Goal: Transaction & Acquisition: Purchase product/service

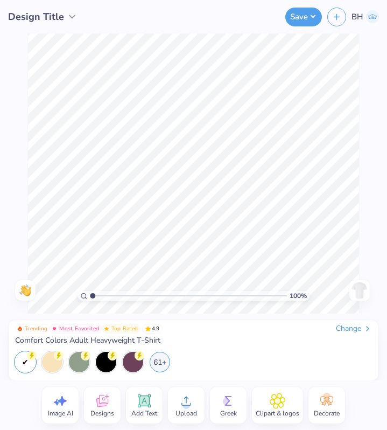
click at [186, 396] on icon at bounding box center [186, 401] width 16 height 16
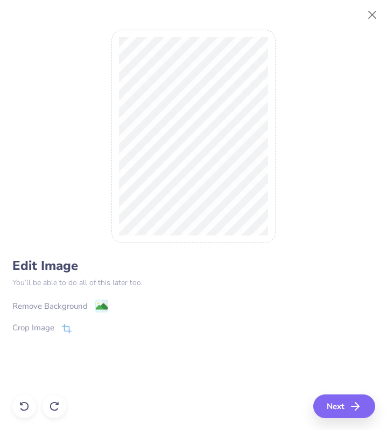
click at [67, 301] on div "Remove Background" at bounding box center [49, 306] width 75 height 12
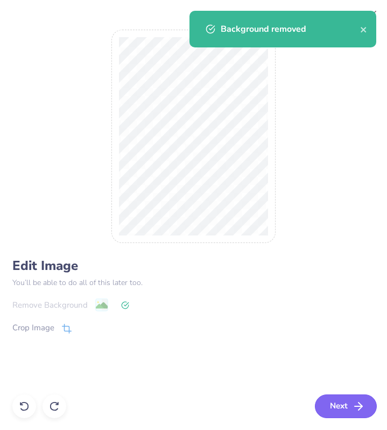
click at [350, 401] on button "Next" at bounding box center [346, 406] width 62 height 24
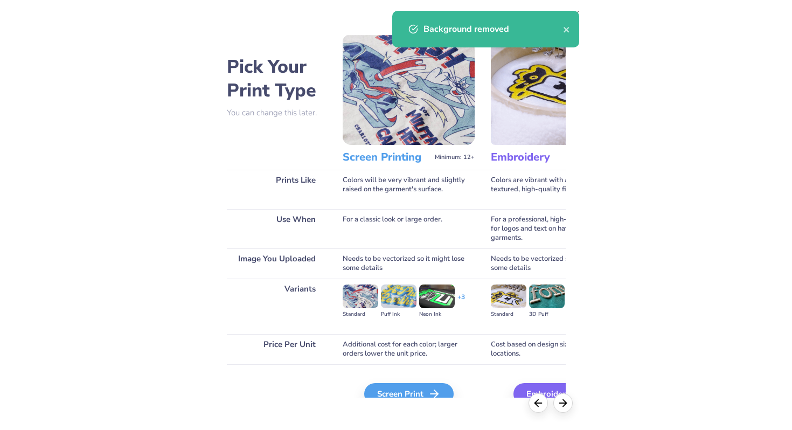
scroll to position [2, 0]
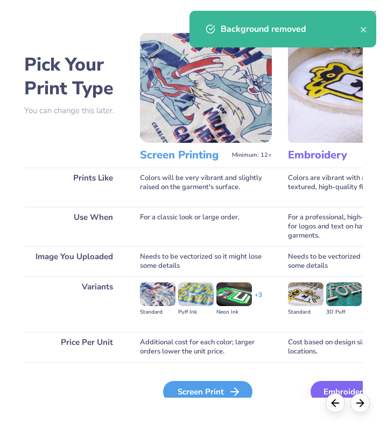
click at [221, 390] on div "Screen Print" at bounding box center [207, 392] width 89 height 22
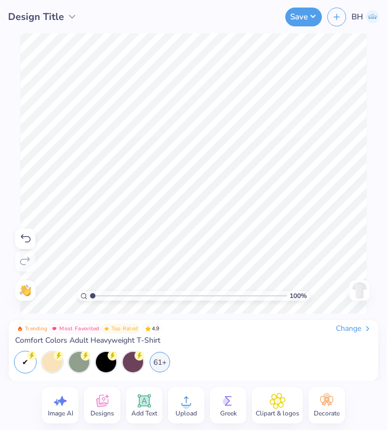
click at [353, 286] on img at bounding box center [359, 290] width 17 height 17
click at [193, 397] on icon at bounding box center [186, 401] width 16 height 16
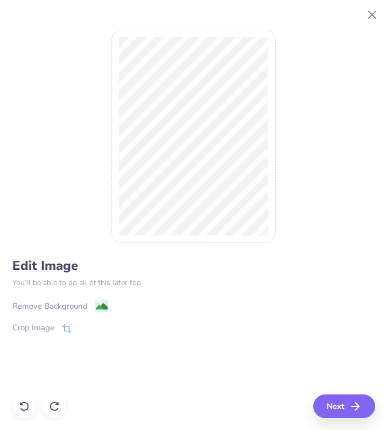
click at [51, 302] on div "Remove Background" at bounding box center [49, 306] width 75 height 12
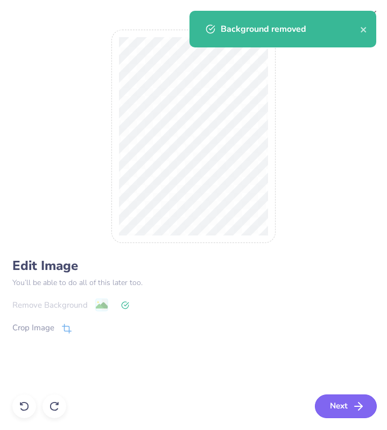
click at [345, 400] on button "Next" at bounding box center [346, 406] width 62 height 24
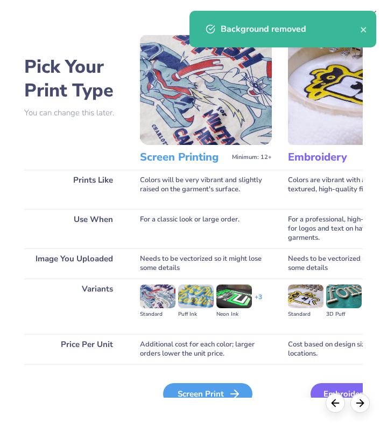
click at [235, 387] on icon at bounding box center [234, 393] width 13 height 13
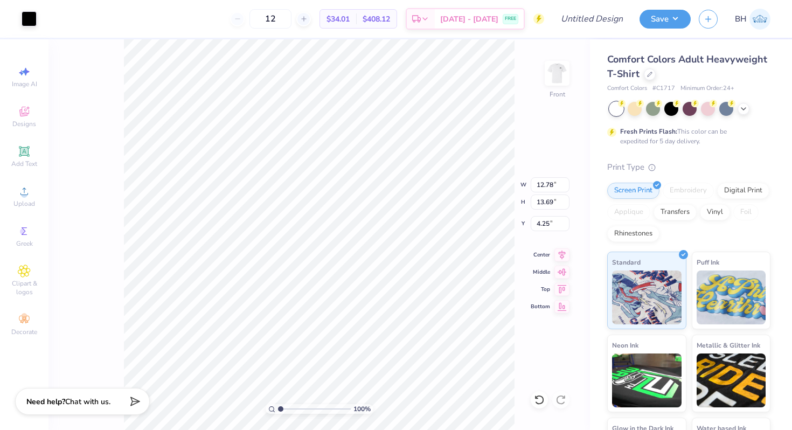
click at [652, 139] on div "Fresh Prints Flash: This color can be expedited for 5 day delivery." at bounding box center [686, 136] width 132 height 19
click at [709, 152] on div "Comfort Colors Adult Heavyweight T-Shirt Comfort Colors # C1717 Minimum Order: …" at bounding box center [688, 273] width 163 height 443
click at [555, 78] on img at bounding box center [556, 73] width 43 height 43
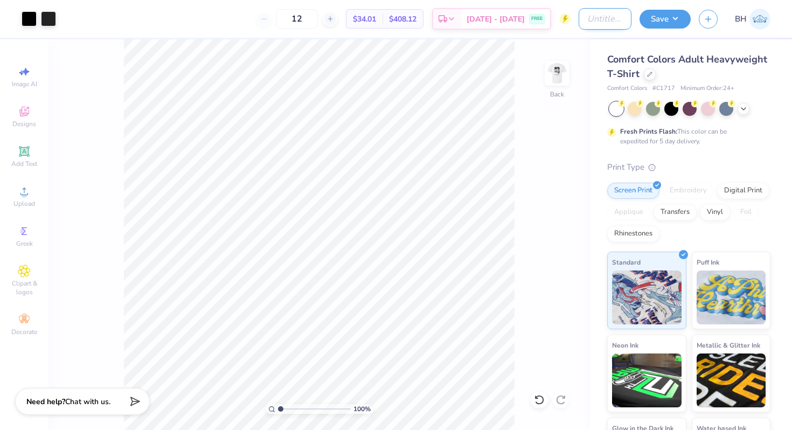
click at [608, 25] on input "Design Title" at bounding box center [604, 19] width 53 height 22
type input "NPB Club"
click at [661, 19] on button "Save" at bounding box center [664, 17] width 51 height 19
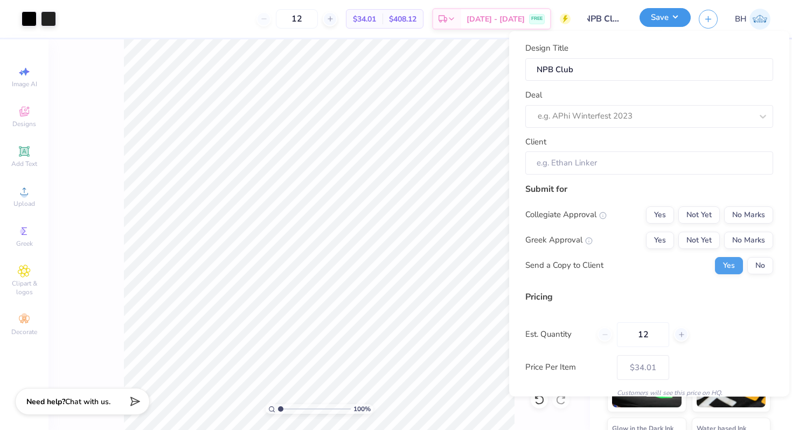
scroll to position [0, 0]
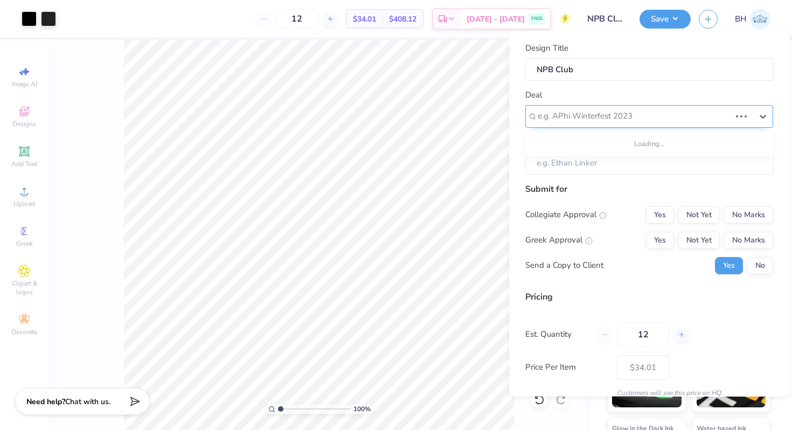
click at [585, 109] on div at bounding box center [633, 116] width 193 height 15
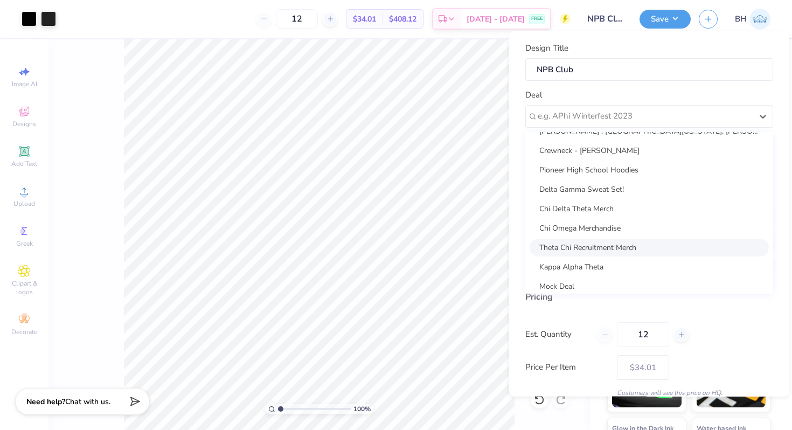
scroll to position [39, 0]
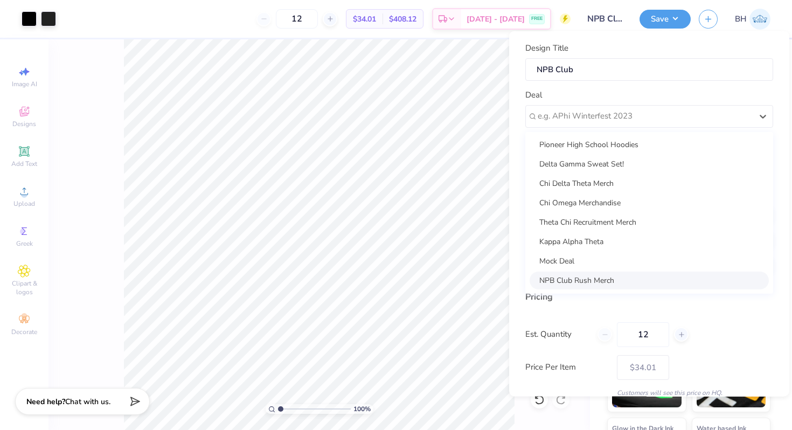
click at [577, 274] on div "NPB Club Rush Merch" at bounding box center [648, 280] width 239 height 18
type input "James Cruz"
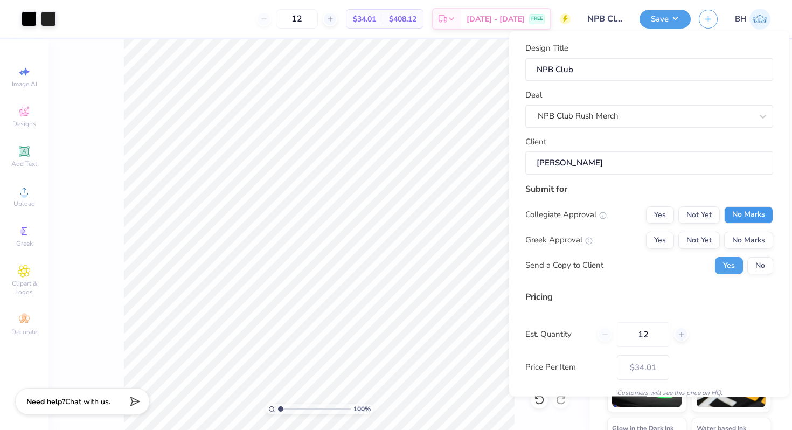
click at [742, 214] on button "No Marks" at bounding box center [748, 214] width 49 height 17
click at [661, 215] on button "Yes" at bounding box center [660, 214] width 28 height 17
click at [764, 240] on button "No Marks" at bounding box center [748, 239] width 49 height 17
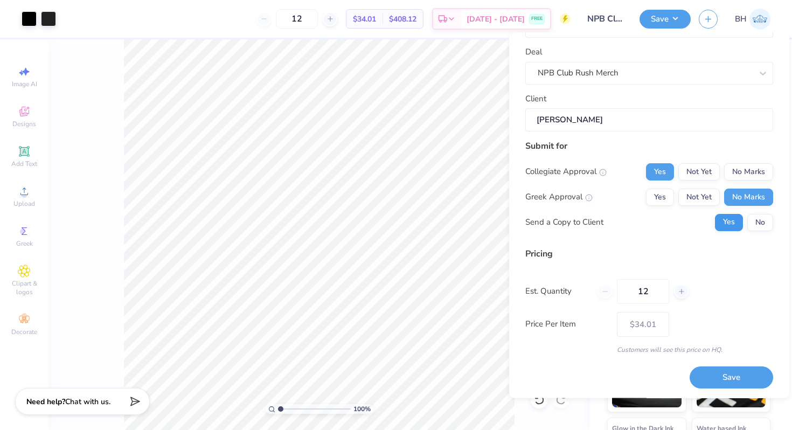
scroll to position [45, 0]
click at [716, 380] on button "Save" at bounding box center [730, 377] width 83 height 22
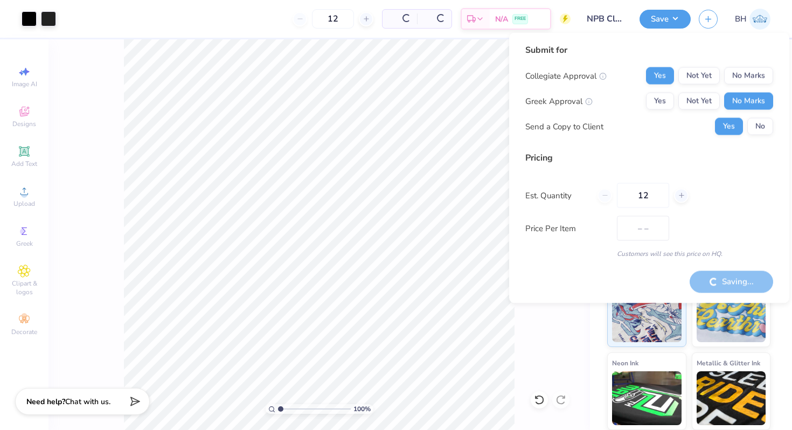
type input "$34.01"
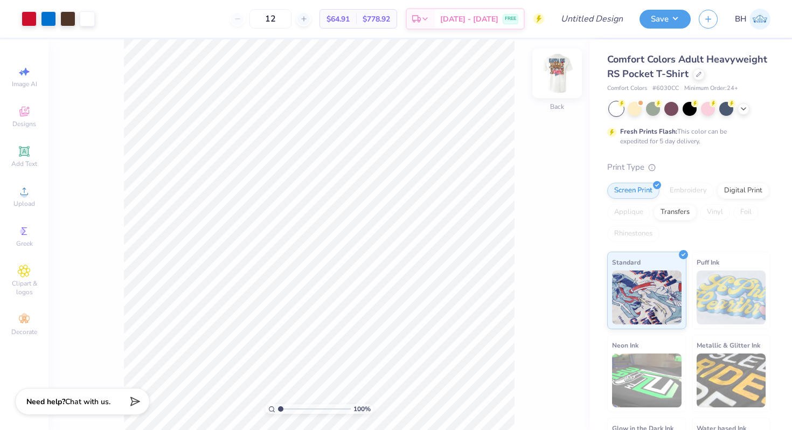
click at [562, 67] on img at bounding box center [556, 73] width 43 height 43
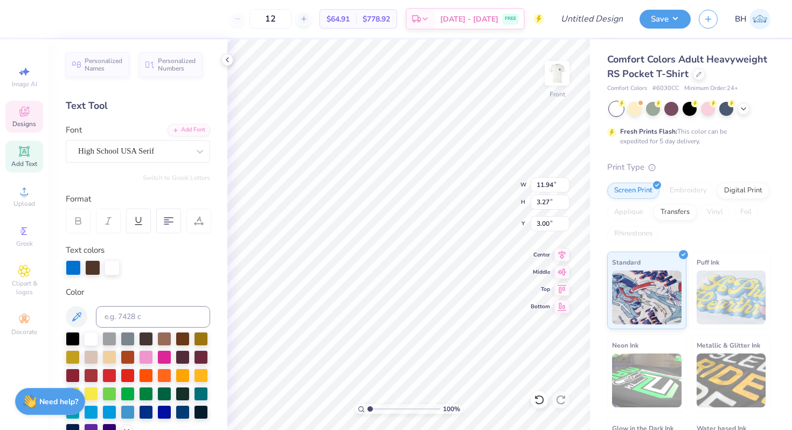
type textarea "Delta gamma"
type textarea "o"
type textarea "anchor"
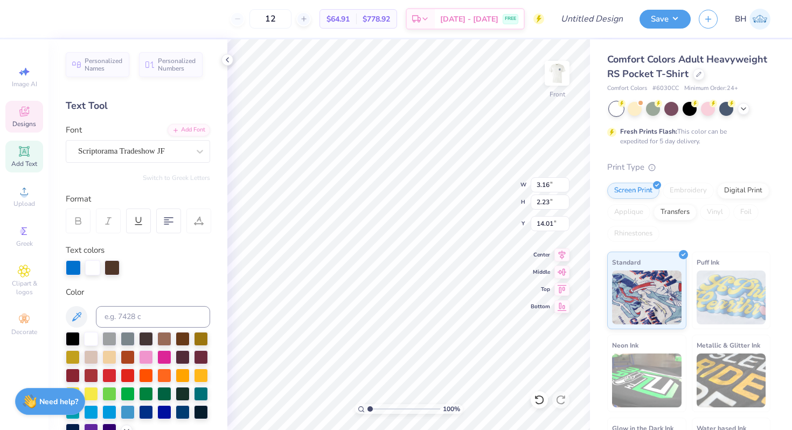
scroll to position [0, 1]
type textarea "Games"
type input "3.61"
type input "2.56"
type input "14.31"
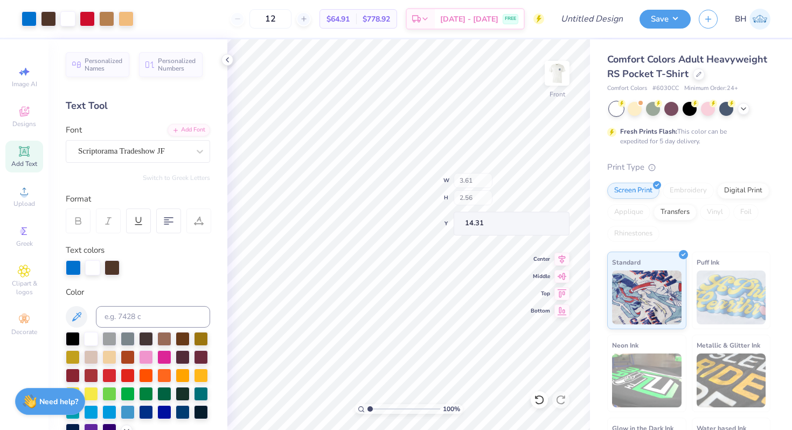
type input "4.52"
type input "3.21"
type input "13.65"
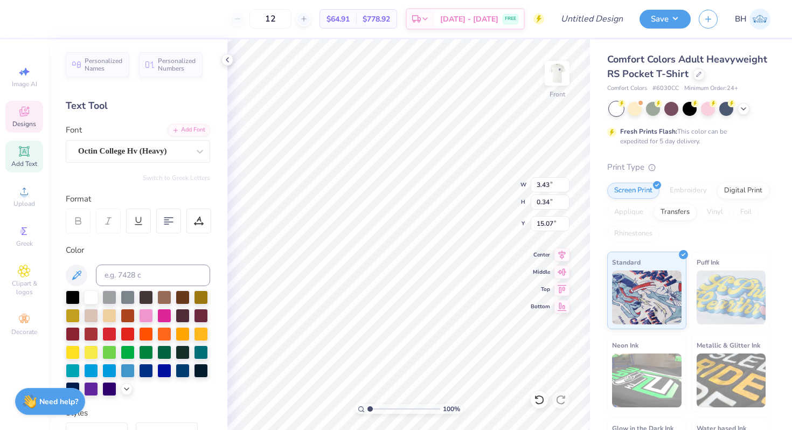
scroll to position [0, 3]
type textarea "2025"
type input "14.97"
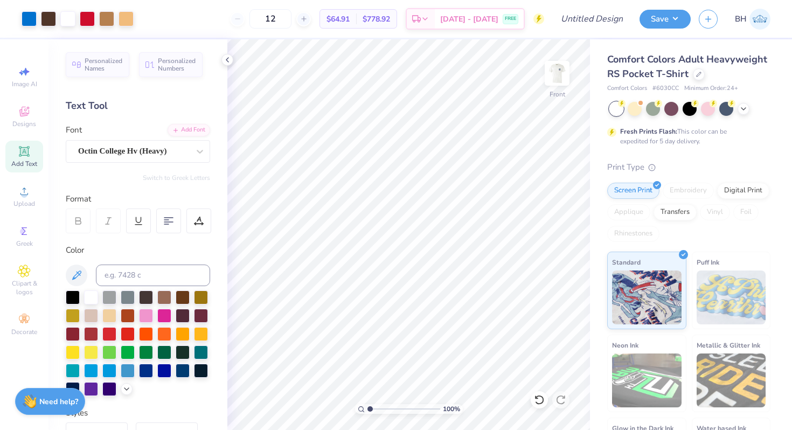
drag, startPoint x: 295, startPoint y: 19, endPoint x: 254, endPoint y: 19, distance: 40.9
click at [254, 19] on div "12" at bounding box center [270, 18] width 81 height 19
type input "90"
click at [553, 67] on img at bounding box center [556, 73] width 43 height 43
click at [557, 78] on img at bounding box center [556, 73] width 43 height 43
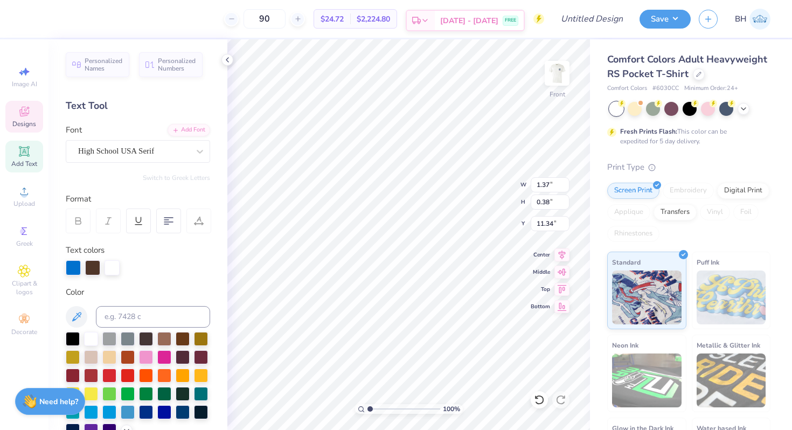
type textarea "K"
type textarea "Delta Gamma"
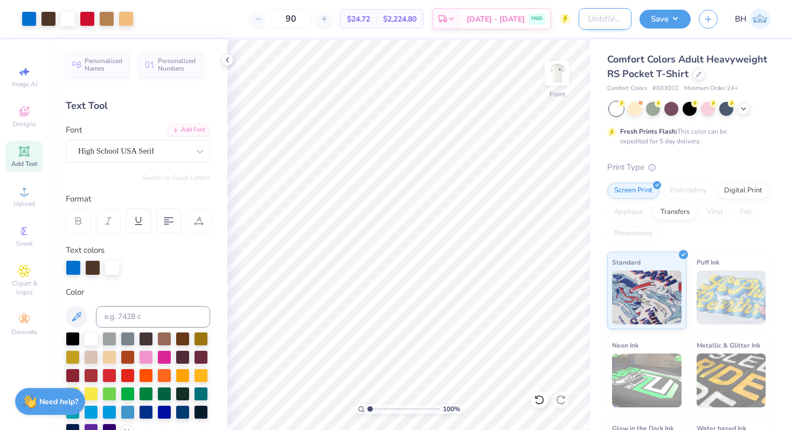
click at [578, 17] on input "Design Title" at bounding box center [604, 19] width 53 height 22
type input "Anchor Games Merch"
click at [657, 22] on button "Save" at bounding box center [664, 17] width 51 height 19
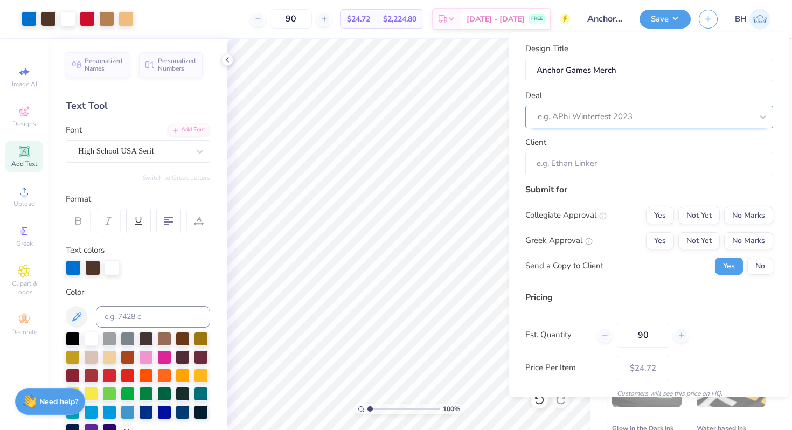
click at [627, 121] on div at bounding box center [644, 116] width 214 height 15
type input "anchor games"
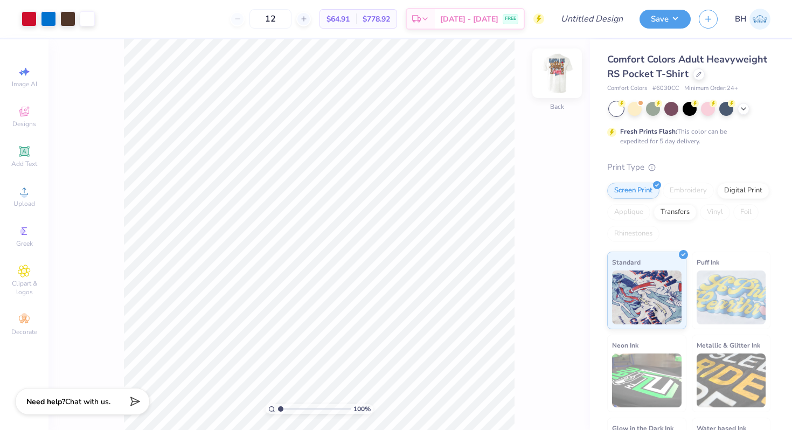
click at [558, 79] on img at bounding box center [556, 73] width 43 height 43
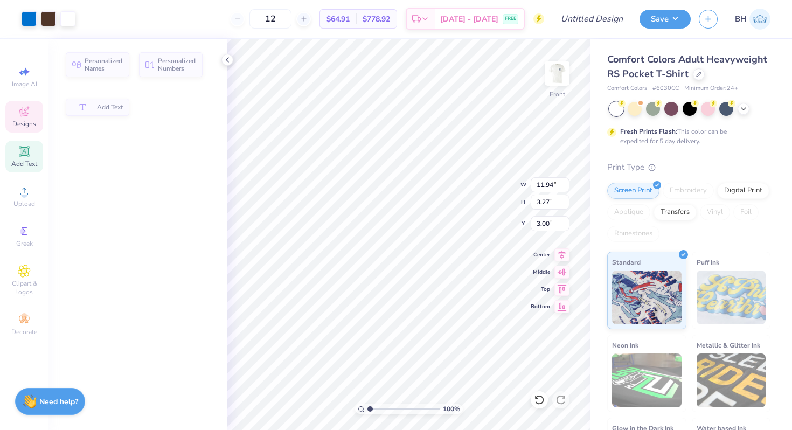
type input "11.94"
type input "3.27"
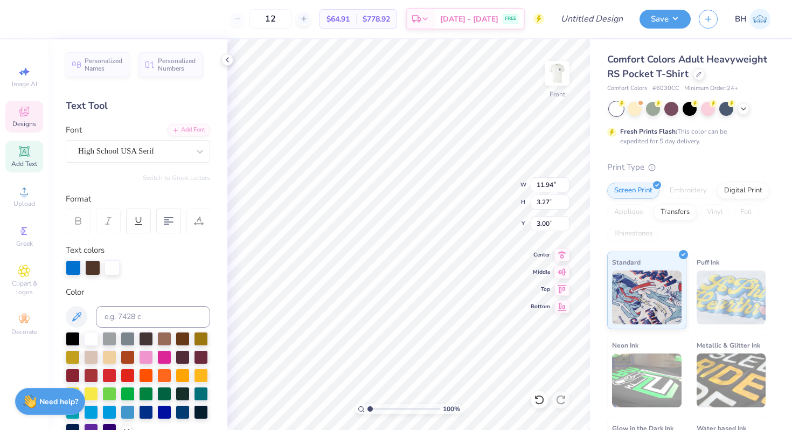
type textarea "Delta Gamma"
type textarea "Anchor"
type input "3.16"
type input "2.23"
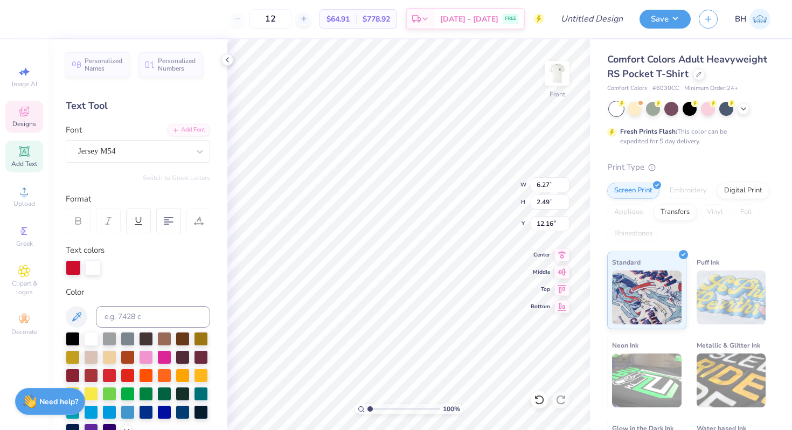
type input "14.01"
type textarea "Games"
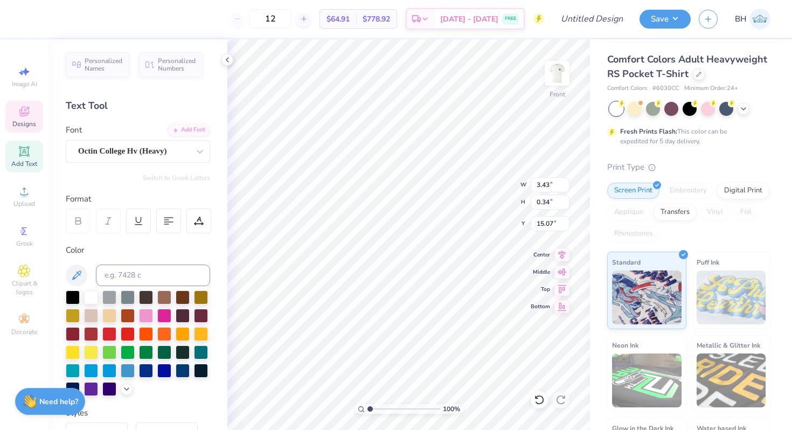
scroll to position [0, 1]
type textarea "2025"
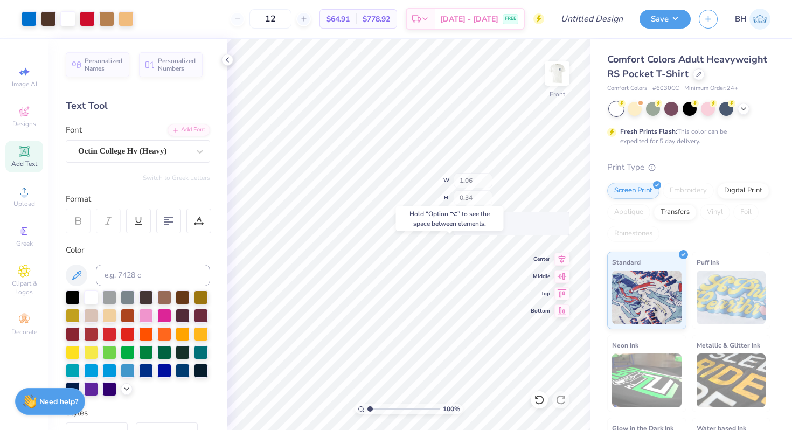
type input "14.97"
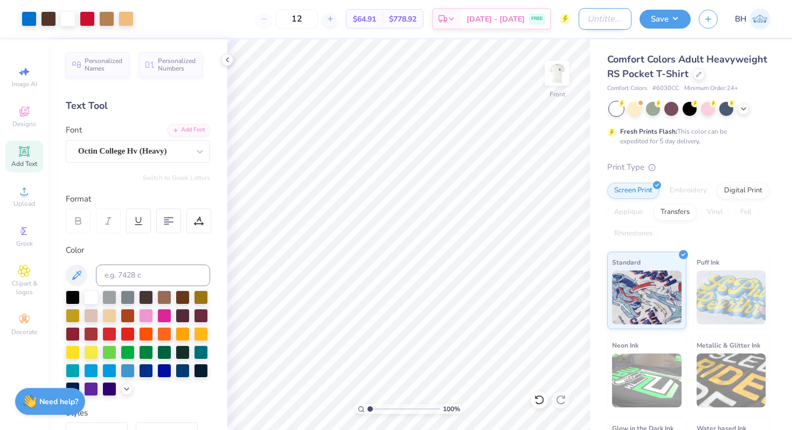
click at [602, 17] on input "Design Title" at bounding box center [604, 19] width 53 height 22
type input "Anchor Games"
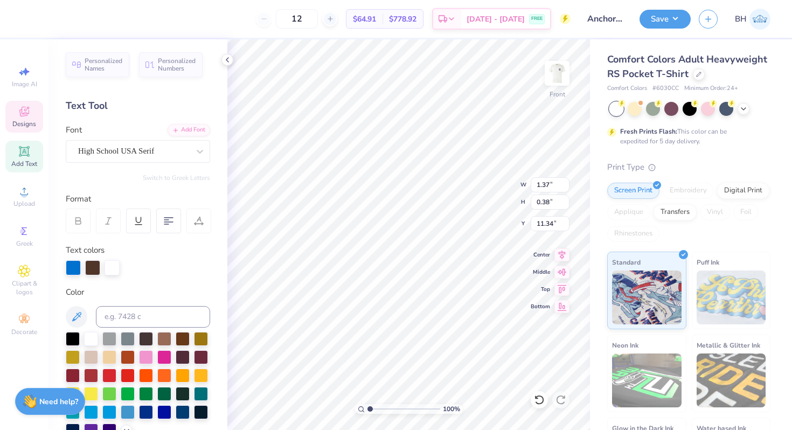
scroll to position [0, 0]
type textarea "D"
type textarea "Dee Gee"
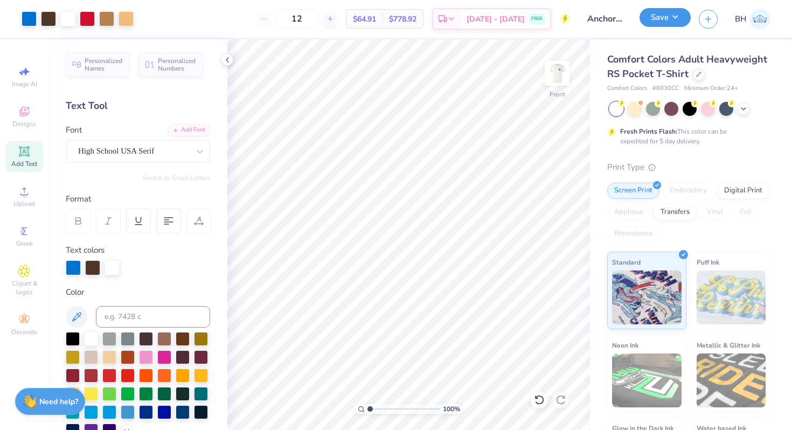
click at [650, 15] on button "Save" at bounding box center [664, 17] width 51 height 19
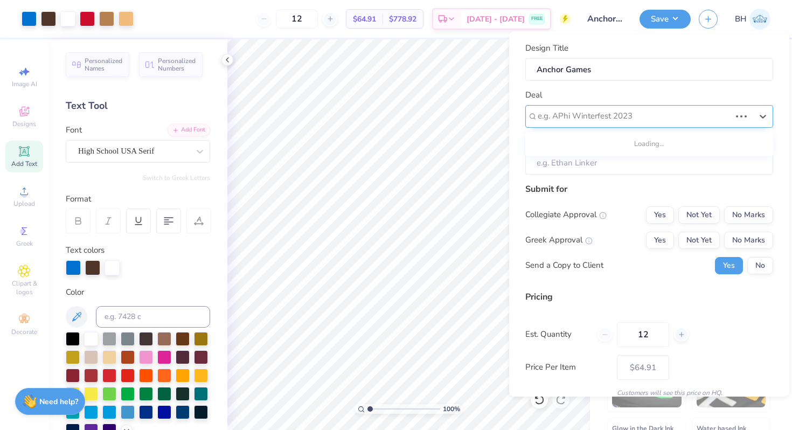
click at [621, 115] on div at bounding box center [633, 116] width 193 height 15
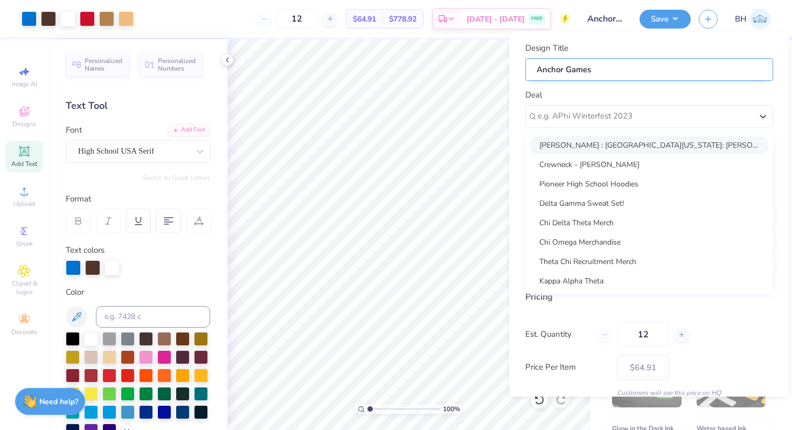
click at [625, 65] on input "Anchor Games" at bounding box center [649, 69] width 248 height 23
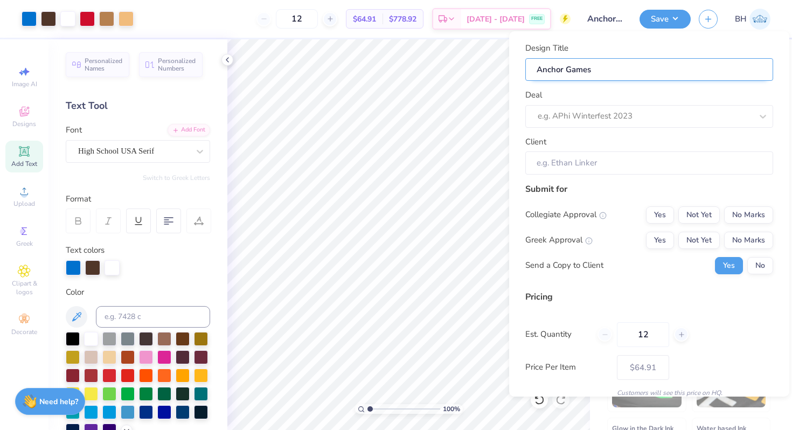
type input "Anchor Games"
type input "Anchor Games S"
type input "Anchor Games Sh"
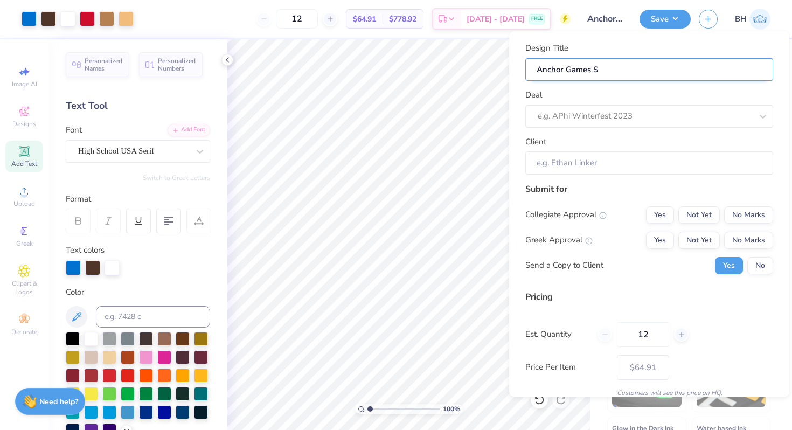
type input "Anchor Games Sh"
type input "Anchor Games Shi"
type input "Anchor Games Shir"
type input "Anchor Games Shirt"
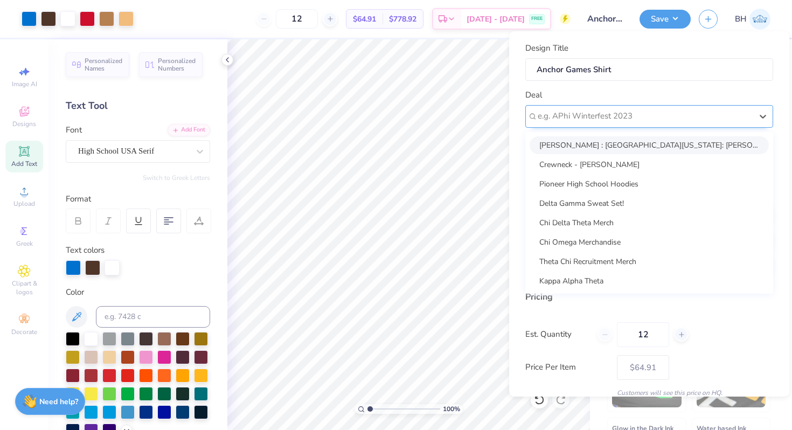
click at [607, 105] on div "e.g. APhi Winterfest 2023" at bounding box center [649, 116] width 248 height 23
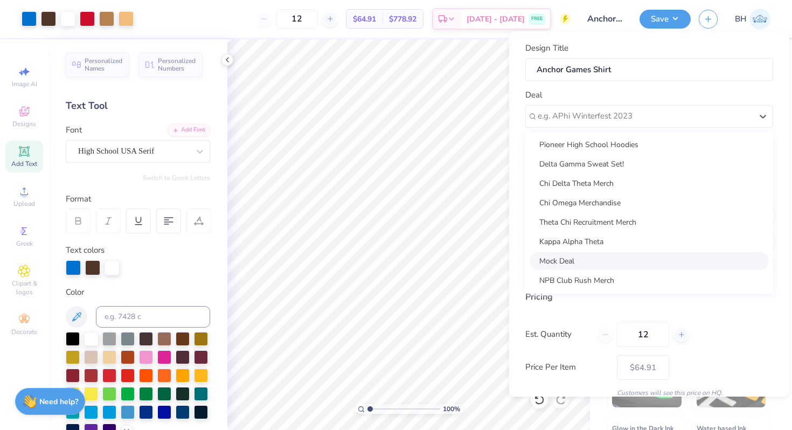
scroll to position [0, 0]
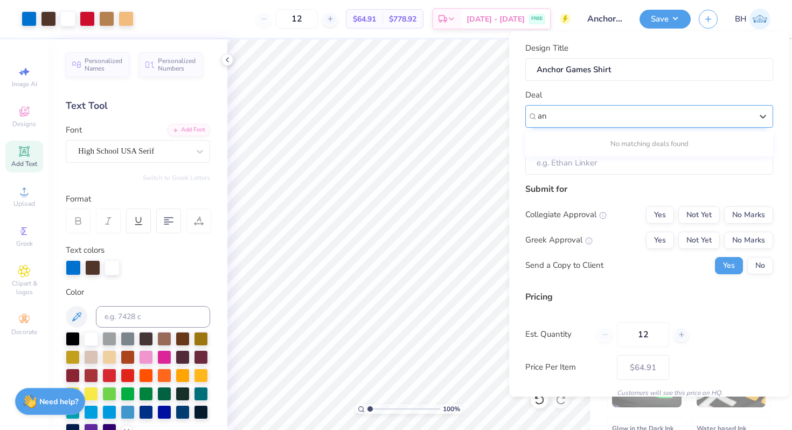
type input "a"
type input "Anchorgames"
click at [599, 163] on input "Client" at bounding box center [649, 162] width 248 height 23
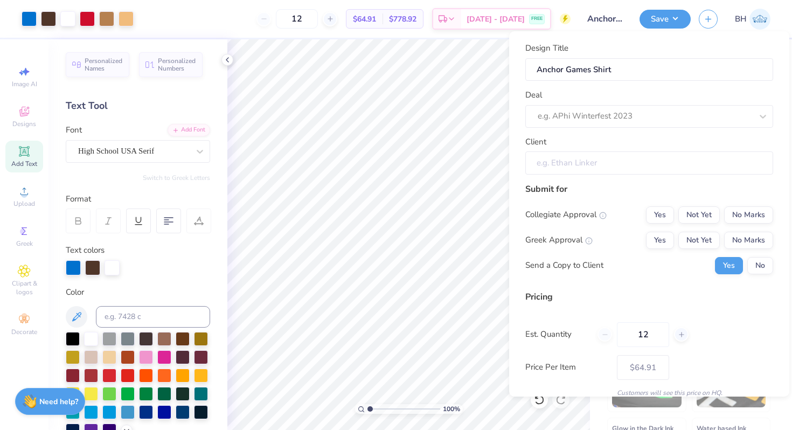
click at [591, 165] on input "Client" at bounding box center [649, 162] width 248 height 23
click at [596, 118] on div at bounding box center [644, 116] width 214 height 15
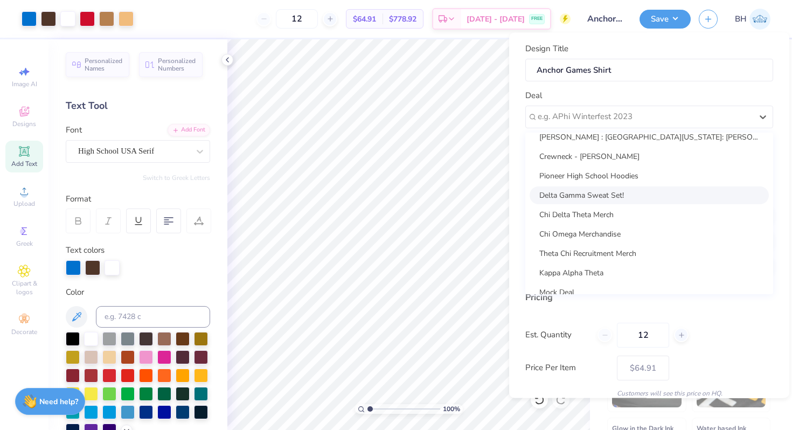
scroll to position [10, 0]
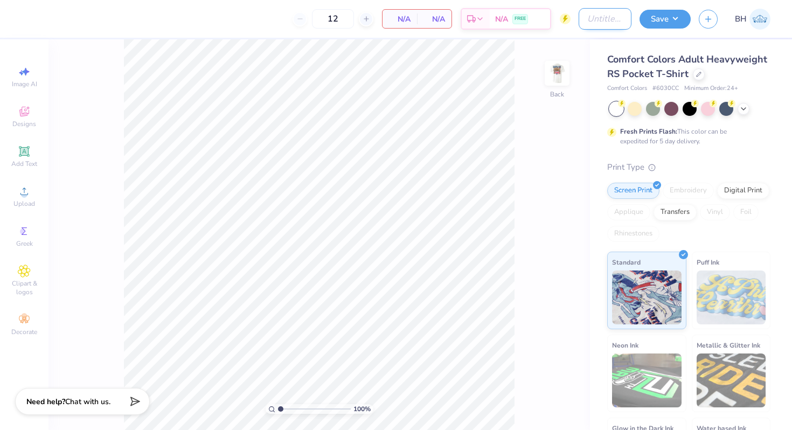
click at [605, 22] on input "Design Title" at bounding box center [604, 19] width 53 height 22
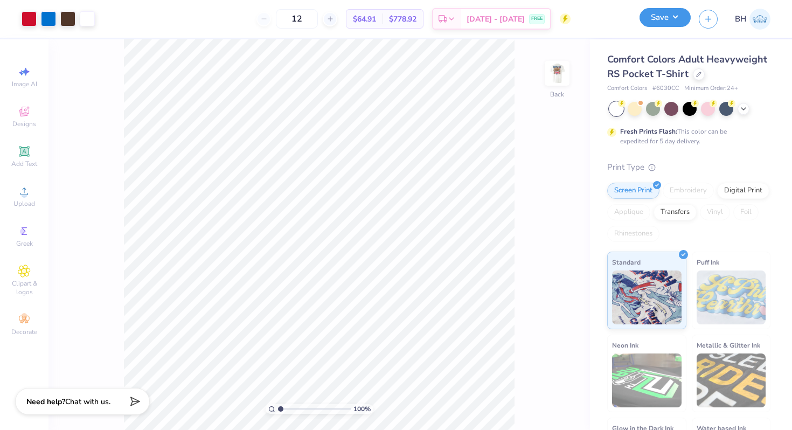
click at [654, 16] on button "Save" at bounding box center [664, 17] width 51 height 19
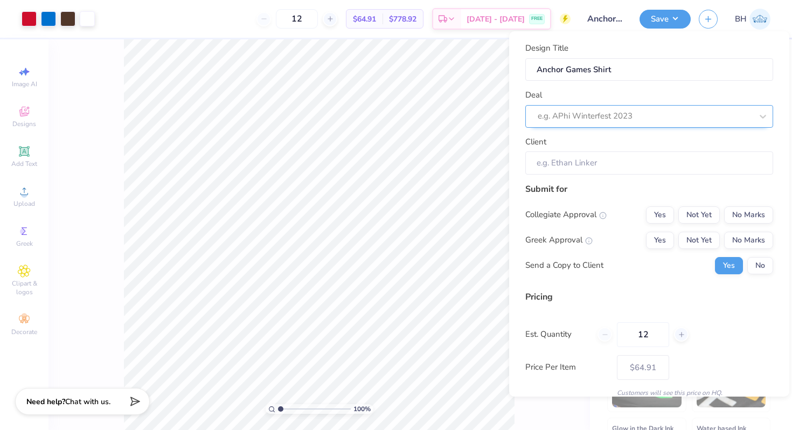
click at [599, 116] on div at bounding box center [644, 116] width 214 height 15
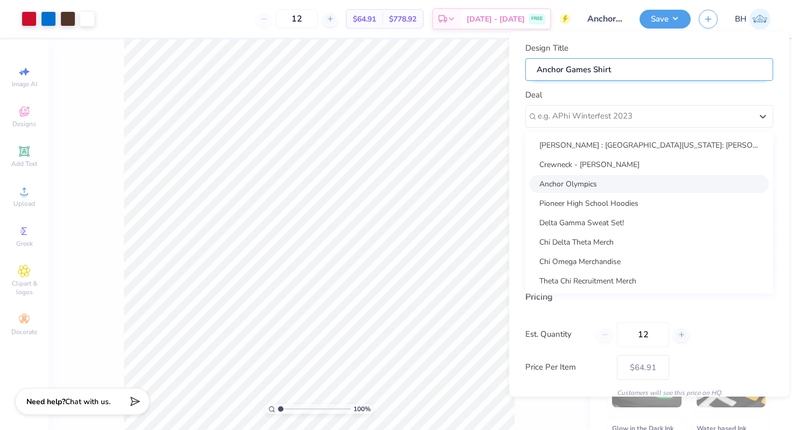
click at [581, 72] on input "Anchor Games Shirt" at bounding box center [649, 69] width 248 height 23
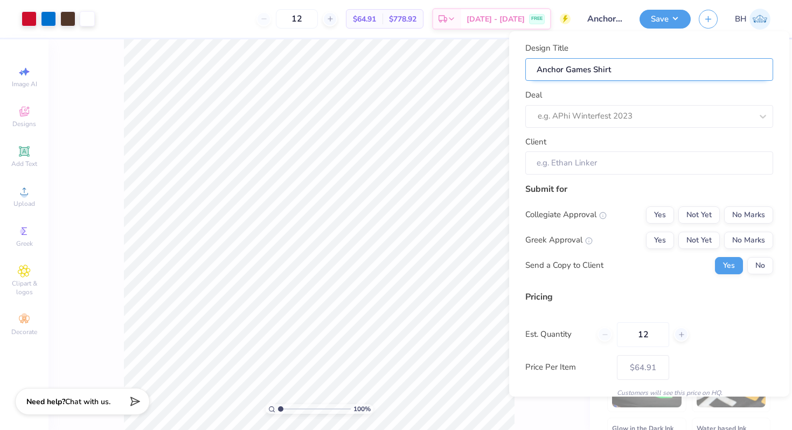
click at [581, 72] on input "Anchor Games Shirt" at bounding box center [649, 69] width 248 height 23
type input "Anchor O Shirt"
type input "Anchor Ol Shirt"
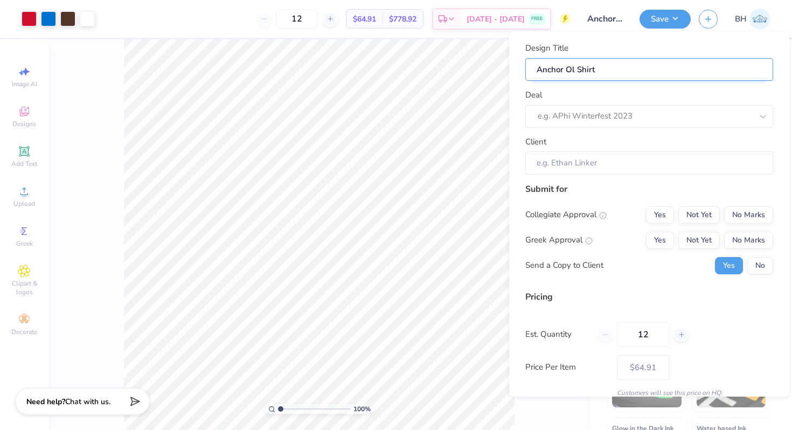
type input "Anchor Oly Shirt"
type input "Anchor Olym Shirt"
type input "Anchor Olymp Shirt"
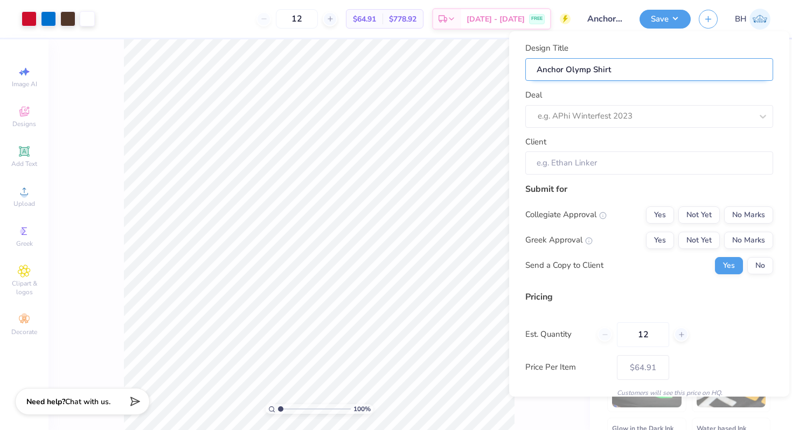
type input "Anchor Olympi Shirt"
type input "Anchor Olympic Shirt"
type input "Anchor Olympics Shirt"
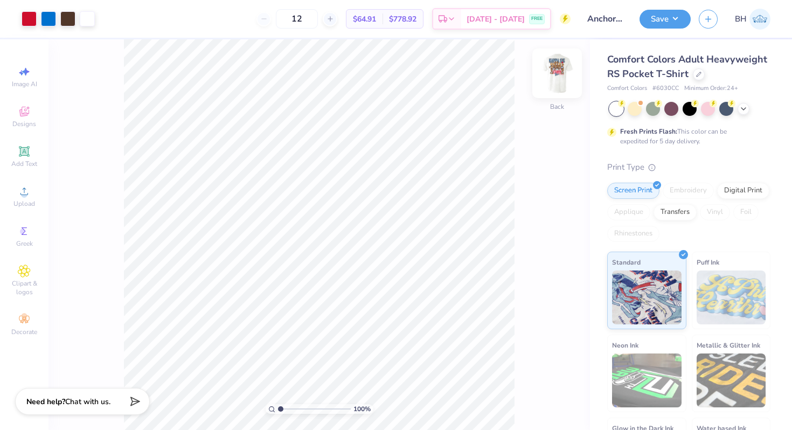
click at [570, 79] on img at bounding box center [556, 73] width 43 height 43
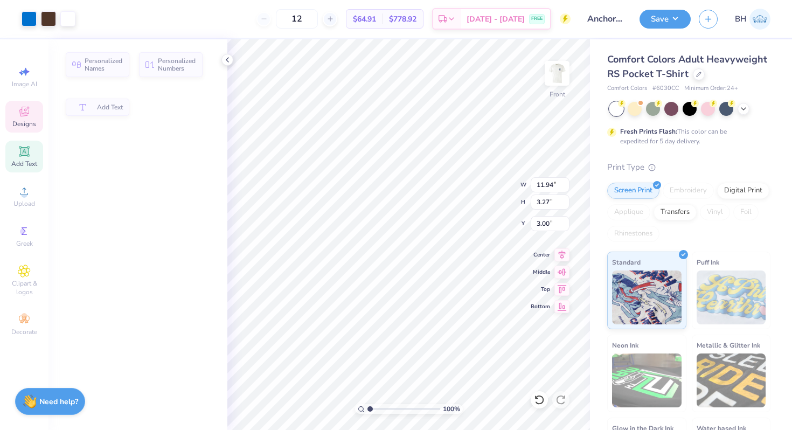
type input "11.94"
type input "3.27"
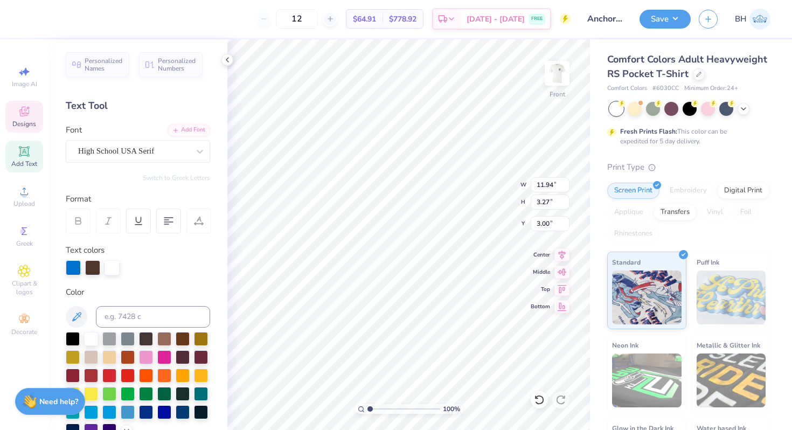
scroll to position [0, 2]
type textarea "Delta gamma"
type input "6.27"
type input "2.49"
type input "12.16"
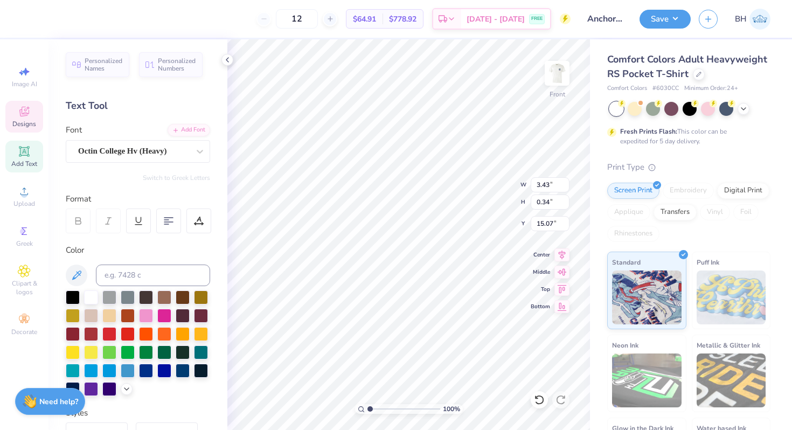
scroll to position [1, 1]
type textarea "anchor olymmpics 2025"
click at [169, 214] on div at bounding box center [168, 220] width 25 height 25
type input "14.97"
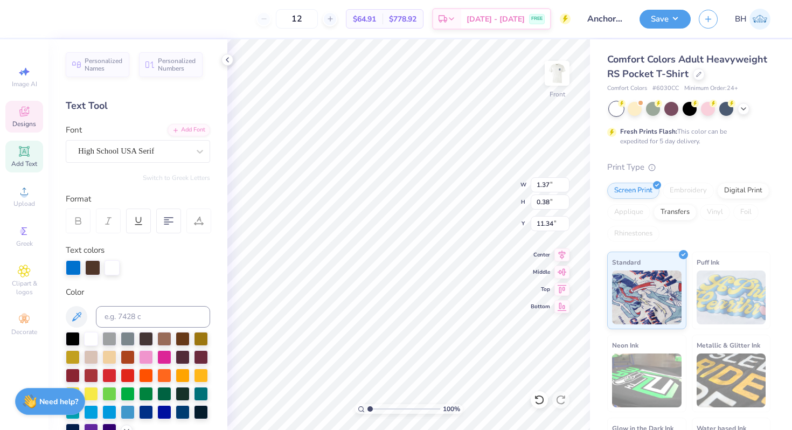
scroll to position [0, 0]
type textarea "K"
type textarea "[PERSON_NAME]"
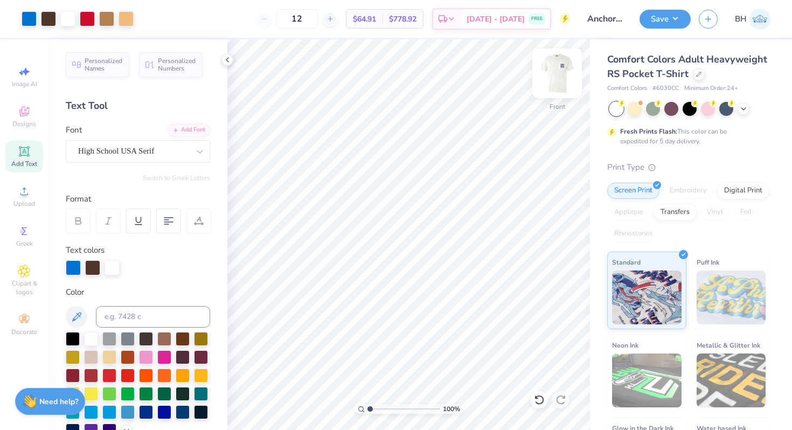
click at [564, 83] on img at bounding box center [556, 73] width 43 height 43
click at [693, 70] on div at bounding box center [699, 73] width 12 height 12
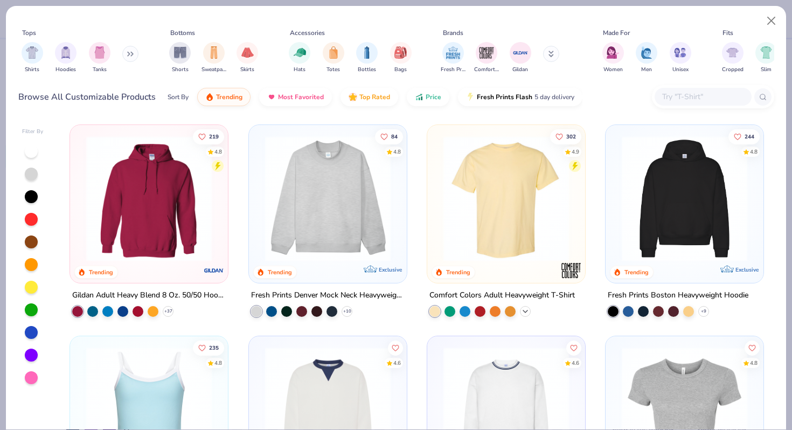
click at [530, 309] on div "+ 60" at bounding box center [525, 311] width 11 height 11
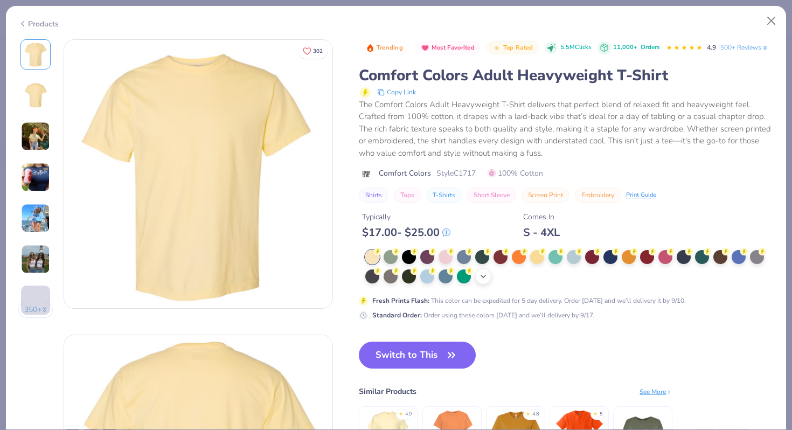
click at [485, 277] on icon at bounding box center [483, 276] width 9 height 9
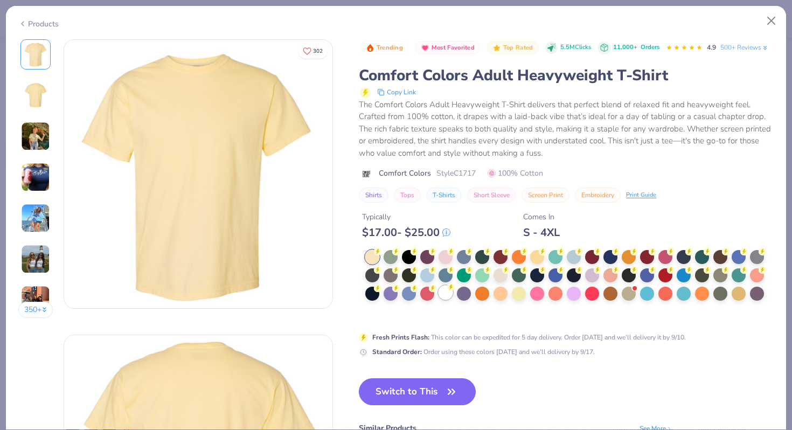
click at [442, 290] on div at bounding box center [445, 292] width 14 height 14
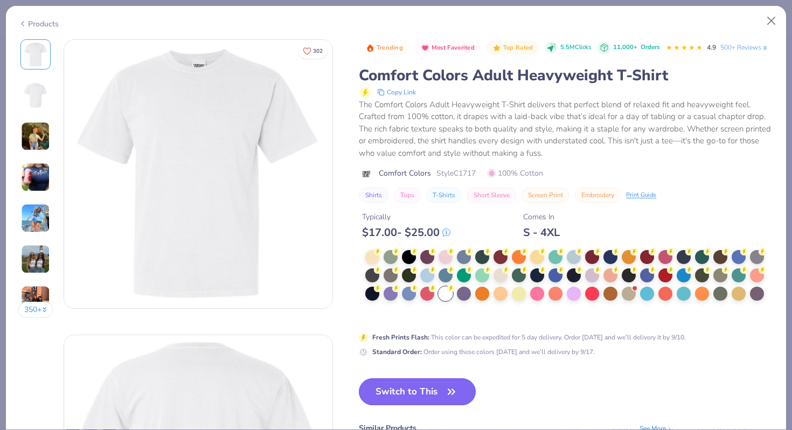
click at [421, 392] on button "Switch to This" at bounding box center [417, 391] width 117 height 27
click at [453, 383] on button "Switch to This" at bounding box center [417, 391] width 117 height 27
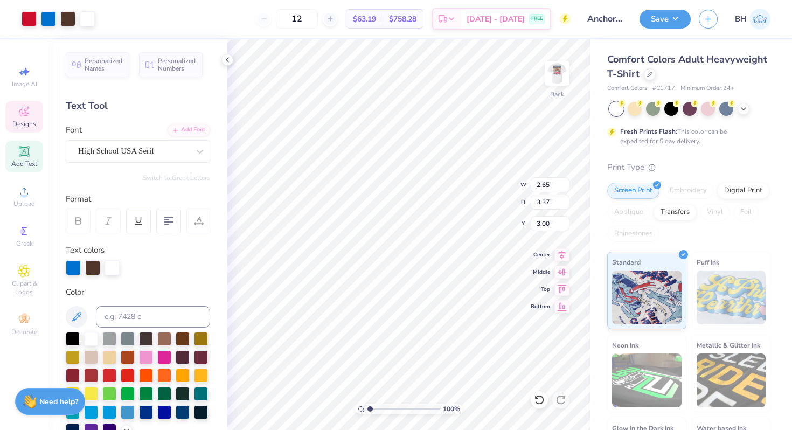
type input "3.00"
click at [562, 67] on img at bounding box center [556, 73] width 43 height 43
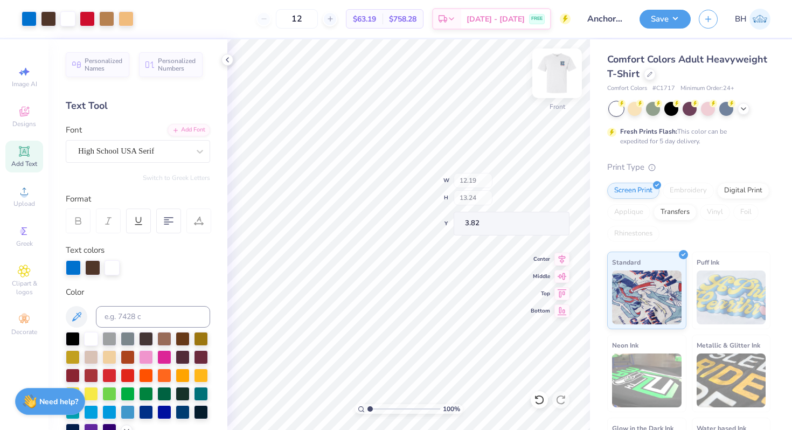
type input "3.82"
click at [543, 81] on img at bounding box center [556, 73] width 43 height 43
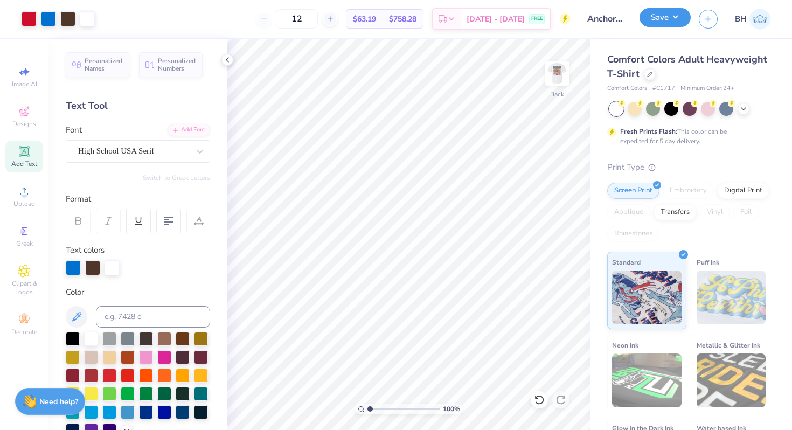
click at [657, 16] on button "Save" at bounding box center [664, 17] width 51 height 19
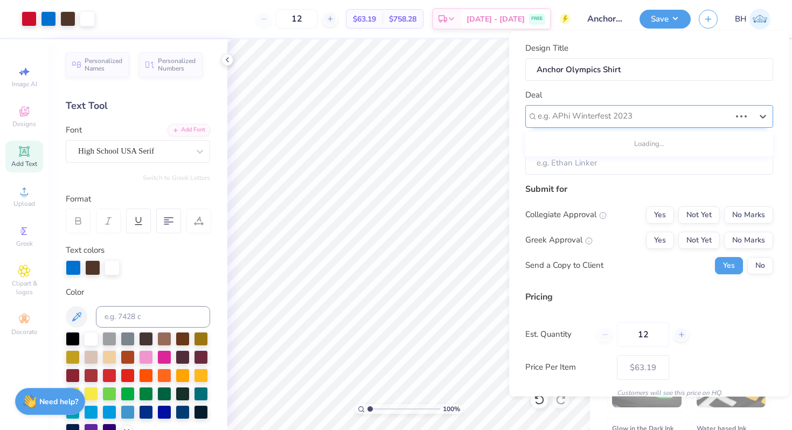
click at [612, 117] on div at bounding box center [633, 116] width 193 height 15
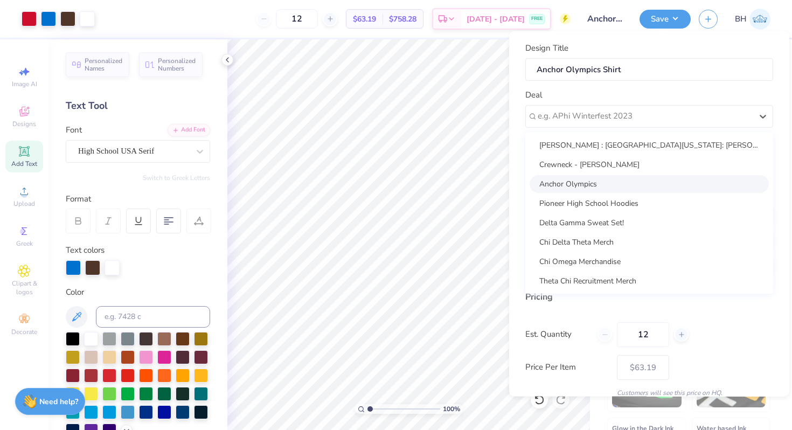
click at [590, 188] on div "Anchor Olympics" at bounding box center [648, 183] width 239 height 18
type input "Bella Henkels"
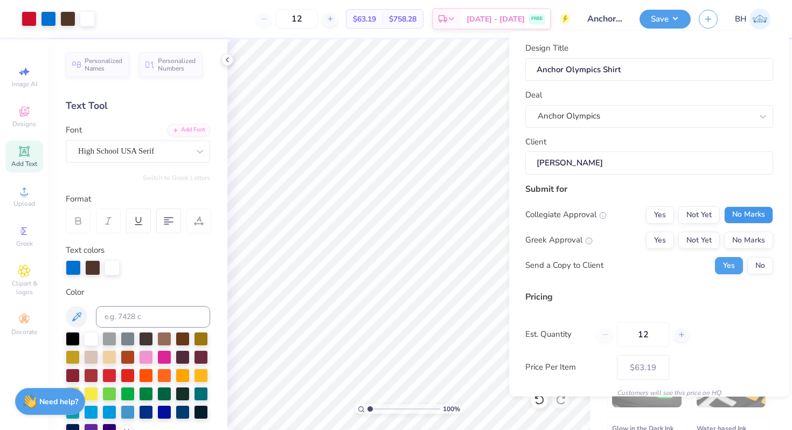
click at [761, 208] on button "No Marks" at bounding box center [748, 214] width 49 height 17
click at [668, 243] on button "Yes" at bounding box center [660, 239] width 28 height 17
click at [761, 258] on button "No" at bounding box center [760, 264] width 26 height 17
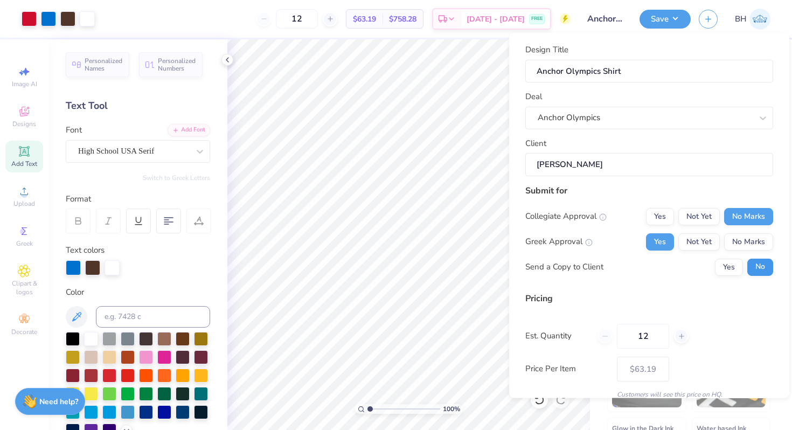
scroll to position [45, 0]
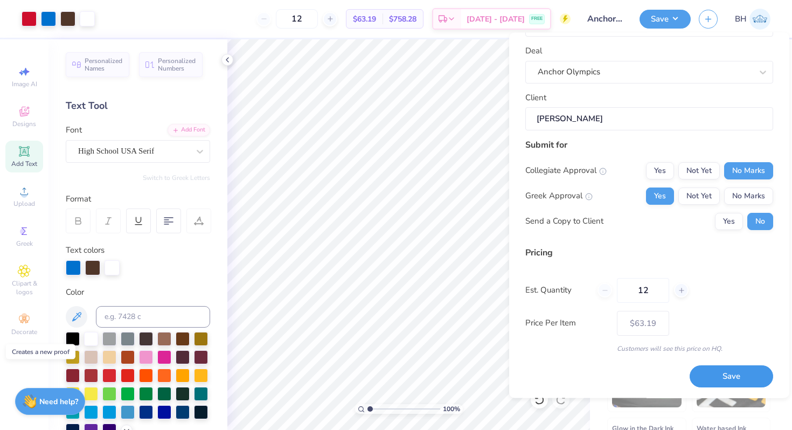
click at [735, 379] on button "Save" at bounding box center [730, 377] width 83 height 22
type input "– –"
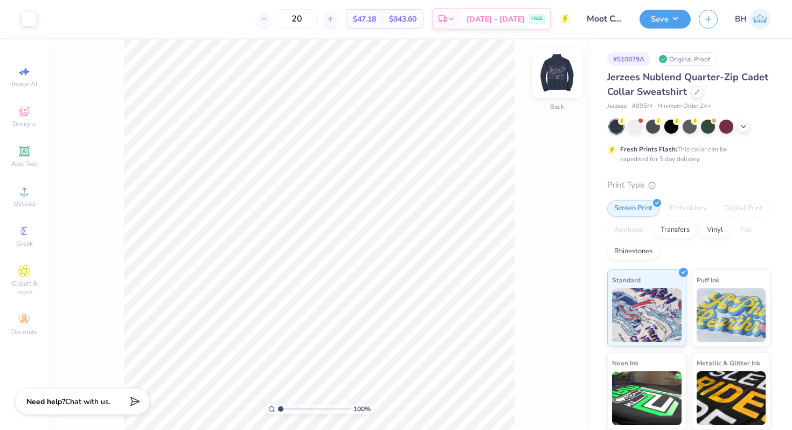
click at [553, 69] on img at bounding box center [556, 73] width 43 height 43
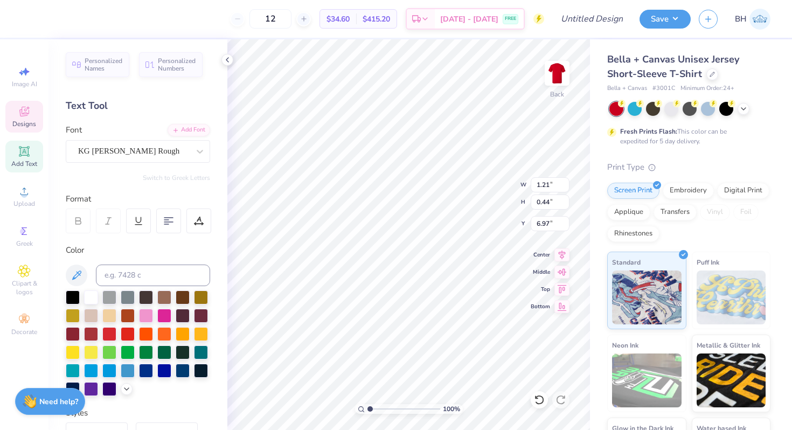
type input "0.84"
type input "0.43"
type input "7.56"
type input "7.63"
type textarea "25"
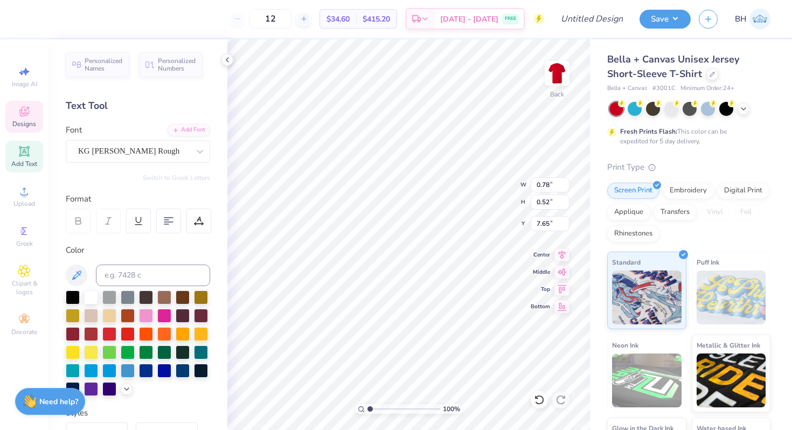
type input "7.32"
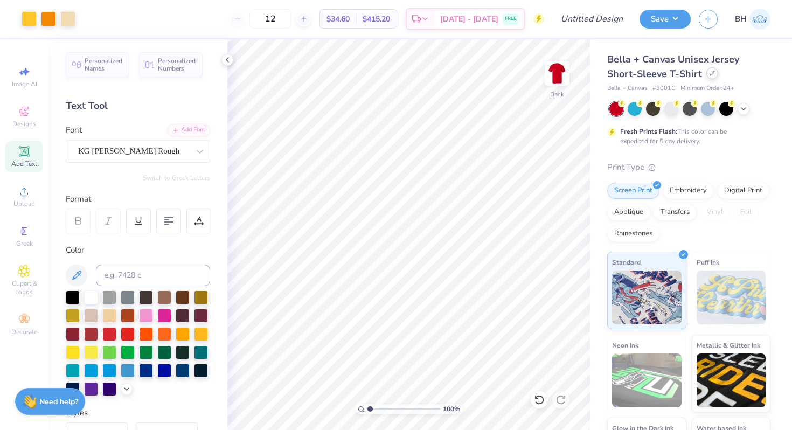
click at [706, 78] on div at bounding box center [712, 73] width 12 height 12
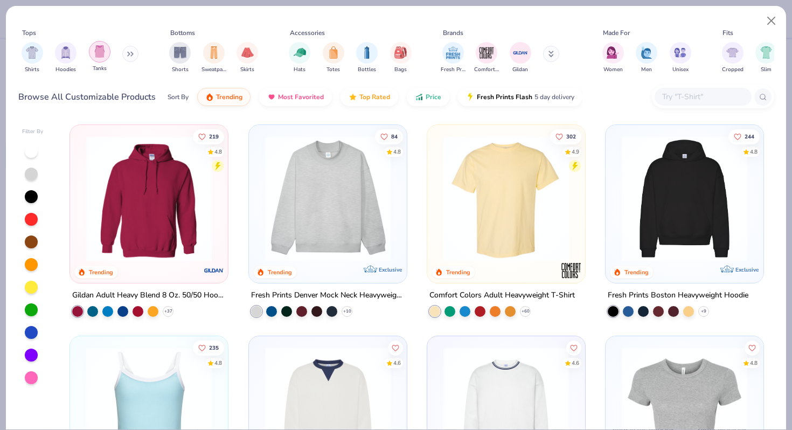
click at [90, 50] on div "filter for Tanks" at bounding box center [100, 52] width 22 height 22
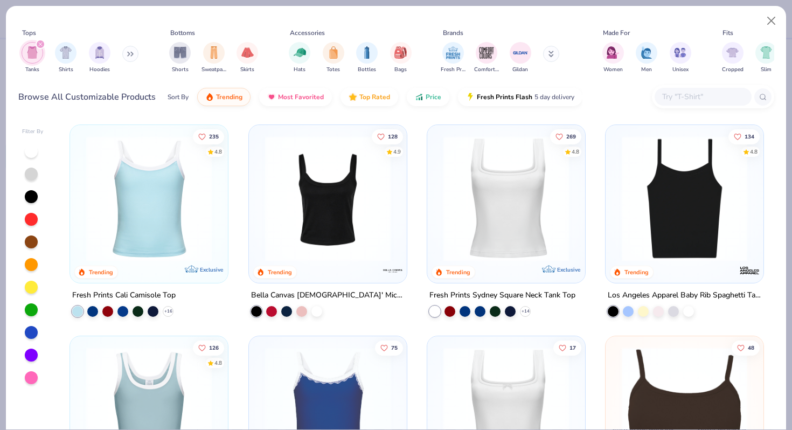
click at [34, 219] on div at bounding box center [31, 219] width 13 height 13
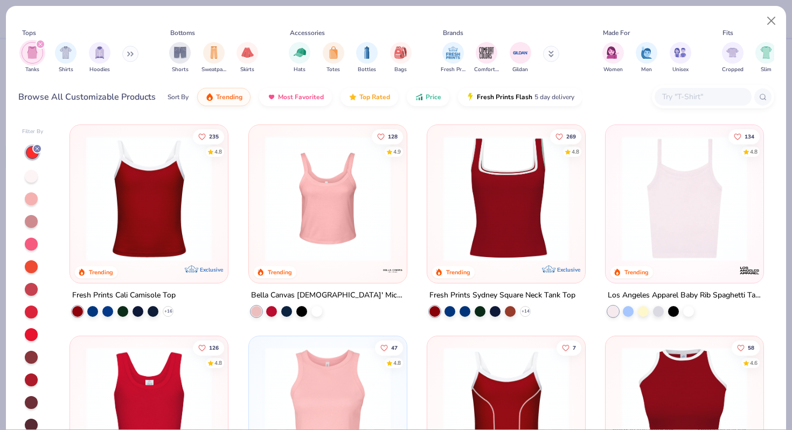
click at [102, 216] on img at bounding box center [149, 198] width 136 height 125
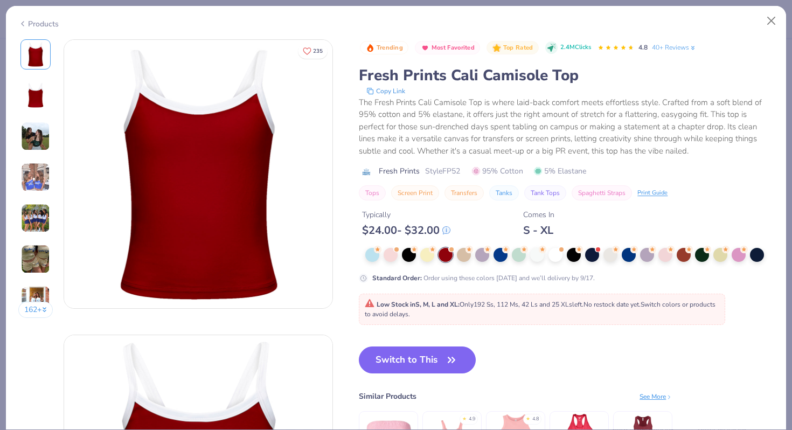
click at [383, 314] on span "Low Stock in S, M, L and XL : Only 192 Ss, 112 Ms, 42 Ls and 25 XLs left. No re…" at bounding box center [540, 309] width 351 height 18
click at [410, 361] on button "Switch to This" at bounding box center [417, 359] width 117 height 27
type input "50"
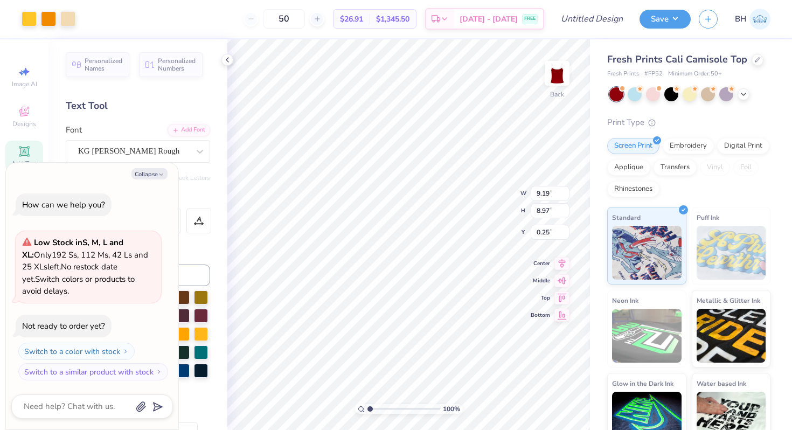
type textarea "x"
type input "6.74"
type input "6.58"
type input "2.65"
type textarea "x"
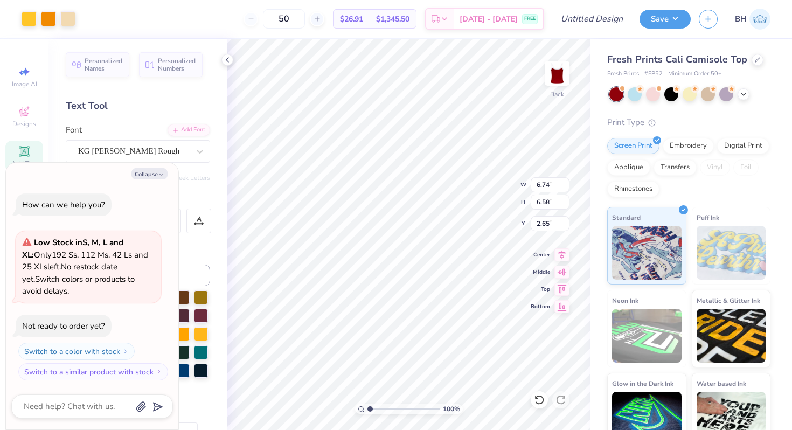
type input "1.70"
type textarea "x"
type input "3.95"
type input "2.65"
type textarea "x"
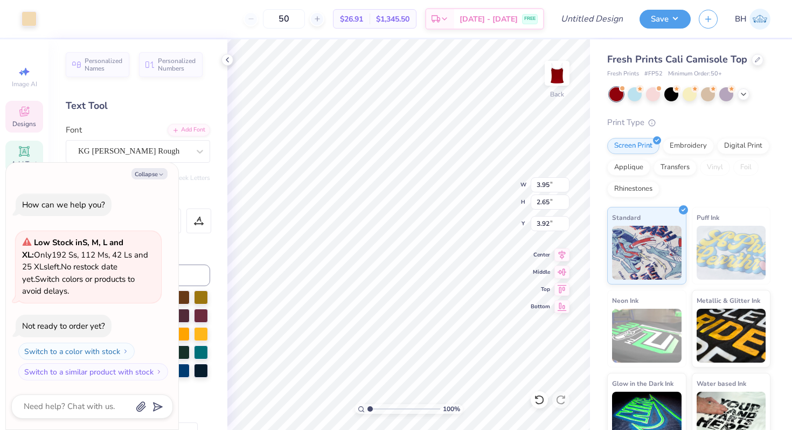
type input "5.28"
type input "3.53"
type textarea "x"
type input "0.86"
type textarea "x"
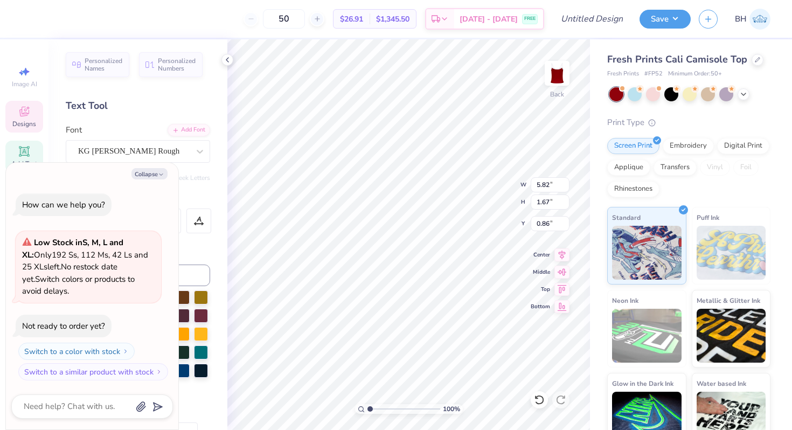
type input "5.32"
type input "0.78"
type input "7.50"
type textarea "x"
type input "9.17"
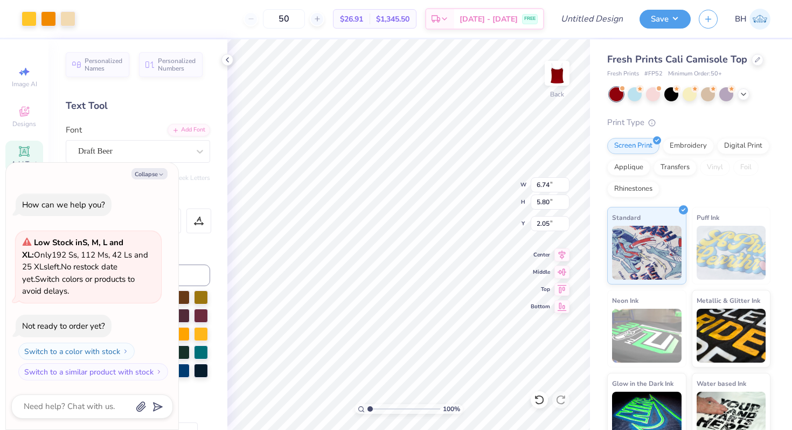
type textarea "x"
type input "4.97"
type input "4.28"
type input "3.57"
type textarea "x"
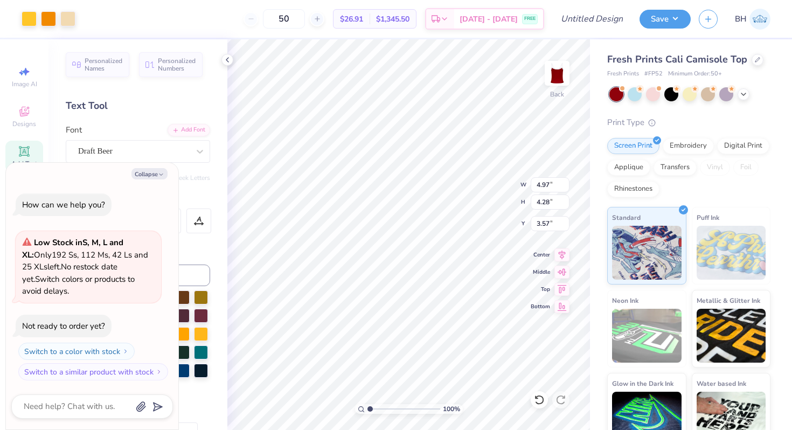
type input "2.37"
type textarea "x"
type input "8.07"
type textarea "x"
type input "0.46"
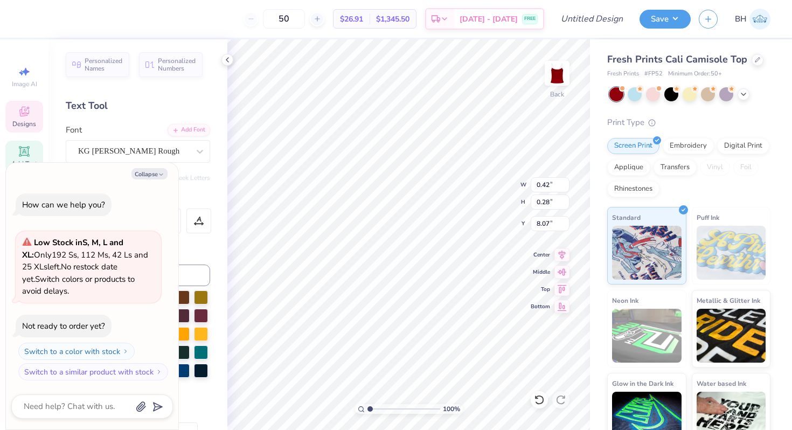
type input "0.23"
type input "4.76"
type textarea "x"
type input "10.63"
type textarea "x"
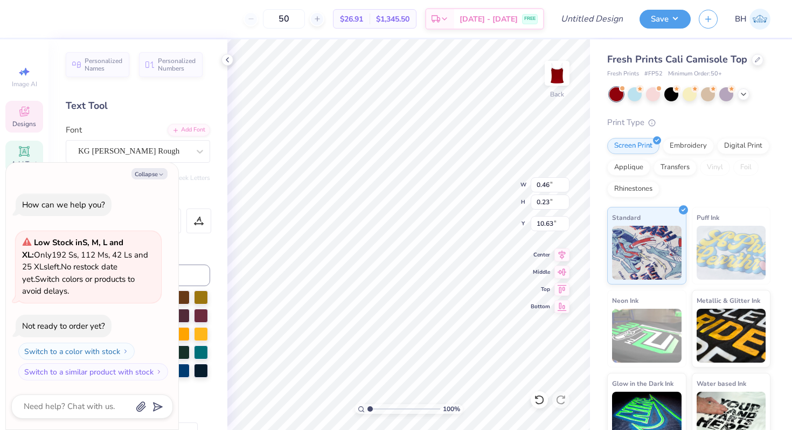
type input "0.42"
type input "0.28"
type input "8.07"
type textarea "x"
type input "11.16"
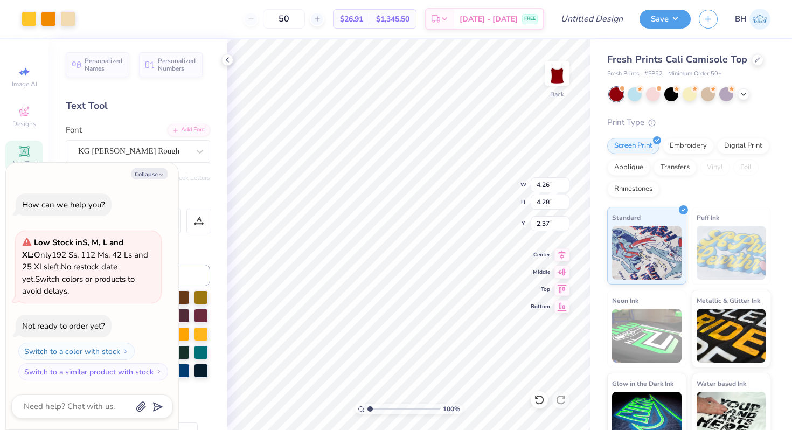
type textarea "x"
type input "2.52"
type textarea "x"
type input "6.80"
type textarea "x"
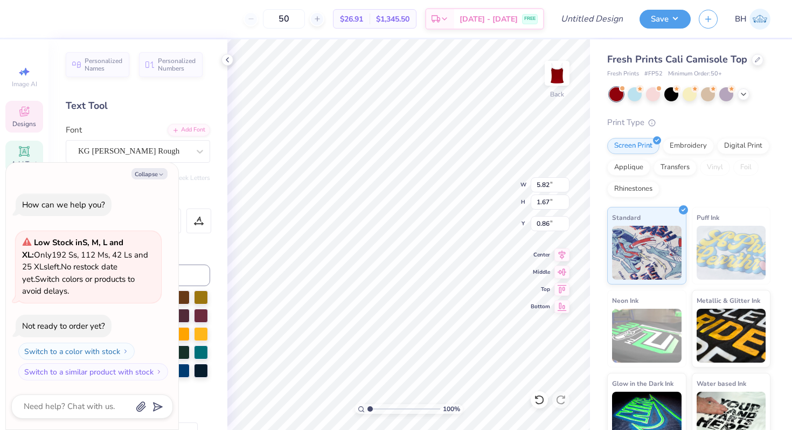
type input "1.93"
click at [149, 172] on button "Collapse" at bounding box center [149, 173] width 36 height 11
type textarea "x"
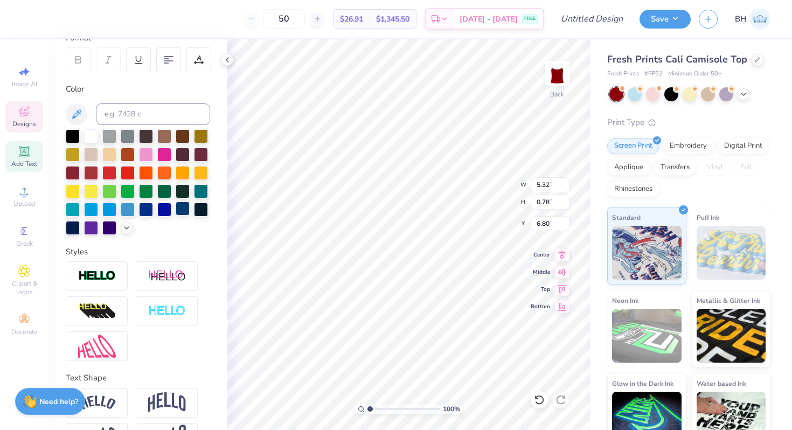
scroll to position [196, 0]
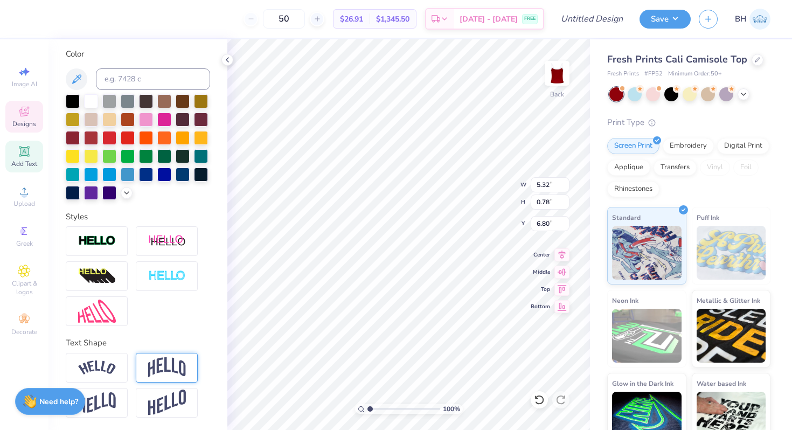
click at [172, 371] on img at bounding box center [167, 367] width 38 height 20
type input "5.43"
type input "1.66"
type input "6.37"
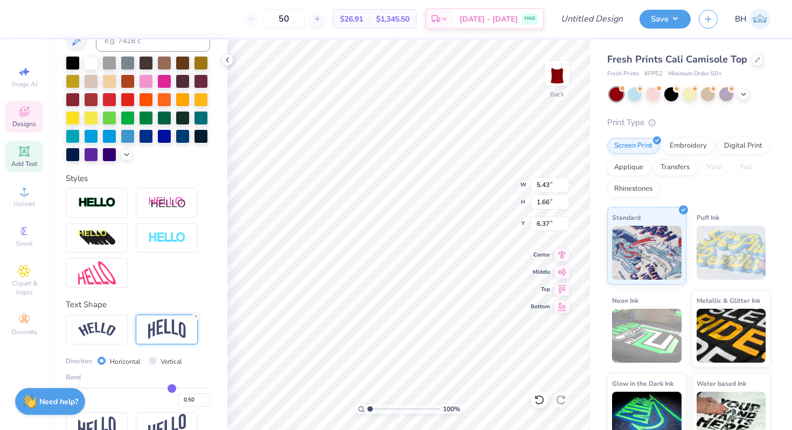
scroll to position [259, 0]
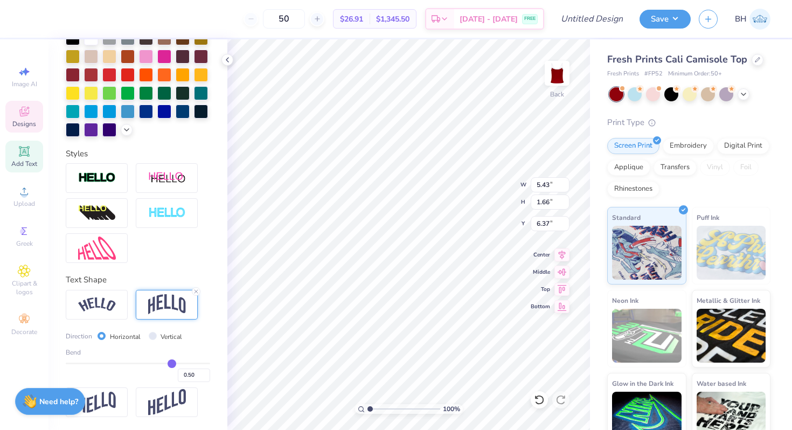
type input "0.49"
type input "0.43"
type input "0.36"
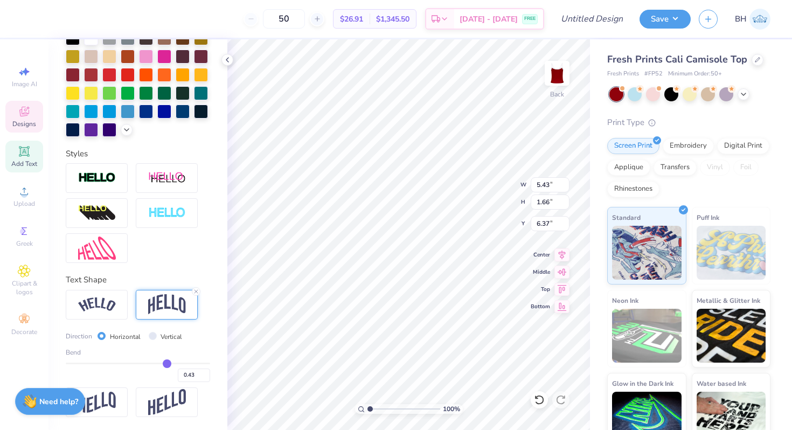
type input "0.36"
type input "0.25"
type input "0.17"
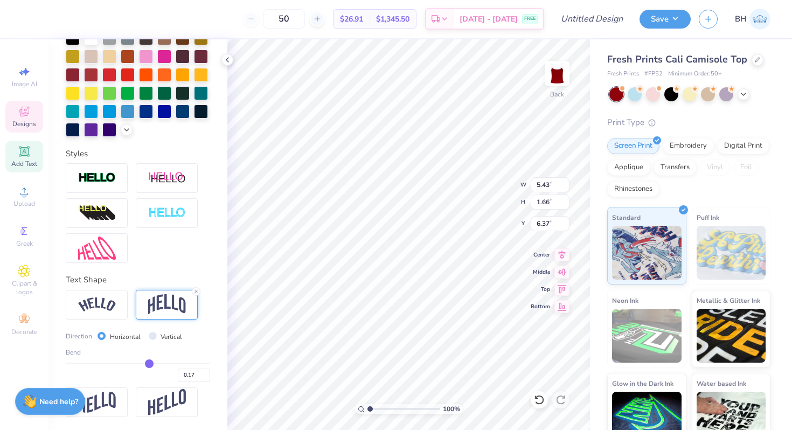
type input "0.09"
type input "-0.01"
type input "-0.09"
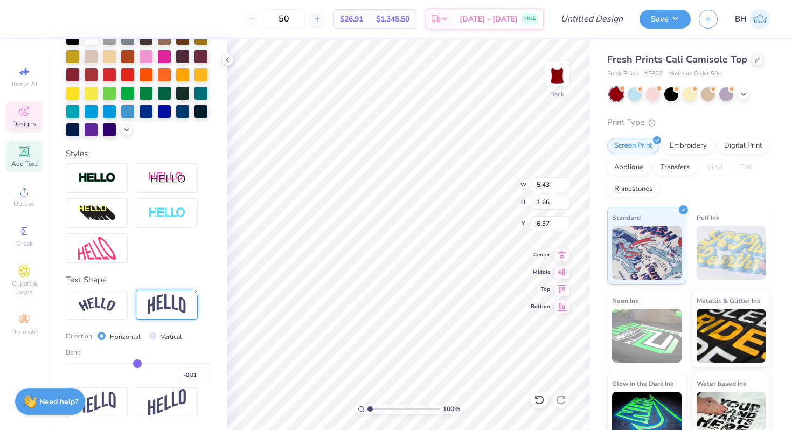
type input "-0.09"
type input "-0.12"
type input "-0.16"
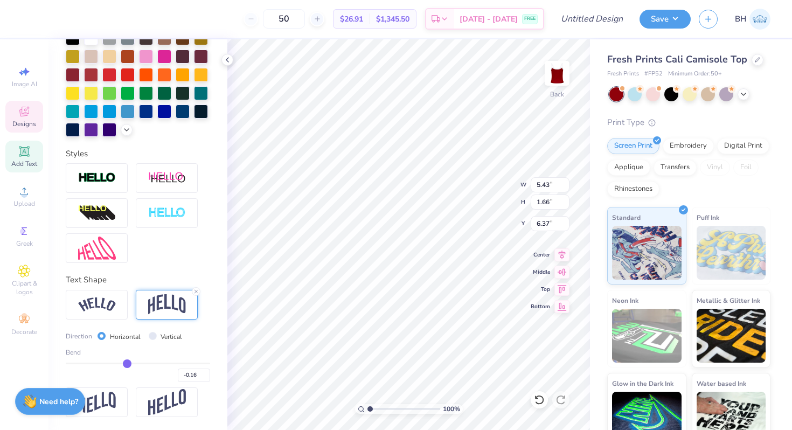
type input "-0.18"
type input "-0.2"
type input "-0.20"
type input "-0.22"
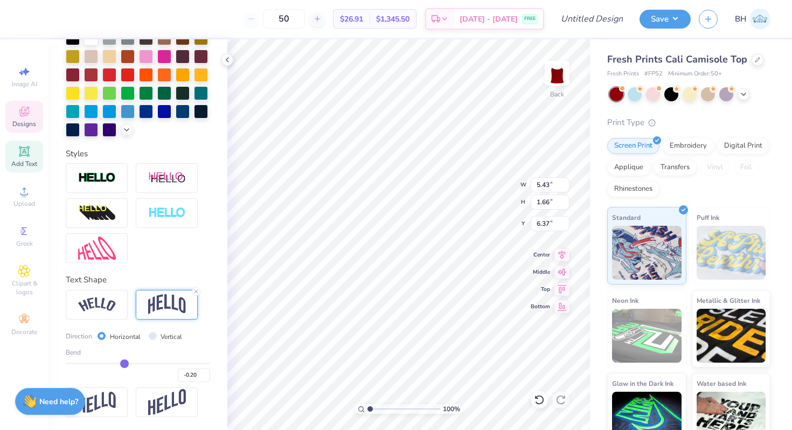
type input "-0.22"
type input "-0.24"
type input "-0.26"
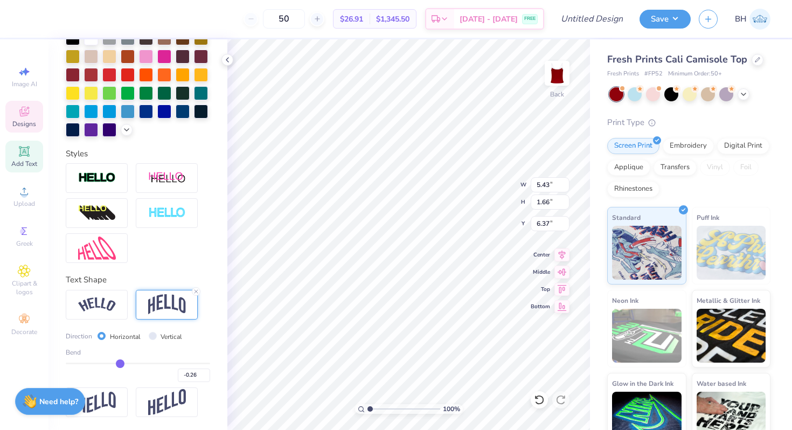
type input "-0.28"
drag, startPoint x: 172, startPoint y: 363, endPoint x: 119, endPoint y: 363, distance: 52.8
type input "-0.28"
click at [119, 363] on input "range" at bounding box center [138, 363] width 144 height 2
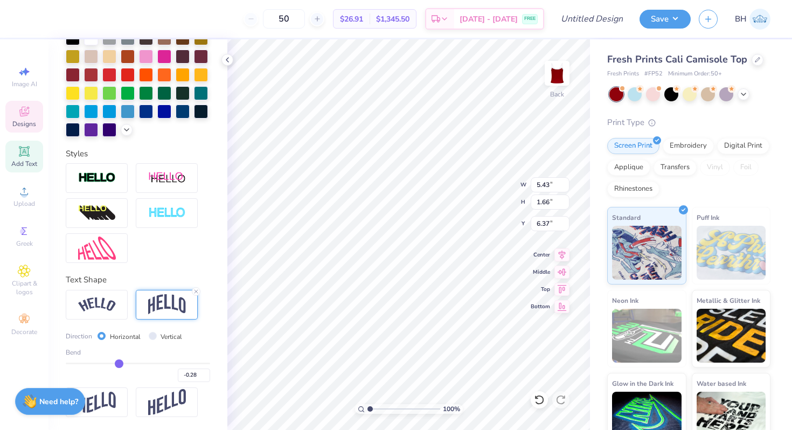
type input "1.18"
type input "6.61"
type input "6.41"
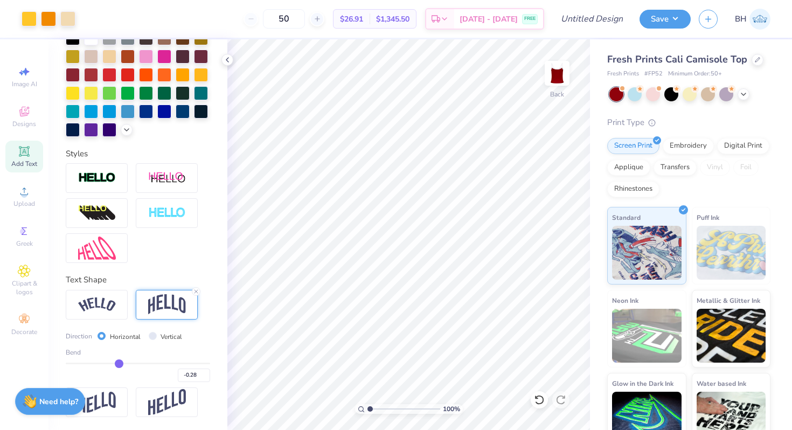
scroll to position [196, 0]
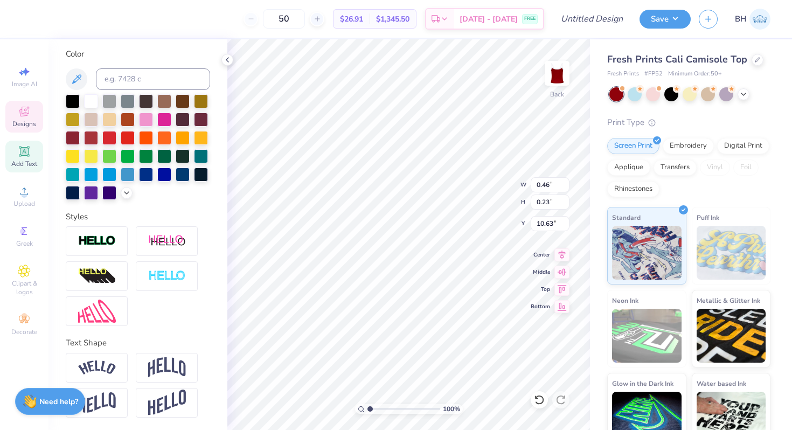
type input "11.33"
type input "0.35"
type input "0.17"
type input "9.53"
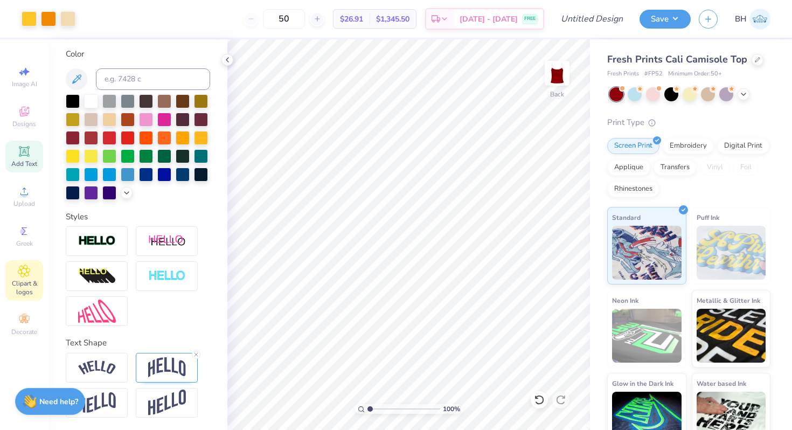
click at [25, 263] on div "Clipart & logos" at bounding box center [24, 280] width 38 height 40
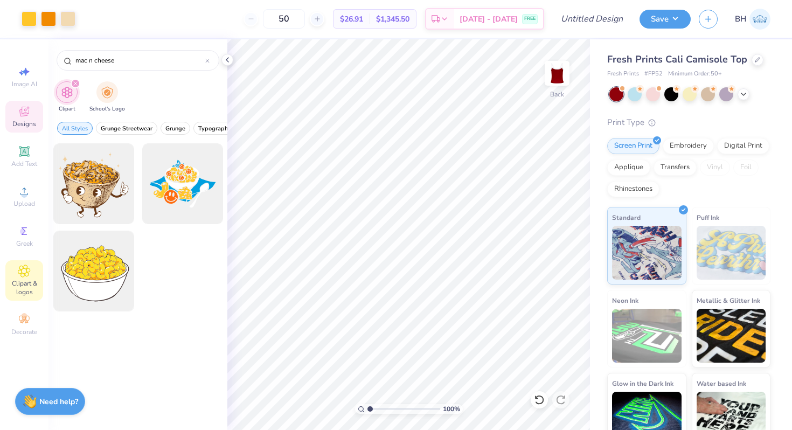
type input "mac n cheese"
click at [28, 121] on span "Designs" at bounding box center [24, 124] width 24 height 9
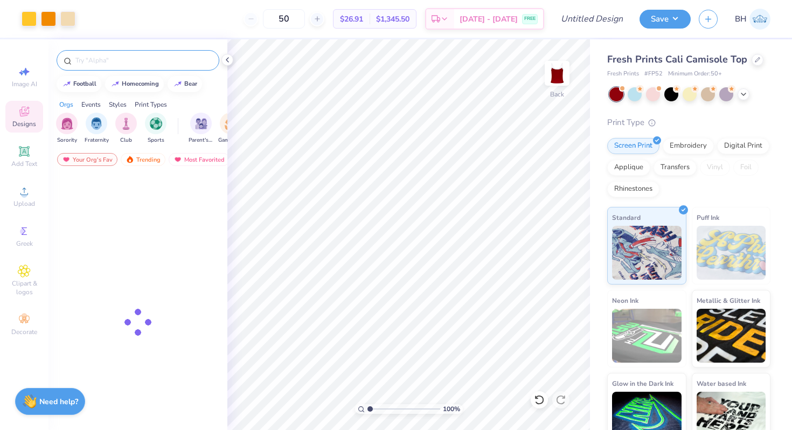
click at [131, 59] on input "text" at bounding box center [143, 60] width 138 height 11
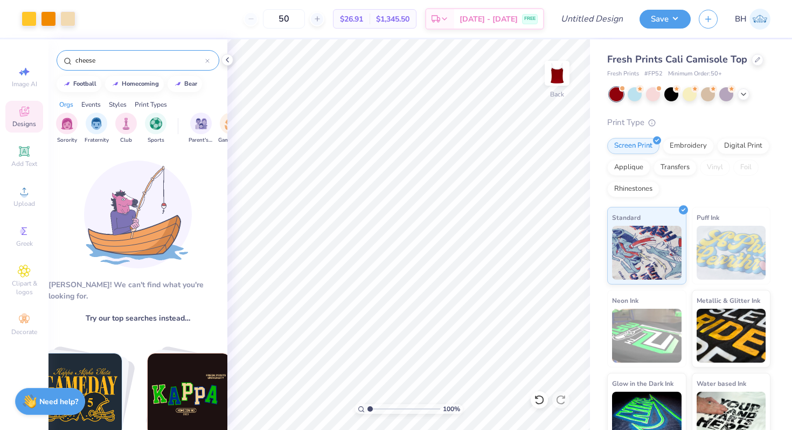
scroll to position [0, 0]
click at [87, 64] on input "cheese" at bounding box center [139, 60] width 131 height 11
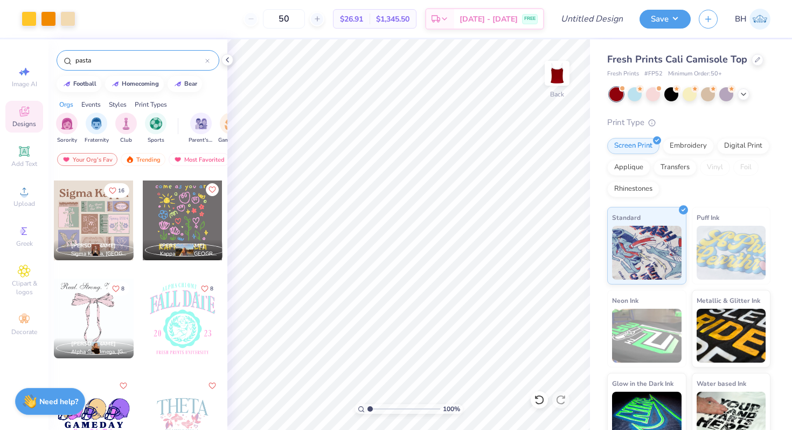
scroll to position [612, 0]
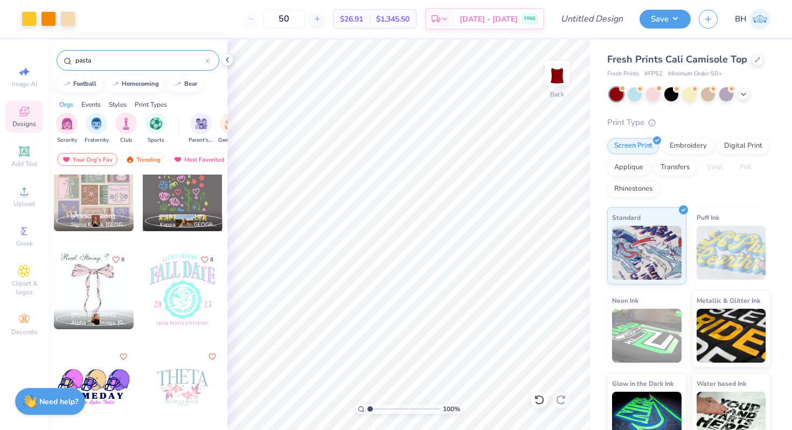
type input "pasta"
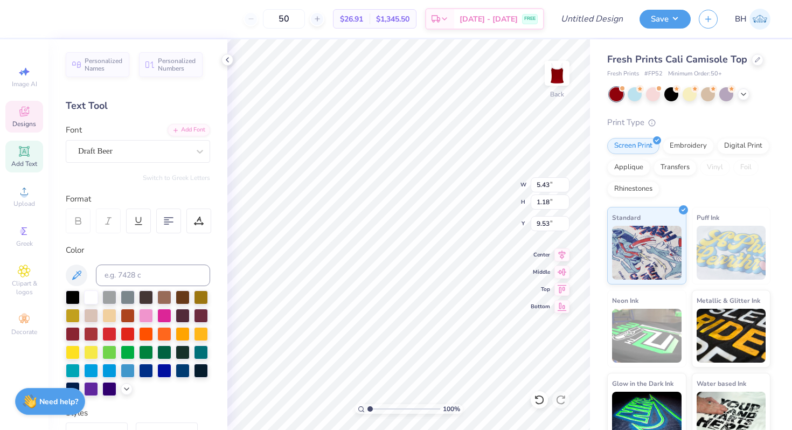
type input "6.80"
type input "8.13"
type textarea "M"
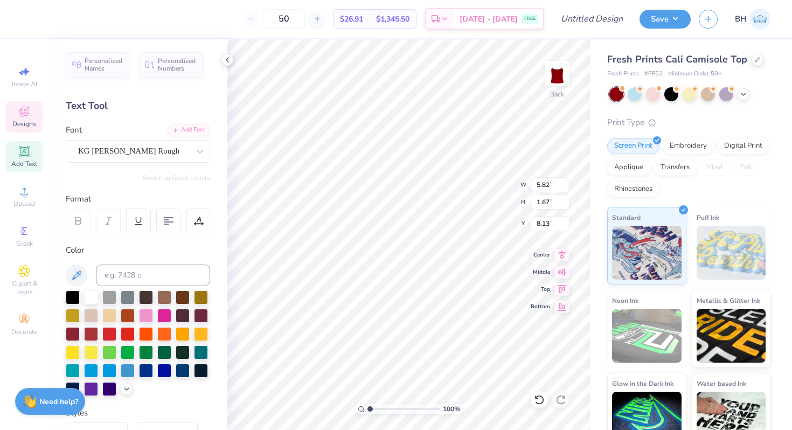
type textarea "with alpha phi"
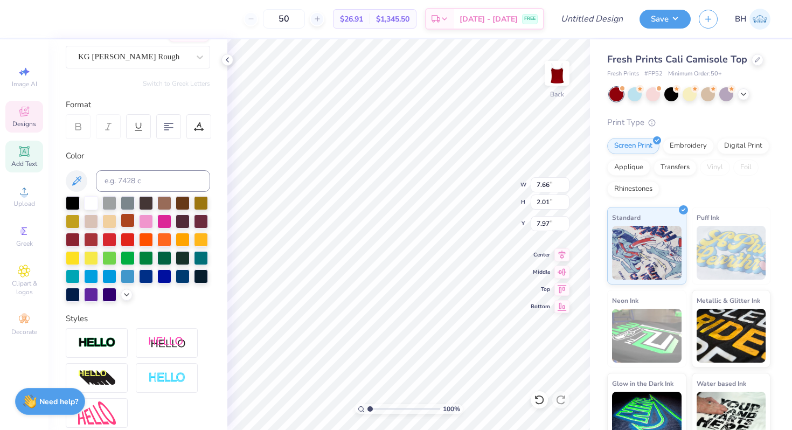
scroll to position [196, 0]
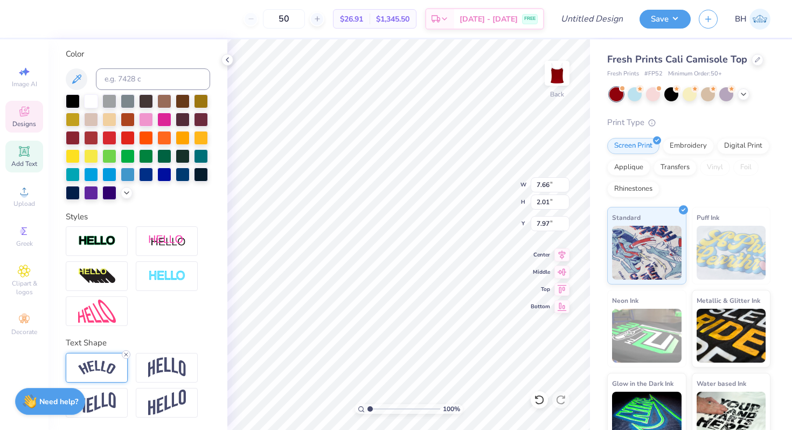
click at [127, 352] on icon at bounding box center [126, 354] width 6 height 6
type input "6.63"
type input "0.65"
type input "7.00"
type input "4.45"
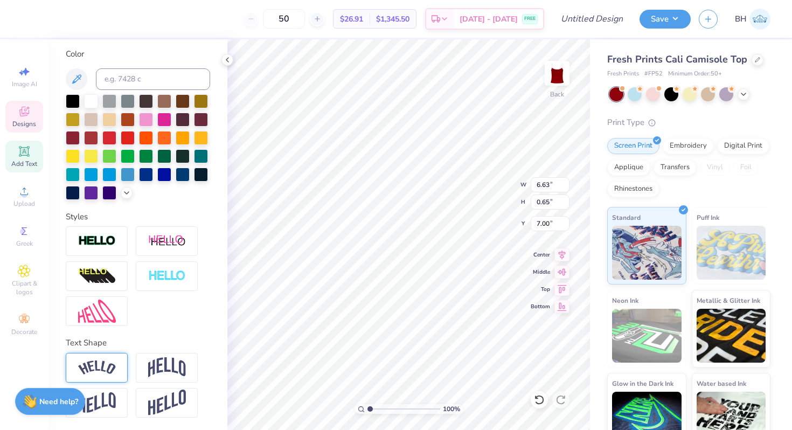
type input "0.44"
type input "7.68"
type textarea "w"
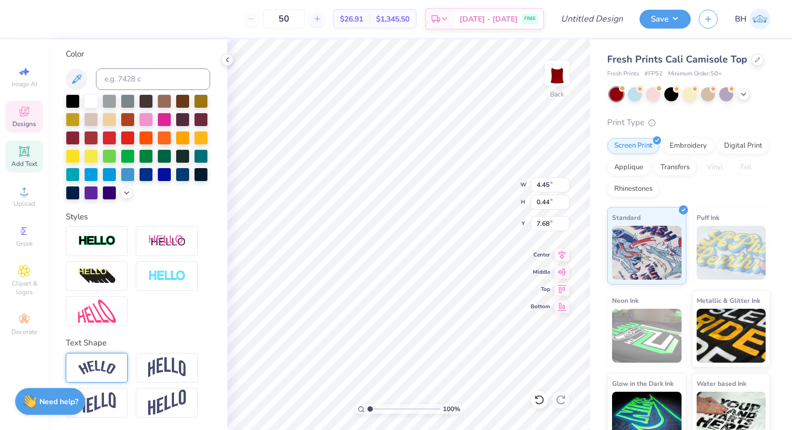
type textarea "2025"
type input "0.75"
type input "0.24"
type input "7.69"
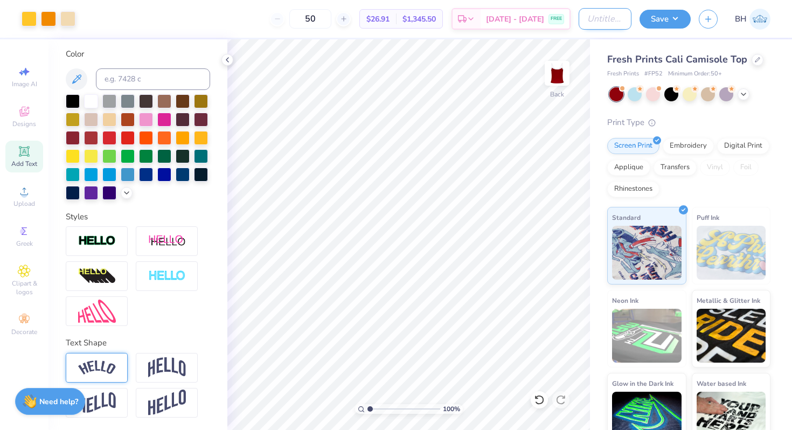
click at [595, 18] on input "Design Title" at bounding box center [604, 19] width 53 height 22
type input "K"
type input "Mac n Phis tank"
click at [657, 24] on button "Save" at bounding box center [664, 17] width 51 height 19
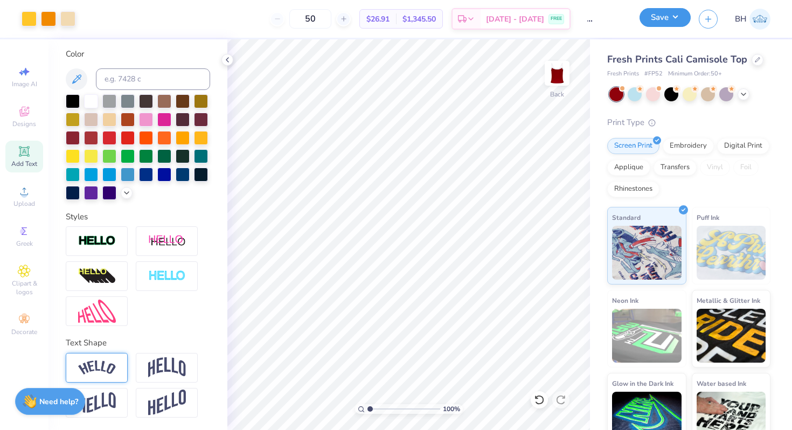
scroll to position [0, 0]
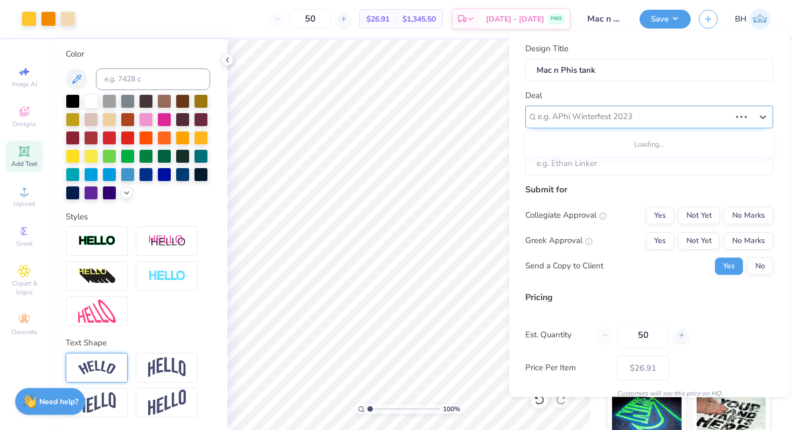
click at [604, 114] on div at bounding box center [633, 116] width 193 height 15
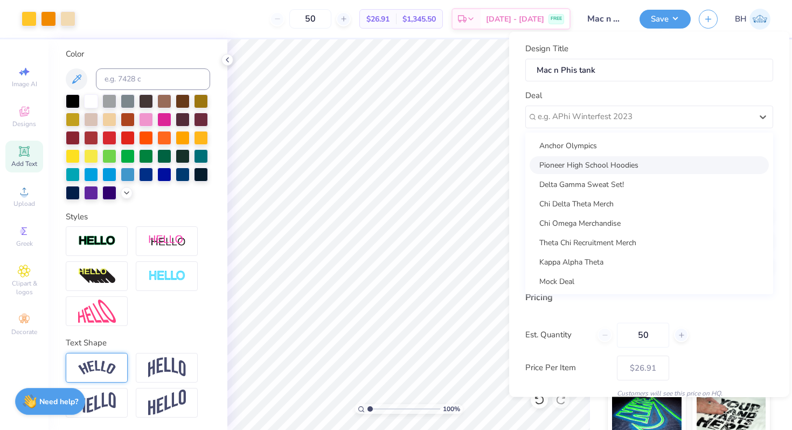
scroll to position [59, 0]
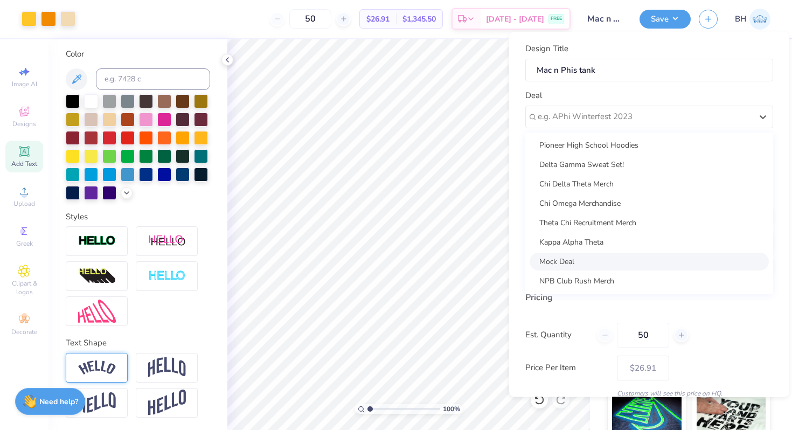
click at [581, 255] on div "Mock Deal" at bounding box center [648, 261] width 239 height 18
type input "Bella Henkels"
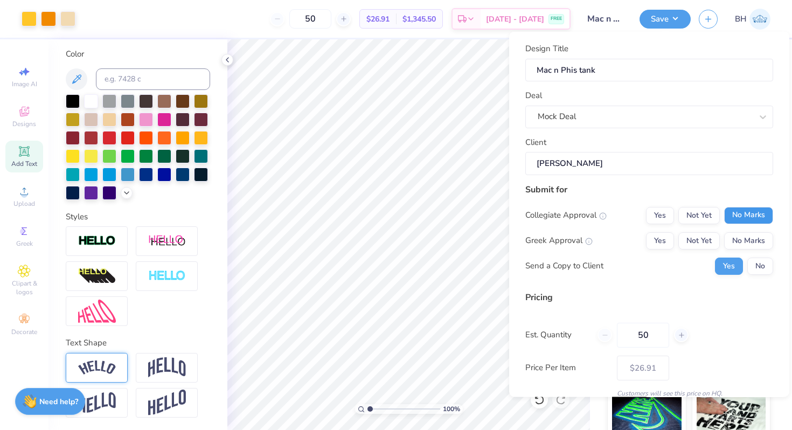
click at [752, 211] on button "No Marks" at bounding box center [748, 214] width 49 height 17
click at [663, 236] on button "Yes" at bounding box center [660, 240] width 28 height 17
click at [752, 266] on button "No" at bounding box center [760, 265] width 26 height 17
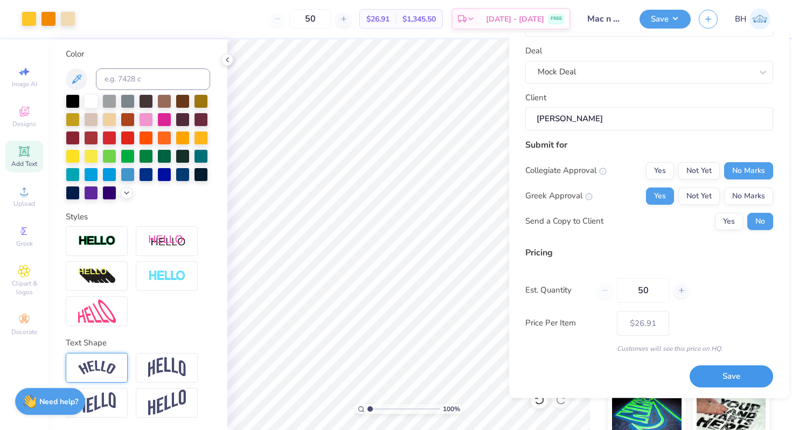
click at [714, 377] on button "Save" at bounding box center [730, 377] width 83 height 22
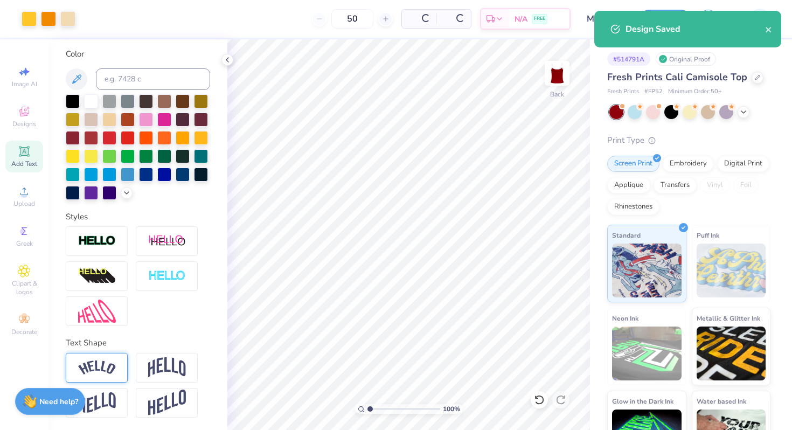
type input "$26.91"
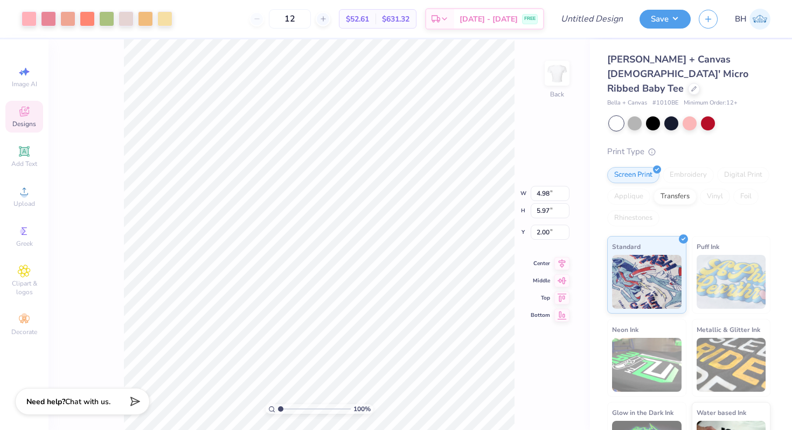
type input "1.99"
type input "1.97"
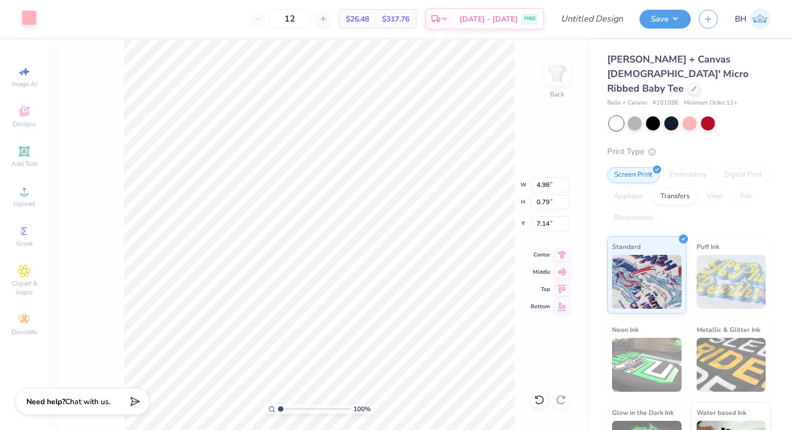
click at [26, 17] on div at bounding box center [29, 17] width 15 height 15
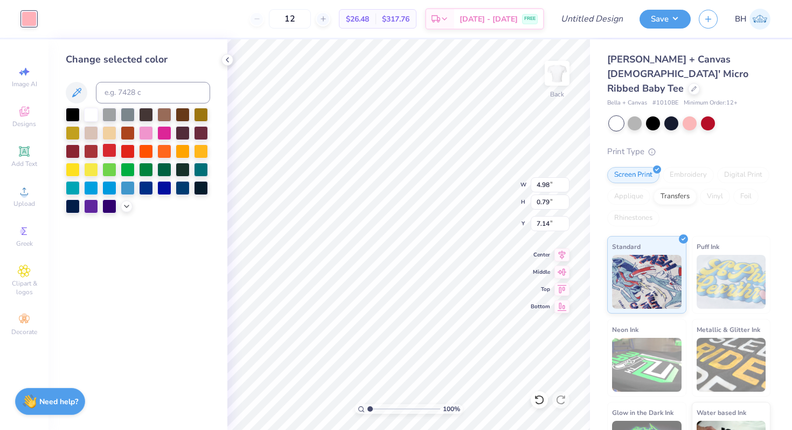
click at [114, 148] on div at bounding box center [109, 150] width 14 height 14
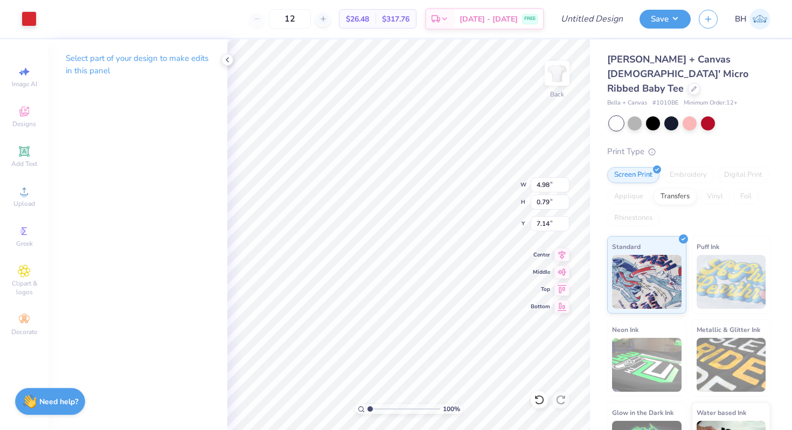
type input "4.30"
type input "7.94"
type input "1.26"
type input "2.65"
drag, startPoint x: 18, startPoint y: 233, endPoint x: 25, endPoint y: 191, distance: 43.1
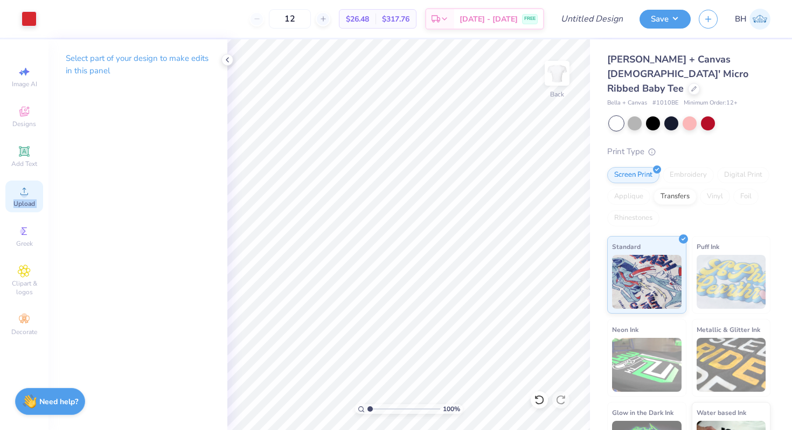
click at [25, 191] on div "Image AI Designs Add Text Upload Greek Clipart & logos Decorate" at bounding box center [24, 201] width 38 height 280
click at [25, 191] on icon at bounding box center [24, 191] width 13 height 13
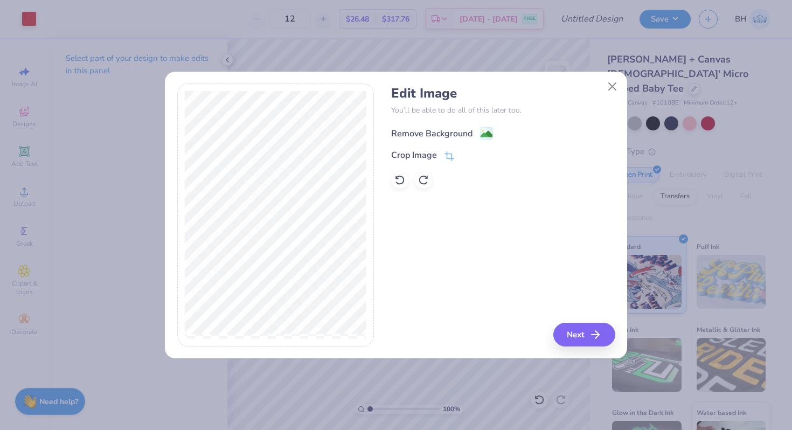
click at [415, 128] on div "Remove Background" at bounding box center [431, 133] width 81 height 13
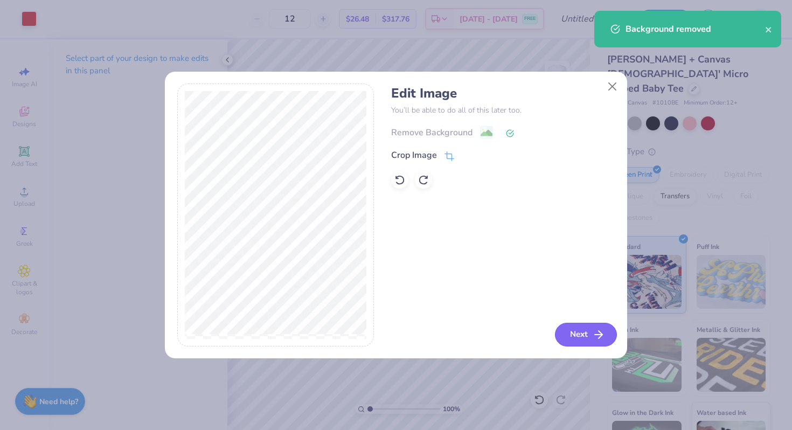
click at [581, 331] on button "Next" at bounding box center [586, 335] width 62 height 24
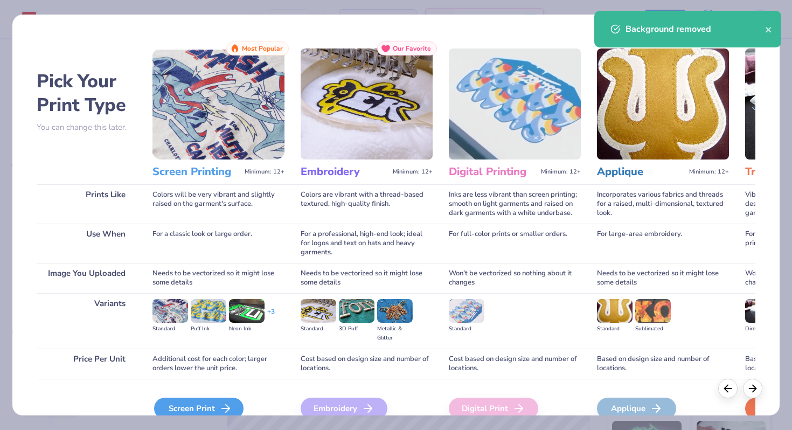
click at [220, 404] on icon at bounding box center [225, 408] width 13 height 13
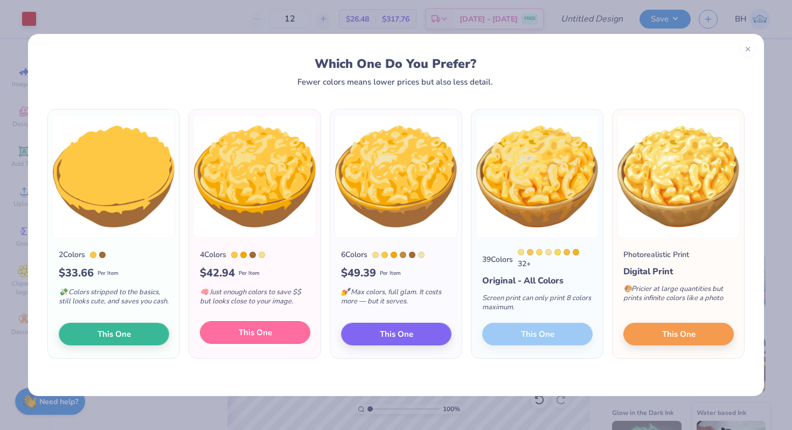
click at [269, 336] on span "This One" at bounding box center [255, 332] width 33 height 12
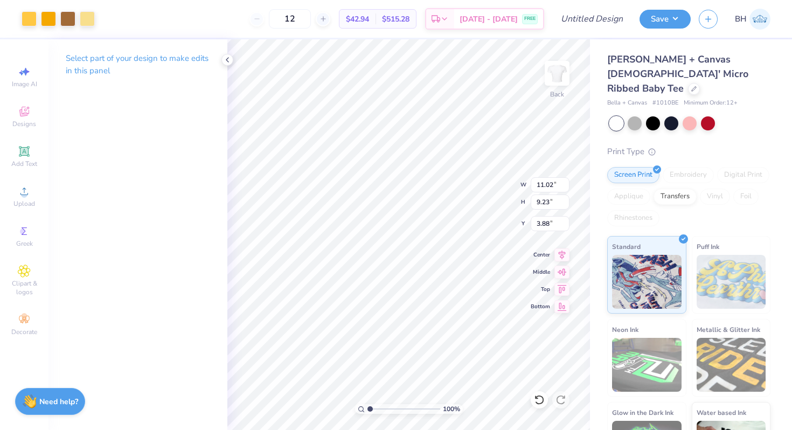
type input "5.26"
type input "4.41"
type input "4.69"
type input "3.44"
type input "2.88"
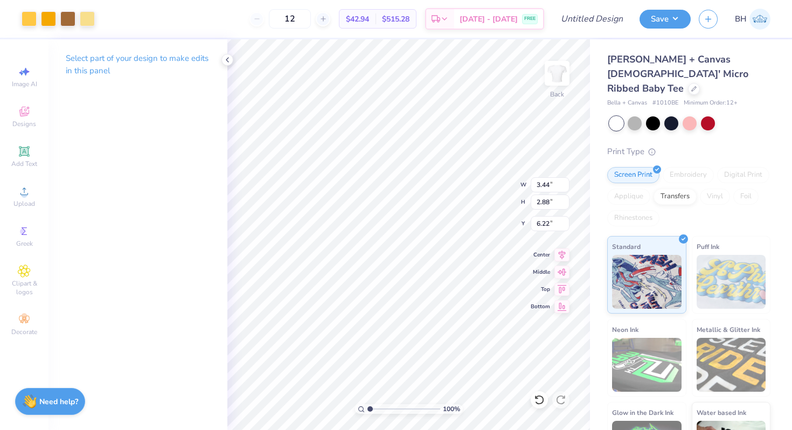
type input "4.48"
type input "3.40"
type input "2.90"
type input "4.46"
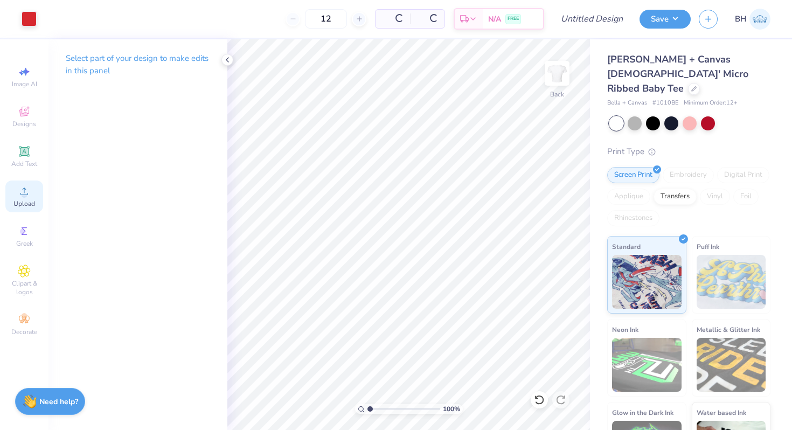
click at [34, 186] on div "Upload" at bounding box center [24, 196] width 38 height 32
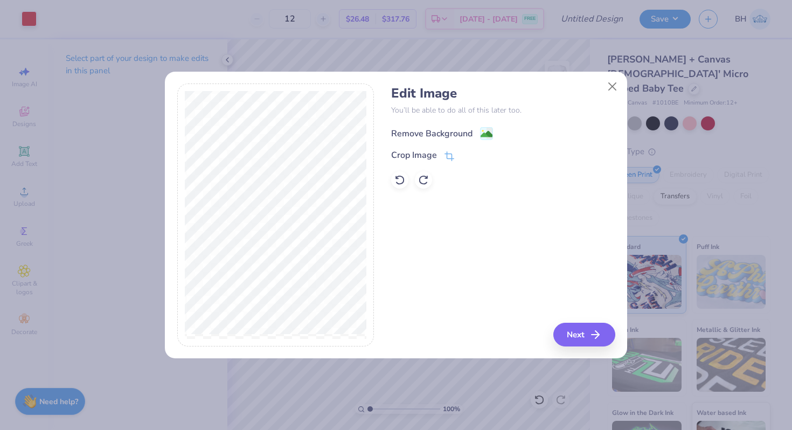
click at [440, 136] on div "Remove Background" at bounding box center [431, 133] width 81 height 13
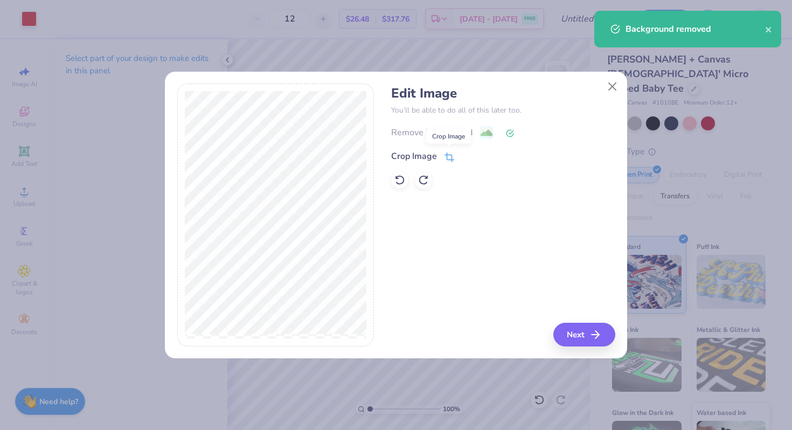
click at [445, 156] on icon at bounding box center [449, 157] width 10 height 10
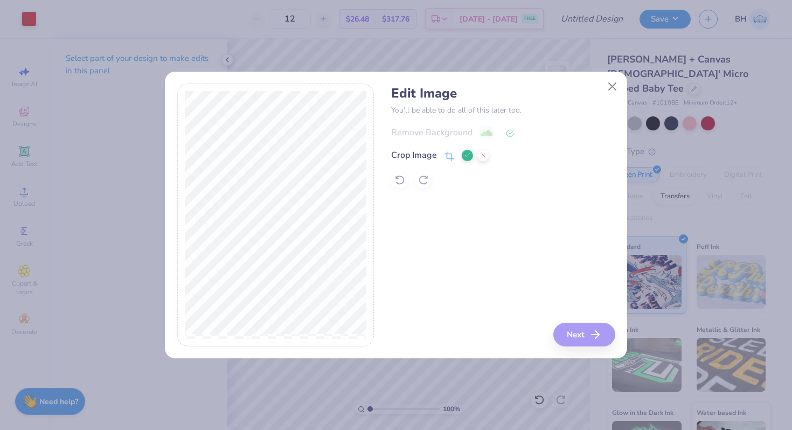
click at [488, 194] on div "Edit Image You’ll be able to do all of this later too. Remove Background Crop I…" at bounding box center [502, 214] width 223 height 263
click at [469, 159] on button at bounding box center [467, 155] width 11 height 11
click at [488, 130] on div "Remove Background" at bounding box center [502, 131] width 223 height 13
click at [508, 134] on icon at bounding box center [510, 133] width 8 height 8
click at [611, 86] on button "Close" at bounding box center [612, 86] width 20 height 20
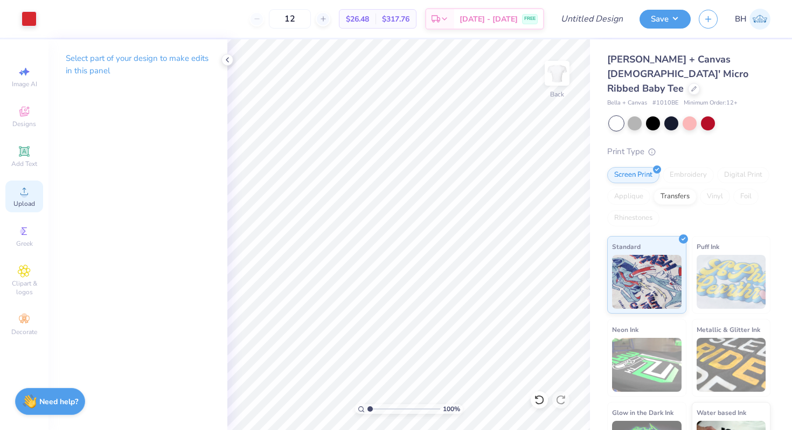
click at [15, 201] on span "Upload" at bounding box center [24, 203] width 22 height 9
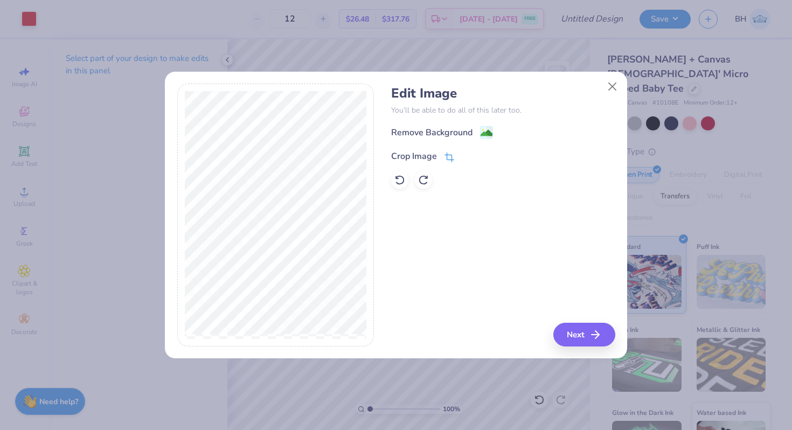
click at [421, 159] on div "Crop Image" at bounding box center [414, 156] width 46 height 13
click at [466, 156] on polyline at bounding box center [467, 154] width 4 height 3
click at [486, 133] on image at bounding box center [486, 134] width 12 height 12
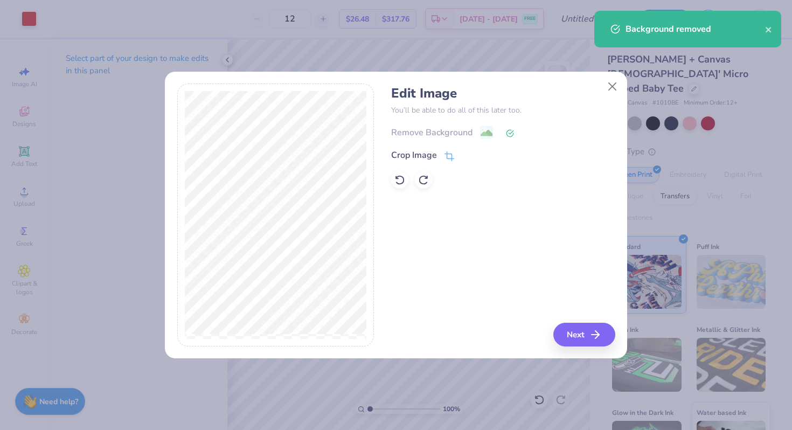
click at [579, 346] on div "Edit Image You’ll be able to do all of this later too. Remove Background Crop I…" at bounding box center [396, 220] width 462 height 275
click at [575, 336] on button "Next" at bounding box center [586, 335] width 62 height 24
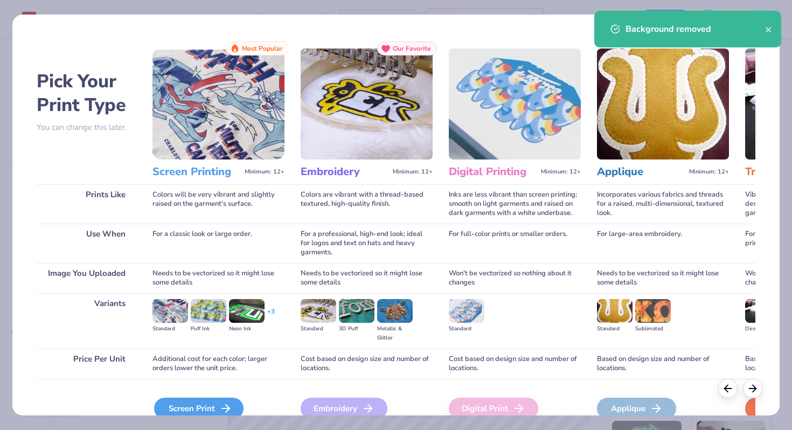
click at [227, 407] on icon at bounding box center [225, 408] width 13 height 13
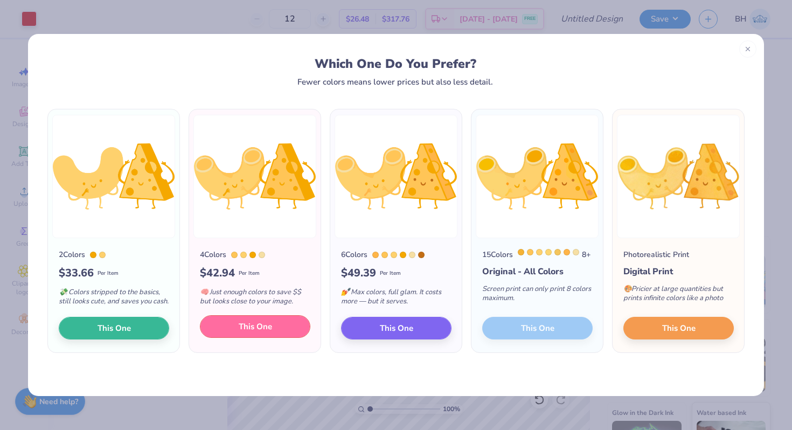
click at [248, 327] on button "This One" at bounding box center [255, 326] width 110 height 23
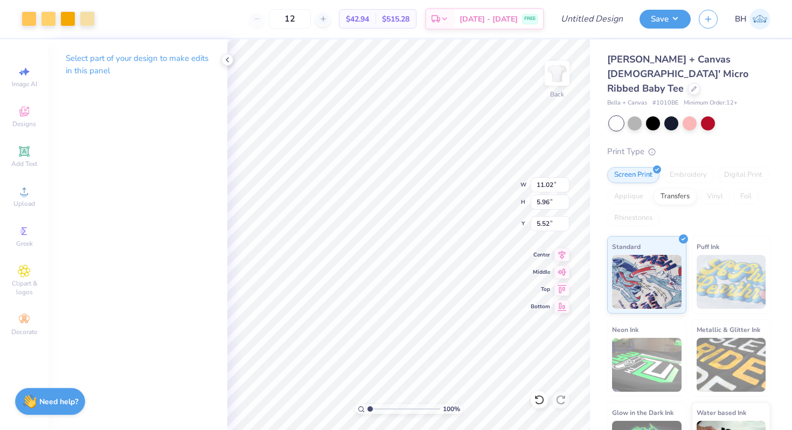
drag, startPoint x: 327, startPoint y: 216, endPoint x: 369, endPoint y: 239, distance: 47.9
click at [369, 239] on div at bounding box center [396, 215] width 792 height 430
type input "7.14"
type input "3.86"
type input "4.20"
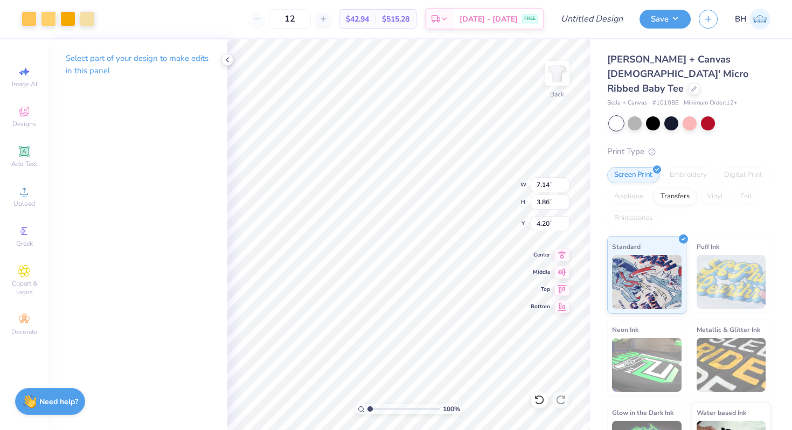
type input "4.84"
type input "2.62"
click at [688, 82] on div at bounding box center [694, 88] width 12 height 12
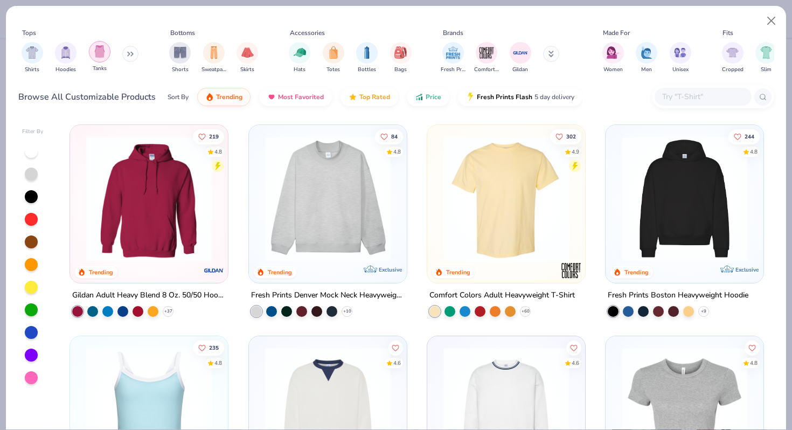
click at [99, 47] on img "filter for Tanks" at bounding box center [100, 51] width 12 height 12
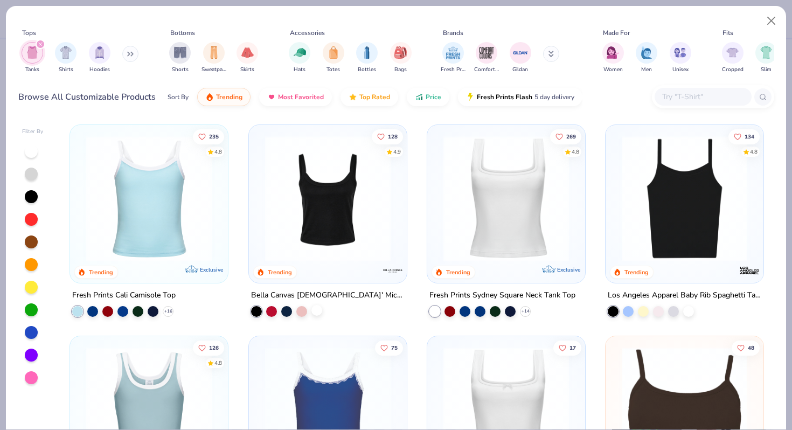
click at [319, 310] on div at bounding box center [316, 310] width 11 height 11
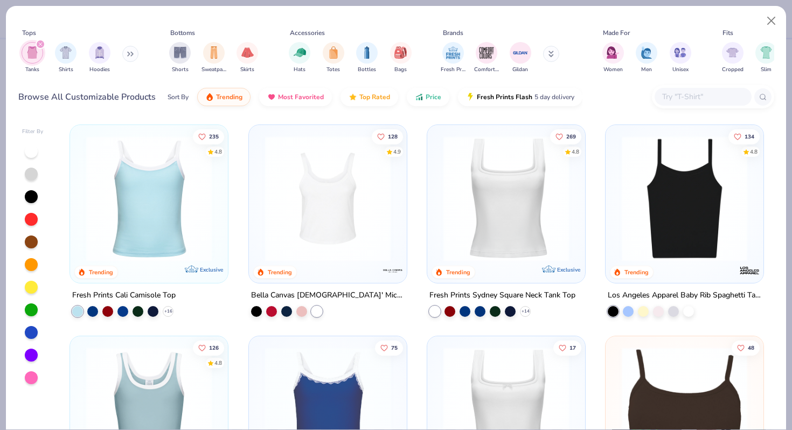
click at [331, 182] on img at bounding box center [328, 198] width 136 height 125
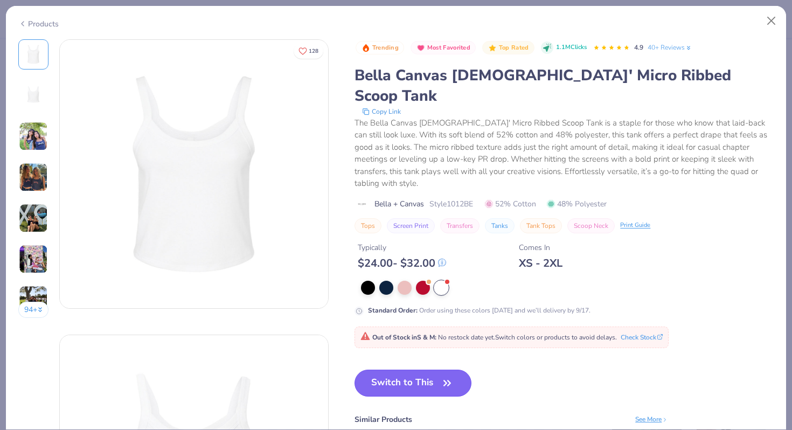
click at [402, 369] on button "Switch to This" at bounding box center [412, 382] width 117 height 27
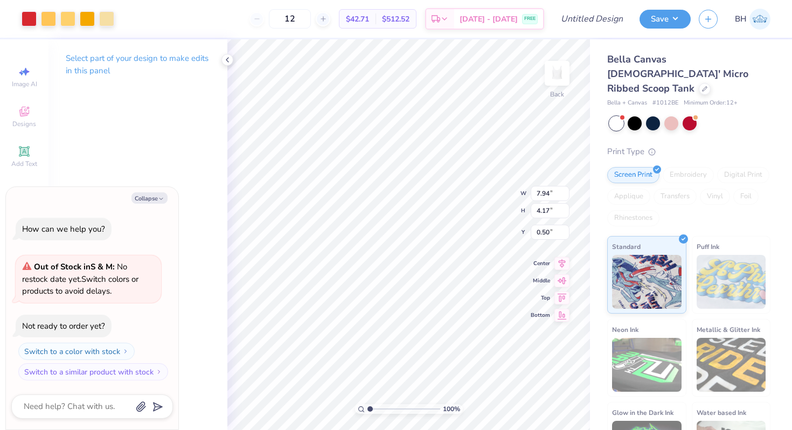
type textarea "x"
type input "2.00"
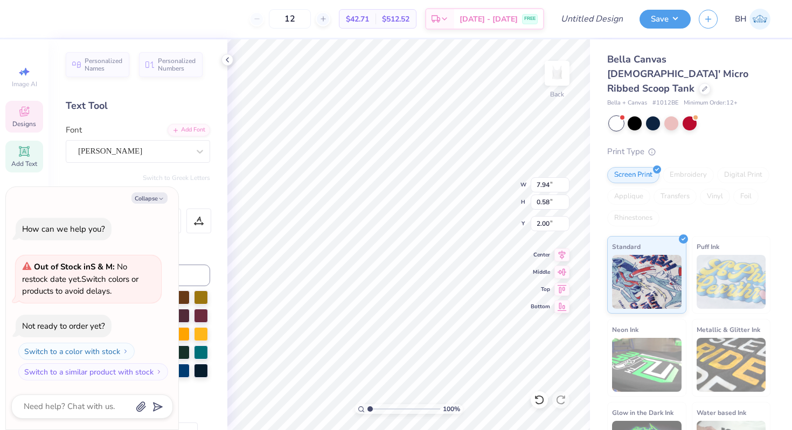
scroll to position [0, 4]
type textarea "x"
type textarea "M"
type textarea "x"
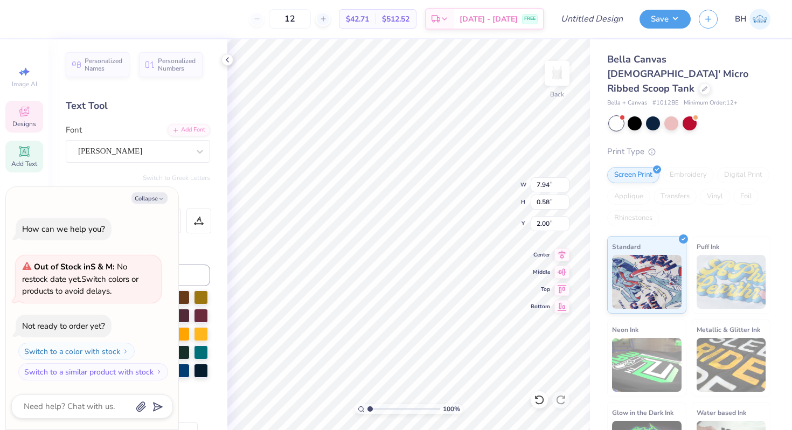
type textarea "Ma"
type textarea "x"
type textarea "Mav"
type textarea "x"
type textarea "Ma"
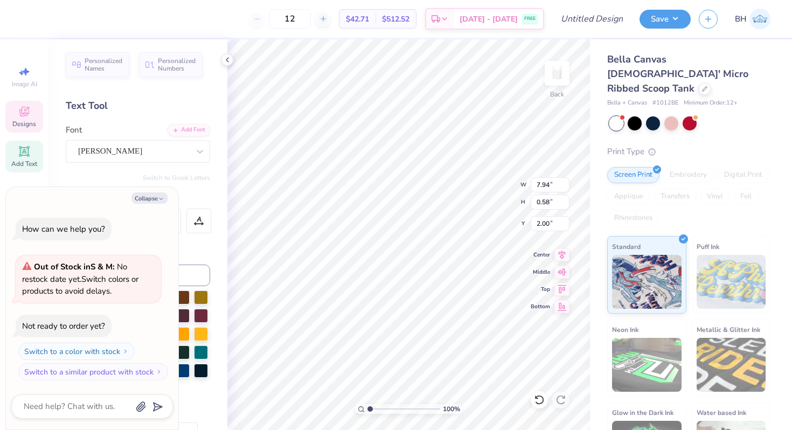
type textarea "x"
type textarea "M"
type textarea "x"
type textarea "MA"
type textarea "x"
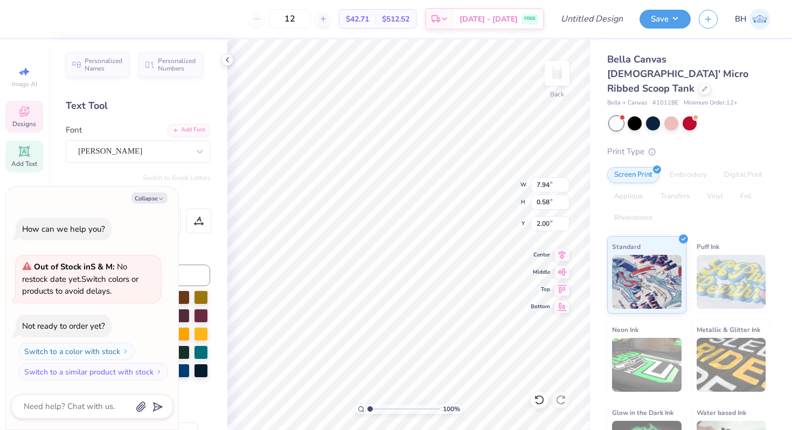
type textarea "MAC"
type textarea "x"
type textarea "MAC"
type textarea "x"
type textarea "MAC N"
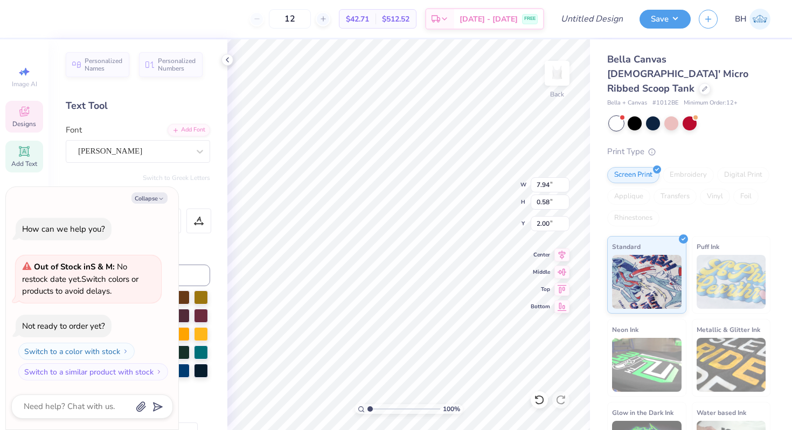
type textarea "x"
type textarea "MAC N'"
type textarea "x"
type textarea "MAC N'"
type textarea "x"
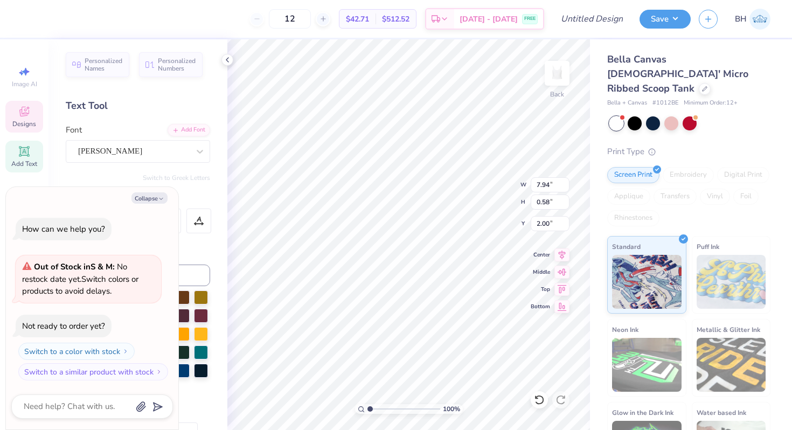
type textarea "MAC N' P"
type textarea "x"
type textarea "MAC N' PH"
type textarea "x"
type textarea "MAC N' PHI"
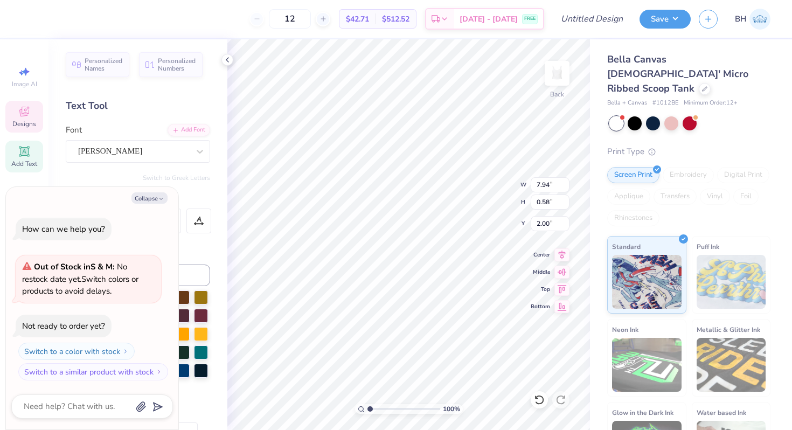
type textarea "x"
type textarea "MAC N' PHIS"
type textarea "x"
type input "2.50"
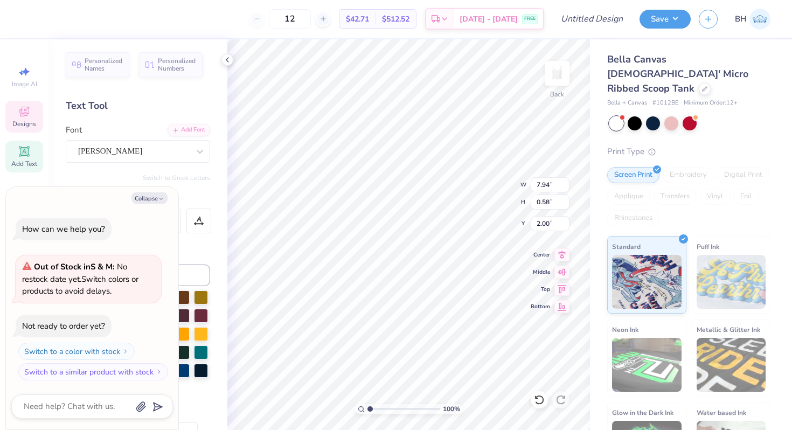
type input "0.44"
type input "2.82"
type textarea "x"
type textarea "2"
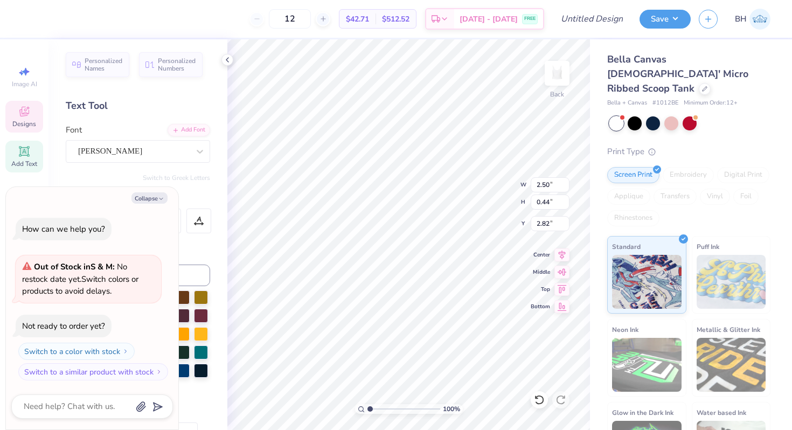
type textarea "x"
type textarea "22"
type textarea "x"
type textarea "2"
type textarea "x"
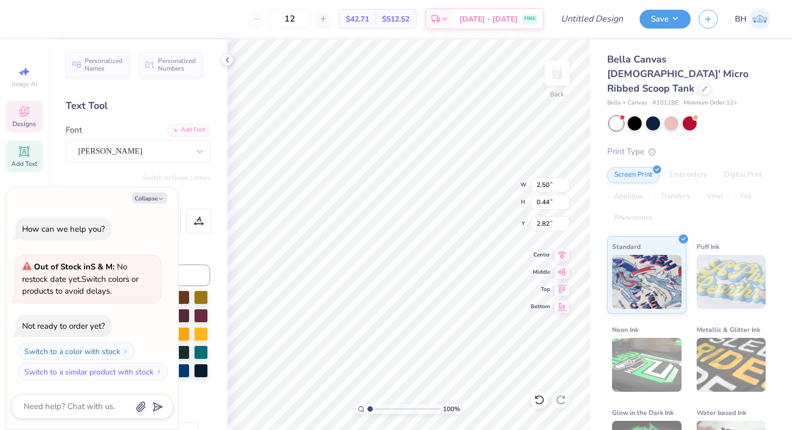
type textarea "202"
type textarea "x"
type textarea "2025"
type textarea "x"
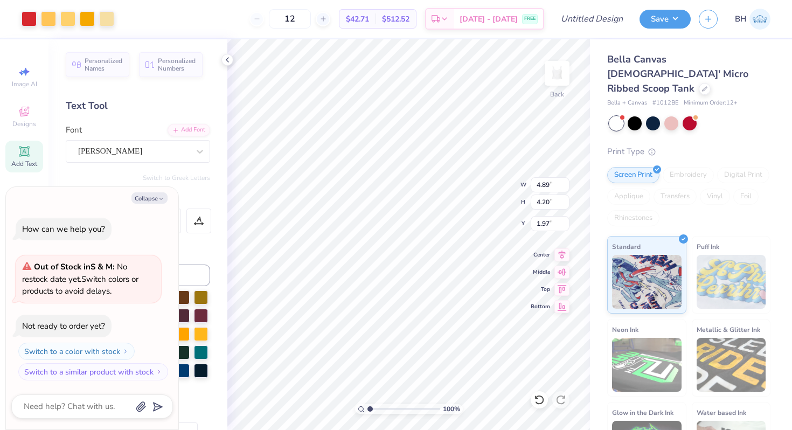
type input "1.30"
type textarea "x"
type input "3.66"
type input "1.98"
type input "3.52"
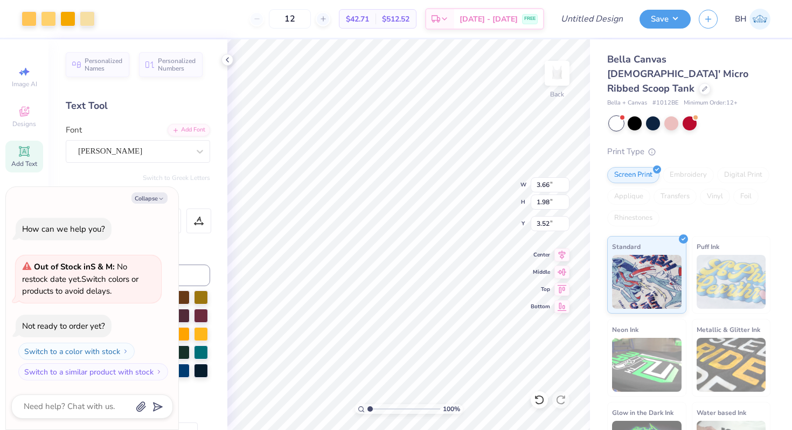
type textarea "x"
type input "2.74"
click at [149, 201] on button "Collapse" at bounding box center [149, 197] width 36 height 11
type textarea "x"
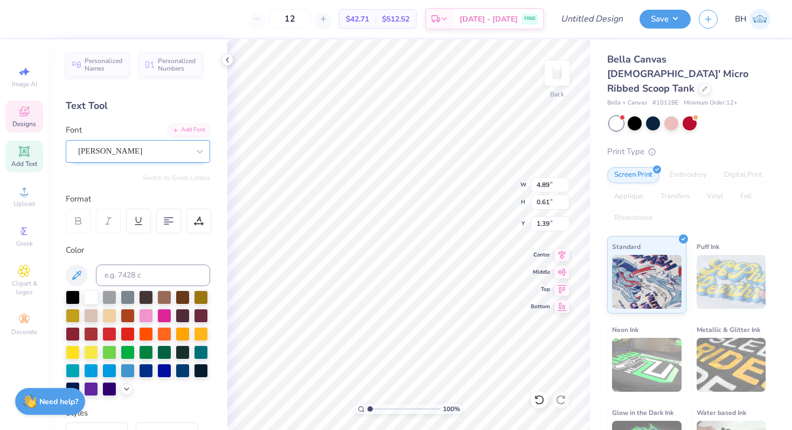
click at [111, 150] on div "Alice" at bounding box center [133, 151] width 113 height 17
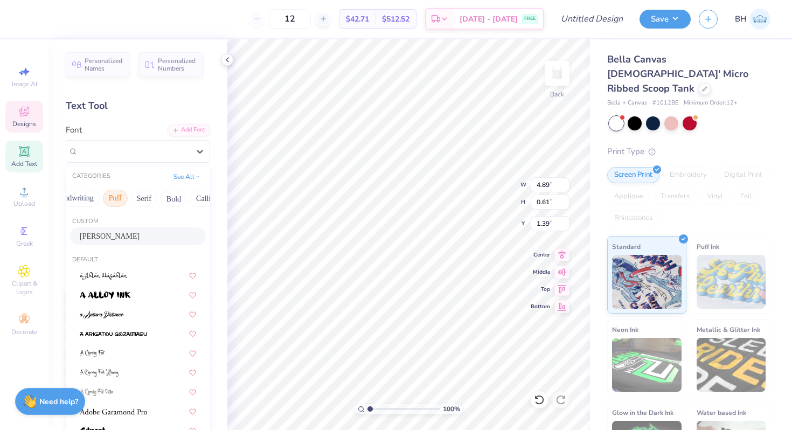
scroll to position [0, 55]
click at [120, 197] on button "Puff" at bounding box center [113, 198] width 25 height 17
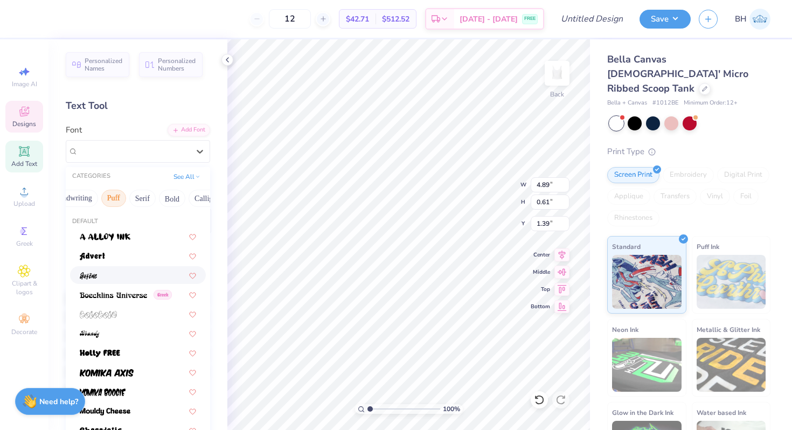
scroll to position [11, 0]
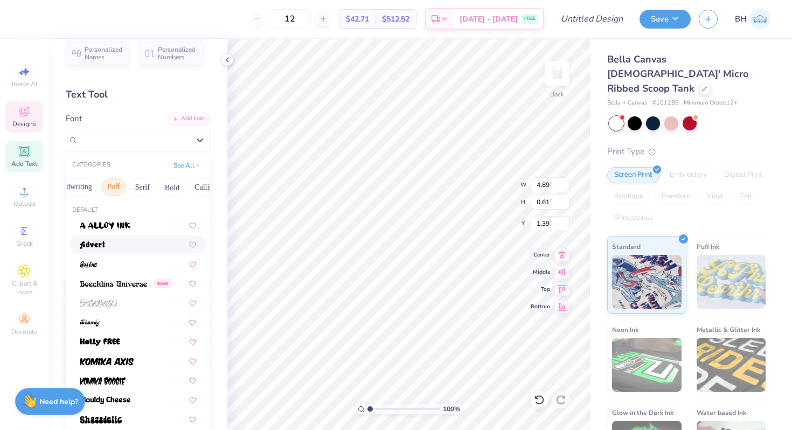
click at [115, 246] on div at bounding box center [138, 244] width 116 height 11
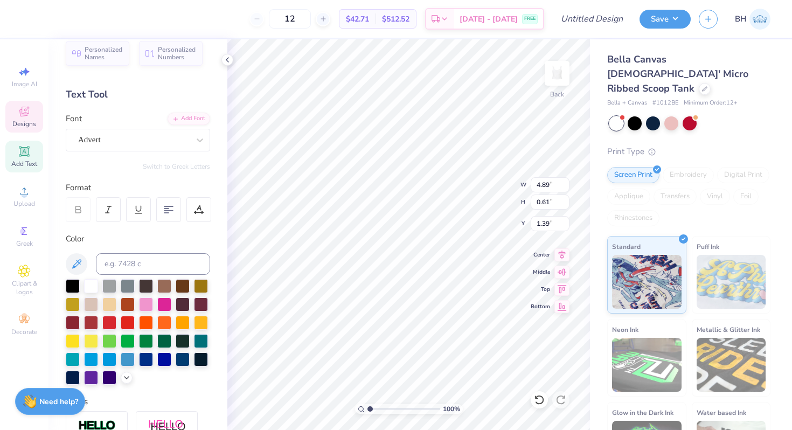
type input "5.37"
type input "0.81"
type input "1.26"
click at [115, 146] on div at bounding box center [133, 139] width 111 height 15
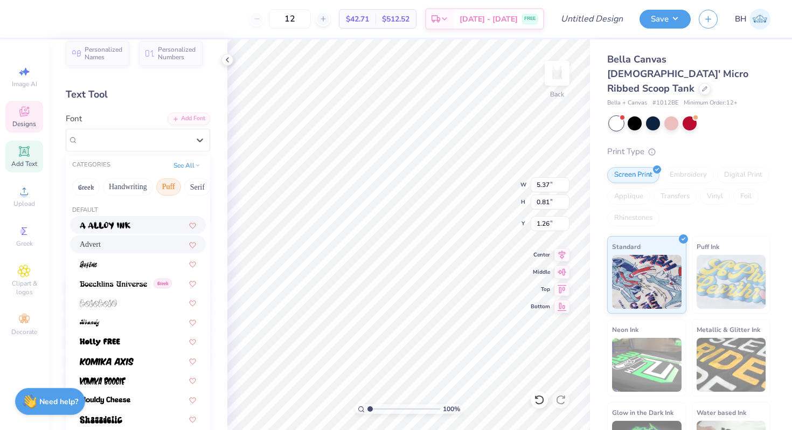
click at [111, 237] on div "Advert" at bounding box center [138, 244] width 136 height 18
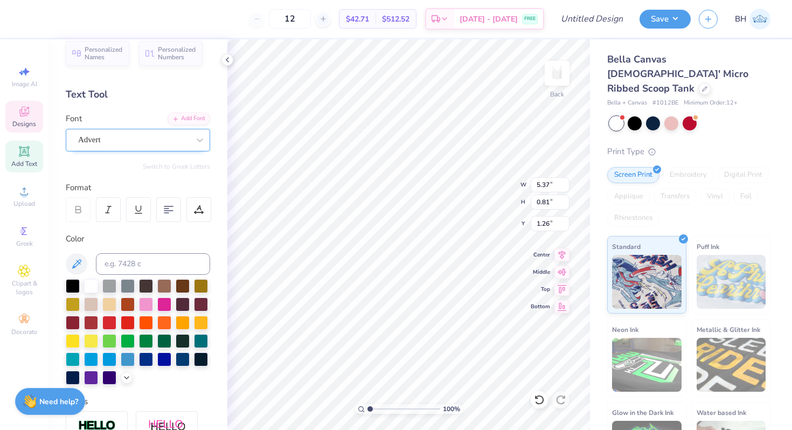
click at [114, 143] on div "Advert" at bounding box center [133, 139] width 113 height 17
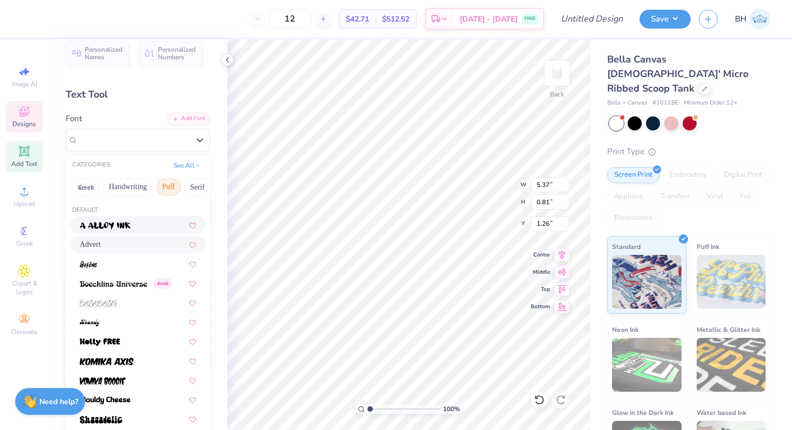
click at [104, 221] on span at bounding box center [105, 224] width 51 height 11
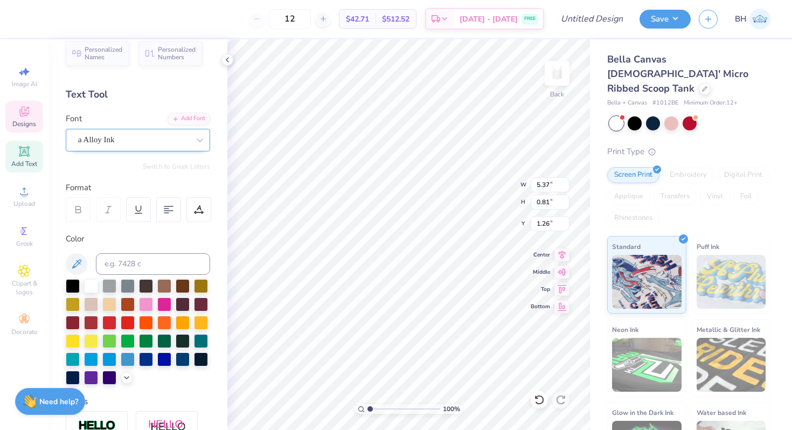
type input "5.13"
type input "0.79"
click at [118, 136] on div "Alice" at bounding box center [133, 139] width 113 height 17
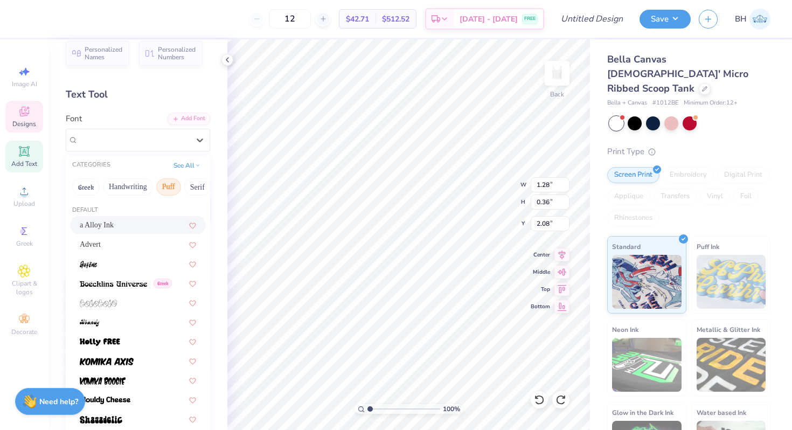
click at [114, 223] on span "a Alloy Ink" at bounding box center [97, 224] width 34 height 11
type input "1.38"
type input "0.50"
type input "2.01"
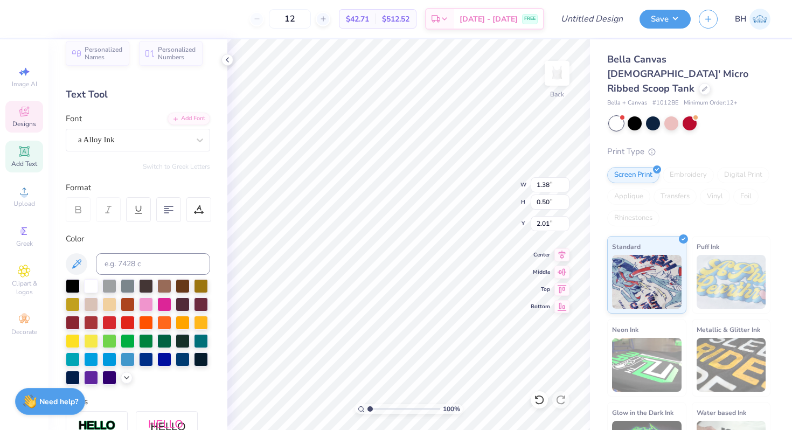
type input "5.00"
type input "1.21"
type input "4.94"
type input "0.76"
type input "1.24"
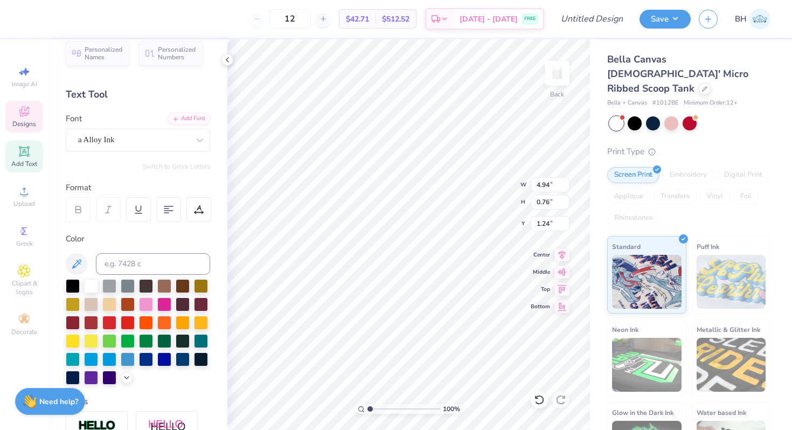
type input "3.66"
type input "1.98"
type input "2.26"
type input "5.68"
type input "4.60"
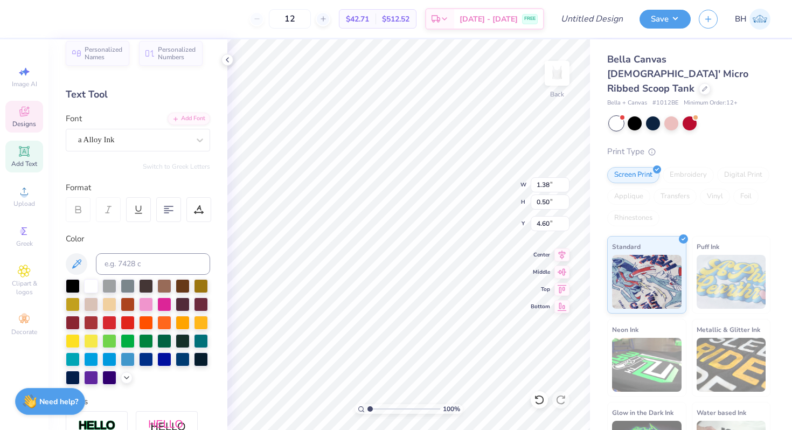
scroll to position [0, 3]
type textarea "LOVE, ALPHA PHI"
type input "4.59"
type input "4.37"
type input "0.52"
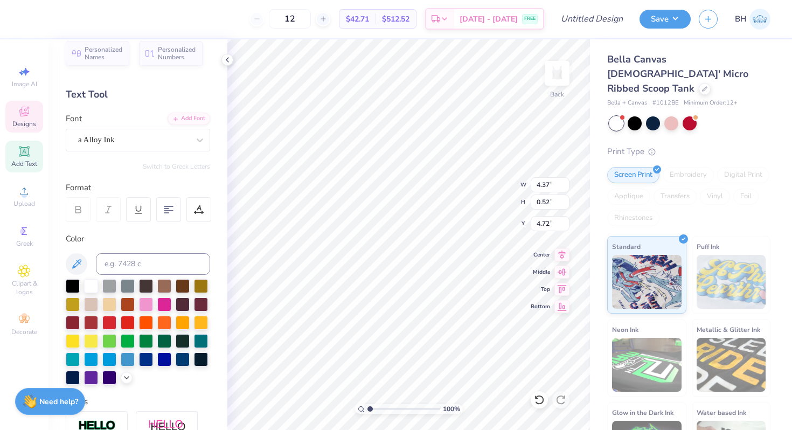
type input "4.45"
type input "5.25"
type input "1.09"
type input "0.39"
type input "5.35"
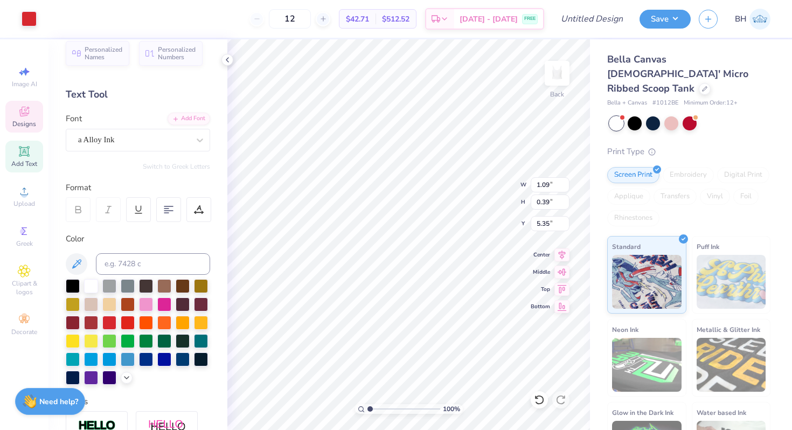
type input "4.37"
type input "0.52"
type input "4.44"
type textarea "WITH ALPHA PHI"
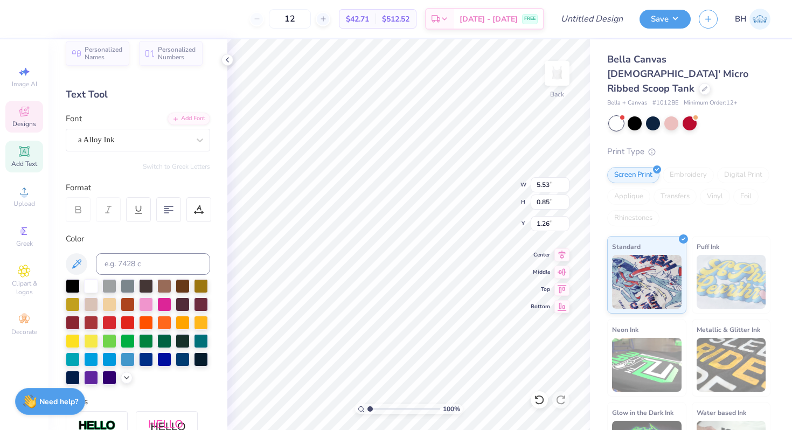
type input "5.53"
type input "0.85"
type input "1.41"
type input "3.31"
type input "1.79"
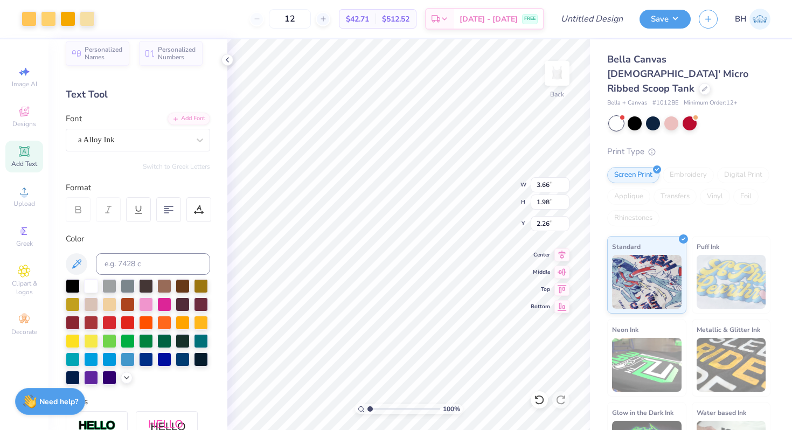
type input "2.45"
type input "2.26"
click at [118, 145] on div "a Alloy Ink" at bounding box center [133, 139] width 113 height 17
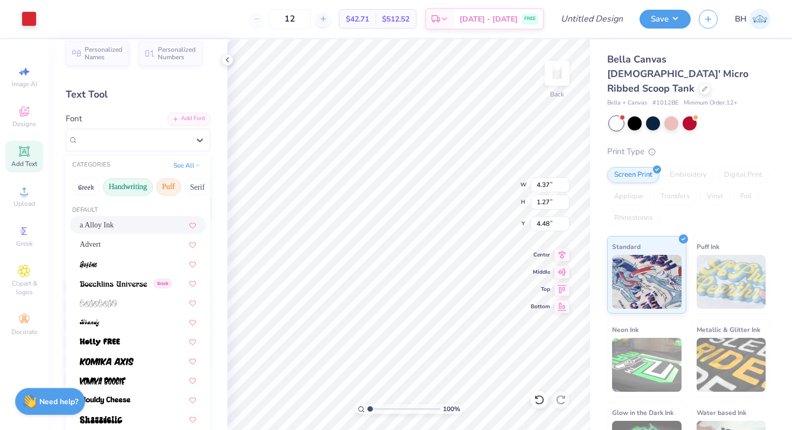
click at [132, 187] on button "Handwriting" at bounding box center [128, 186] width 50 height 17
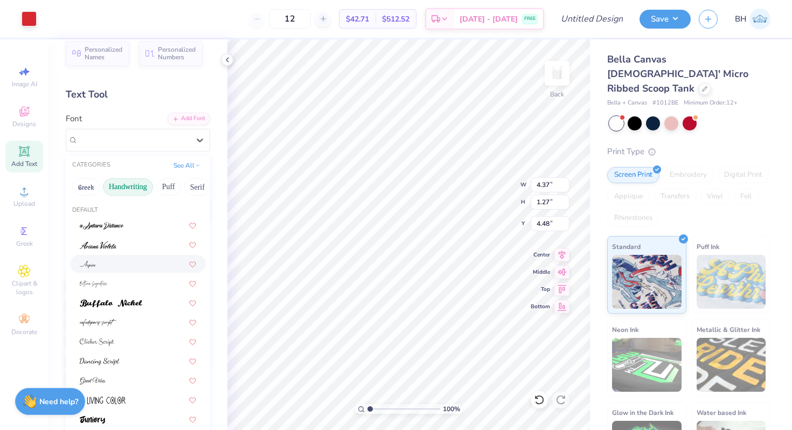
click at [113, 262] on div at bounding box center [138, 263] width 116 height 11
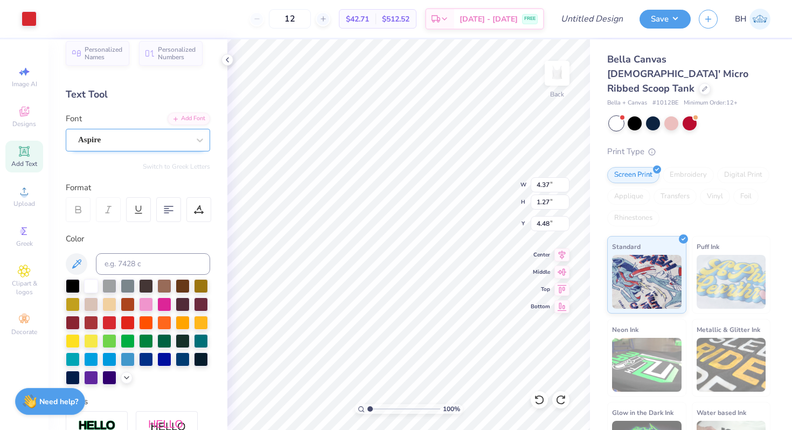
click at [137, 143] on div "Aspire" at bounding box center [133, 139] width 113 height 17
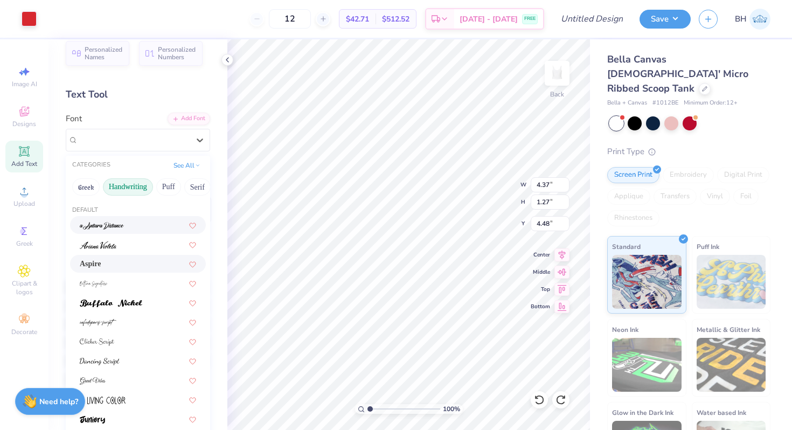
click at [127, 222] on div at bounding box center [138, 224] width 116 height 11
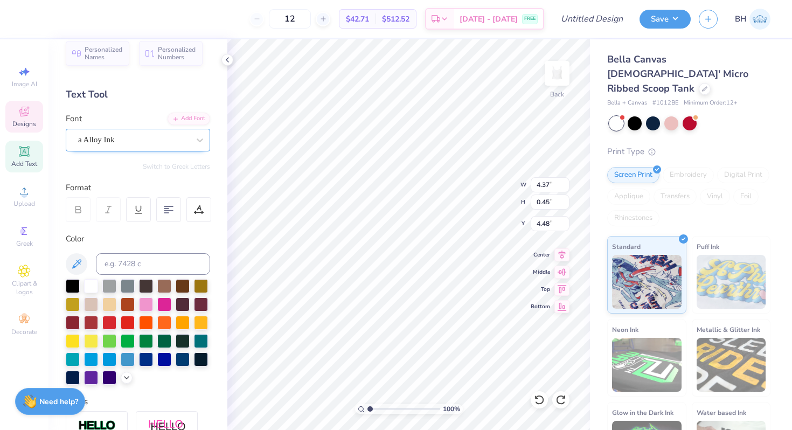
click at [133, 135] on div "a Alloy Ink" at bounding box center [133, 139] width 113 height 17
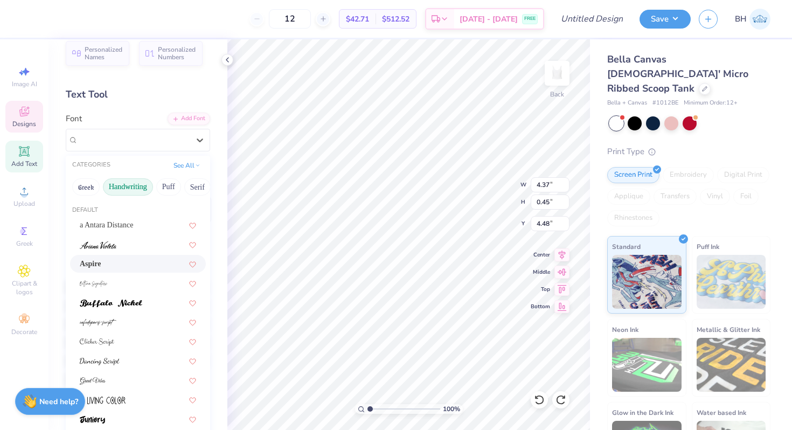
click at [113, 249] on span at bounding box center [98, 244] width 37 height 11
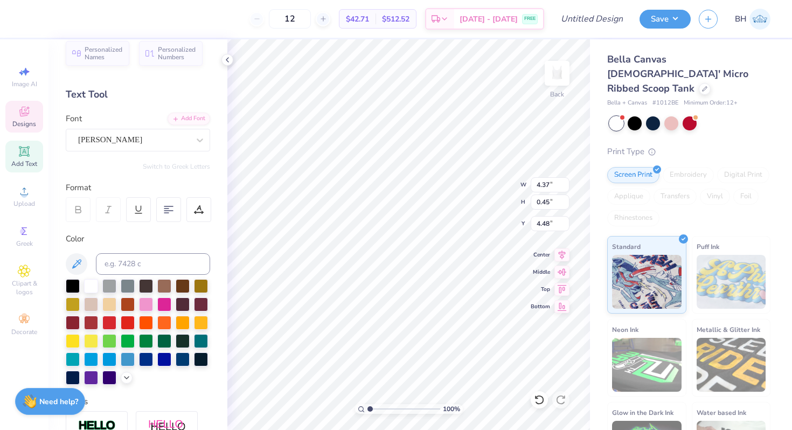
type input "3.84"
type input "0.44"
type input "4.50"
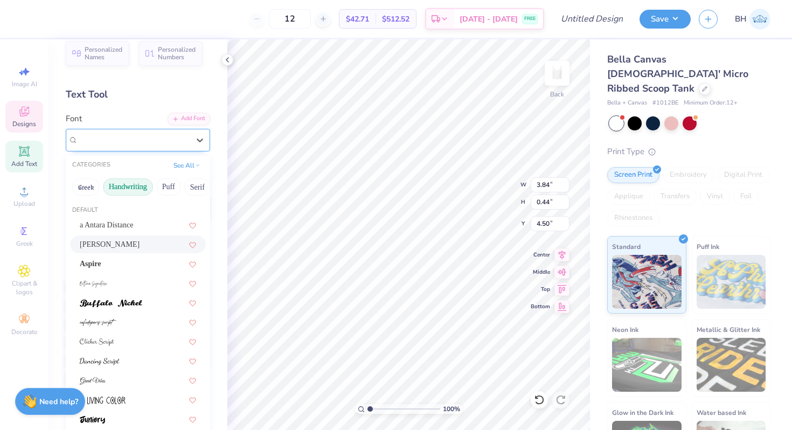
click at [121, 143] on div "Ariana Violeta" at bounding box center [133, 139] width 113 height 17
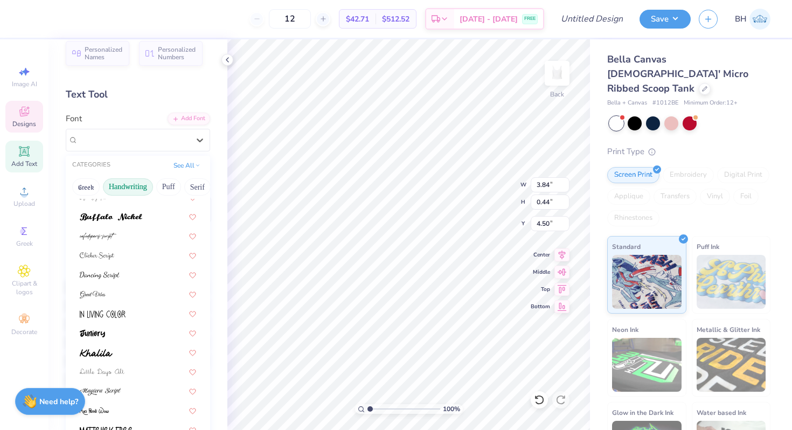
scroll to position [88, 0]
click at [104, 273] on img at bounding box center [100, 273] width 40 height 8
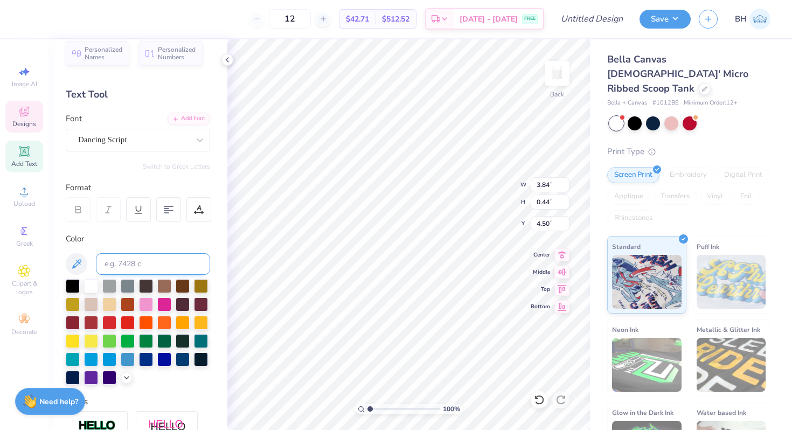
type input "3.97"
type input "0.43"
type input "4.51"
click at [102, 141] on div "Dancing Script" at bounding box center [133, 139] width 113 height 17
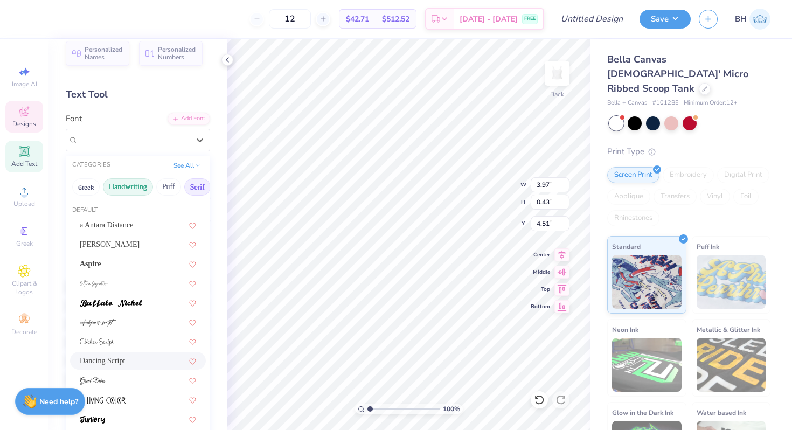
click at [195, 187] on button "Serif" at bounding box center [197, 186] width 26 height 17
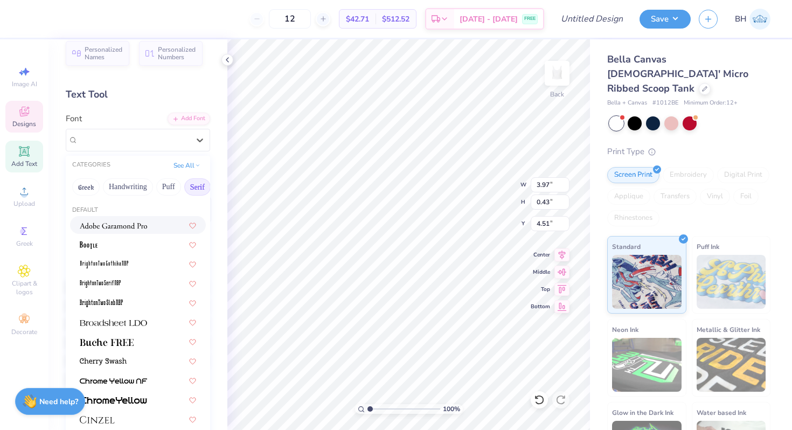
click at [141, 229] on img at bounding box center [113, 226] width 67 height 8
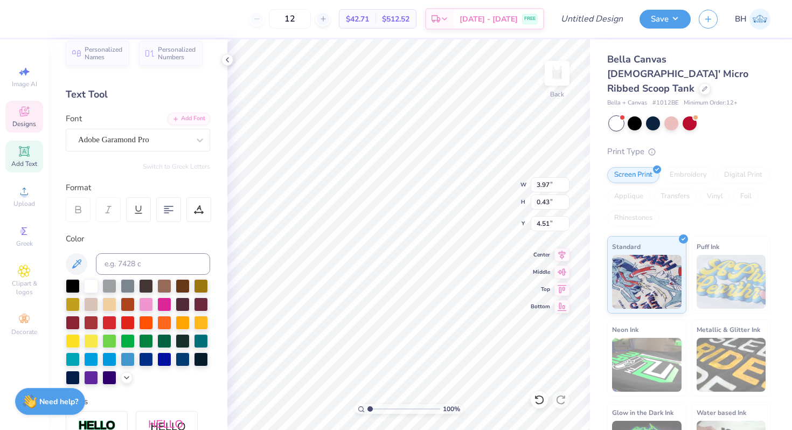
type input "4.24"
type input "0.37"
type input "4.54"
type input "4.51"
type input "1.09"
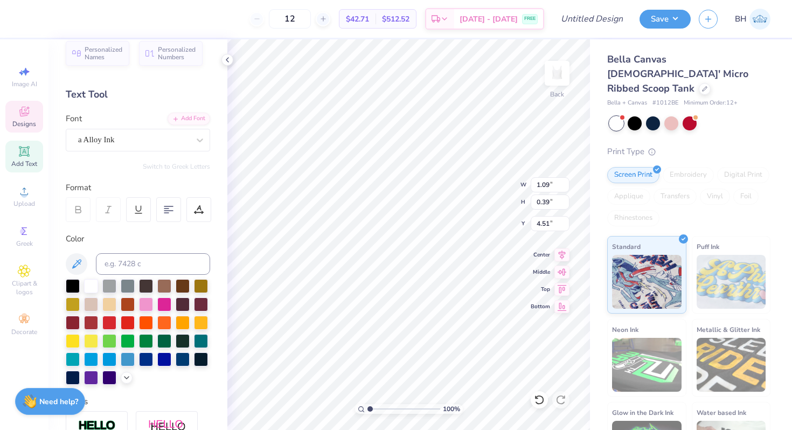
type input "0.39"
type input "5.35"
click at [96, 146] on div at bounding box center [133, 139] width 111 height 15
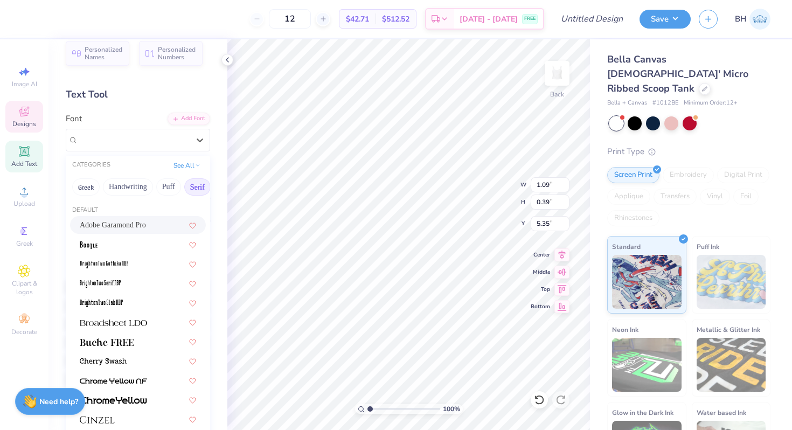
click at [120, 217] on div "Adobe Garamond Pro" at bounding box center [138, 225] width 136 height 18
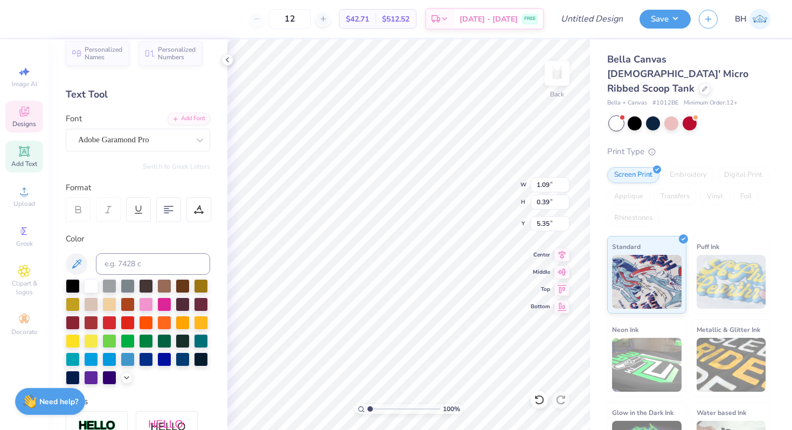
type input "1.00"
type input "0.38"
type input "5.36"
type input "4.89"
type input "5.12"
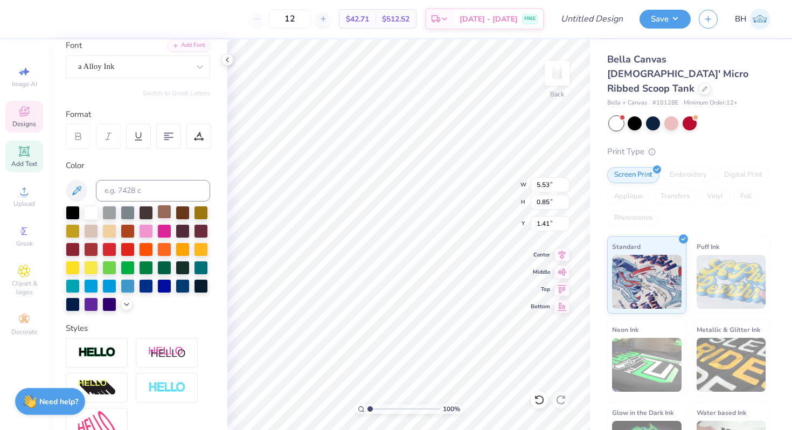
scroll to position [196, 0]
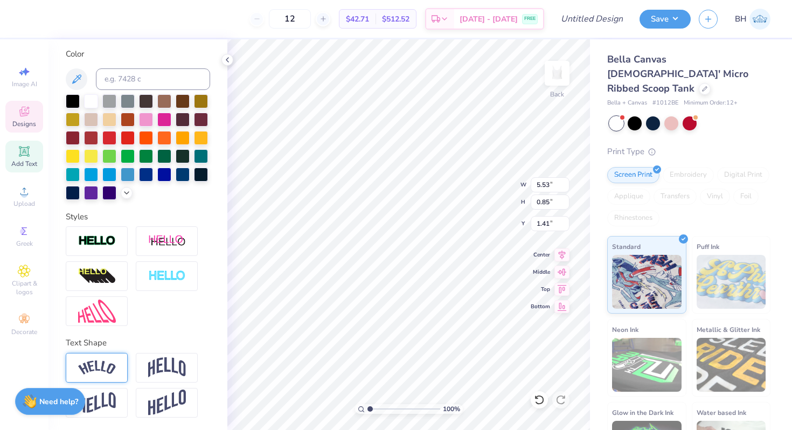
click at [114, 368] on img at bounding box center [97, 367] width 38 height 15
type input "6.47"
type input "1.54"
type input "0.93"
type input "5.95"
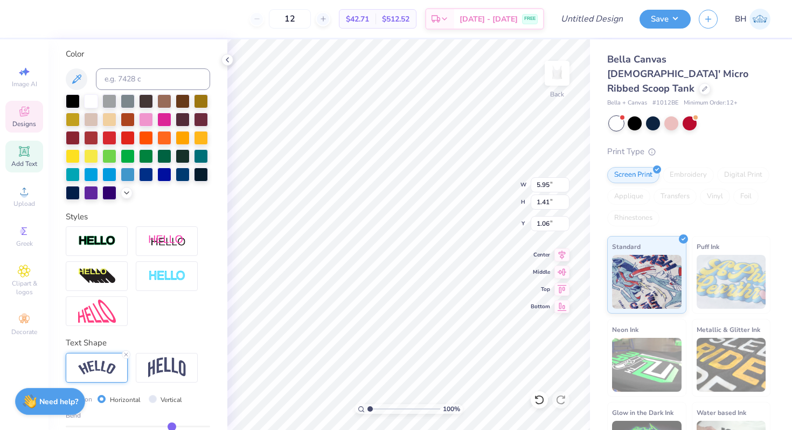
type input "1.41"
type input "1.07"
type input "3.31"
type input "1.79"
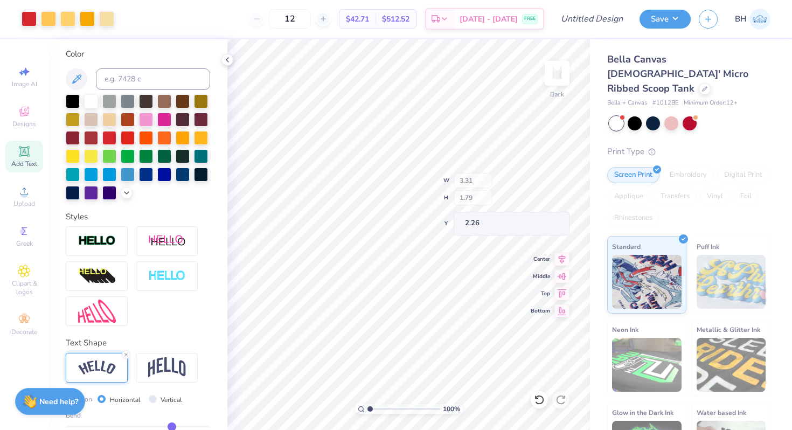
type input "2.00"
type input "3.35"
type input "0.78"
type input "4.07"
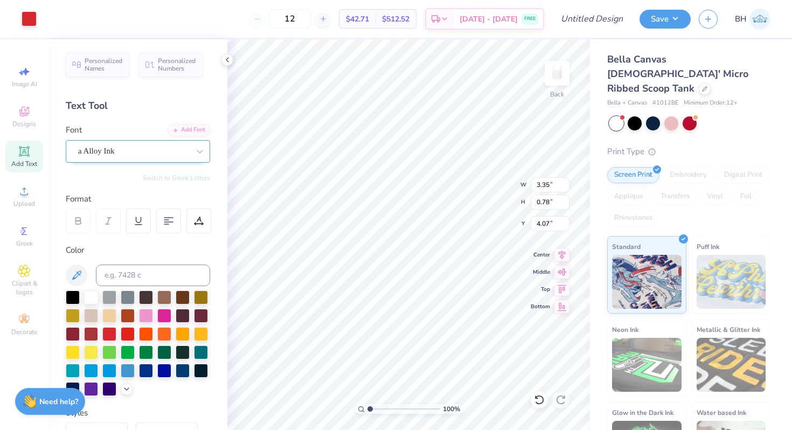
click at [103, 145] on div "a Alloy Ink" at bounding box center [133, 151] width 113 height 17
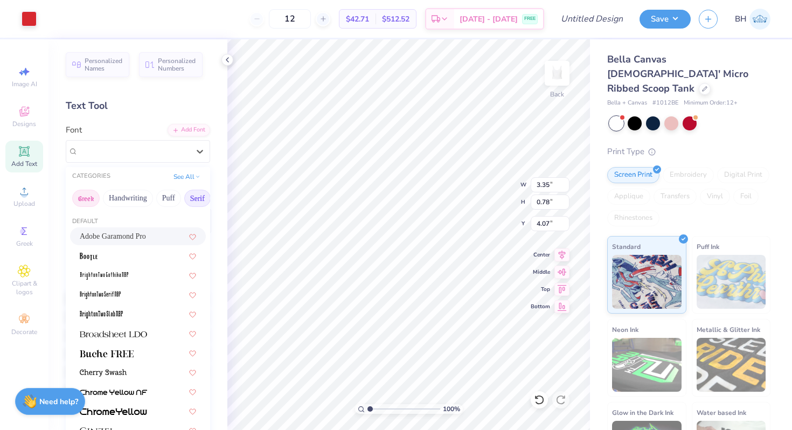
click at [89, 196] on button "Greek" at bounding box center [85, 198] width 27 height 17
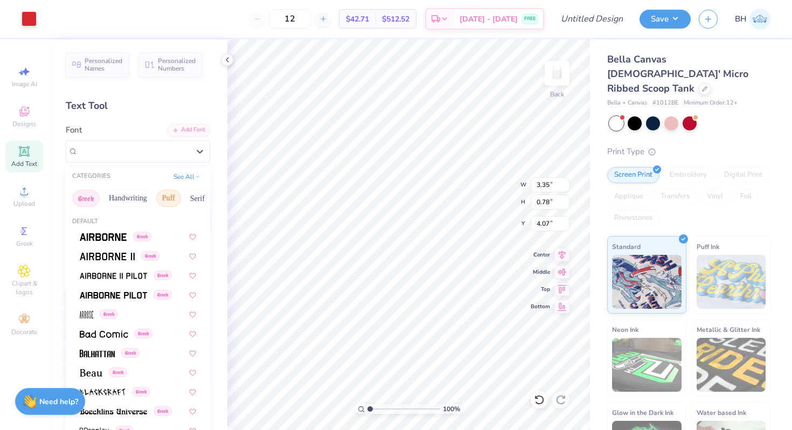
click at [169, 200] on button "Puff" at bounding box center [168, 198] width 25 height 17
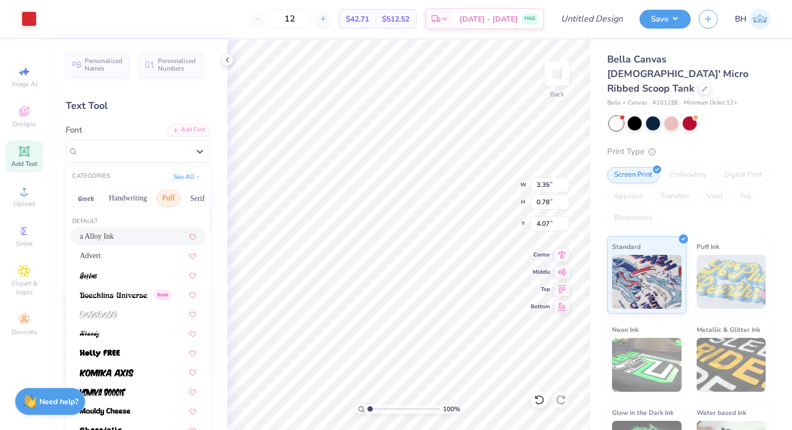
click at [114, 236] on span "a Alloy Ink" at bounding box center [97, 235] width 34 height 11
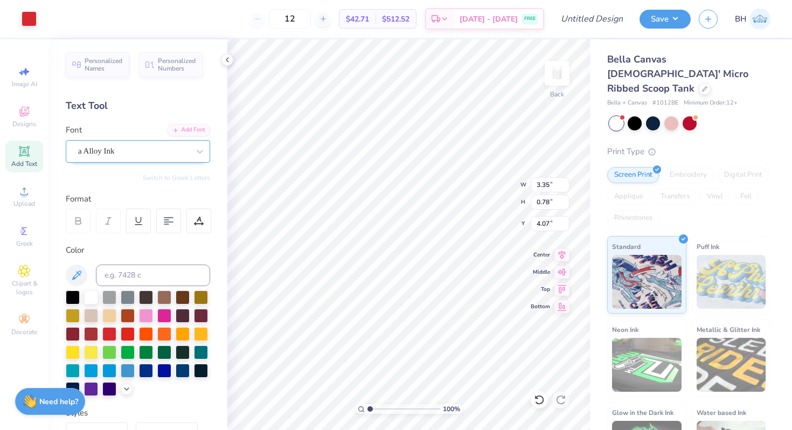
click at [138, 144] on div at bounding box center [133, 151] width 111 height 15
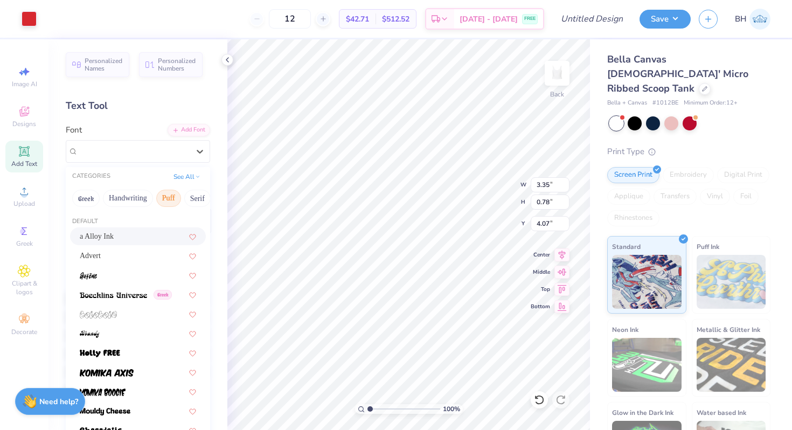
click at [114, 236] on span "a Alloy Ink" at bounding box center [97, 235] width 34 height 11
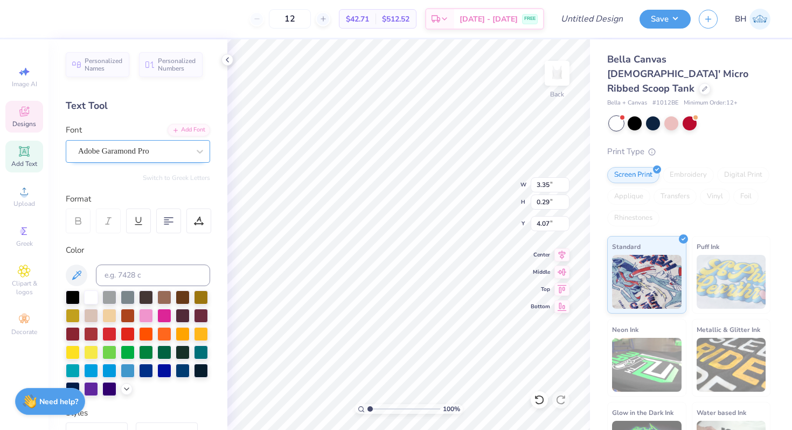
click at [120, 156] on div "Adobe Garamond Pro" at bounding box center [133, 151] width 113 height 17
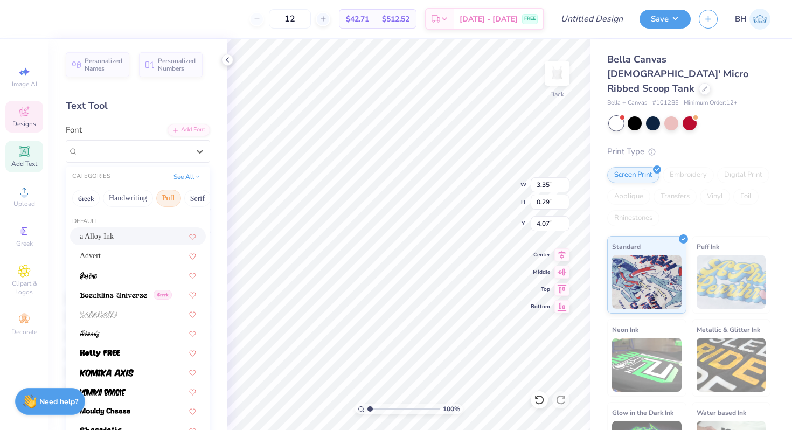
click at [114, 232] on span "a Alloy Ink" at bounding box center [97, 235] width 34 height 11
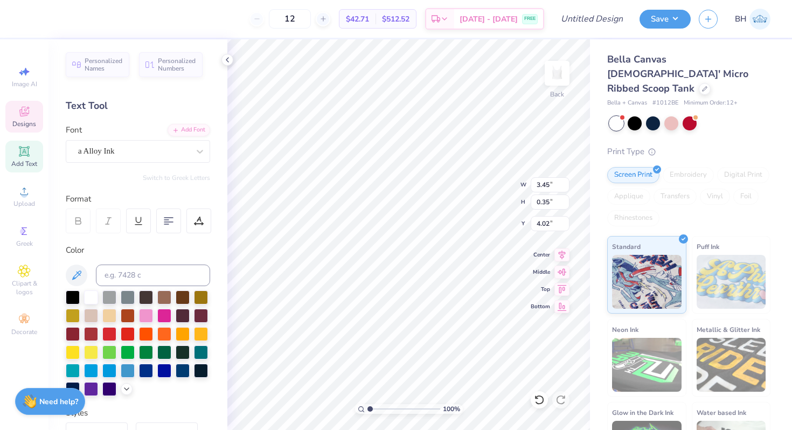
type input "3.45"
type input "0.35"
type input "4.02"
click at [102, 157] on div at bounding box center [133, 151] width 111 height 15
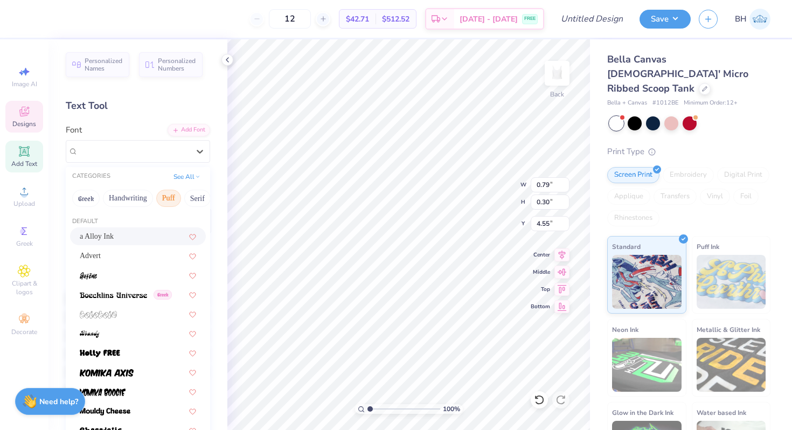
click at [111, 237] on span "a Alloy Ink" at bounding box center [97, 235] width 34 height 11
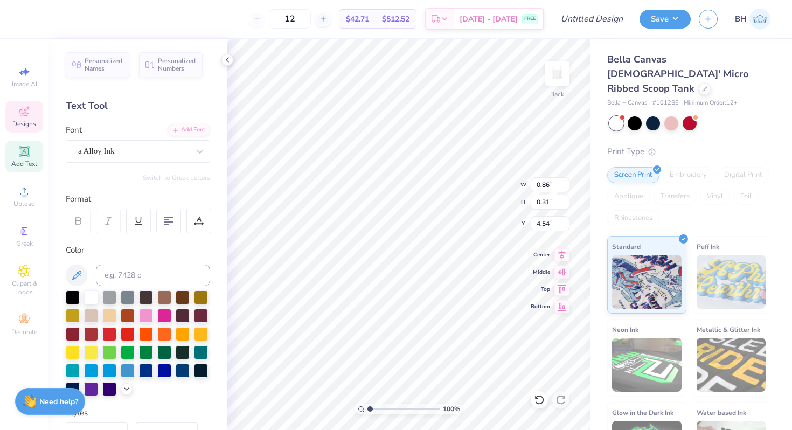
type input "0.86"
type input "0.31"
type input "4.54"
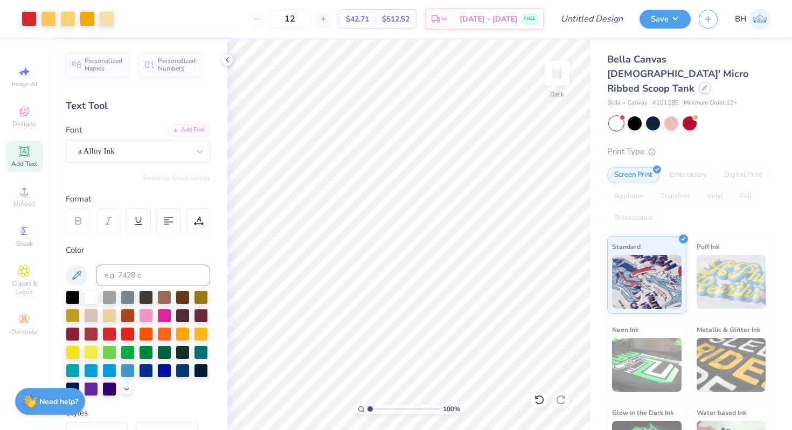
click at [698, 82] on div at bounding box center [704, 88] width 12 height 12
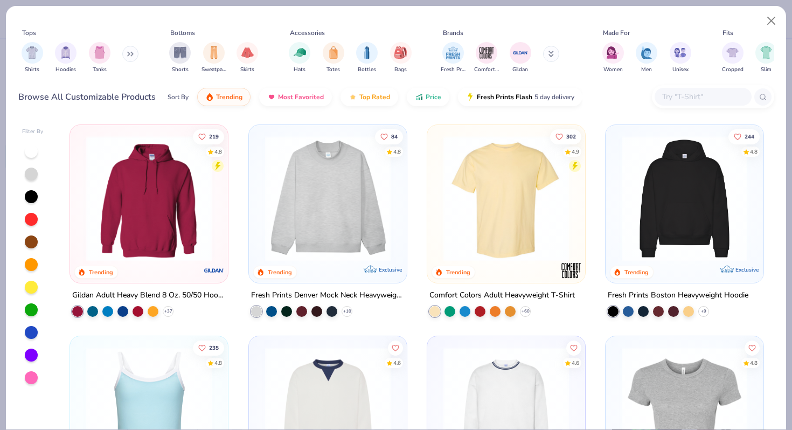
click at [89, 79] on div "Tops Shirts Hoodies Tanks Bottoms Shorts Sweatpants Skirts Accessories Hats Tot…" at bounding box center [396, 53] width 756 height 58
click at [111, 51] on div "Shirts Hoodies Tanks" at bounding box center [80, 58] width 124 height 40
click at [102, 53] on img "filter for Tanks" at bounding box center [100, 51] width 12 height 12
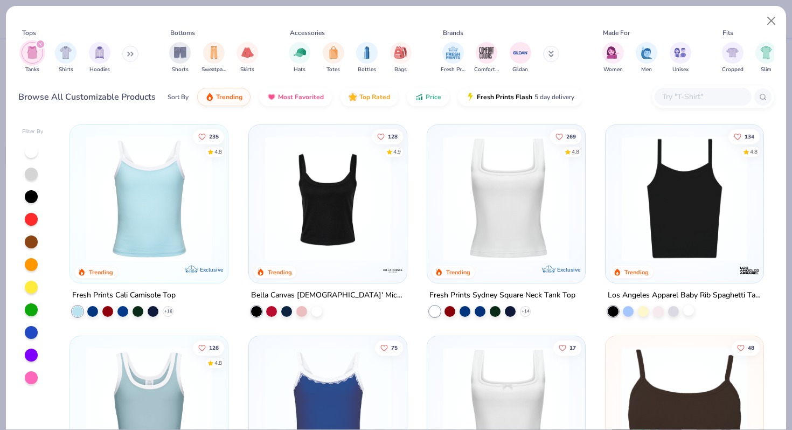
click at [690, 308] on div at bounding box center [688, 310] width 11 height 11
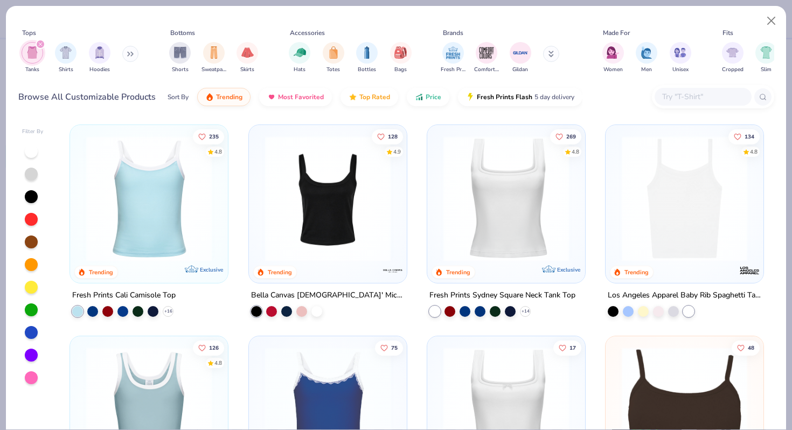
click at [678, 234] on img at bounding box center [684, 198] width 136 height 125
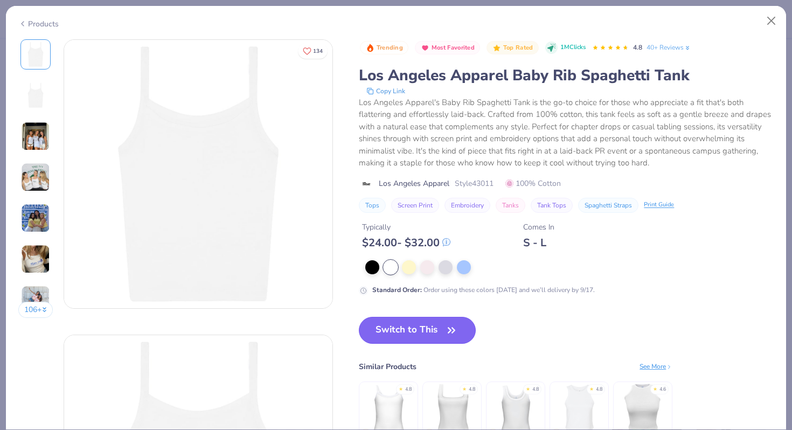
click at [412, 322] on button "Switch to This" at bounding box center [417, 330] width 117 height 27
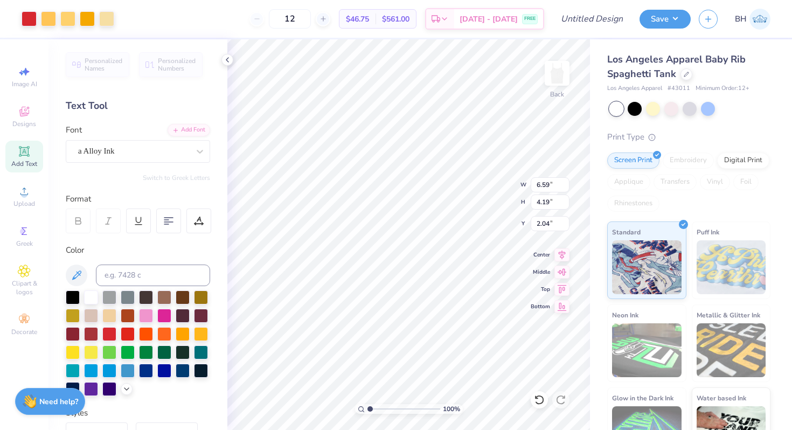
type input "6.59"
type input "4.19"
type input "1.27"
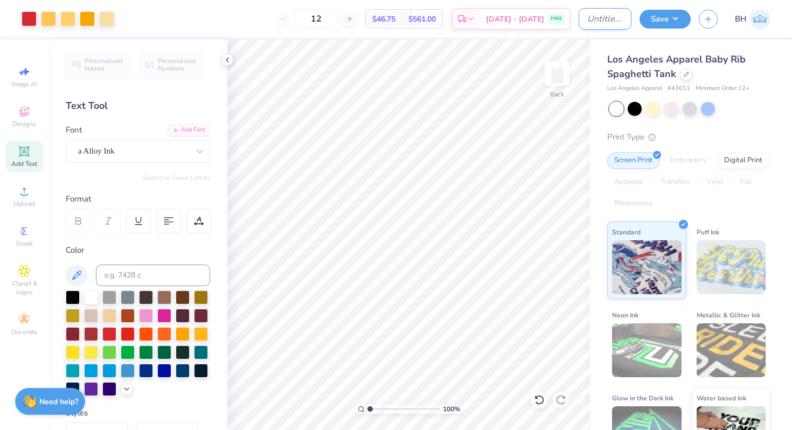
click at [607, 24] on input "Design Title" at bounding box center [604, 19] width 53 height 22
type input "Mac N' Phis Tank 2"
click at [673, 22] on button "Save" at bounding box center [664, 17] width 51 height 19
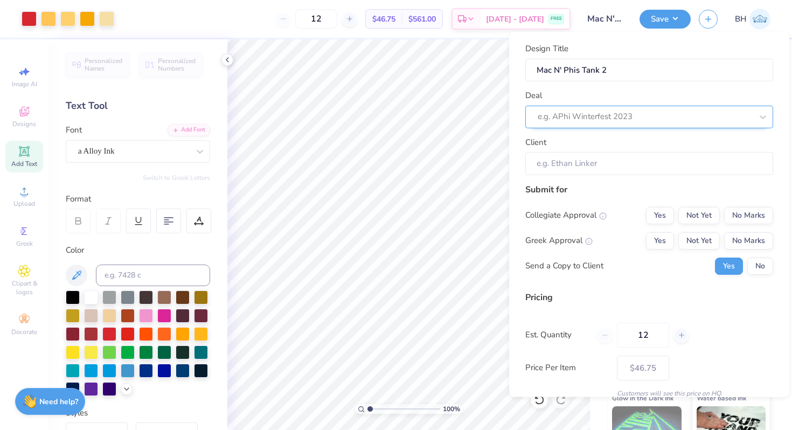
click at [630, 109] on div at bounding box center [644, 116] width 214 height 15
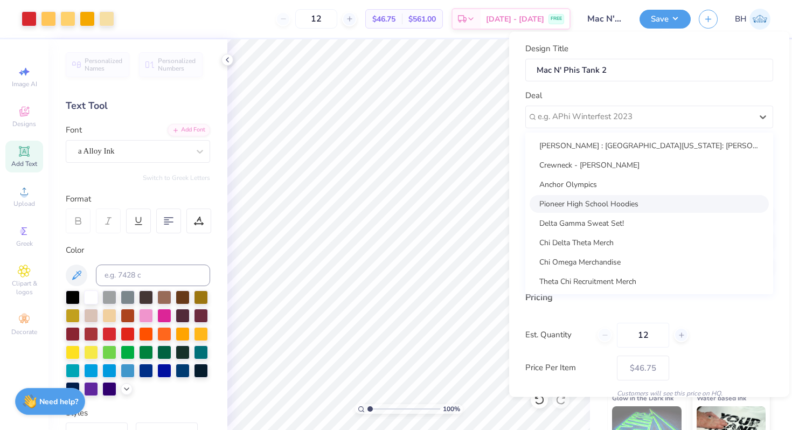
scroll to position [59, 0]
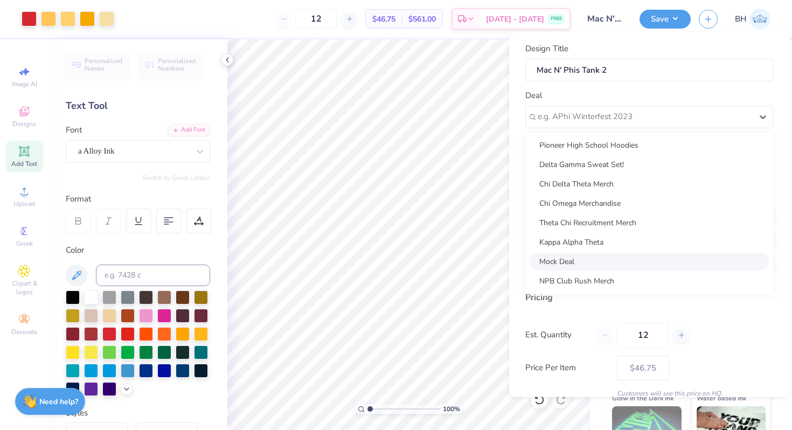
click at [562, 263] on div "Mock Deal" at bounding box center [648, 261] width 239 height 18
type input "Bella Henkels"
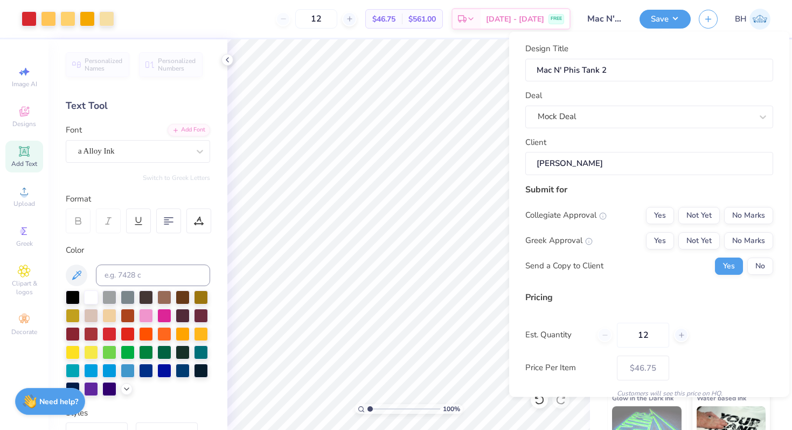
click at [746, 205] on div "Submit for Collegiate Approval Yes Not Yet No Marks Greek Approval Yes Not Yet …" at bounding box center [649, 233] width 248 height 100
click at [760, 208] on button "No Marks" at bounding box center [748, 214] width 49 height 17
click at [661, 235] on button "Yes" at bounding box center [660, 240] width 28 height 17
click at [764, 263] on button "No" at bounding box center [760, 265] width 26 height 17
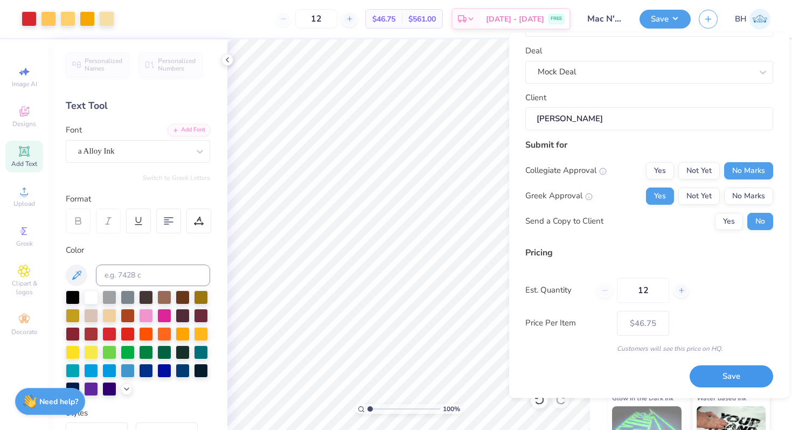
click at [716, 385] on button "Save" at bounding box center [730, 377] width 83 height 22
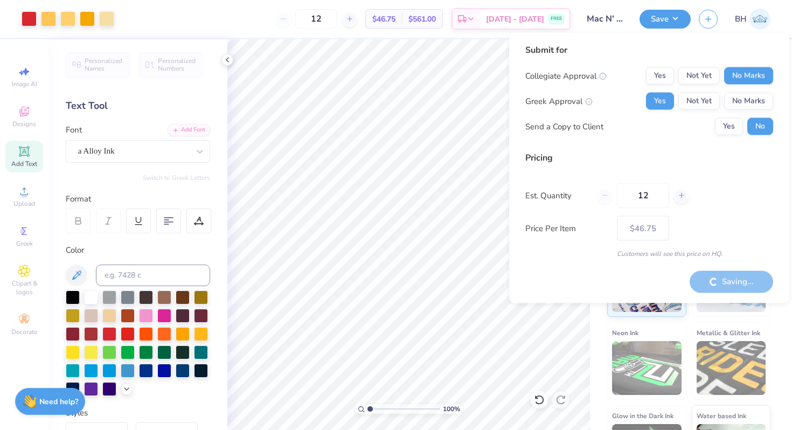
type input "– –"
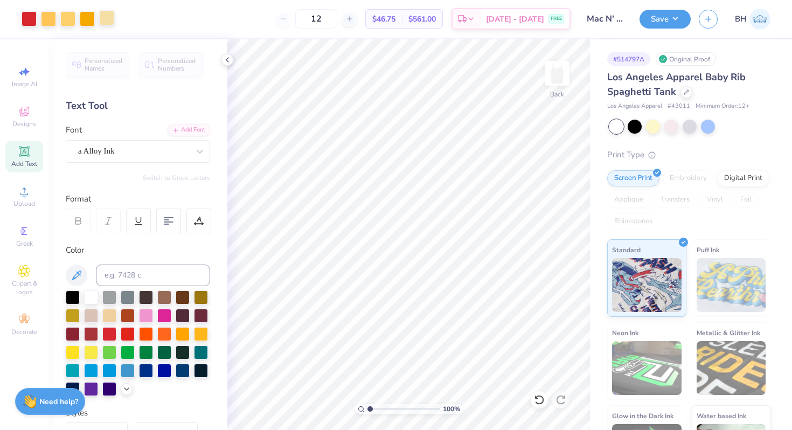
click at [104, 18] on div at bounding box center [106, 17] width 15 height 15
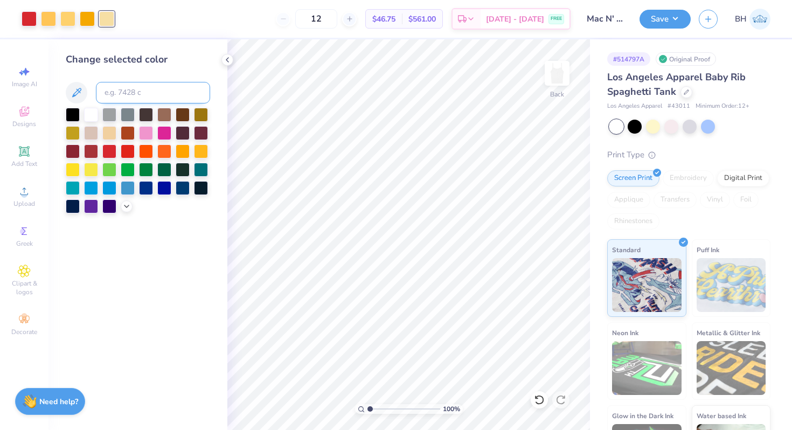
click at [121, 92] on input at bounding box center [153, 93] width 114 height 22
type input "134"
click at [167, 263] on div "Change selected color" at bounding box center [137, 234] width 179 height 390
click at [47, 22] on div at bounding box center [48, 17] width 15 height 15
click at [128, 88] on input at bounding box center [153, 93] width 114 height 22
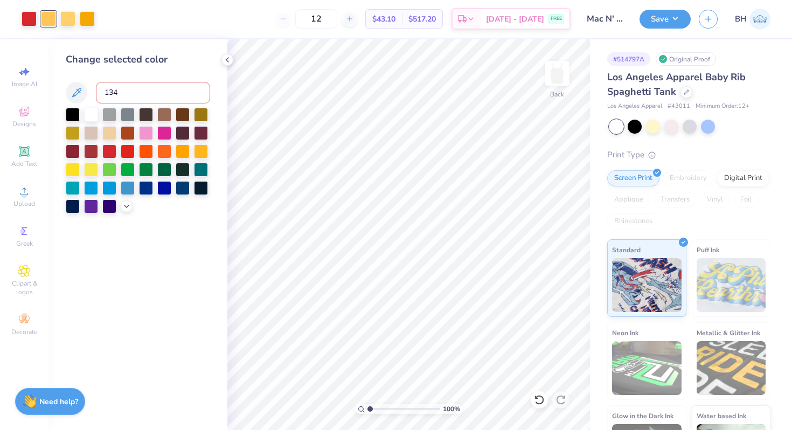
type input "134"
click at [190, 253] on div "Change selected color" at bounding box center [137, 234] width 179 height 390
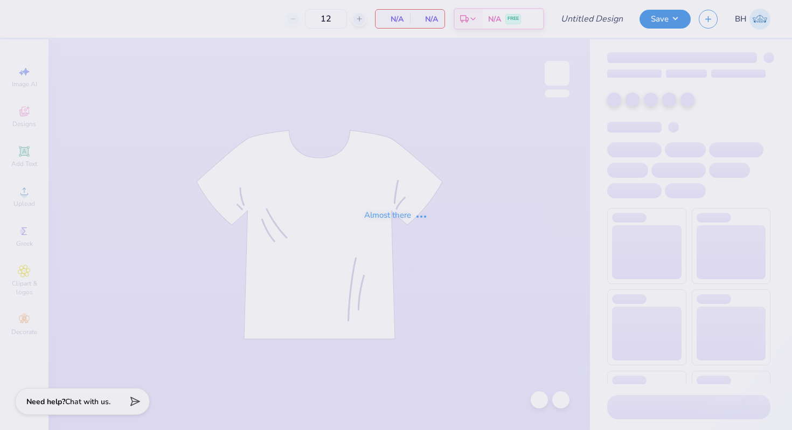
type input "in progress"
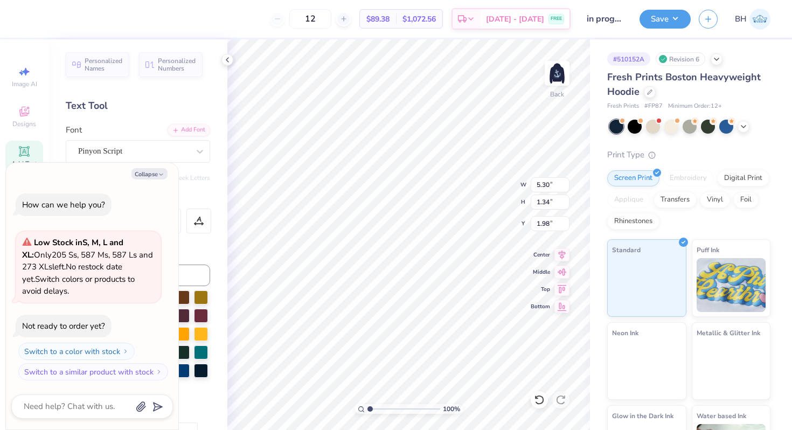
type textarea "x"
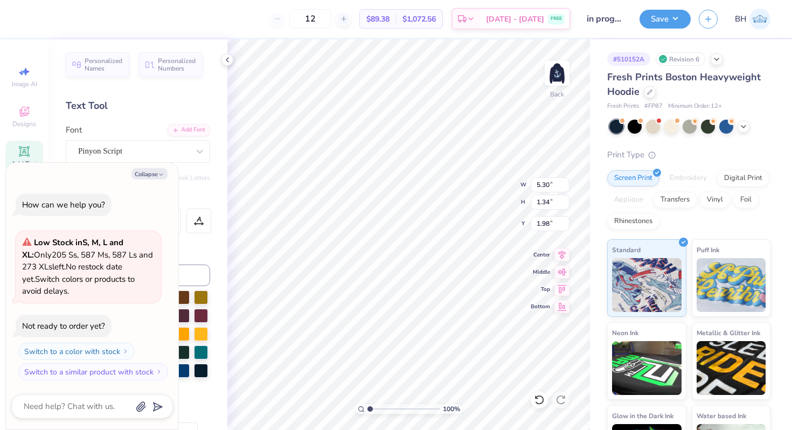
type input "11.66"
click at [143, 172] on button "Collapse" at bounding box center [149, 173] width 36 height 11
type textarea "x"
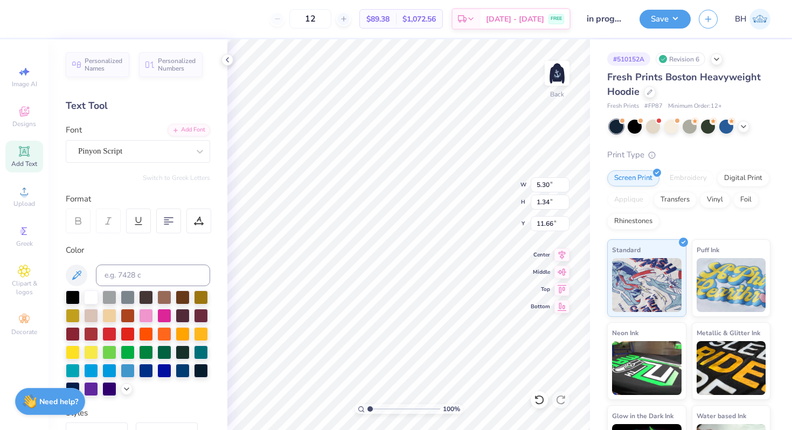
scroll to position [196, 0]
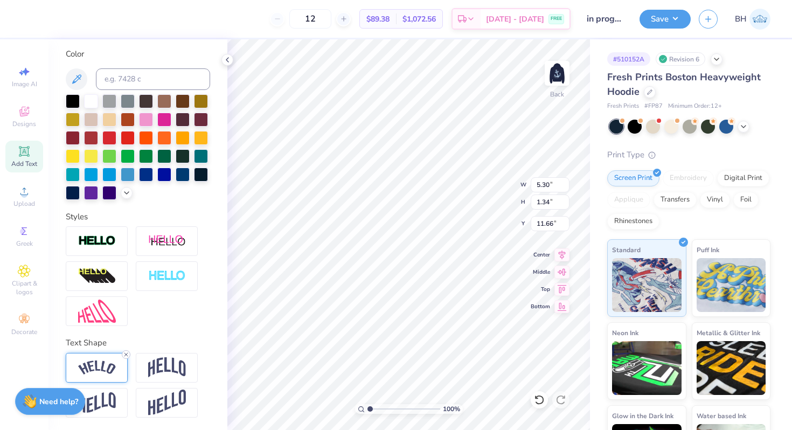
click at [127, 353] on icon at bounding box center [126, 354] width 6 height 6
type input "4.93"
type input "0.74"
type input "10.48"
type input "10.56"
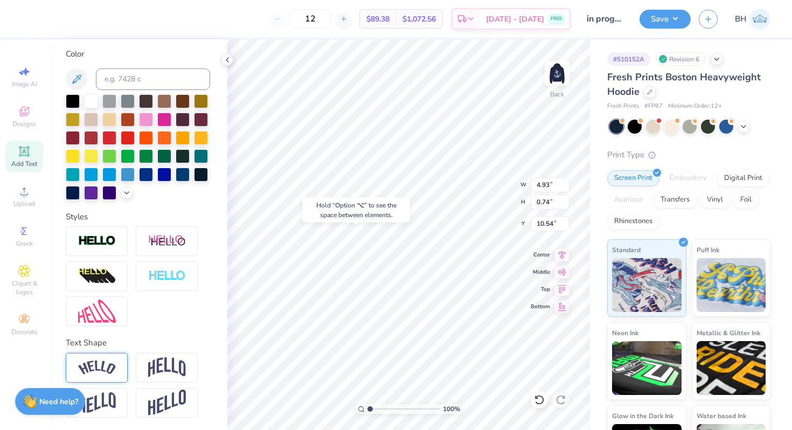
type input "11.29"
type textarea "D"
type textarea "s"
type textarea "est. 1873"
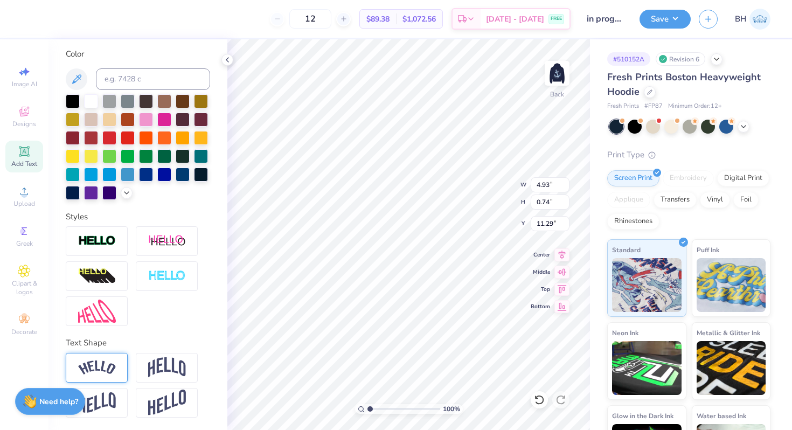
scroll to position [0, 1]
type input "11.74"
type input "4.93"
type input "0.74"
type input "11.00"
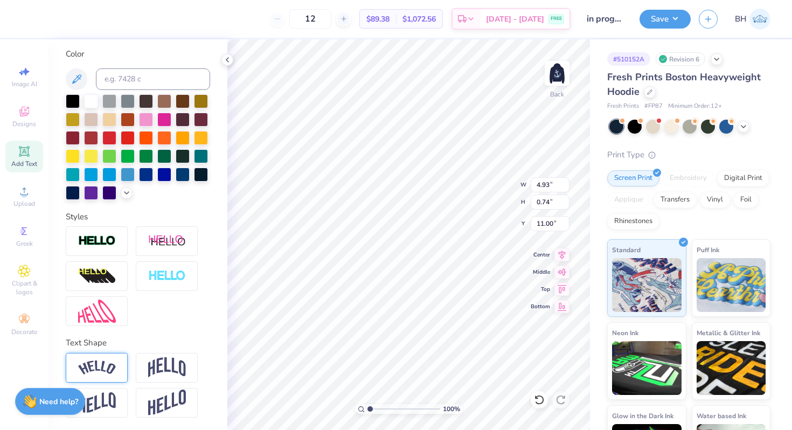
type input "3.68"
type input "0.90"
type input "12.10"
type input "4.93"
type input "0.74"
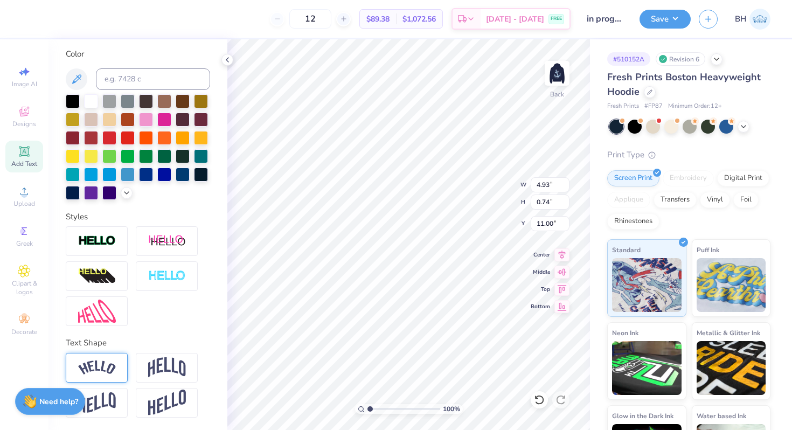
type input "11.36"
type input "10.99"
type input "11.36"
drag, startPoint x: 369, startPoint y: 407, endPoint x: 375, endPoint y: 407, distance: 5.9
type input "1.82"
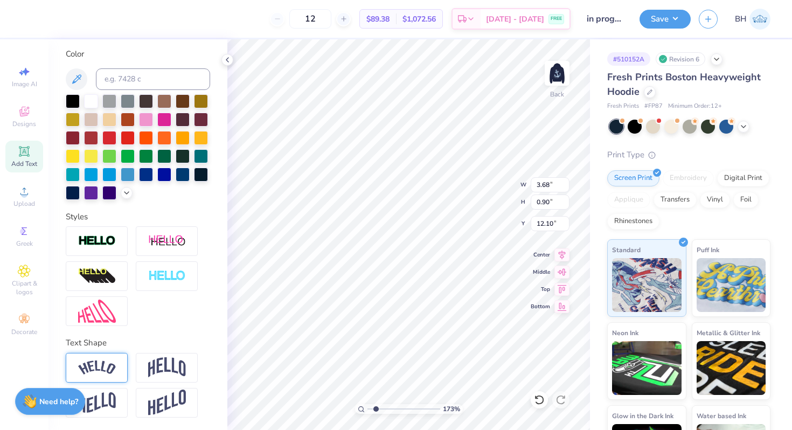
click at [375, 407] on input "range" at bounding box center [403, 409] width 73 height 10
type input "3.27"
type input "0.80"
type input "12.20"
type input "4.93"
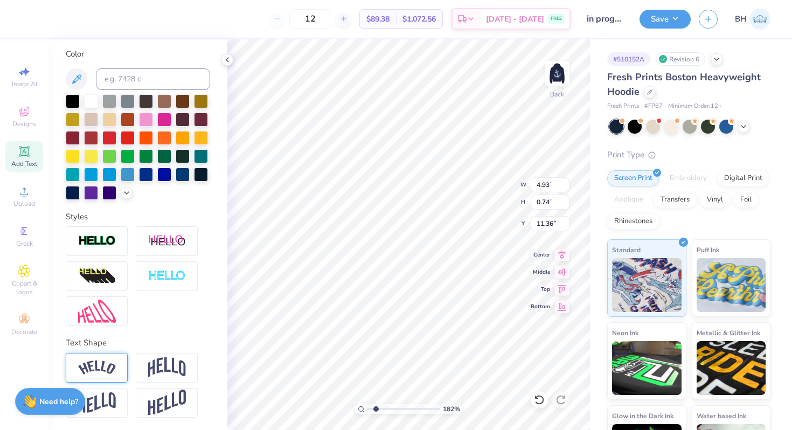
type input "0.74"
type input "11.46"
type input "5.62"
type input "0.84"
type input "11.08"
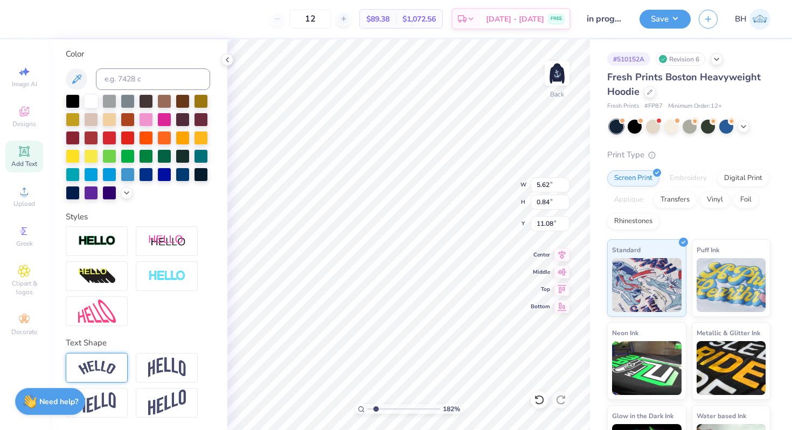
type input "3.27"
type input "0.80"
type input "12.20"
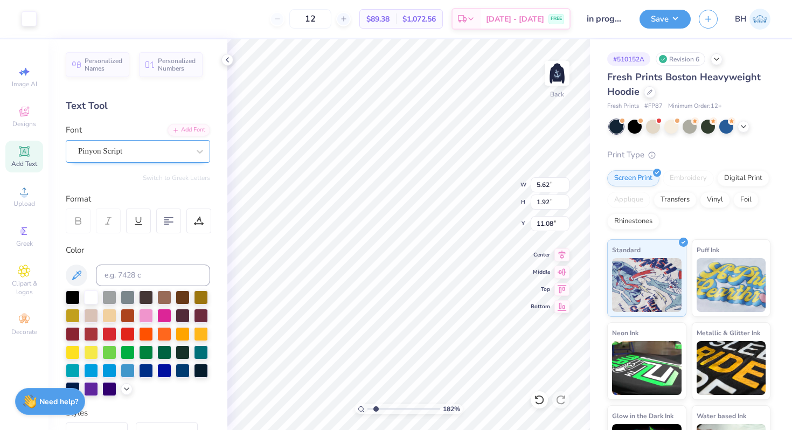
click at [128, 153] on div "Pinyon Script" at bounding box center [133, 151] width 113 height 17
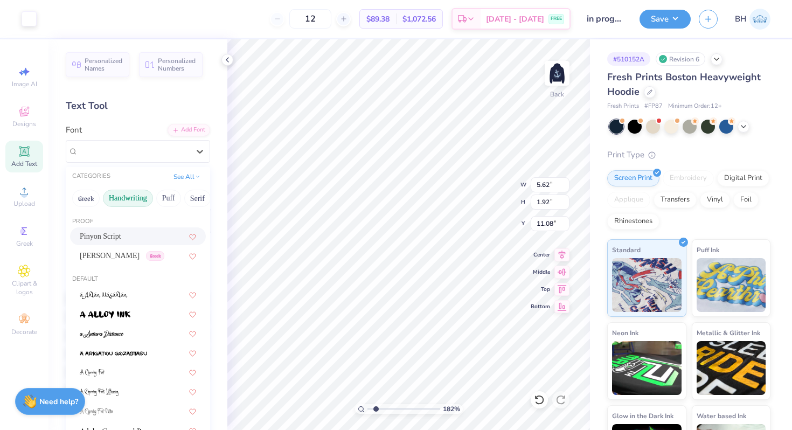
click at [136, 197] on button "Handwriting" at bounding box center [128, 198] width 50 height 17
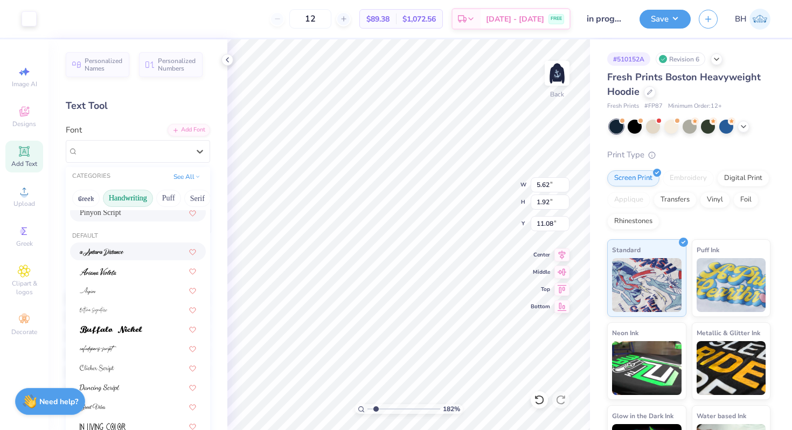
click at [125, 257] on div at bounding box center [138, 251] width 136 height 18
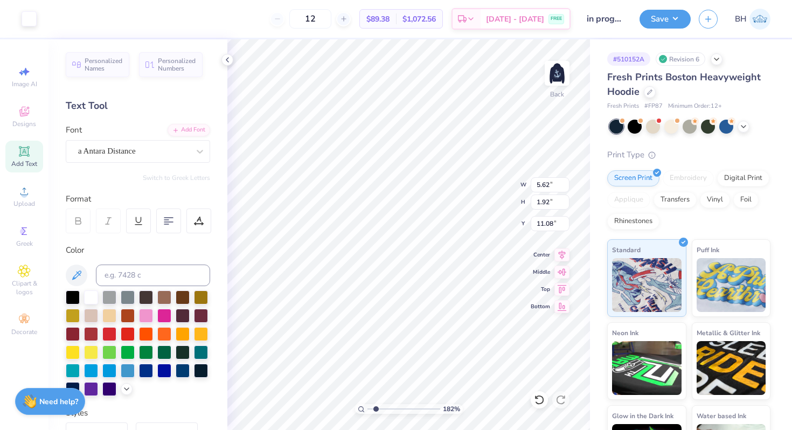
type input "1.82"
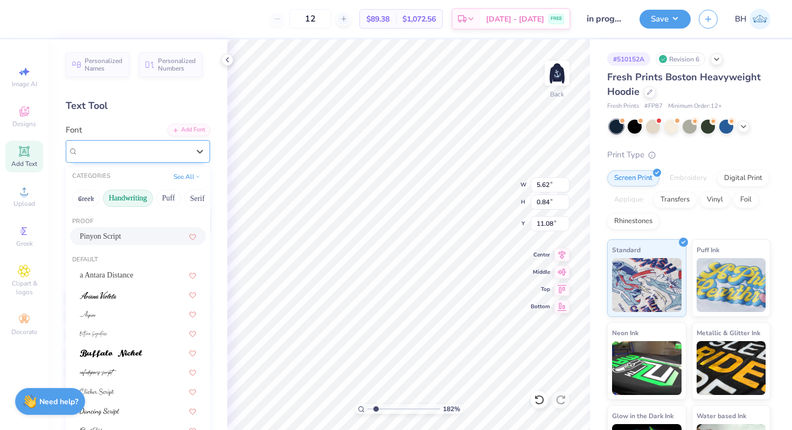
click at [125, 143] on div "Pinyon Script" at bounding box center [133, 151] width 113 height 17
click at [111, 267] on div "a Antara Distance" at bounding box center [138, 275] width 136 height 18
type input "4.35"
type input "1.19"
type input "10.90"
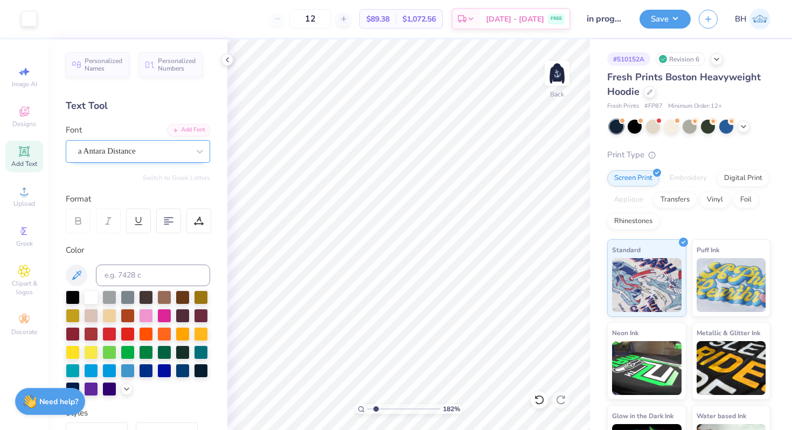
click at [127, 145] on div "a Antara Distance" at bounding box center [133, 151] width 113 height 17
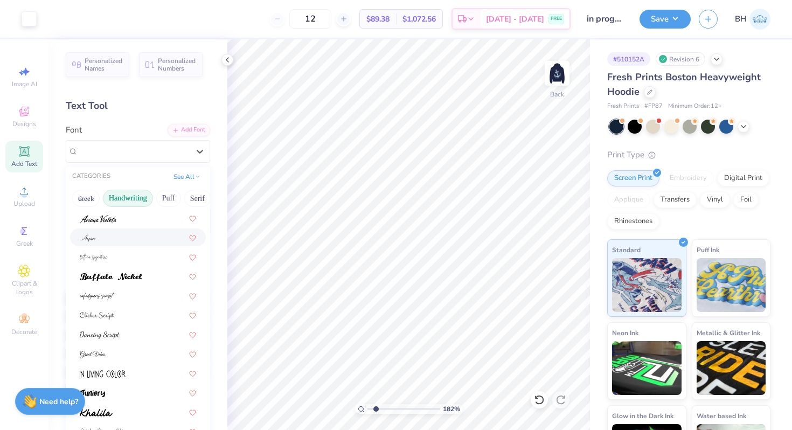
scroll to position [82, 0]
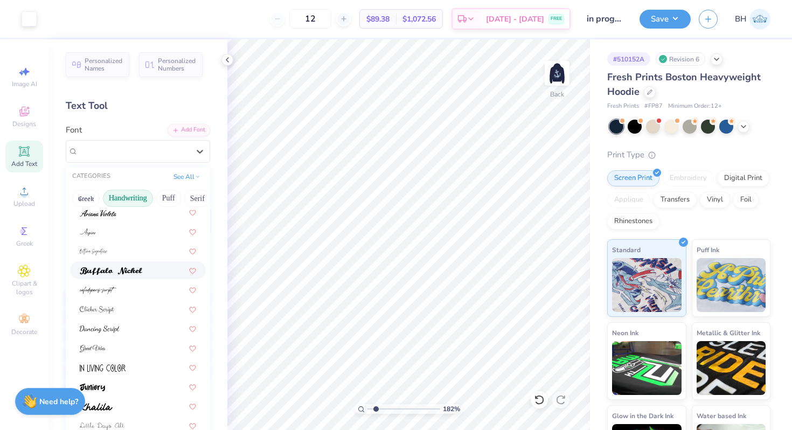
click at [121, 270] on img at bounding box center [111, 271] width 62 height 8
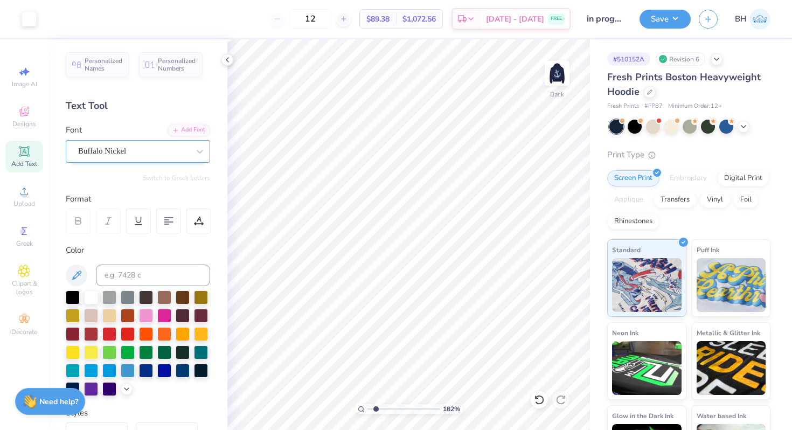
click at [136, 152] on div "Buffalo Nickel" at bounding box center [133, 151] width 113 height 17
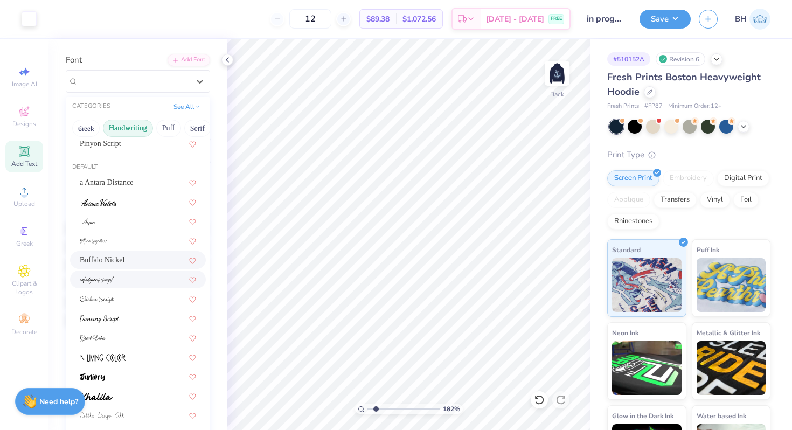
scroll to position [25, 0]
click at [122, 278] on div at bounding box center [138, 276] width 116 height 11
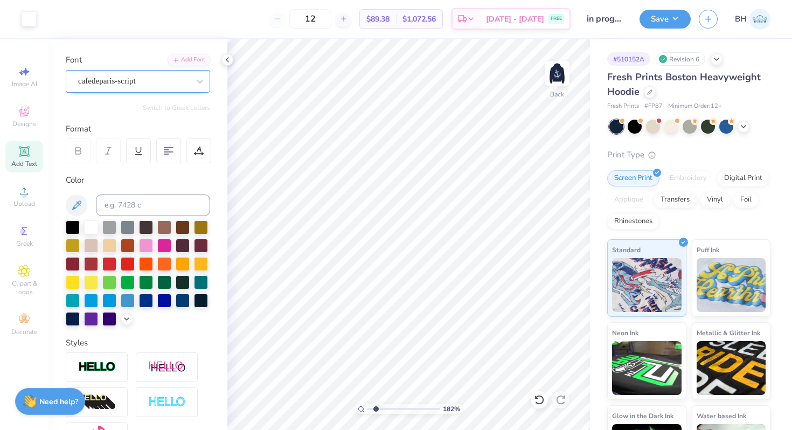
click at [130, 87] on div at bounding box center [133, 81] width 111 height 15
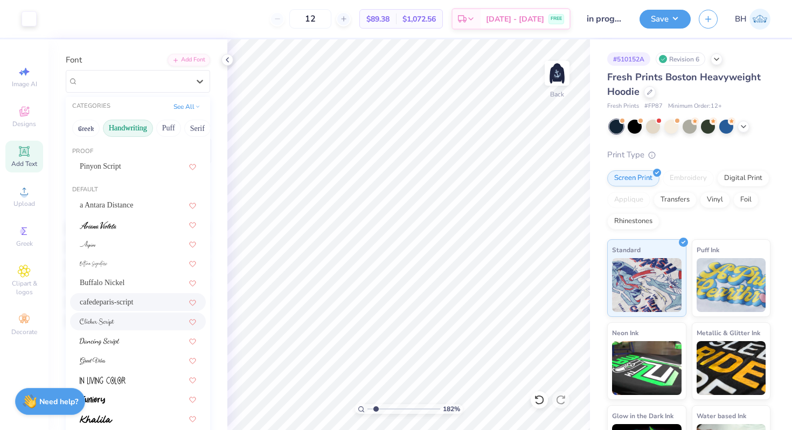
scroll to position [37, 0]
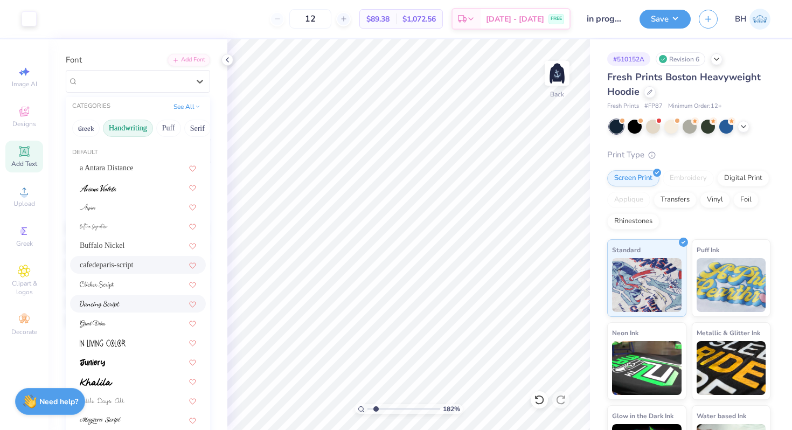
click at [113, 305] on img at bounding box center [100, 305] width 40 height 8
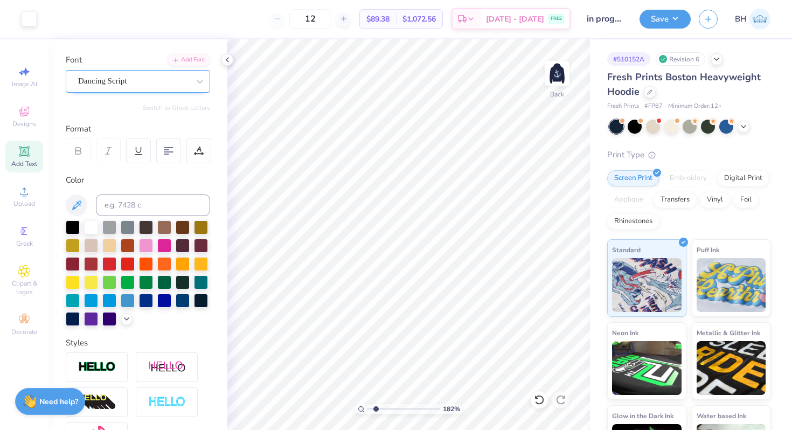
click at [157, 90] on div "Dancing Script" at bounding box center [138, 81] width 144 height 23
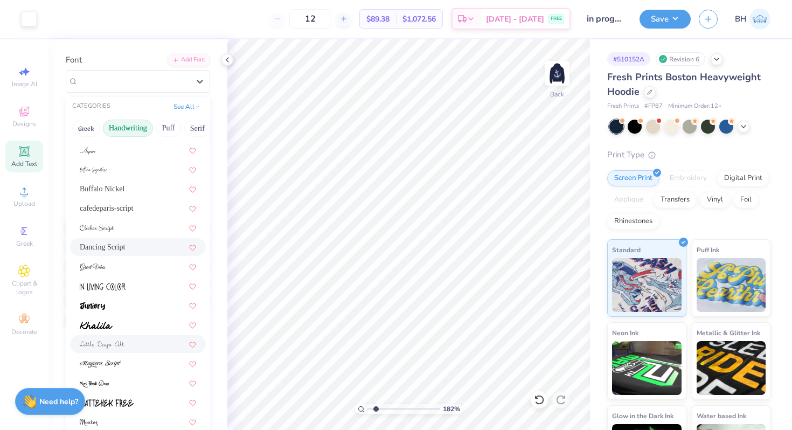
scroll to position [113, 0]
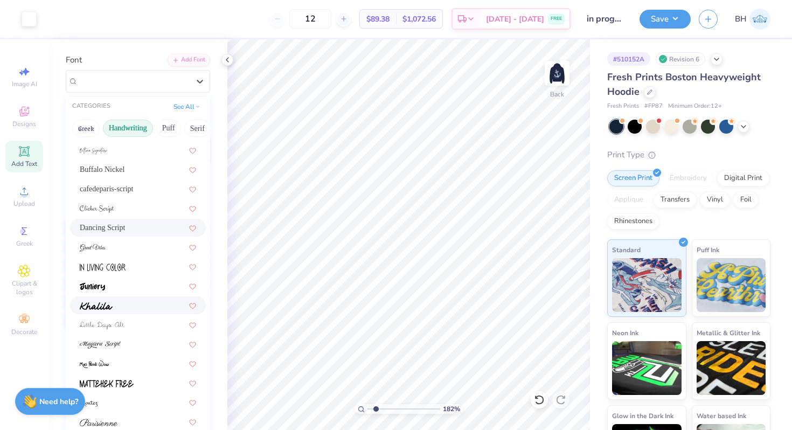
click at [120, 308] on div at bounding box center [138, 304] width 116 height 11
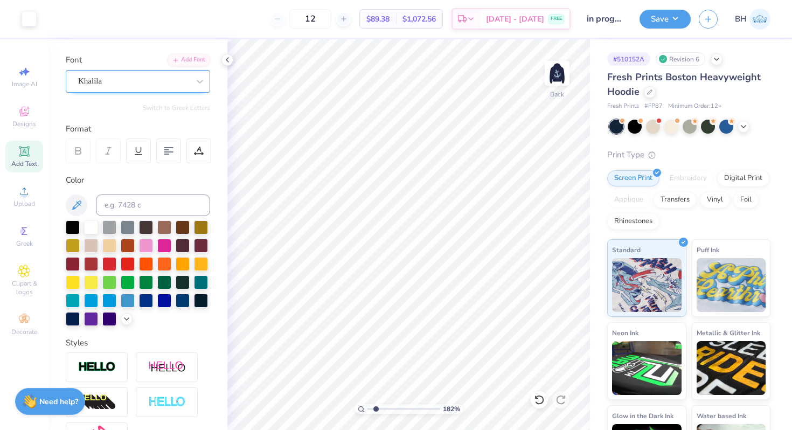
click at [147, 79] on div "Khalila" at bounding box center [133, 81] width 113 height 17
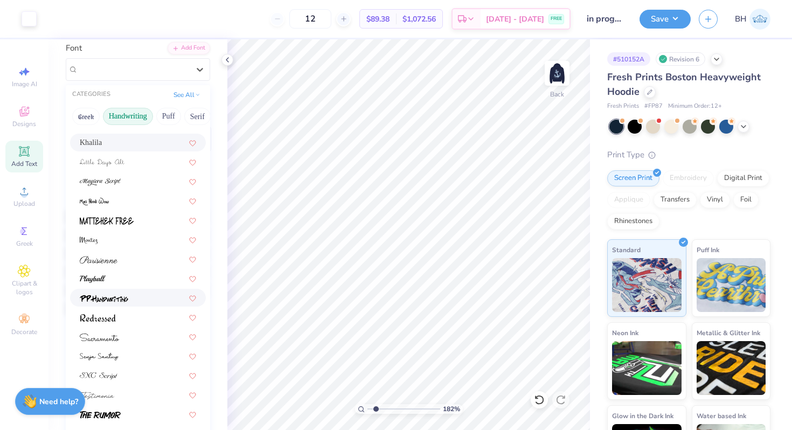
scroll to position [84, 0]
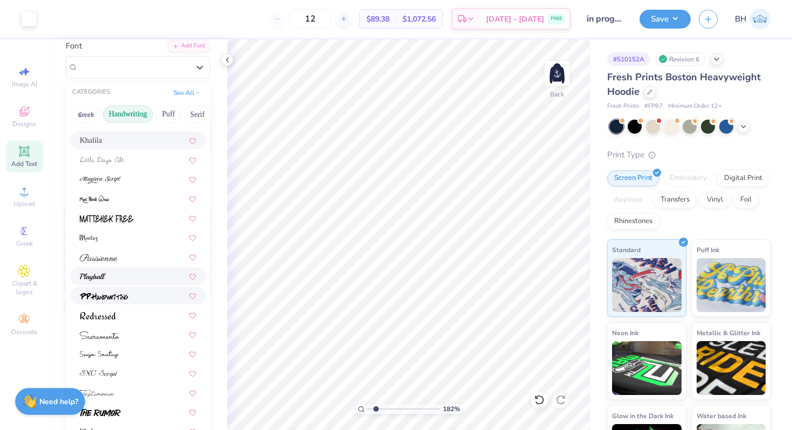
click at [105, 294] on img at bounding box center [104, 296] width 48 height 8
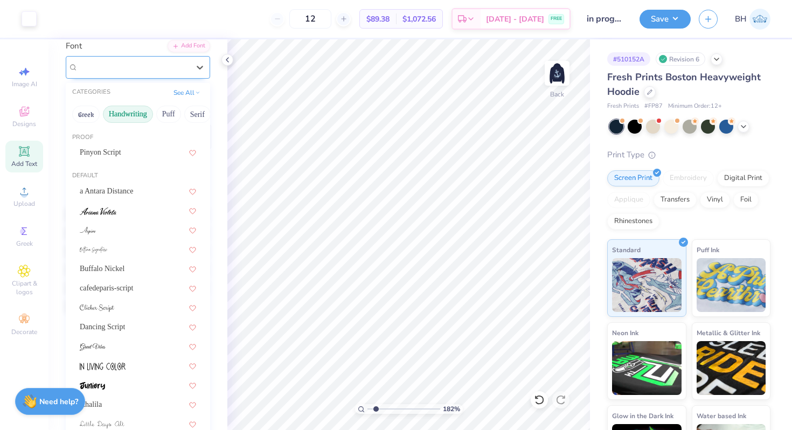
click at [109, 60] on div at bounding box center [133, 67] width 111 height 15
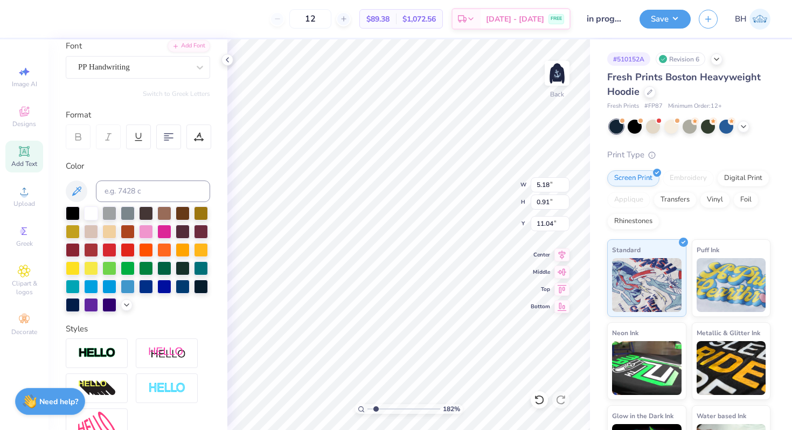
scroll to position [0, 0]
type textarea "Delta Gamma"
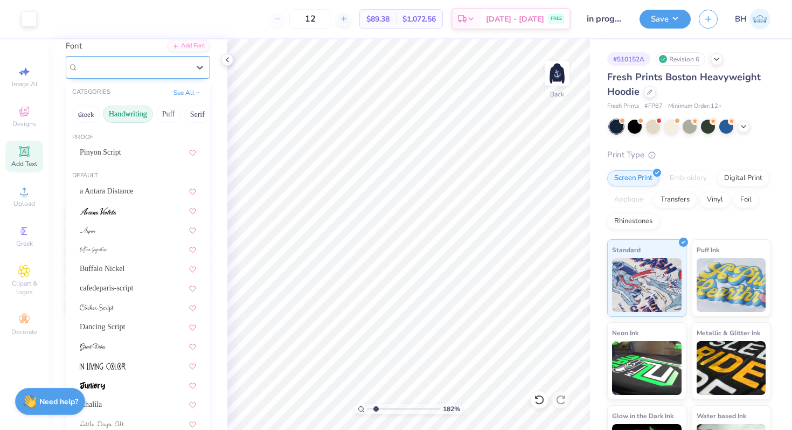
click at [130, 64] on div "PP Handwriting" at bounding box center [133, 67] width 113 height 17
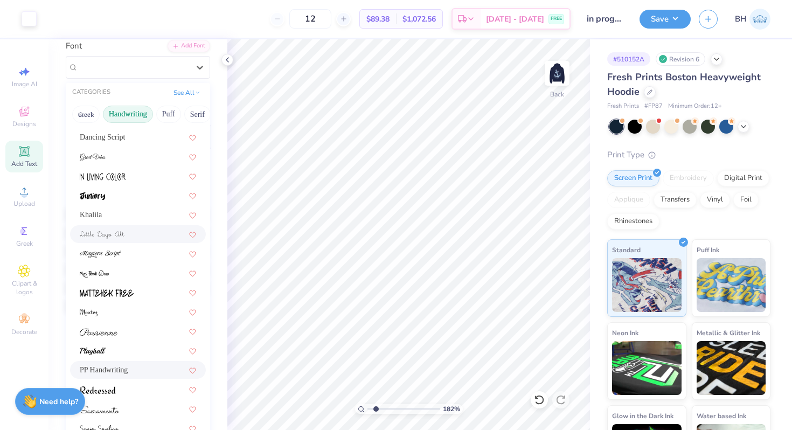
scroll to position [242, 0]
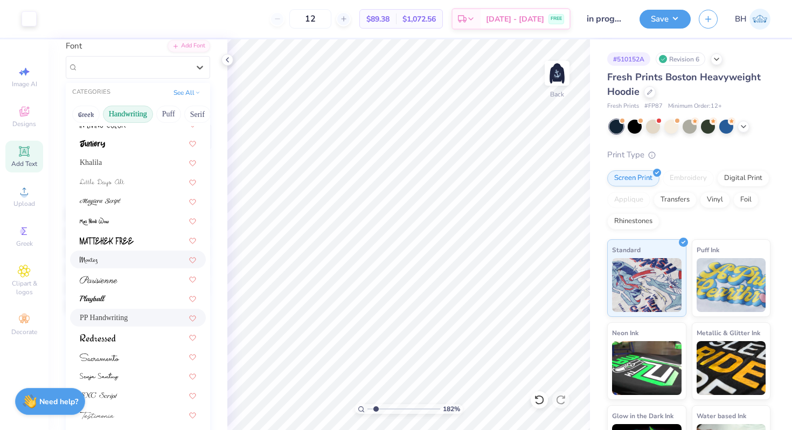
click at [124, 256] on div at bounding box center [138, 259] width 116 height 11
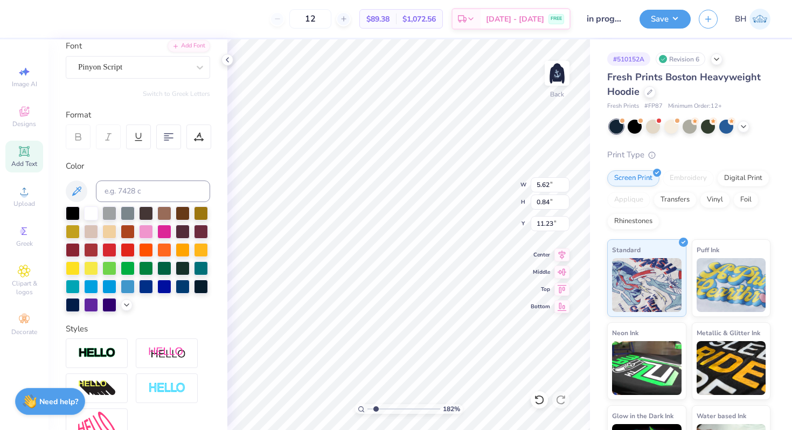
type input "11.23"
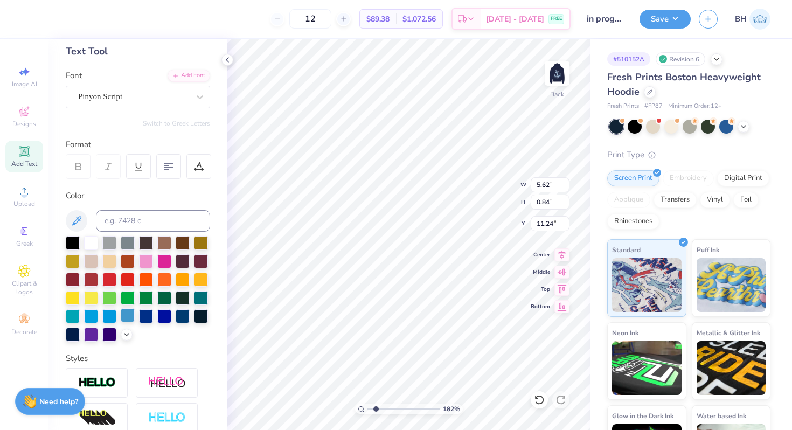
scroll to position [0, 0]
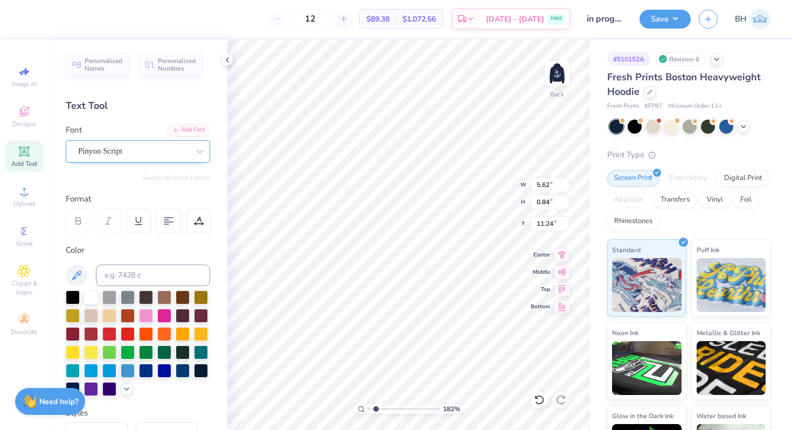
click at [121, 157] on div "Pinyon Script" at bounding box center [133, 151] width 113 height 17
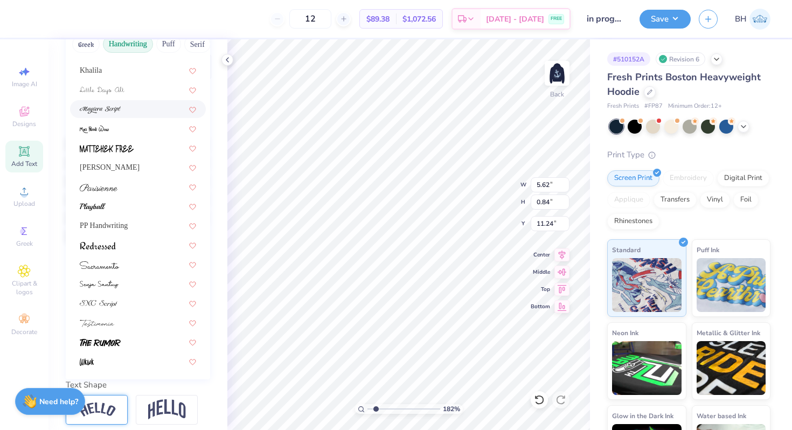
scroll to position [196, 0]
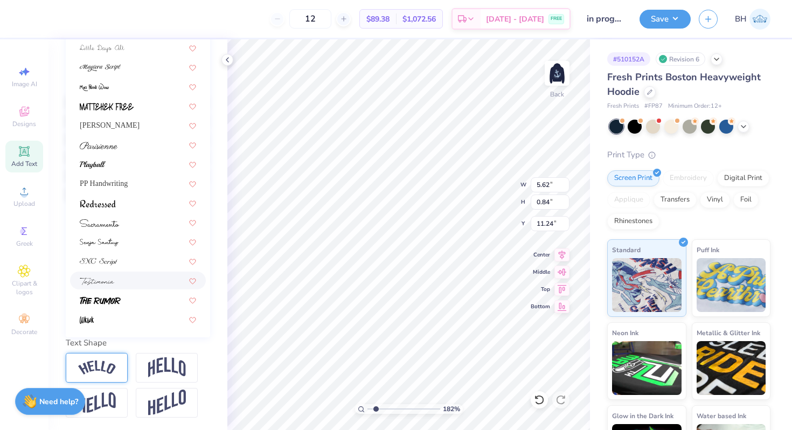
click at [137, 284] on div at bounding box center [138, 280] width 116 height 11
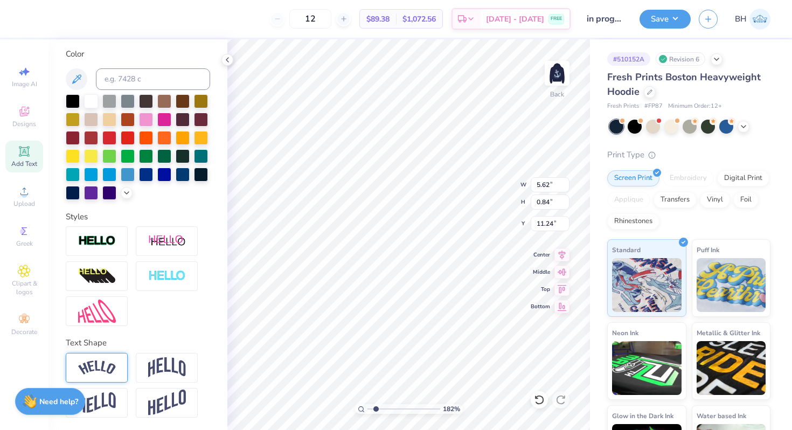
type input "5.53"
type input "0.85"
type textarea "Delta Gamma"
type input "11.10"
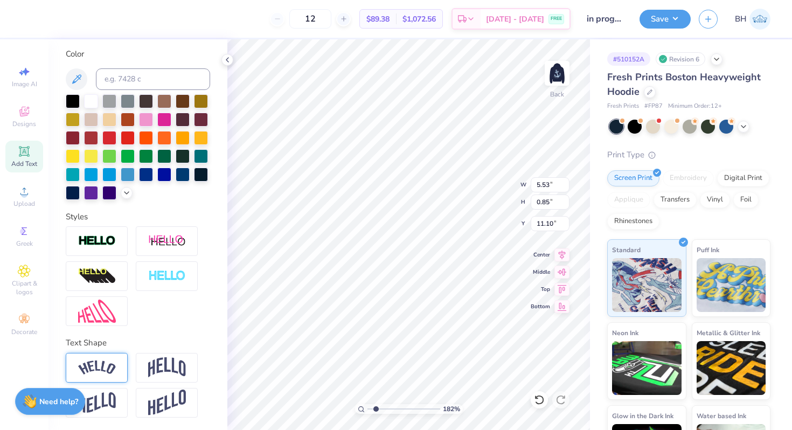
type input "5.50"
type input "1.42"
type input "11.01"
type input "5.53"
type input "0.84"
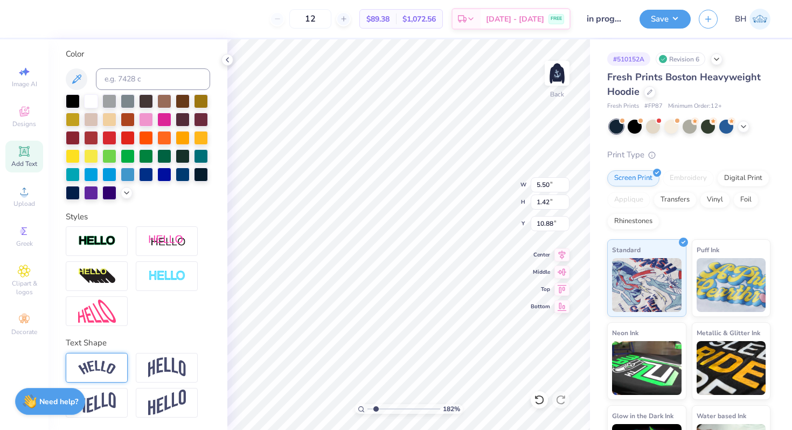
type input "10.95"
type input "5.54"
type input "1.12"
type input "10.95"
type input "0.85"
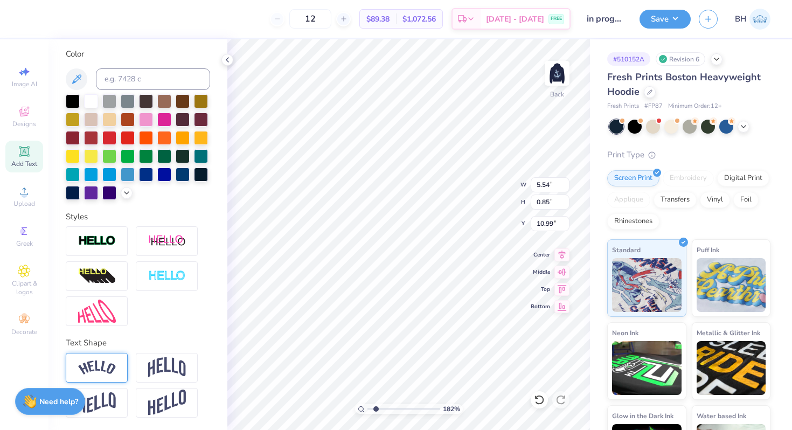
type input "10.84"
type input "2.27"
type input "0.60"
type input "11.97"
type input "5.54"
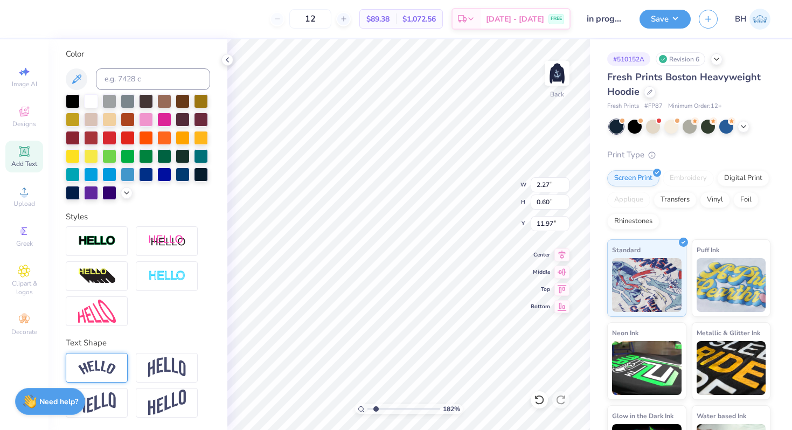
type input "0.85"
type input "11.12"
type input "2.27"
type input "0.60"
type input "11.97"
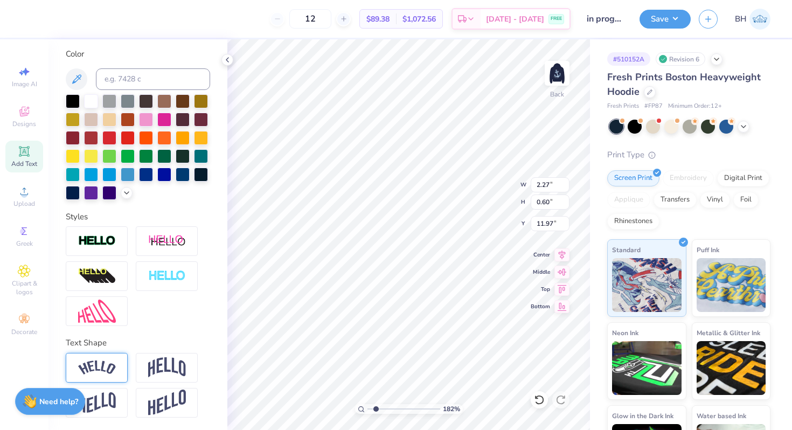
type input "5.54"
type input "0.85"
type input "11.12"
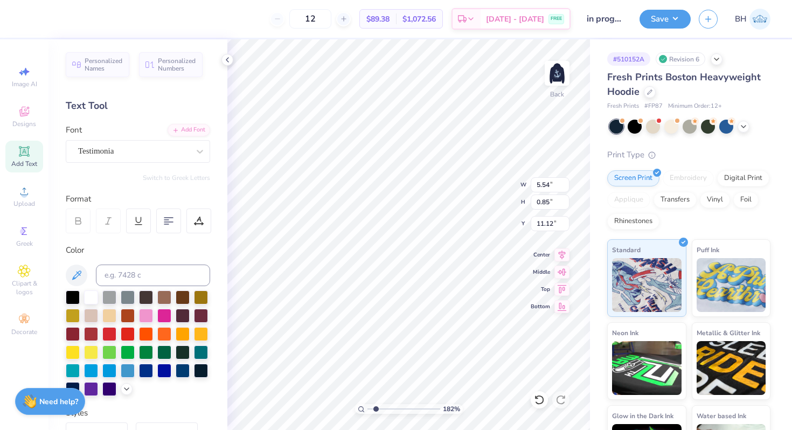
type input "2.27"
type input "0.60"
type input "11.97"
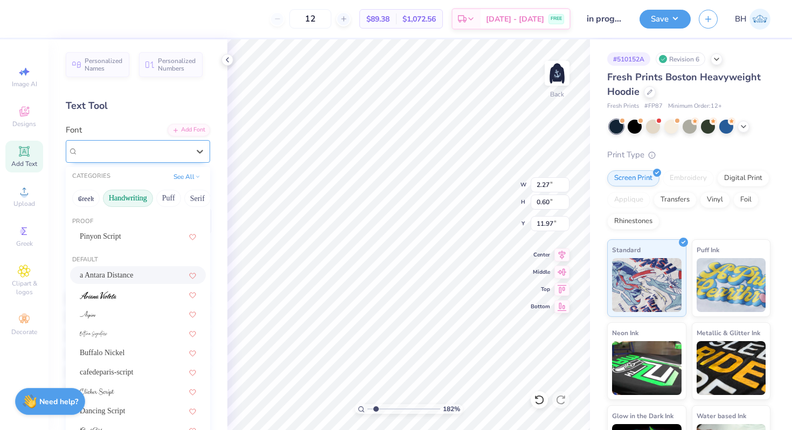
click at [120, 147] on div "a Antara Distance" at bounding box center [133, 151] width 113 height 17
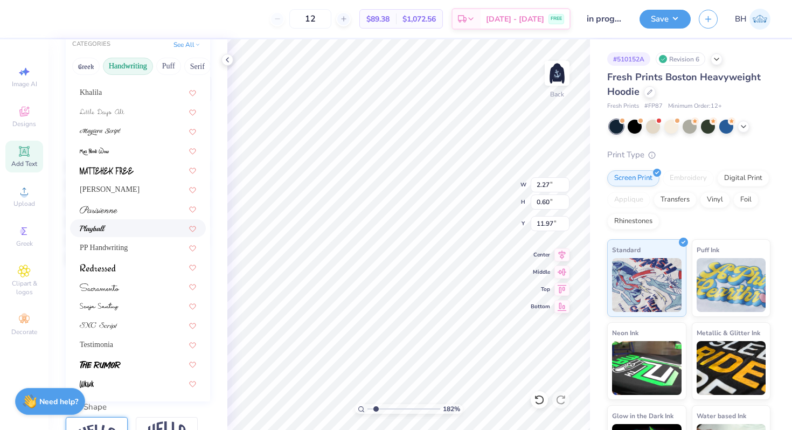
scroll to position [167, 0]
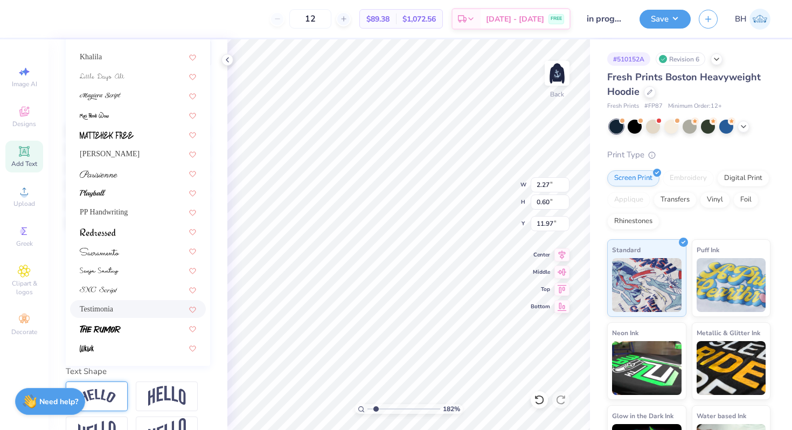
click at [118, 312] on div "Testimonia" at bounding box center [138, 308] width 116 height 11
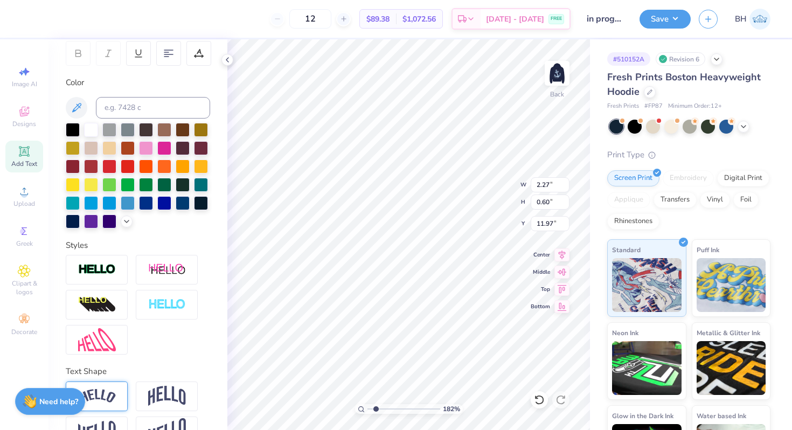
type input "2.11"
type input "0.54"
type input "12.00"
type input "12.13"
type input "2.71"
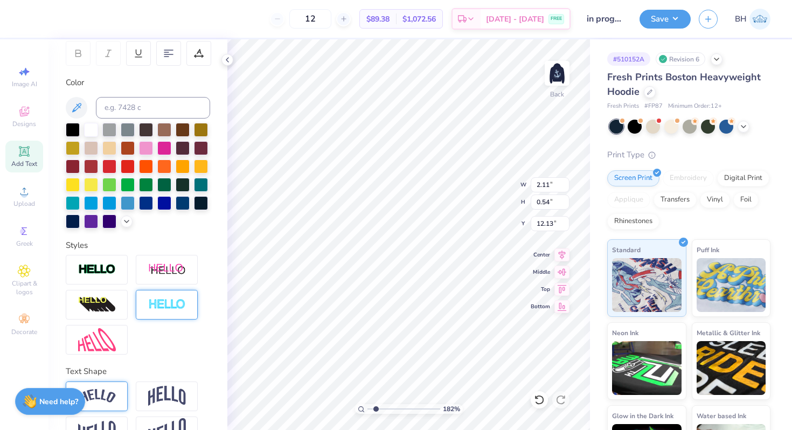
type input "0.70"
type input "12.13"
drag, startPoint x: 377, startPoint y: 410, endPoint x: 364, endPoint y: 410, distance: 13.5
type input "1"
click at [367, 410] on input "range" at bounding box center [403, 409] width 73 height 10
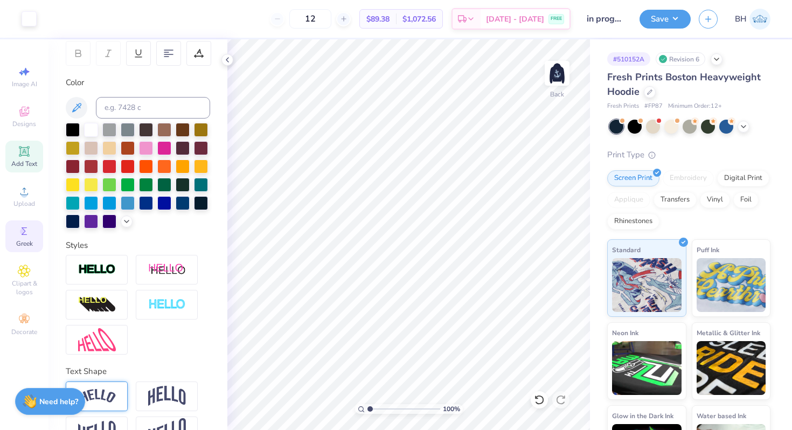
click at [30, 240] on span "Greek" at bounding box center [24, 243] width 17 height 9
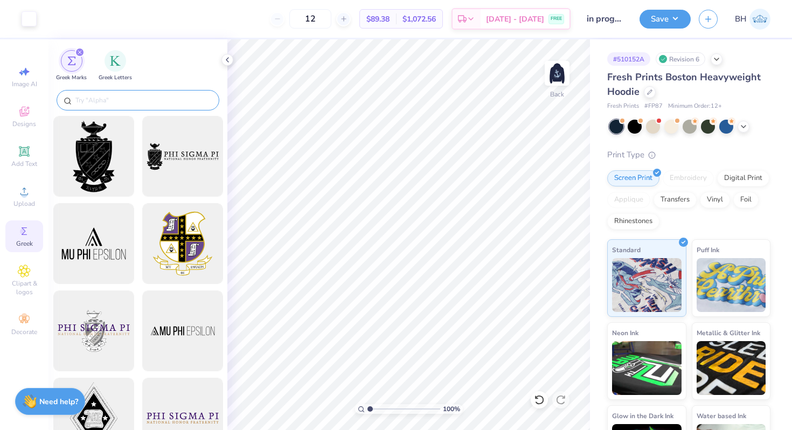
click at [110, 96] on input "text" at bounding box center [143, 100] width 138 height 11
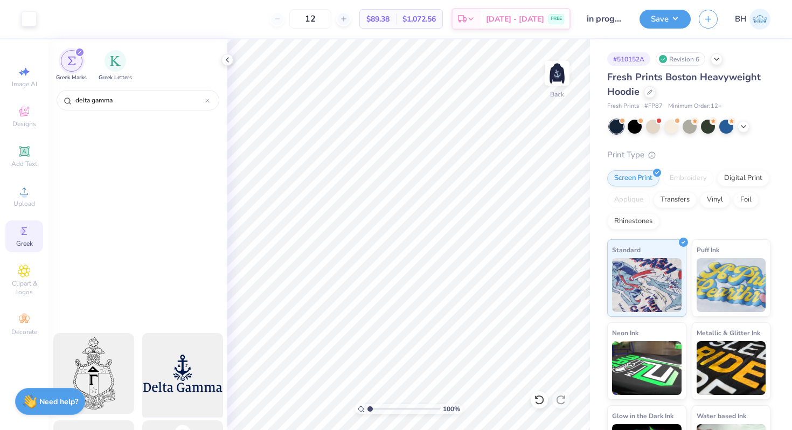
scroll to position [0, 0]
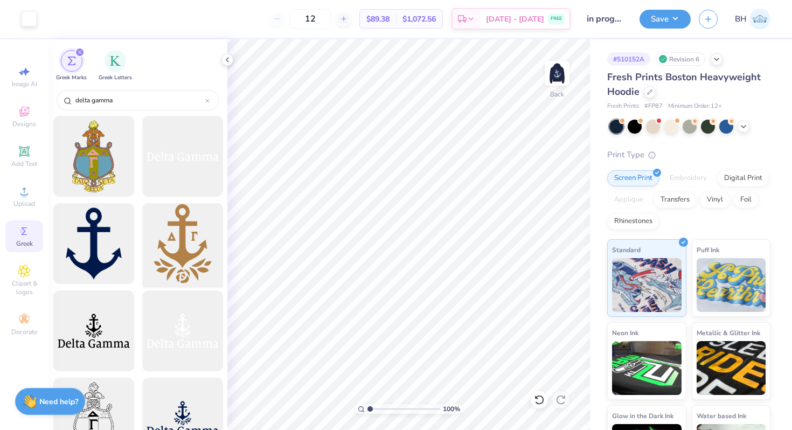
type input "delta gamma"
click at [168, 227] on div at bounding box center [182, 243] width 89 height 89
click at [30, 199] on span "Upload" at bounding box center [24, 203] width 22 height 9
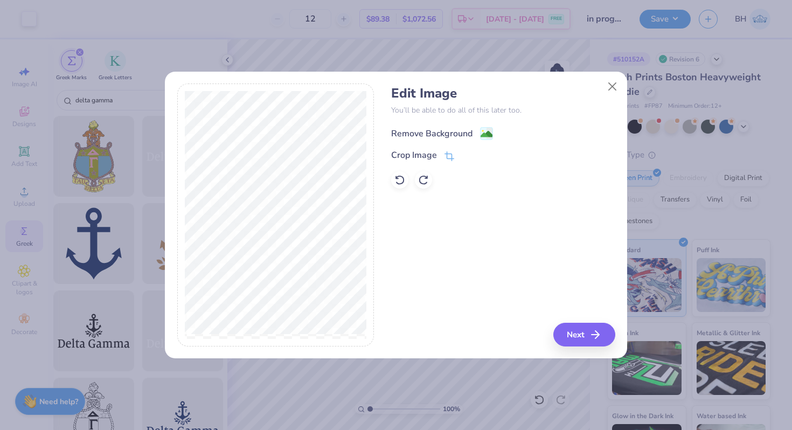
click at [427, 132] on div "Remove Background" at bounding box center [431, 133] width 81 height 13
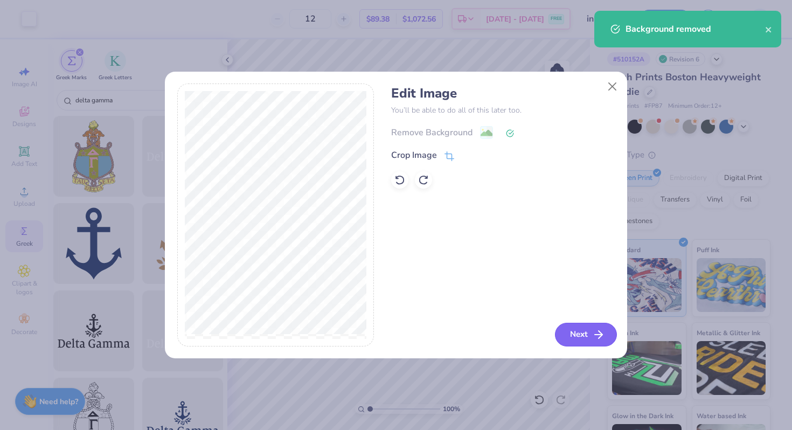
click at [572, 336] on button "Next" at bounding box center [586, 335] width 62 height 24
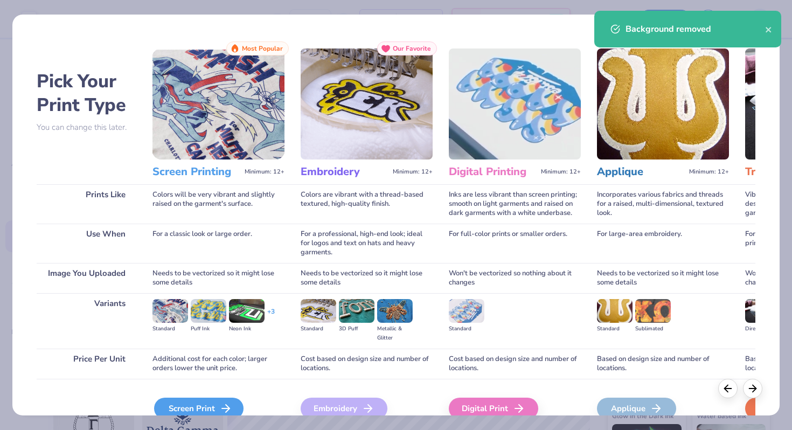
click at [228, 401] on div "Screen Print" at bounding box center [198, 408] width 89 height 22
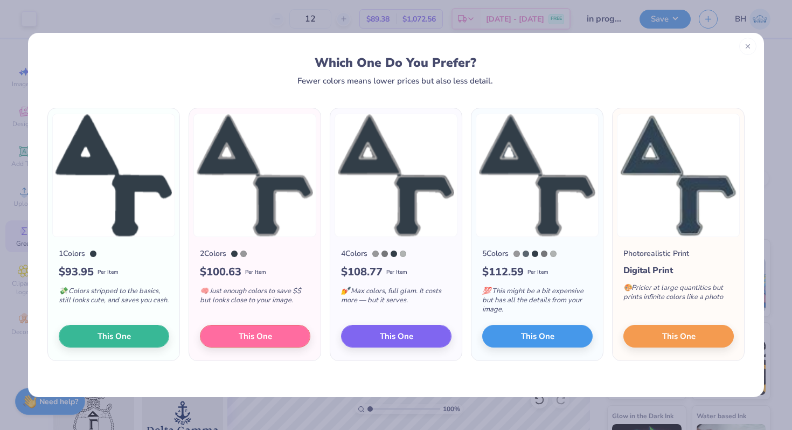
click at [748, 46] on icon at bounding box center [748, 47] width 8 height 8
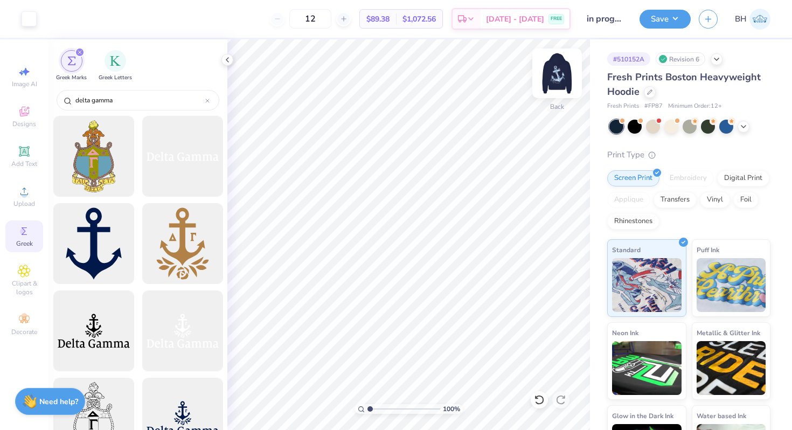
click at [560, 70] on img at bounding box center [556, 73] width 43 height 43
click at [558, 68] on img at bounding box center [556, 73] width 43 height 43
click at [112, 47] on div "Greek Marks Greek Letters" at bounding box center [137, 63] width 179 height 48
click at [112, 52] on div "filter for Greek Letters" at bounding box center [115, 60] width 22 height 22
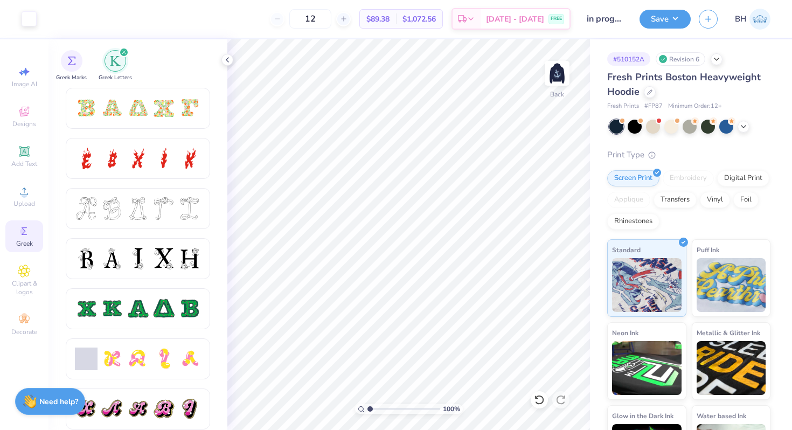
scroll to position [354, 0]
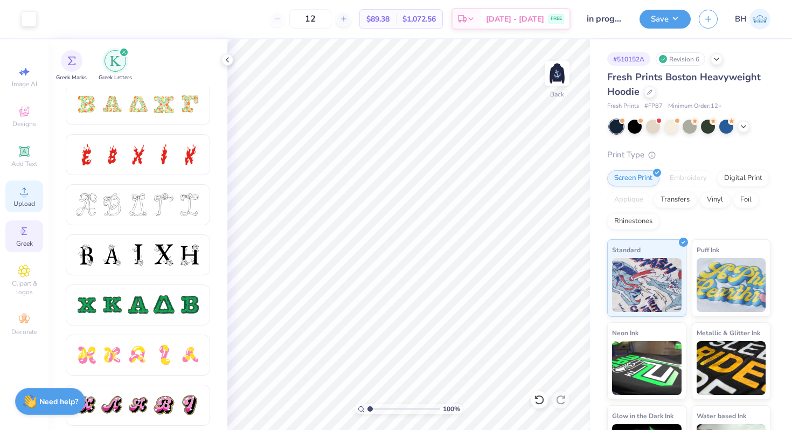
click at [30, 191] on icon at bounding box center [24, 191] width 13 height 13
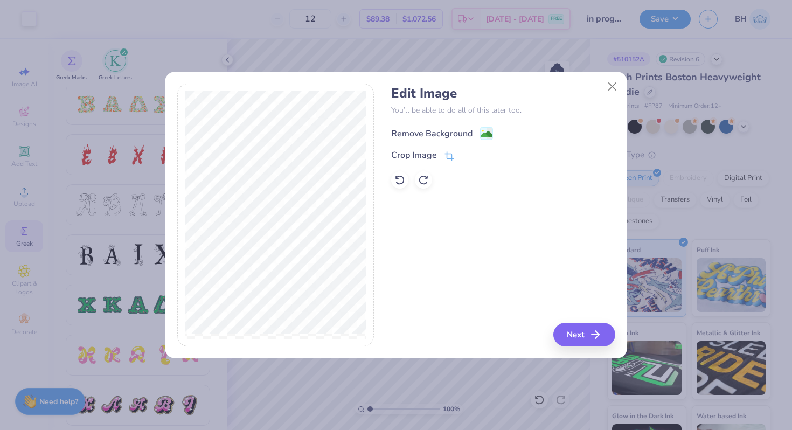
click at [425, 130] on div "Remove Background" at bounding box center [431, 133] width 81 height 13
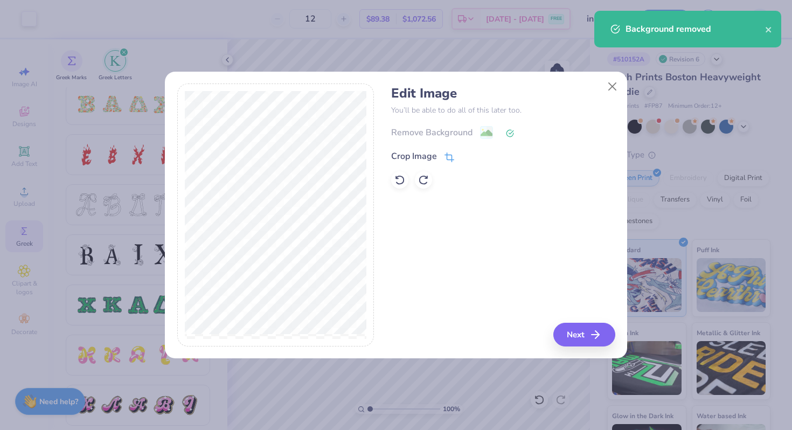
click at [427, 157] on div "Crop Image" at bounding box center [414, 156] width 46 height 13
click at [464, 278] on div "Edit Image You’ll be able to do all of this later too. Remove Background Crop I…" at bounding box center [502, 214] width 223 height 263
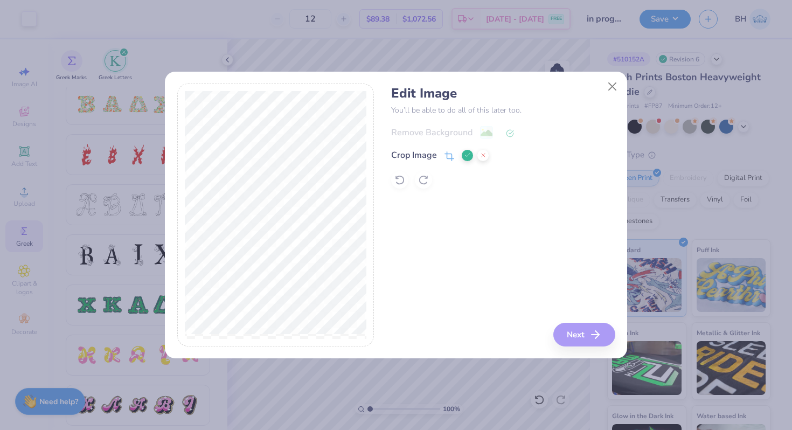
click at [585, 331] on div "Edit Image You’ll be able to do all of this later too. Remove Background Crop I…" at bounding box center [502, 214] width 223 height 263
click at [469, 154] on polyline at bounding box center [467, 154] width 4 height 3
click at [588, 329] on button "Next" at bounding box center [586, 335] width 62 height 24
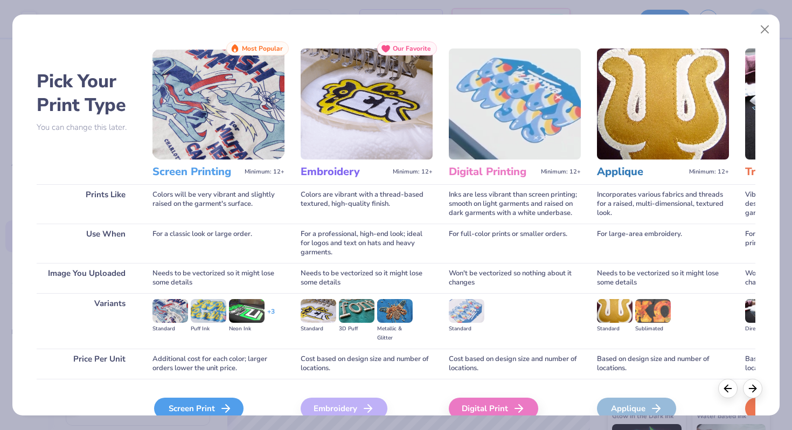
click at [236, 401] on div "Screen Print" at bounding box center [198, 408] width 89 height 22
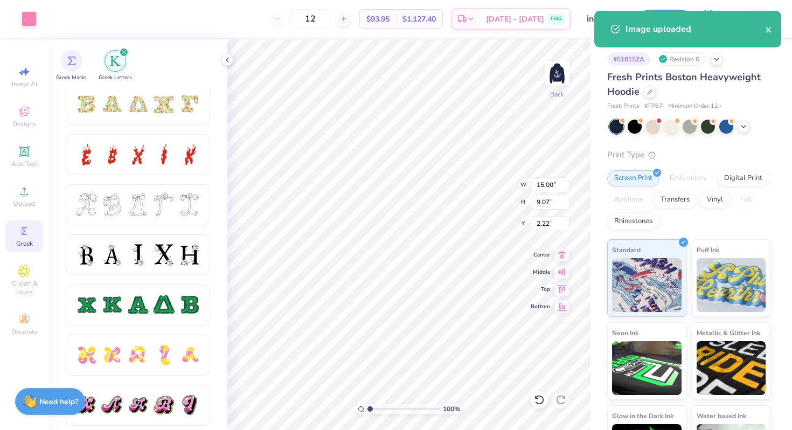
type input "10.00"
type input "6.05"
type input "5.24"
click at [23, 11] on div at bounding box center [29, 17] width 15 height 15
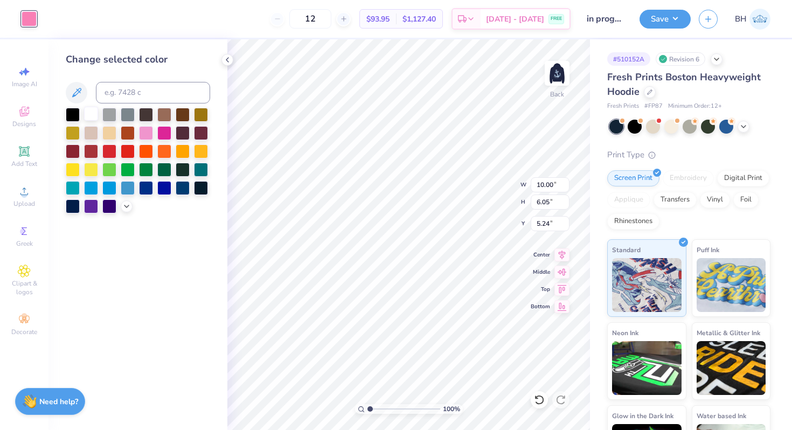
click at [92, 116] on div at bounding box center [91, 114] width 14 height 14
type input "6.41"
type input "3.87"
type input "3.41"
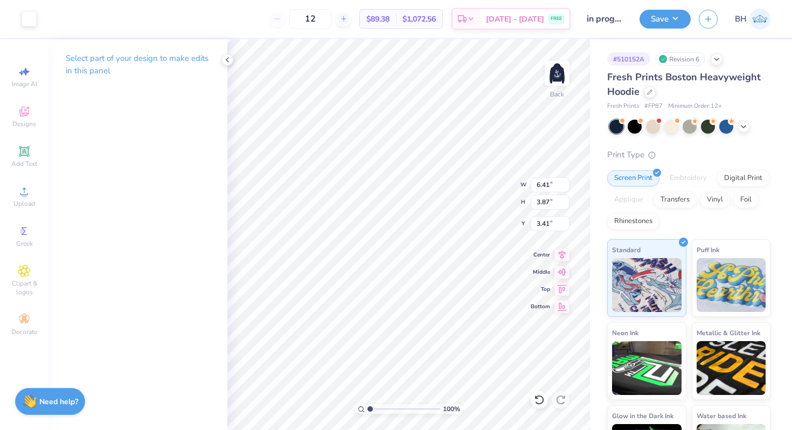
type input "8.61"
type input "3.69"
type input "4.28"
type input "3.00"
type input "5.74"
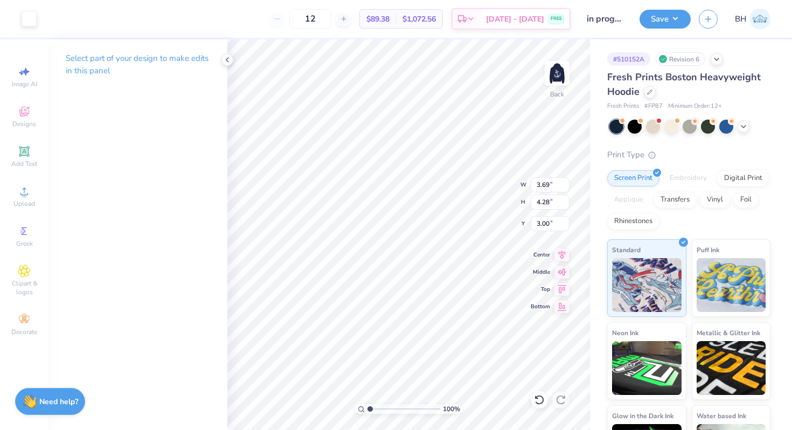
type input "2.97"
type input "3.45"
type input "3.00"
type input "2.62"
type input "3.02"
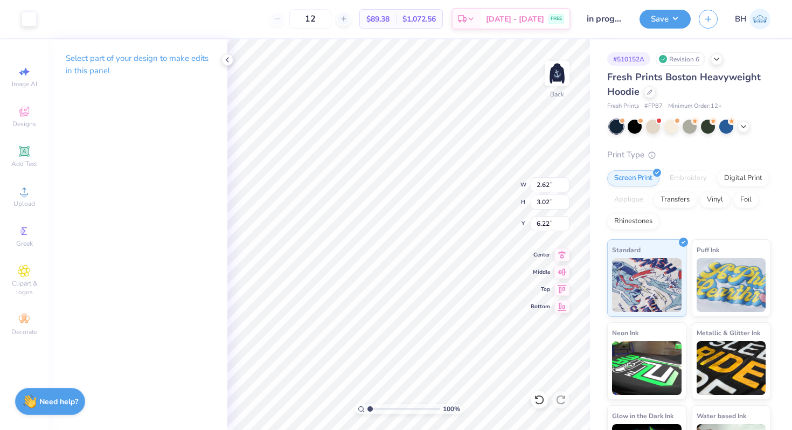
type input "5.24"
click at [32, 151] on div "Add Text" at bounding box center [24, 157] width 38 height 32
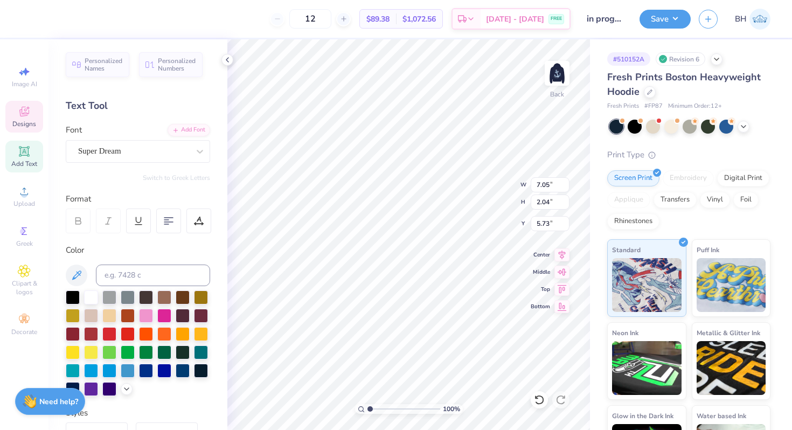
click at [32, 118] on div "Designs" at bounding box center [24, 117] width 38 height 32
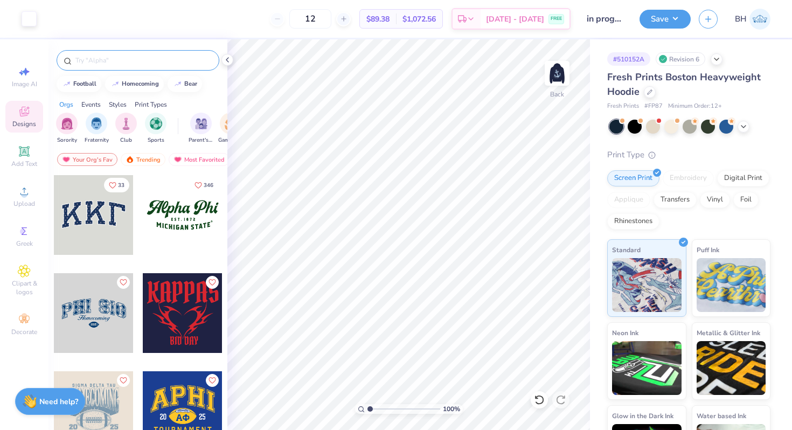
click at [161, 58] on input "text" at bounding box center [143, 60] width 138 height 11
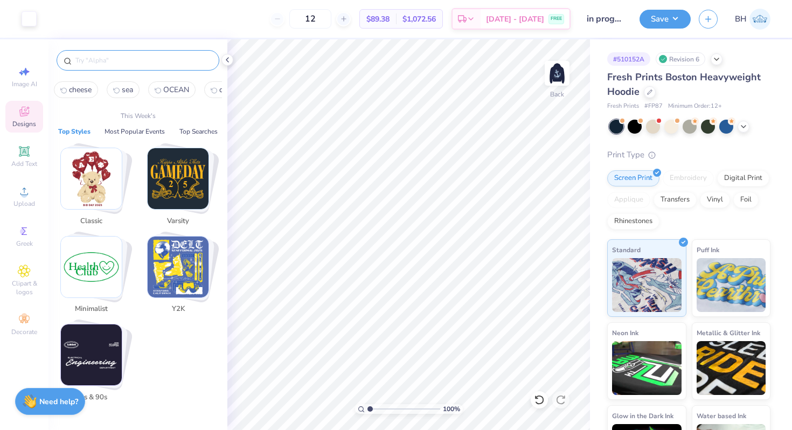
type input "e"
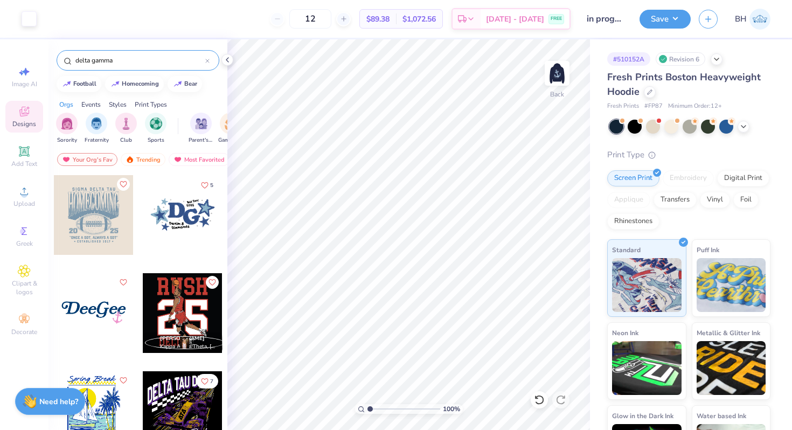
type input "delta gamma"
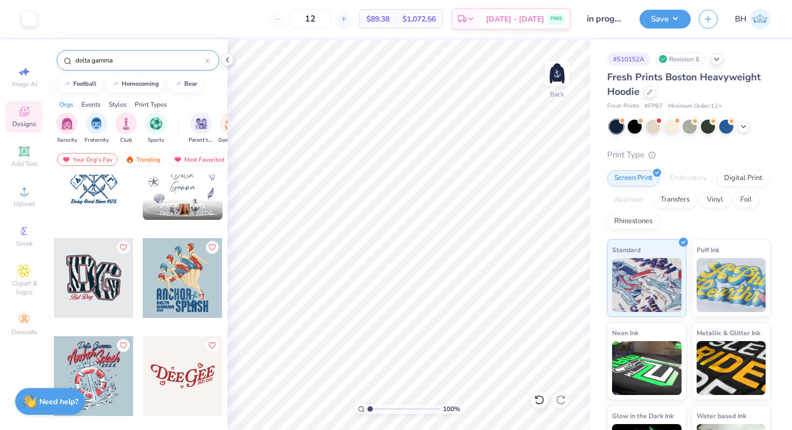
scroll to position [143, 0]
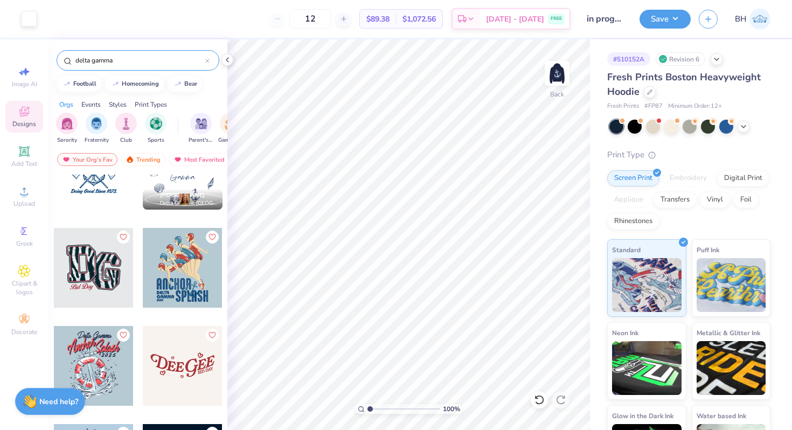
click at [99, 280] on div at bounding box center [94, 268] width 80 height 80
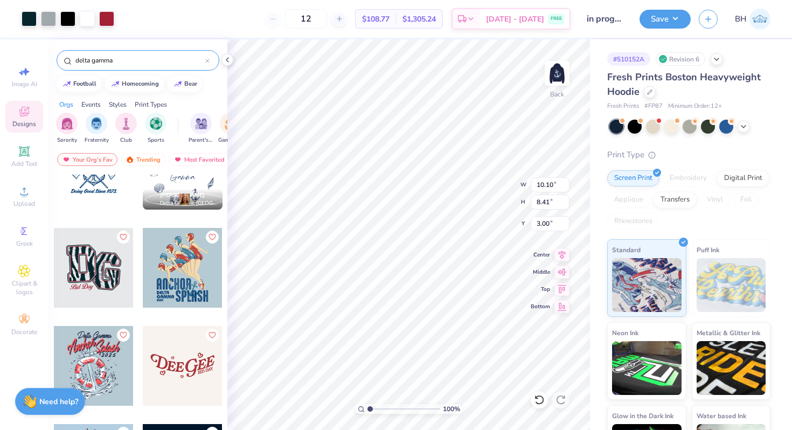
type input "7.80"
type input "6.50"
type input "4.02"
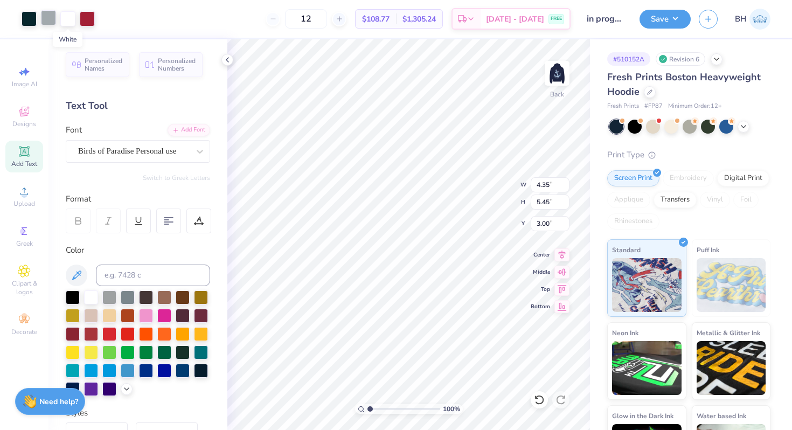
click at [57, 20] on div at bounding box center [58, 18] width 73 height 15
click at [50, 20] on div at bounding box center [48, 17] width 15 height 15
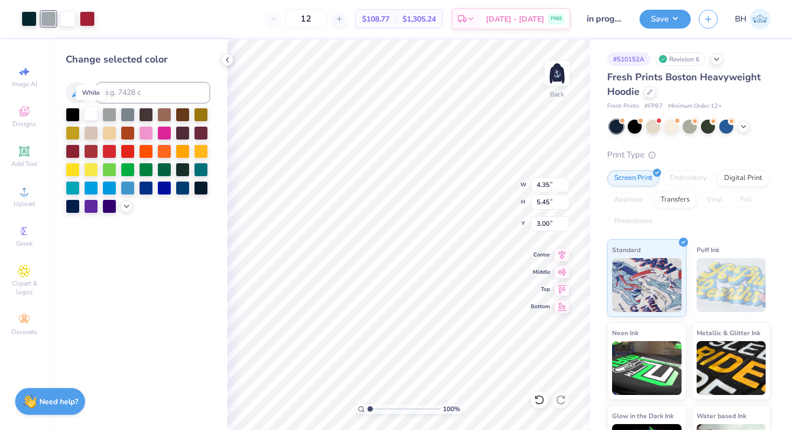
click at [90, 114] on div at bounding box center [91, 114] width 14 height 14
click at [30, 15] on div at bounding box center [29, 17] width 15 height 15
click at [87, 116] on div at bounding box center [91, 114] width 14 height 14
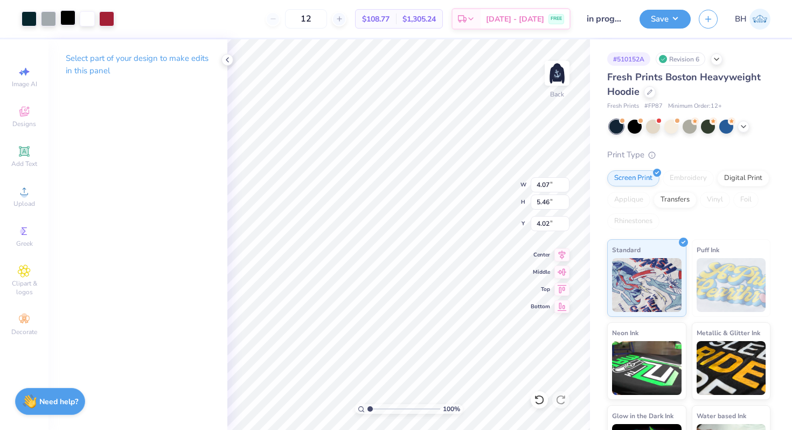
click at [67, 17] on div at bounding box center [67, 17] width 15 height 15
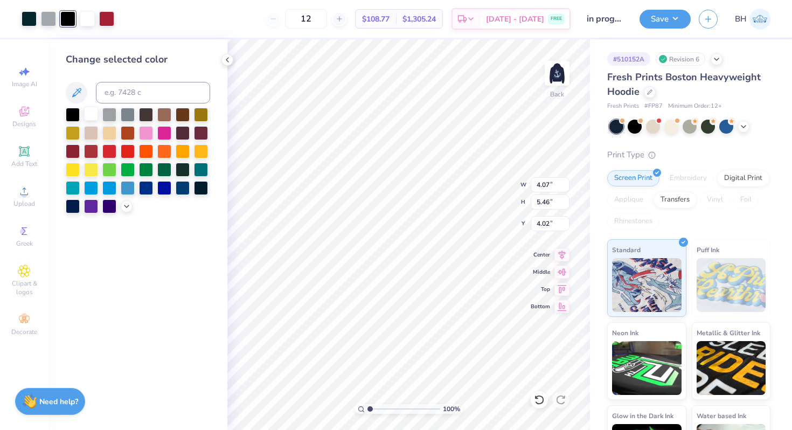
click at [92, 108] on div at bounding box center [91, 114] width 14 height 14
click at [51, 12] on div at bounding box center [48, 17] width 15 height 15
click at [91, 116] on div at bounding box center [91, 114] width 14 height 14
click at [32, 18] on div at bounding box center [29, 17] width 15 height 15
click at [89, 115] on div at bounding box center [91, 114] width 14 height 14
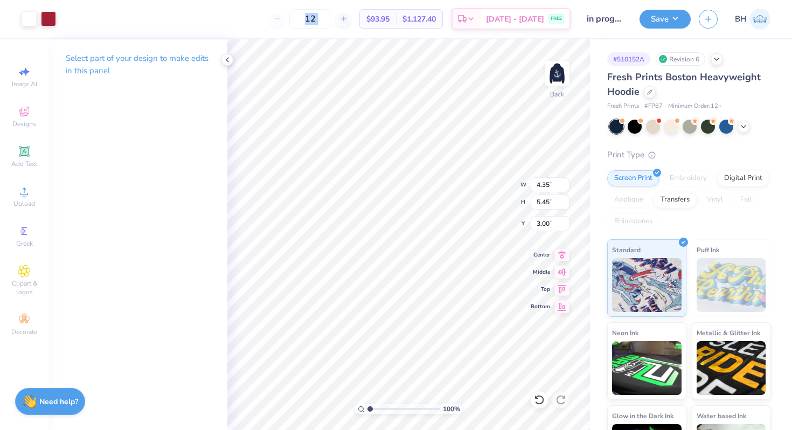
click at [60, 23] on div "Art colors 12 $93.95 Per Item $1,127.40 Total Est. Delivery Sep 14 - 17 FREE De…" at bounding box center [396, 19] width 792 height 38
click at [41, 23] on div at bounding box center [48, 17] width 15 height 15
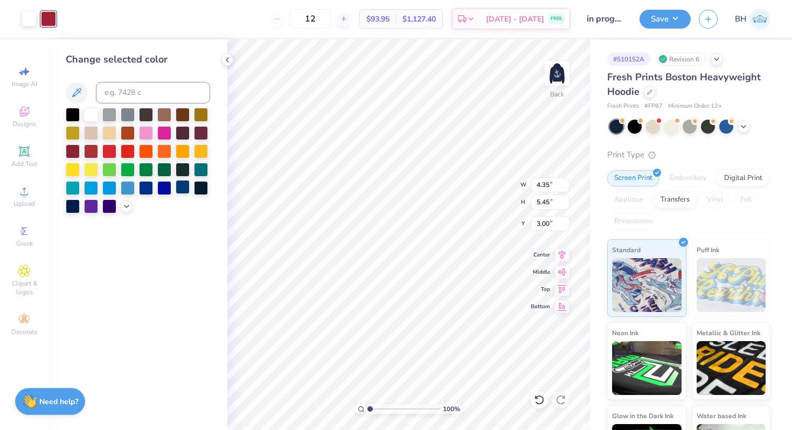
click at [182, 190] on div at bounding box center [183, 187] width 14 height 14
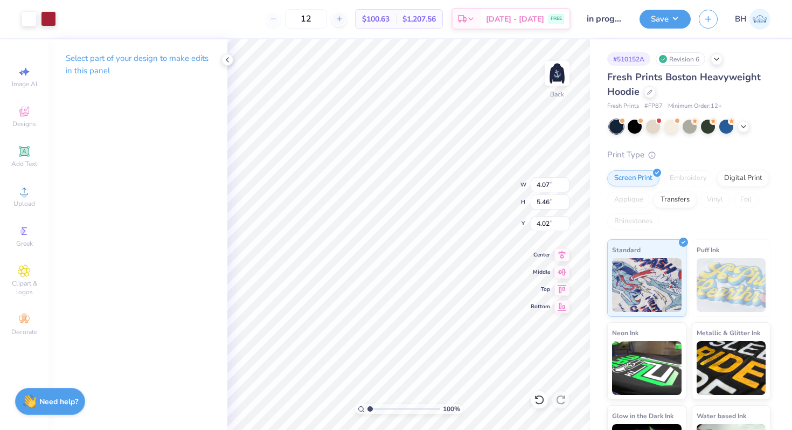
type input "3.85"
type input "5.34"
type input "4.08"
click at [48, 20] on div at bounding box center [48, 17] width 15 height 15
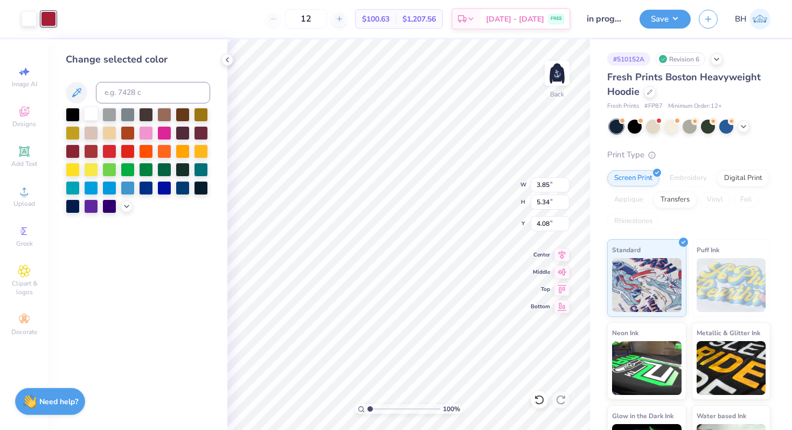
click at [92, 111] on div at bounding box center [91, 114] width 14 height 14
click at [146, 187] on div at bounding box center [146, 187] width 14 height 14
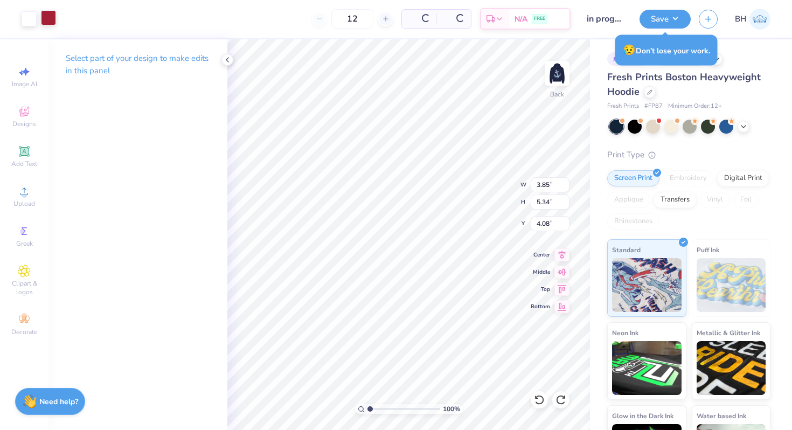
click at [55, 20] on div at bounding box center [48, 17] width 15 height 15
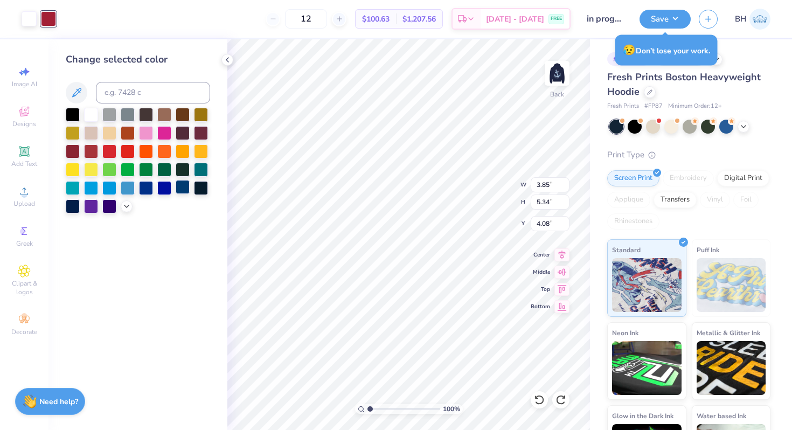
click at [180, 188] on div at bounding box center [183, 187] width 14 height 14
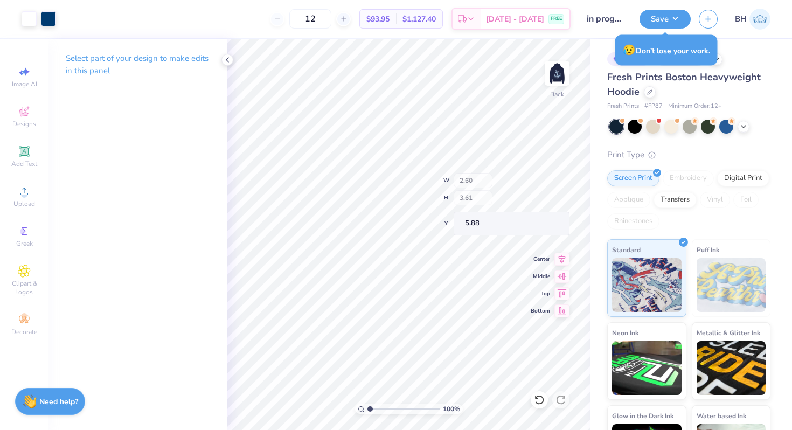
type input "2.60"
type input "3.61"
type input "5.88"
type input "4.20"
type input "5.35"
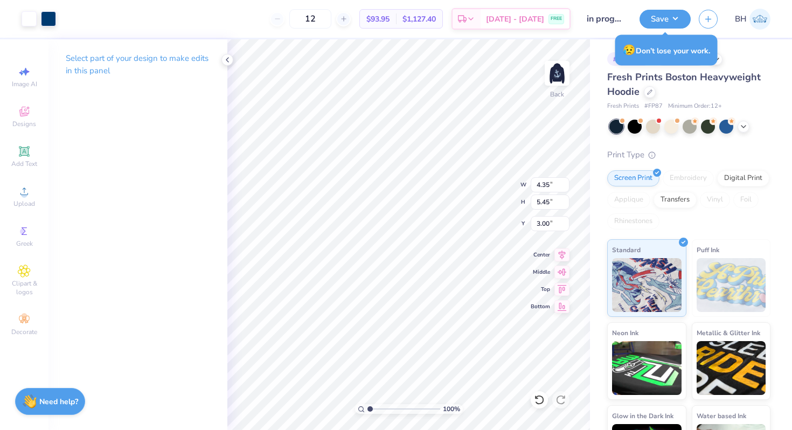
type input "3.03"
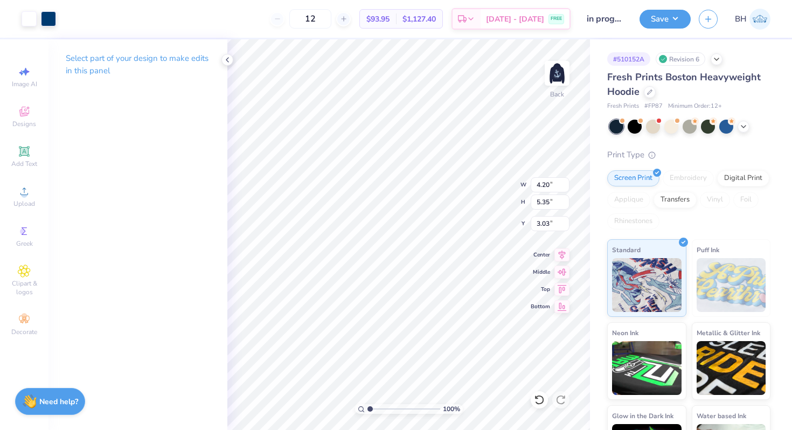
type input "3.23"
type input "4.11"
type input "3.00"
type input "4.83"
type input "5.37"
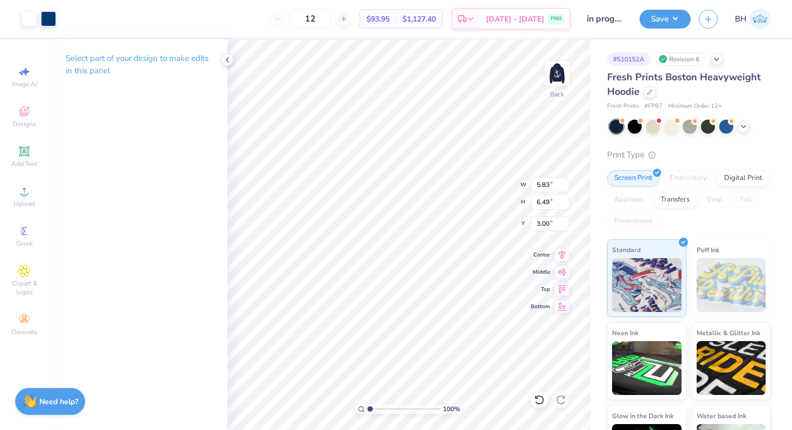
type input "2.98"
click at [25, 117] on icon at bounding box center [24, 111] width 13 height 13
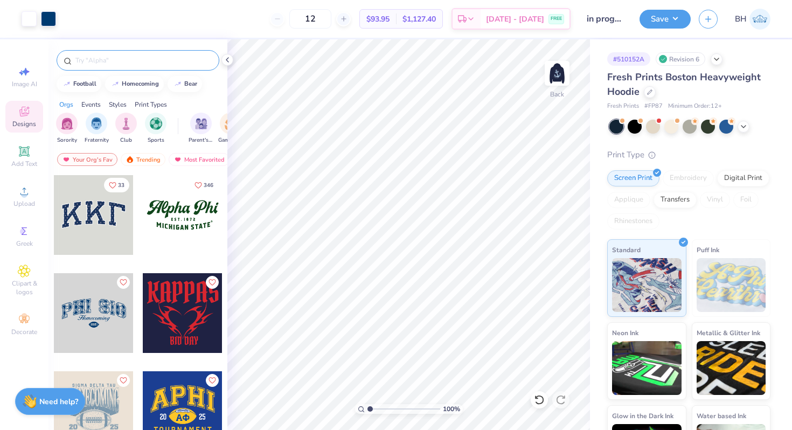
click at [103, 62] on input "text" at bounding box center [143, 60] width 138 height 11
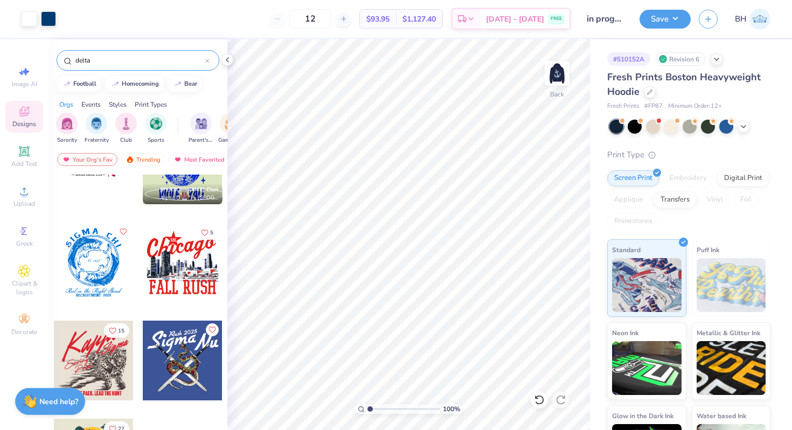
scroll to position [1371, 0]
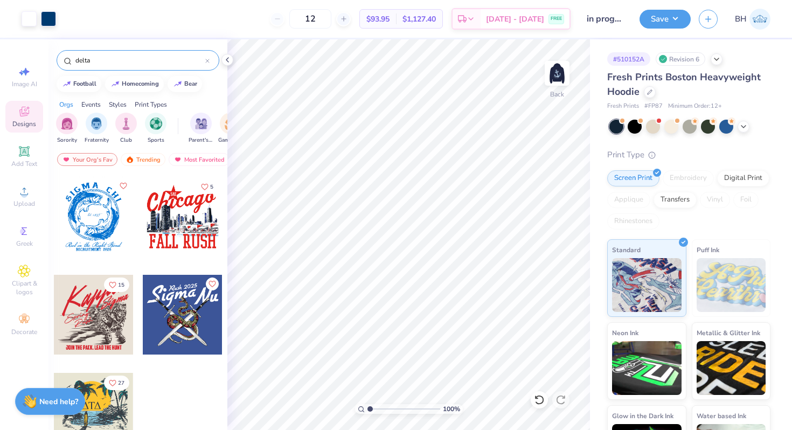
click at [92, 62] on input "delta" at bounding box center [139, 60] width 131 height 11
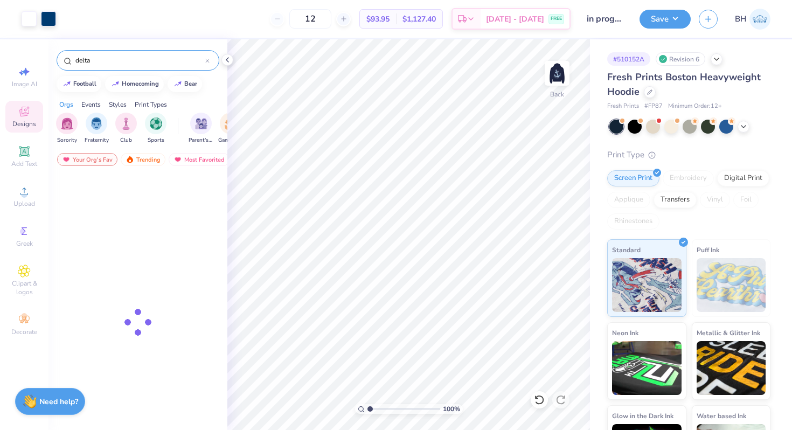
click at [92, 62] on input "delta" at bounding box center [139, 60] width 131 height 11
type input "stitch"
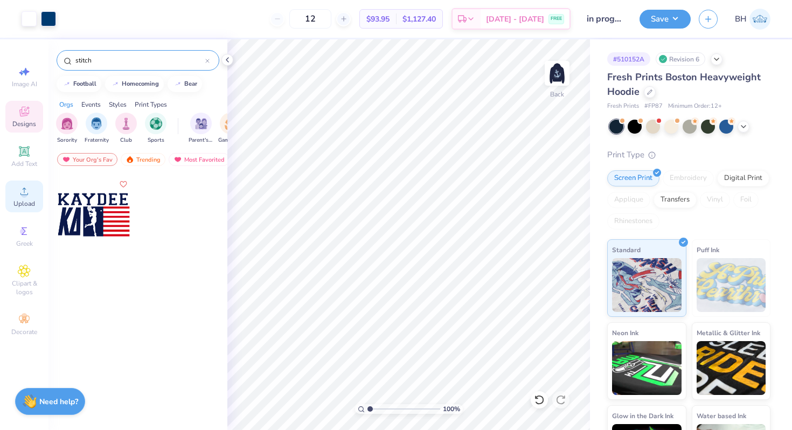
click at [29, 204] on span "Upload" at bounding box center [24, 203] width 22 height 9
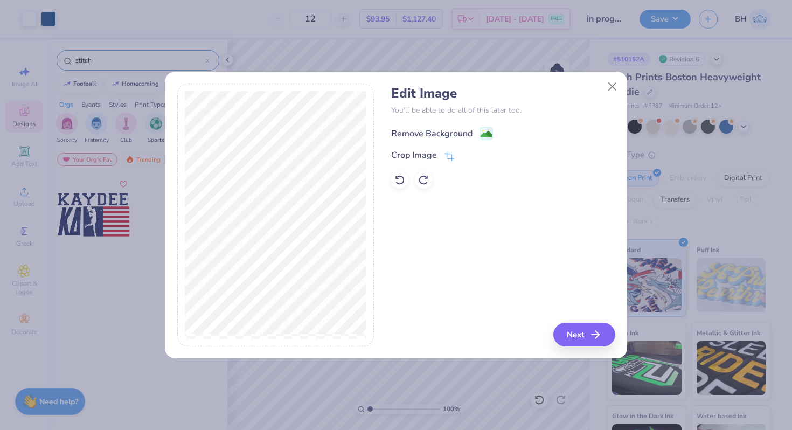
click at [436, 127] on div "Remove Background" at bounding box center [431, 133] width 81 height 13
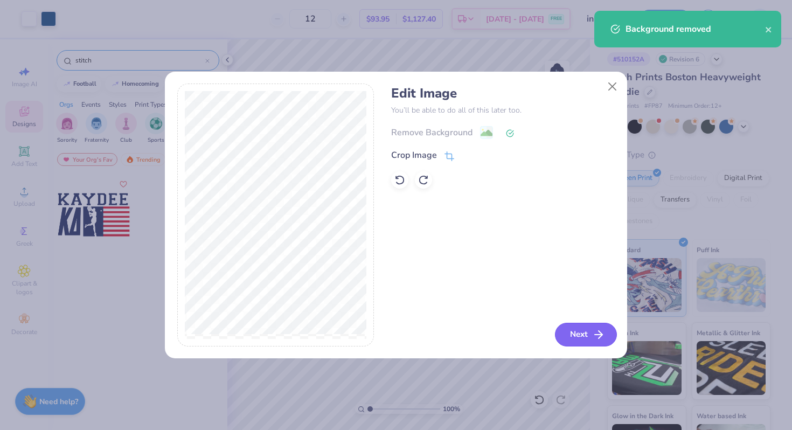
click at [576, 327] on button "Next" at bounding box center [586, 335] width 62 height 24
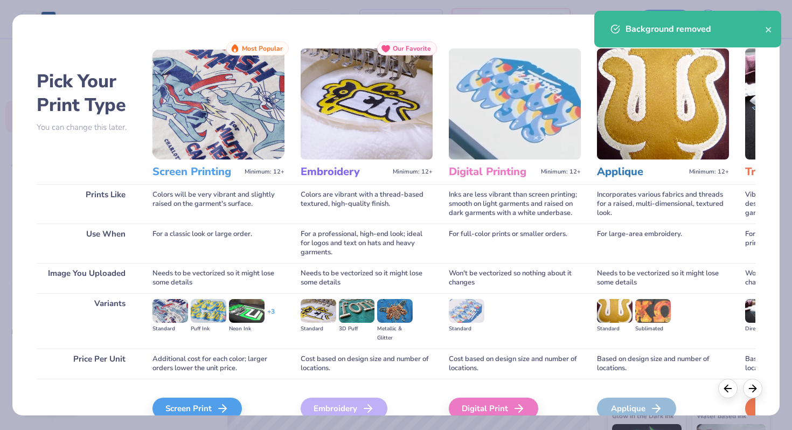
click at [234, 396] on div "Screen Print We'll vectorize your image." at bounding box center [218, 408] width 132 height 58
click at [231, 401] on div "Screen Print" at bounding box center [198, 408] width 89 height 22
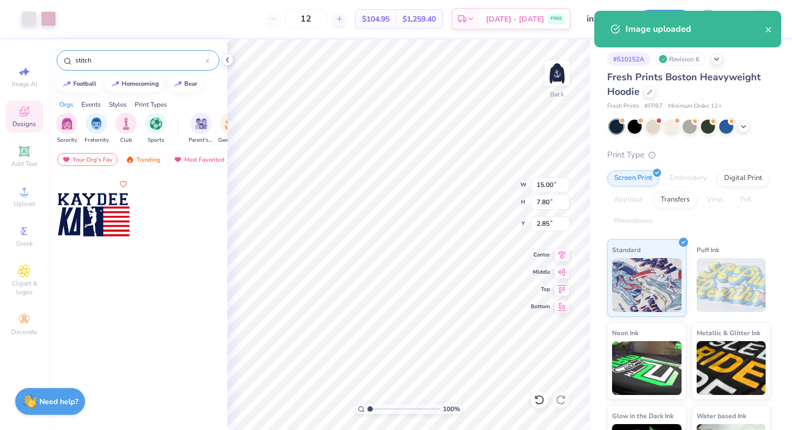
type input "6.64"
type input "3.45"
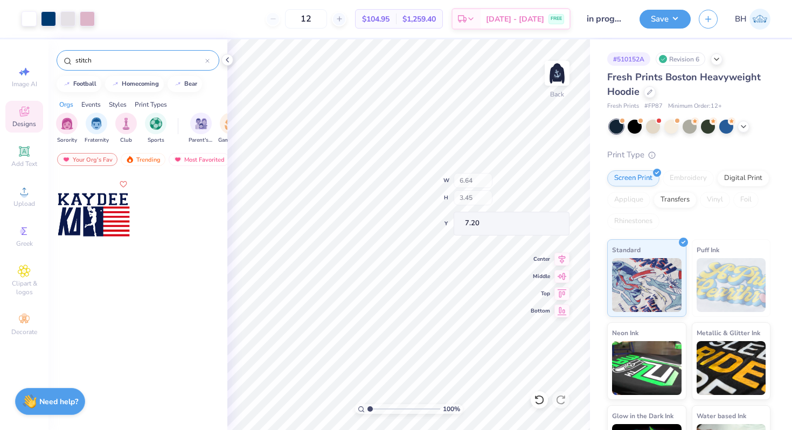
type input "4.16"
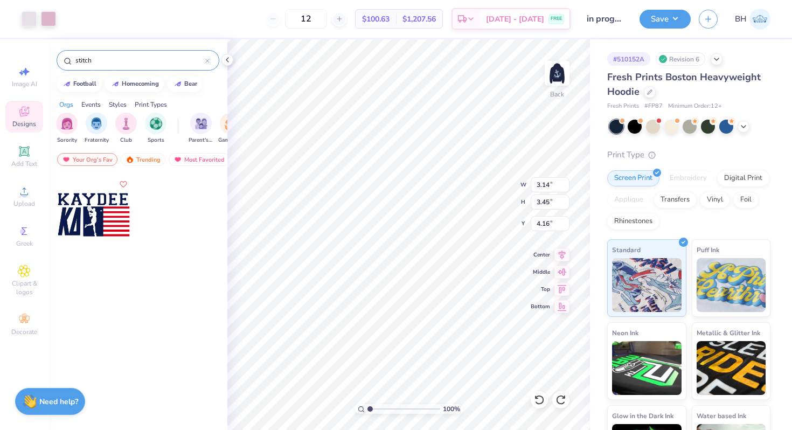
type input "3.00"
type input "6.35"
type input "5.71"
type input "6.03"
click at [33, 23] on div at bounding box center [29, 17] width 15 height 15
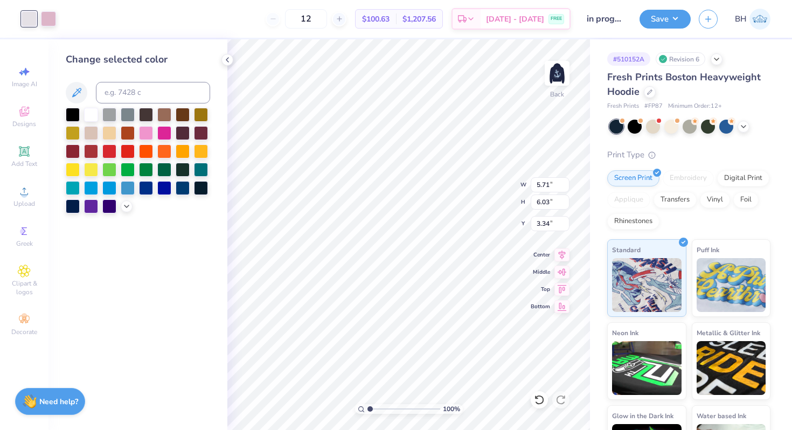
type input "3.34"
click at [185, 188] on div at bounding box center [183, 187] width 14 height 14
click at [51, 19] on div at bounding box center [48, 17] width 15 height 15
click at [84, 110] on div at bounding box center [91, 114] width 14 height 14
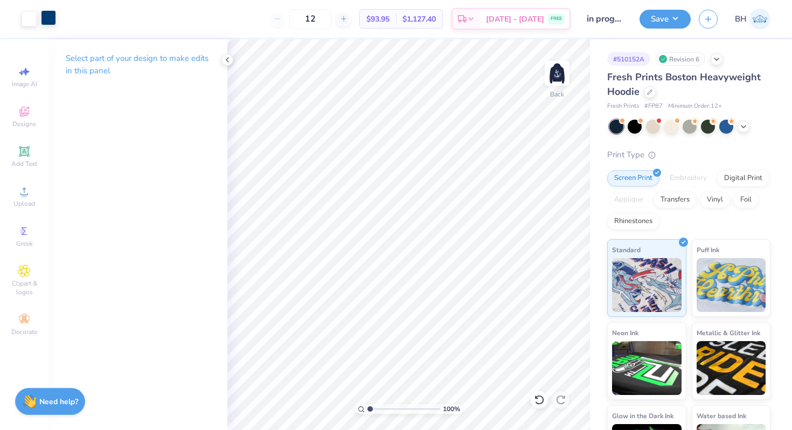
click at [52, 19] on div at bounding box center [48, 17] width 15 height 15
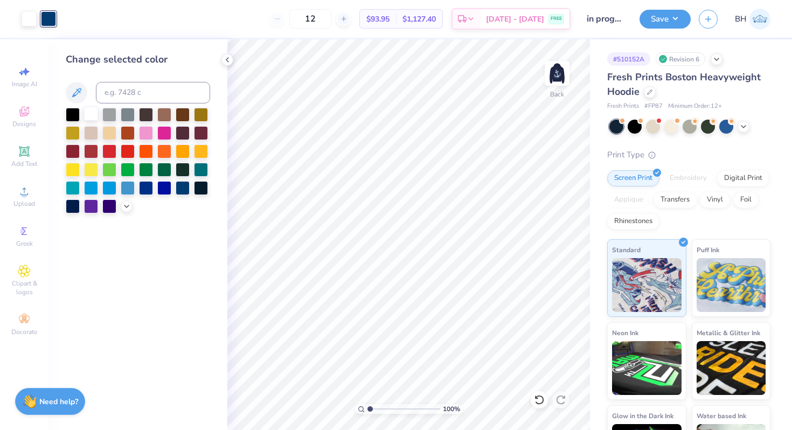
click at [91, 119] on div at bounding box center [91, 114] width 14 height 14
click at [229, 59] on icon at bounding box center [227, 59] width 9 height 9
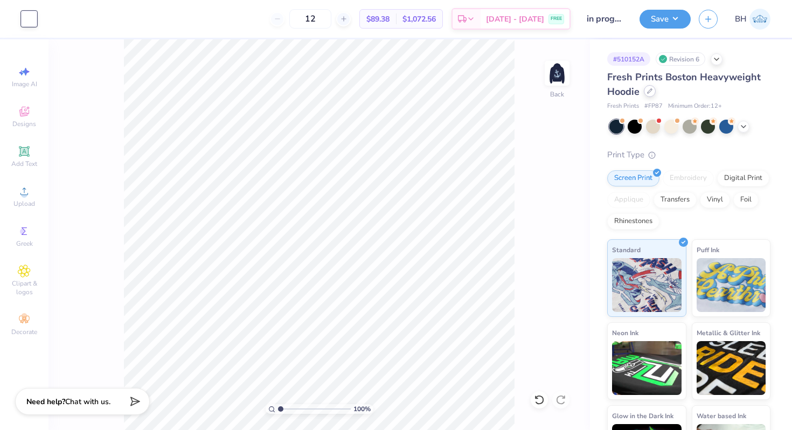
click at [648, 91] on icon at bounding box center [649, 90] width 5 height 5
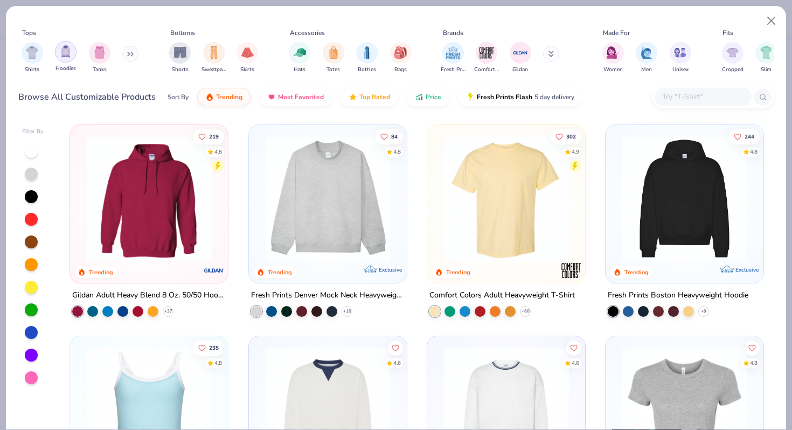
click at [67, 58] on div "filter for Hoodies" at bounding box center [66, 52] width 22 height 22
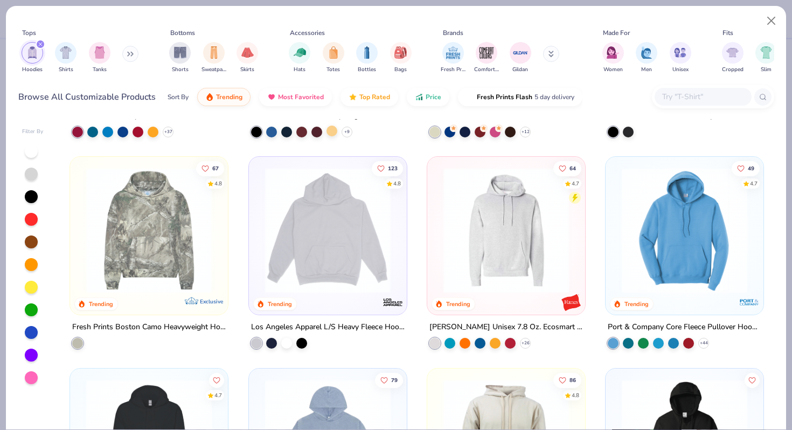
scroll to position [186, 0]
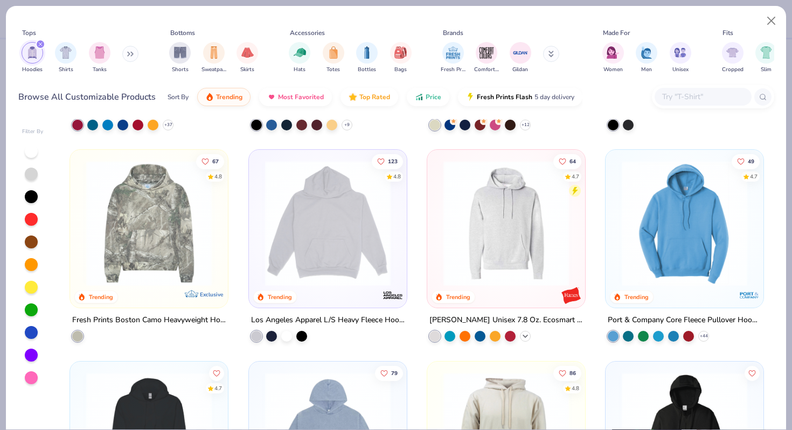
click at [526, 336] on icon at bounding box center [525, 336] width 9 height 9
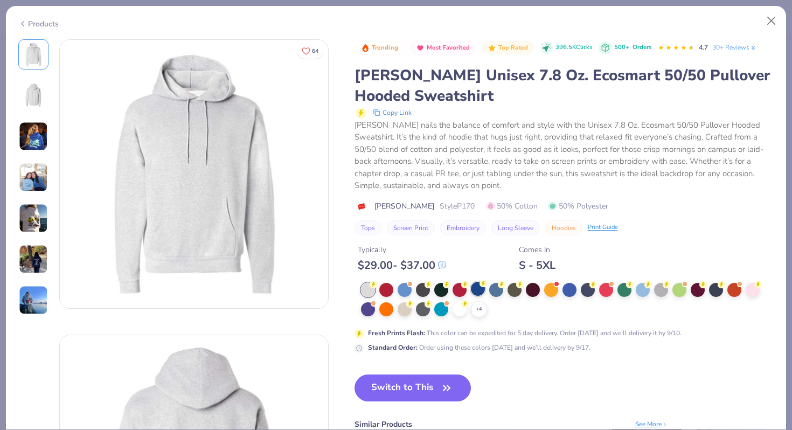
click at [479, 291] on div at bounding box center [478, 289] width 14 height 14
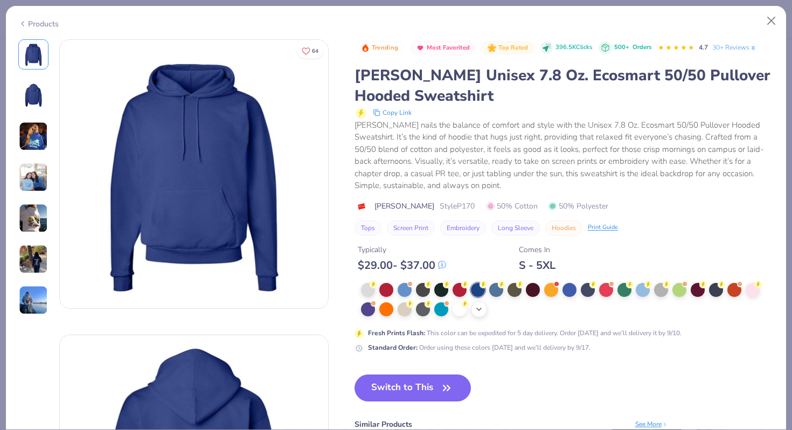
click at [475, 310] on icon at bounding box center [478, 309] width 9 height 9
click at [591, 294] on div at bounding box center [588, 289] width 14 height 14
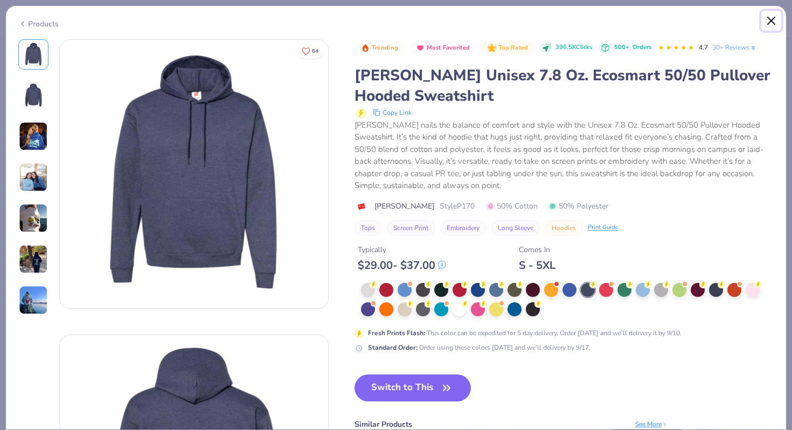
click at [769, 16] on button "Close" at bounding box center [771, 21] width 20 height 20
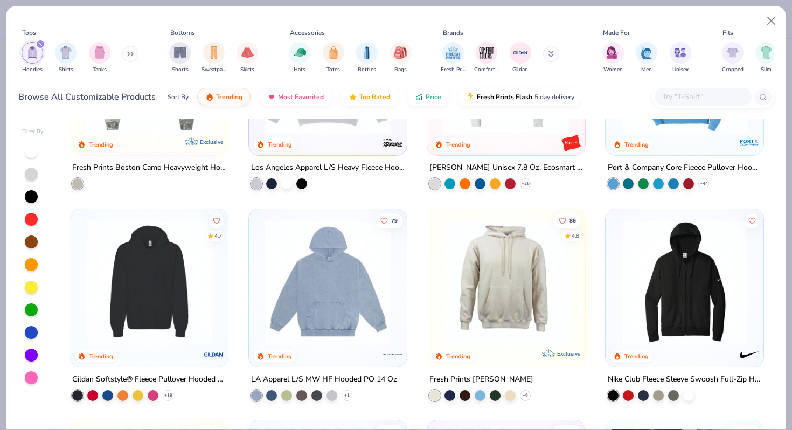
scroll to position [223, 0]
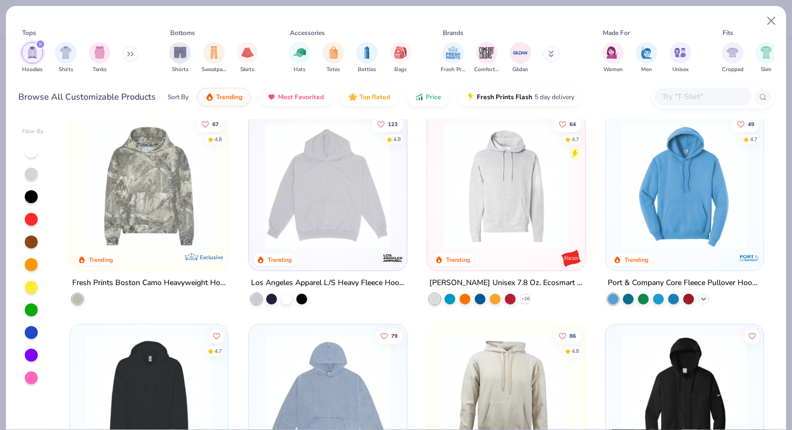
click at [703, 298] on polyline at bounding box center [703, 299] width 4 height 2
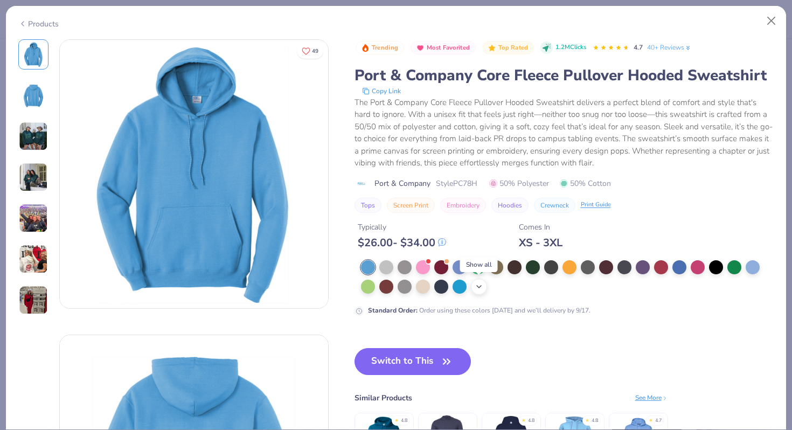
click at [475, 288] on icon at bounding box center [478, 286] width 9 height 9
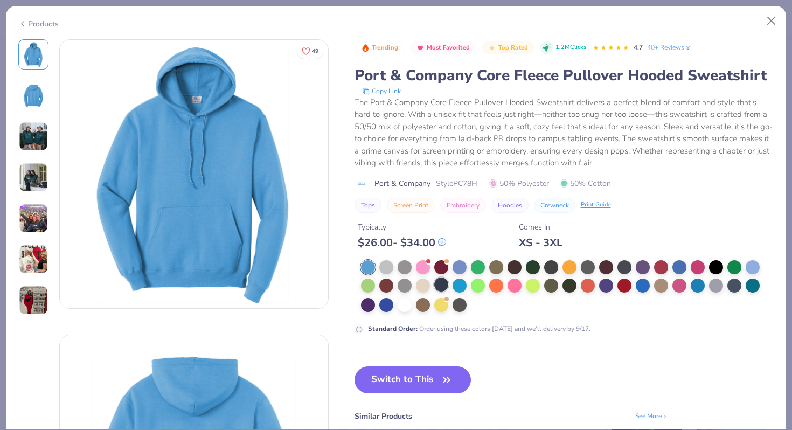
click at [447, 288] on div at bounding box center [441, 284] width 14 height 14
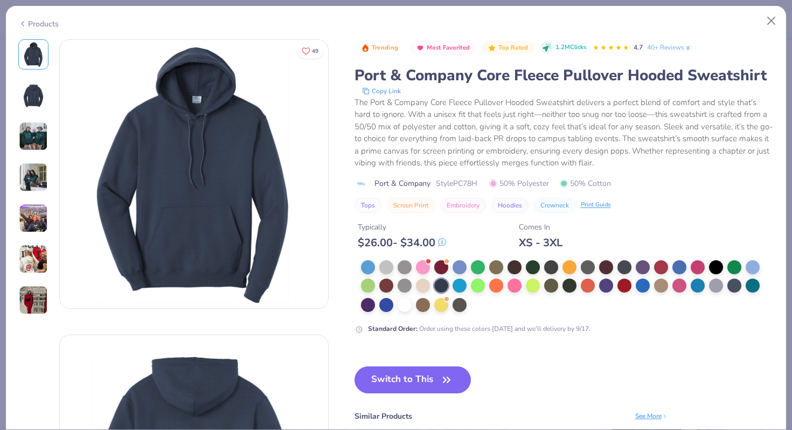
click at [46, 167] on img at bounding box center [33, 177] width 29 height 29
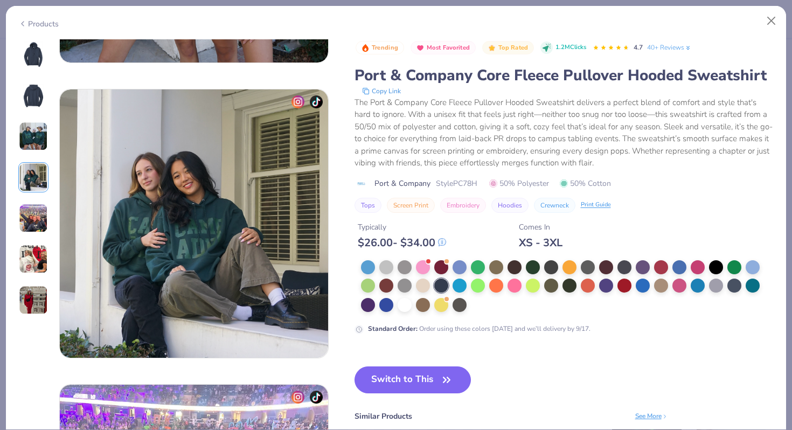
scroll to position [885, 0]
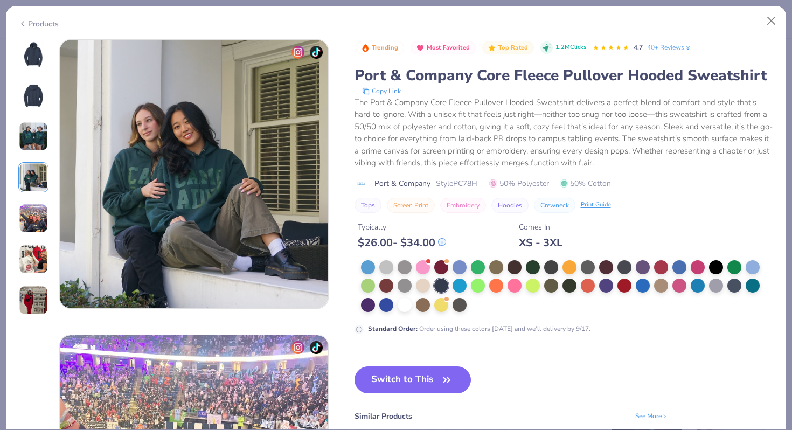
click at [36, 60] on img at bounding box center [33, 54] width 26 height 26
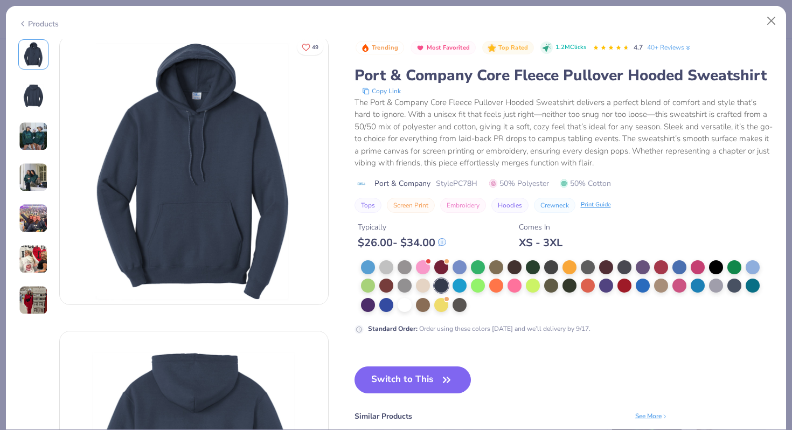
scroll to position [0, 0]
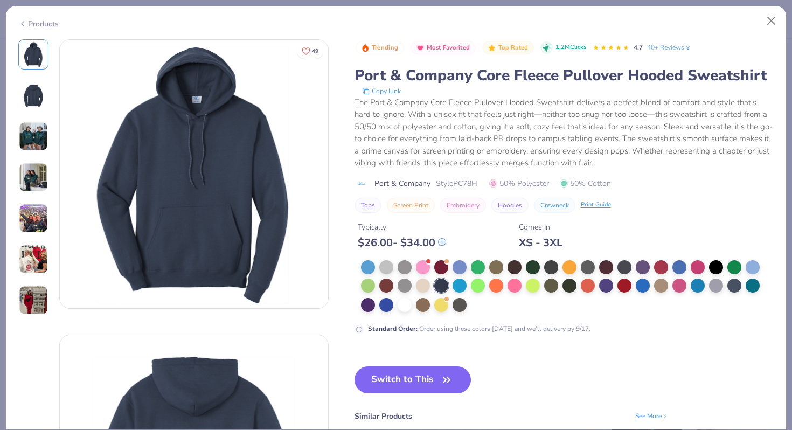
click at [38, 138] on img at bounding box center [33, 136] width 29 height 29
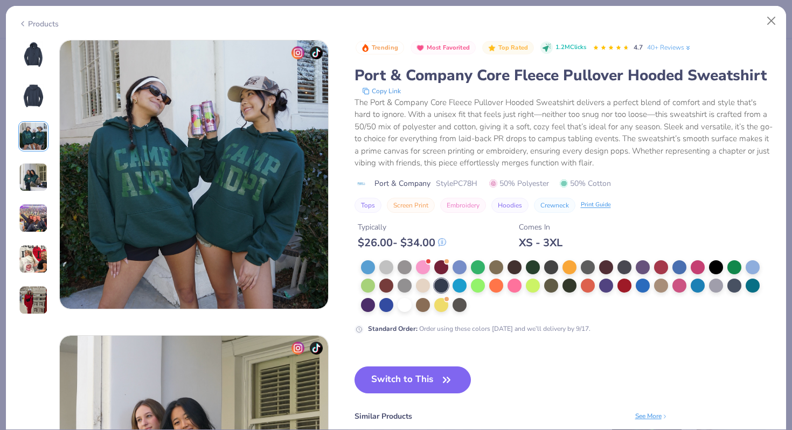
scroll to position [590, 0]
click at [34, 62] on img at bounding box center [33, 54] width 26 height 26
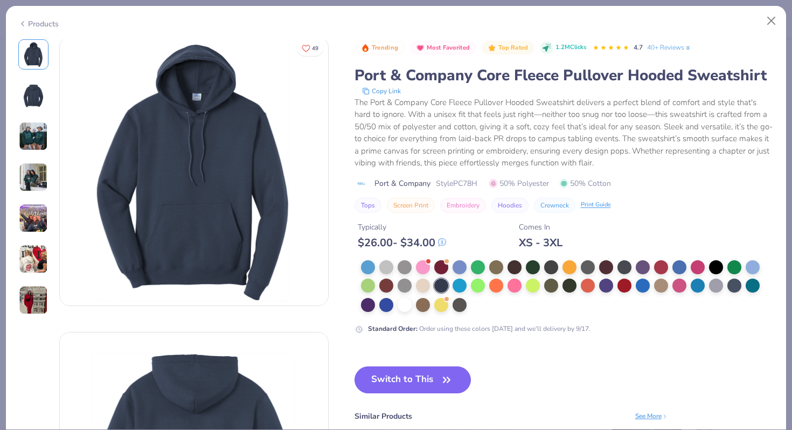
scroll to position [0, 0]
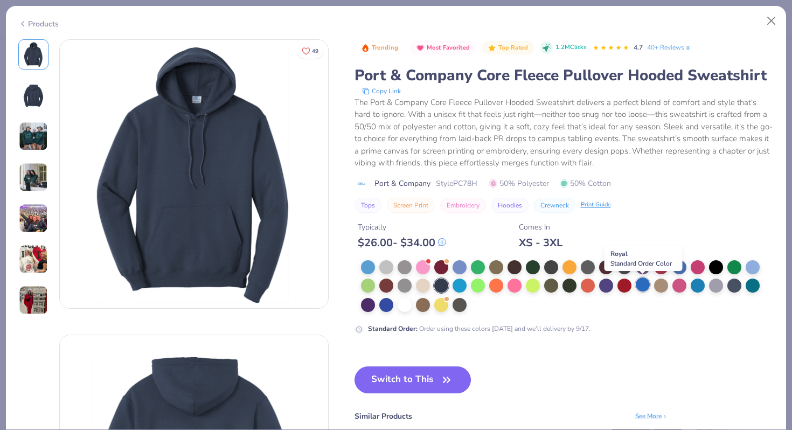
click at [645, 283] on div at bounding box center [642, 284] width 14 height 14
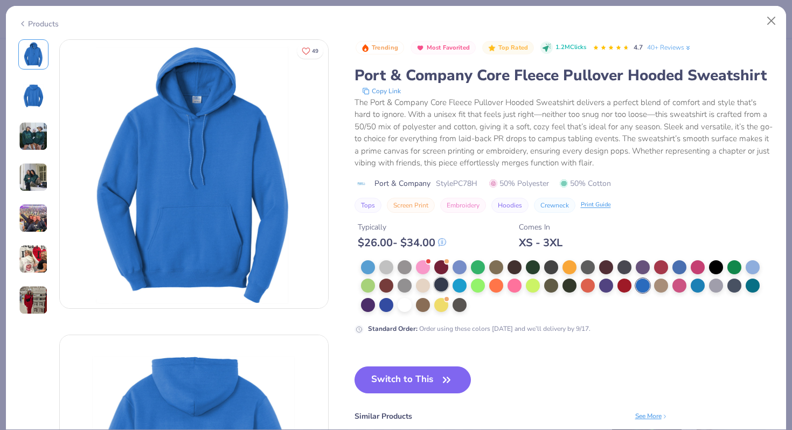
click at [441, 285] on div at bounding box center [441, 284] width 14 height 14
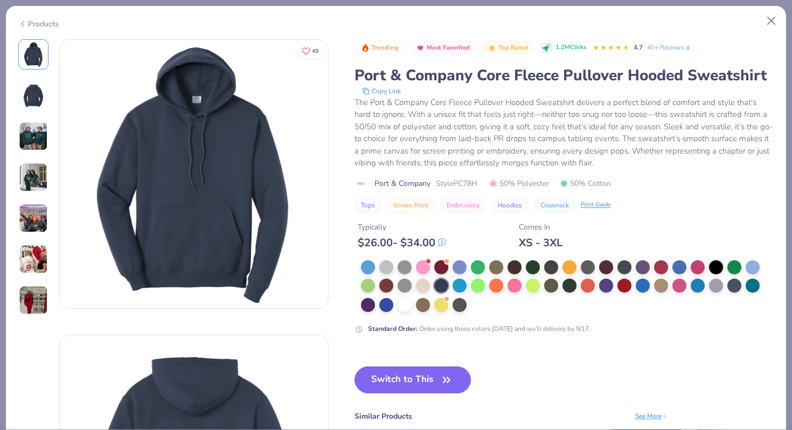
click at [432, 382] on button "Switch to This" at bounding box center [412, 379] width 117 height 27
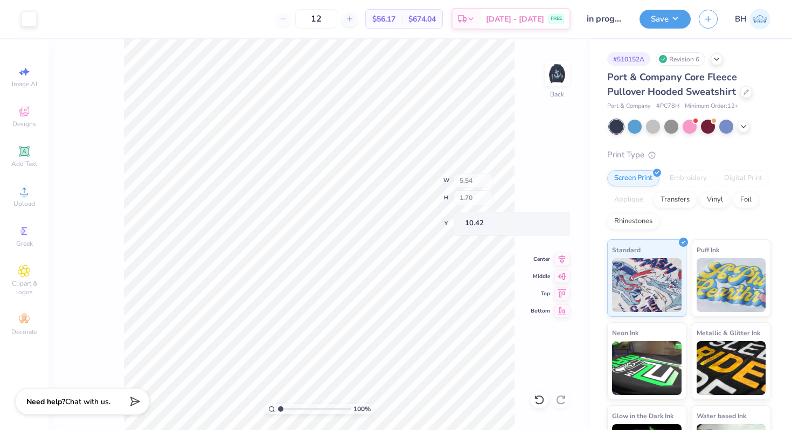
type input "10.42"
type input "0.97"
click at [744, 92] on icon at bounding box center [746, 91] width 4 height 4
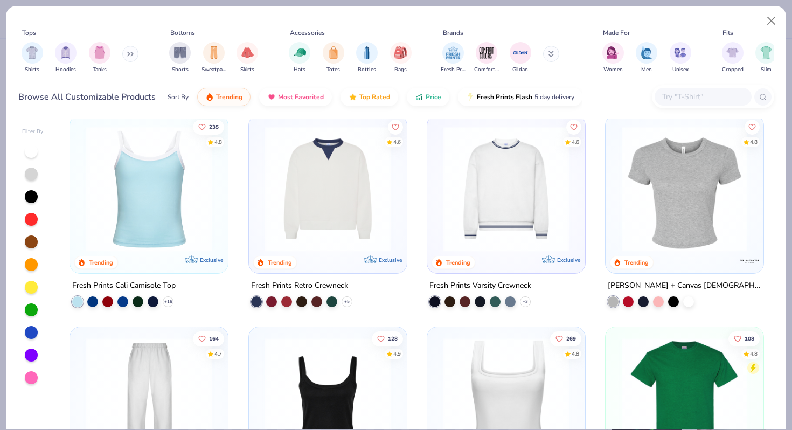
scroll to position [220, 0]
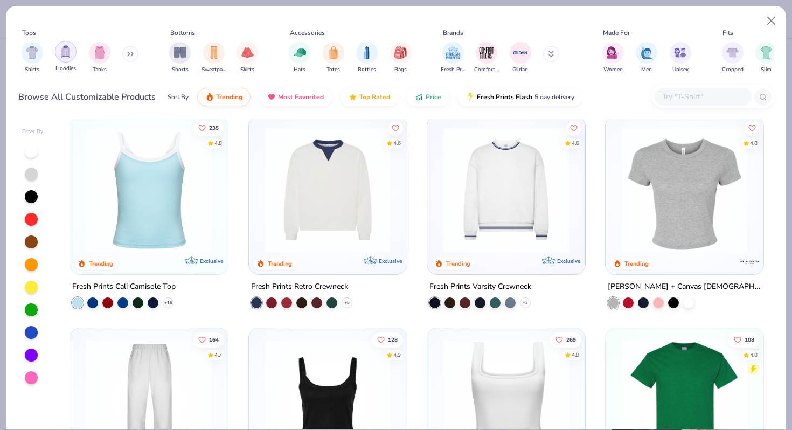
click at [57, 52] on div "filter for Hoodies" at bounding box center [66, 52] width 22 height 22
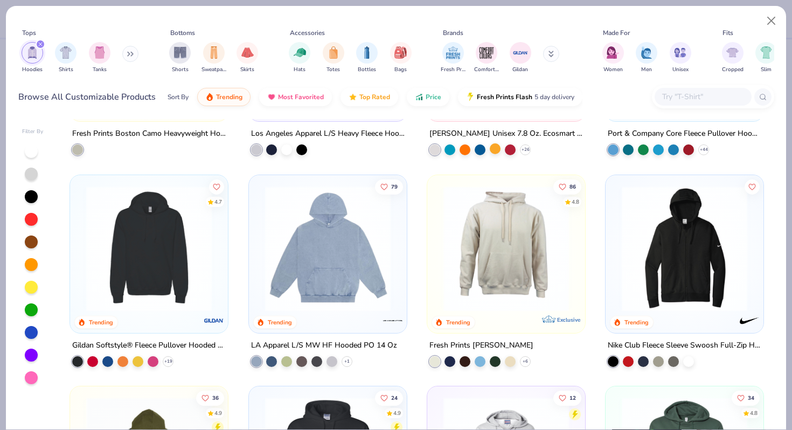
scroll to position [394, 0]
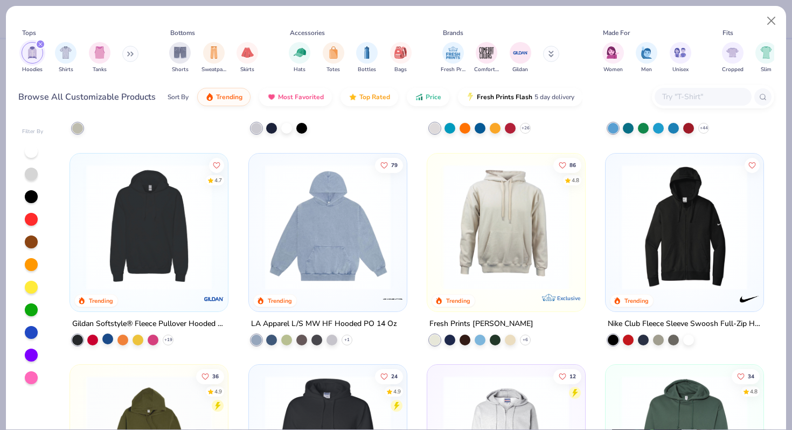
click at [110, 338] on div at bounding box center [107, 338] width 11 height 11
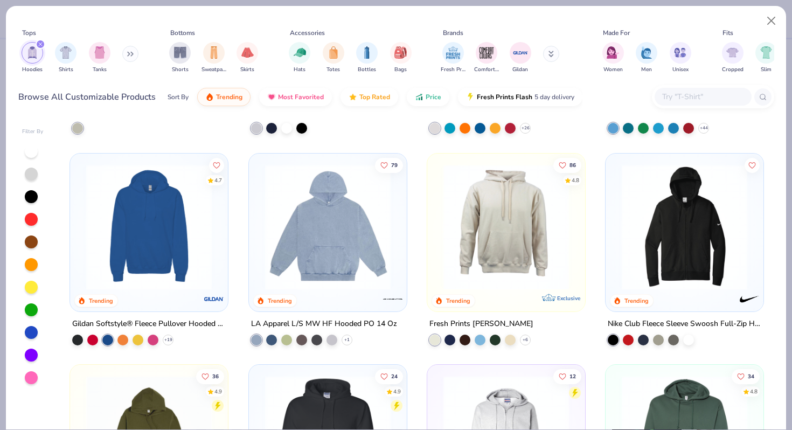
click at [172, 343] on div "+ 19" at bounding box center [122, 339] width 101 height 11
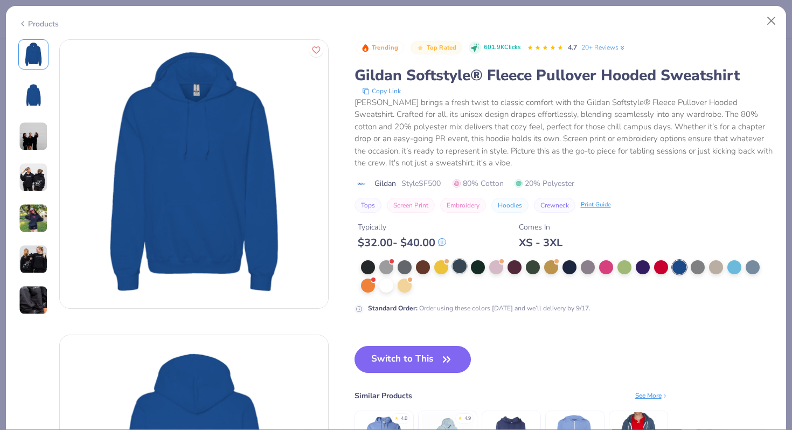
click at [452, 267] on div at bounding box center [459, 266] width 14 height 14
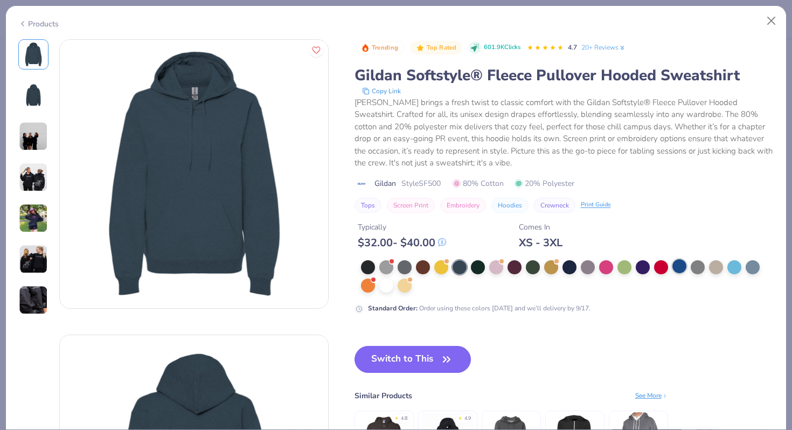
click at [672, 261] on div at bounding box center [679, 266] width 14 height 14
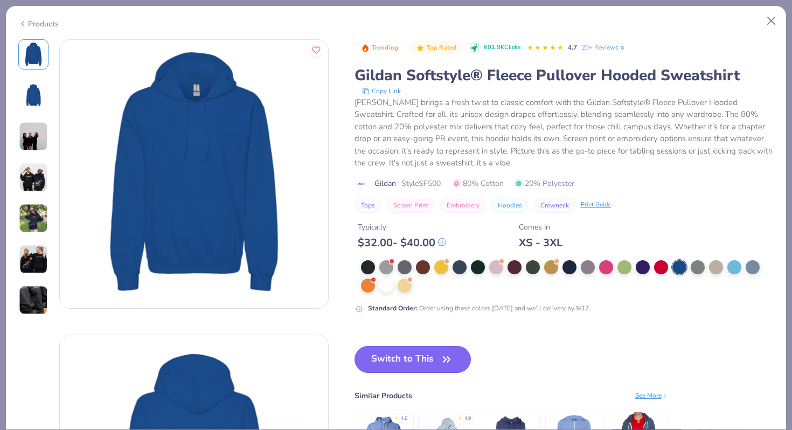
click at [418, 359] on button "Switch to This" at bounding box center [412, 359] width 117 height 27
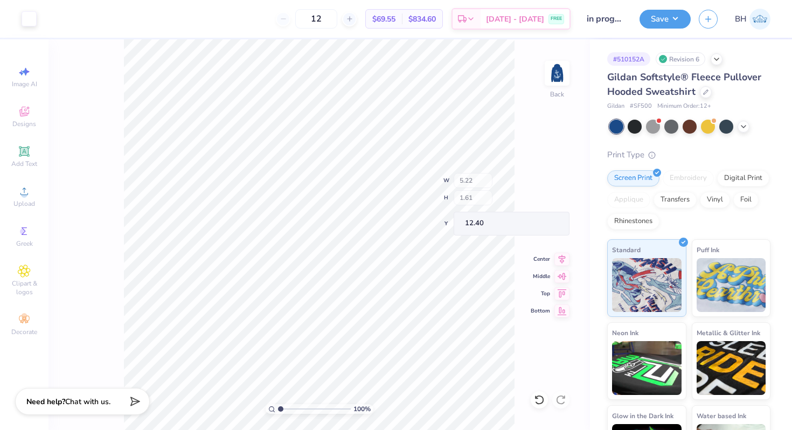
type input "12.40"
type input "3.41"
click at [566, 87] on img at bounding box center [556, 73] width 43 height 43
type input "6.26"
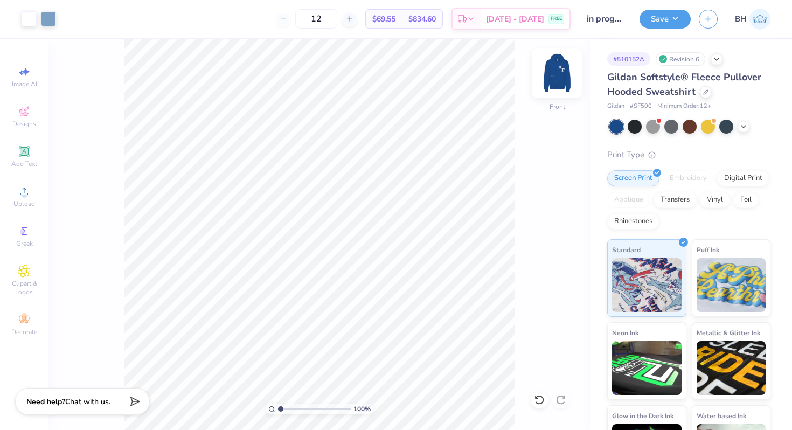
click at [555, 82] on img at bounding box center [556, 73] width 43 height 43
click at [665, 9] on div "Save BH" at bounding box center [715, 19] width 152 height 38
click at [668, 12] on button "Save" at bounding box center [664, 17] width 51 height 19
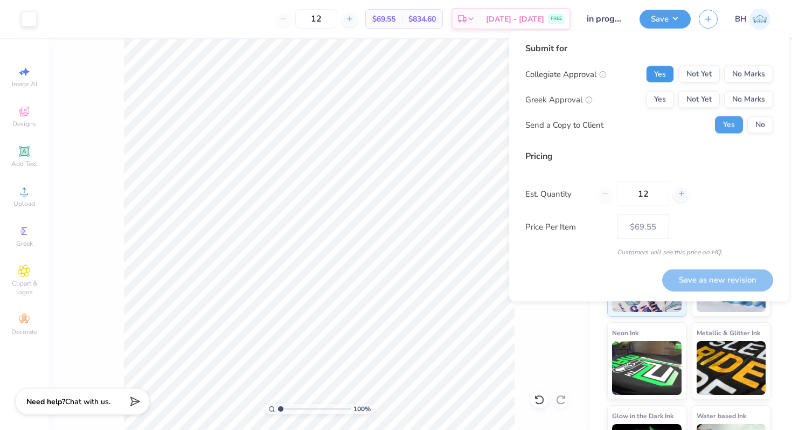
click at [667, 75] on button "Yes" at bounding box center [660, 74] width 28 height 17
click at [667, 101] on button "Yes" at bounding box center [660, 99] width 28 height 17
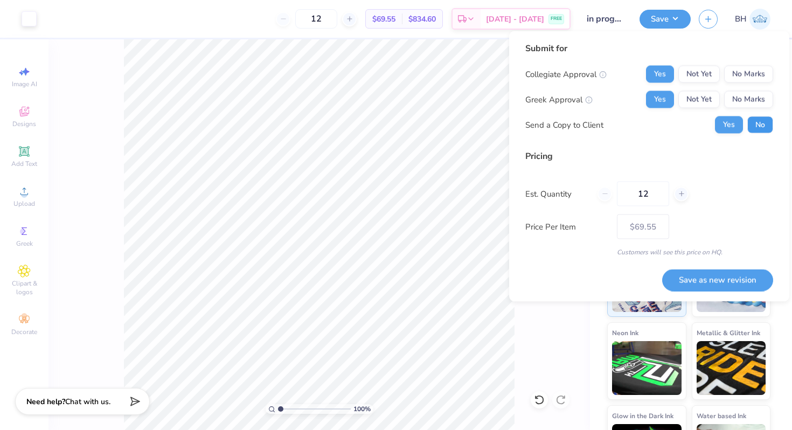
click at [763, 130] on button "No" at bounding box center [760, 124] width 26 height 17
click at [730, 274] on button "Save as new revision" at bounding box center [717, 280] width 111 height 22
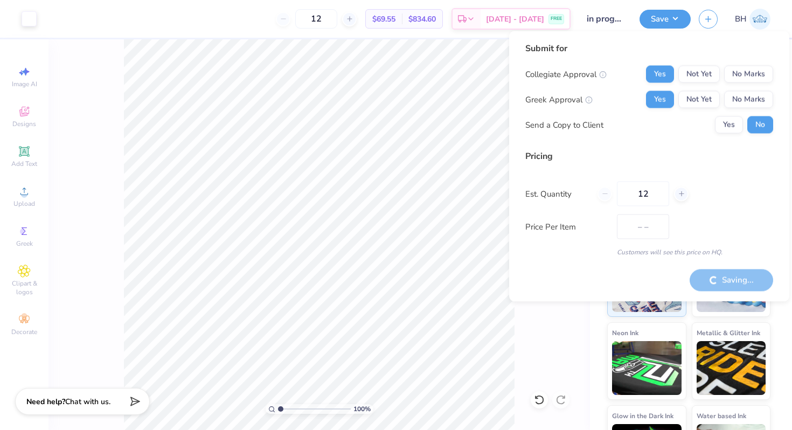
type input "$69.55"
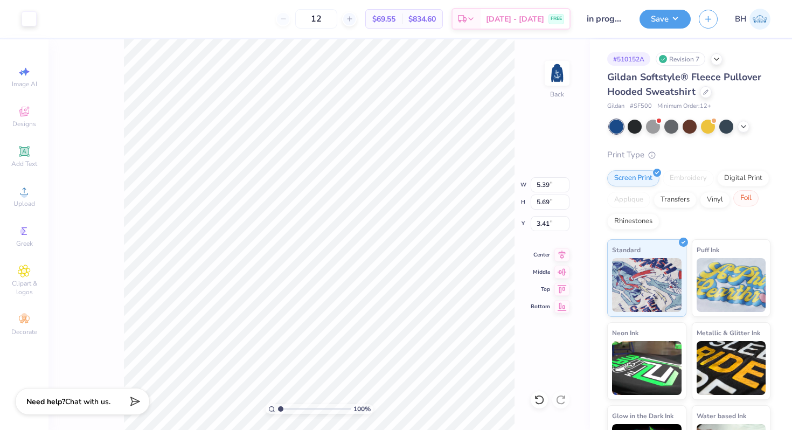
type input "3.00"
click at [705, 92] on icon at bounding box center [705, 90] width 5 height 5
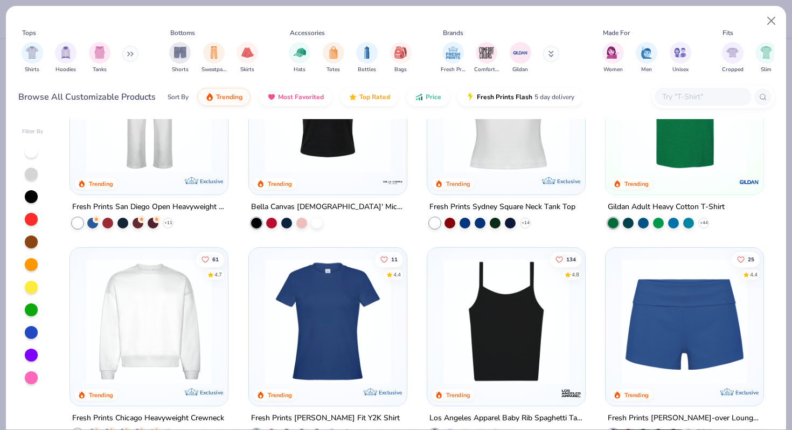
scroll to position [513, 0]
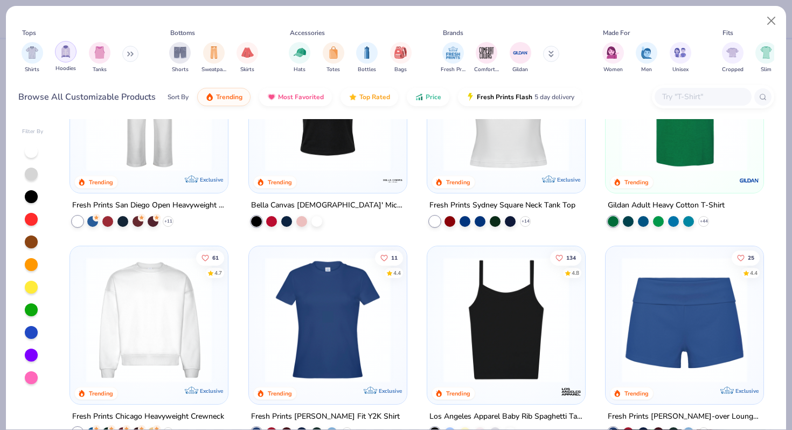
click at [68, 57] on img "filter for Hoodies" at bounding box center [66, 51] width 12 height 12
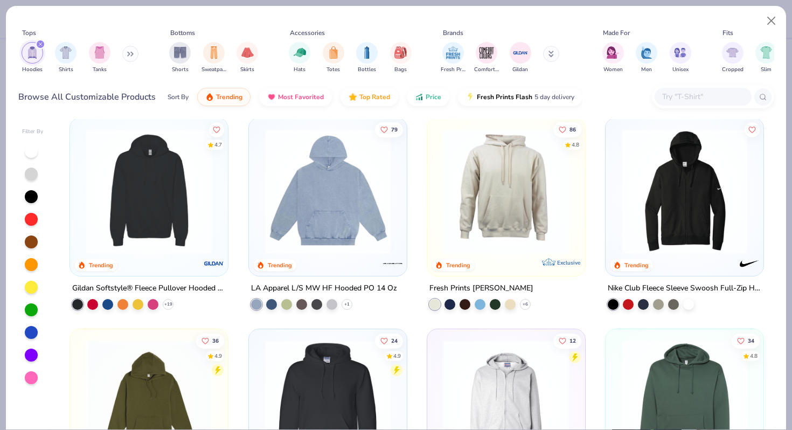
scroll to position [430, 0]
click at [452, 300] on div at bounding box center [449, 302] width 11 height 11
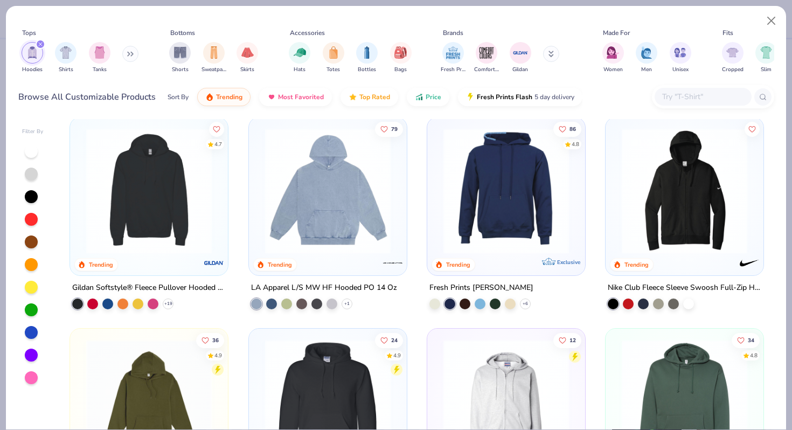
click at [511, 231] on img at bounding box center [506, 190] width 136 height 125
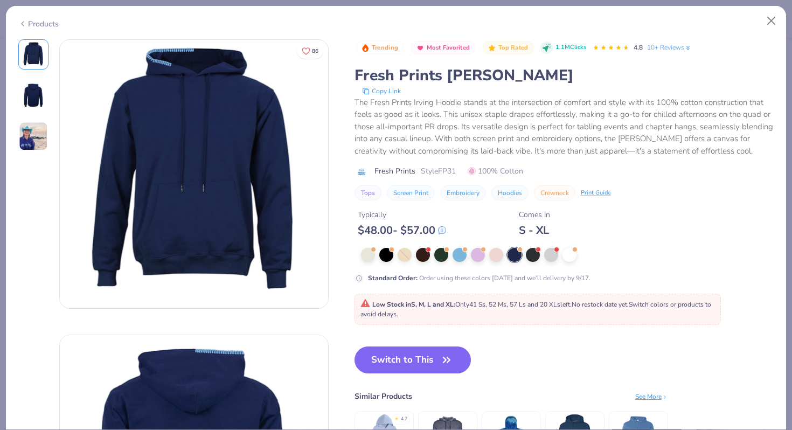
click at [31, 126] on img at bounding box center [33, 136] width 29 height 29
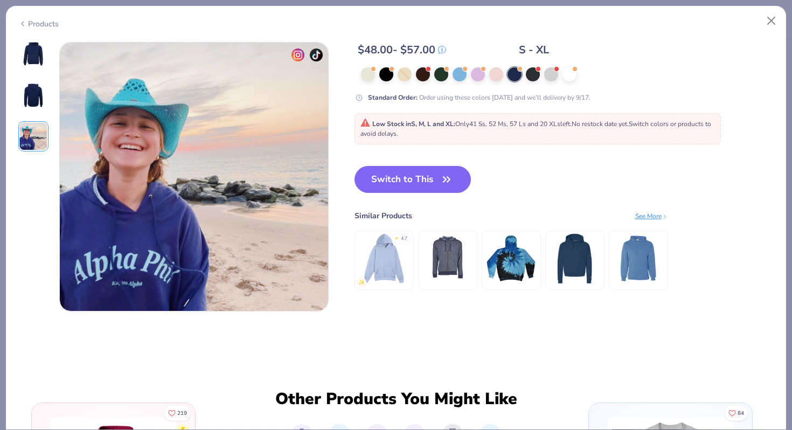
scroll to position [590, 0]
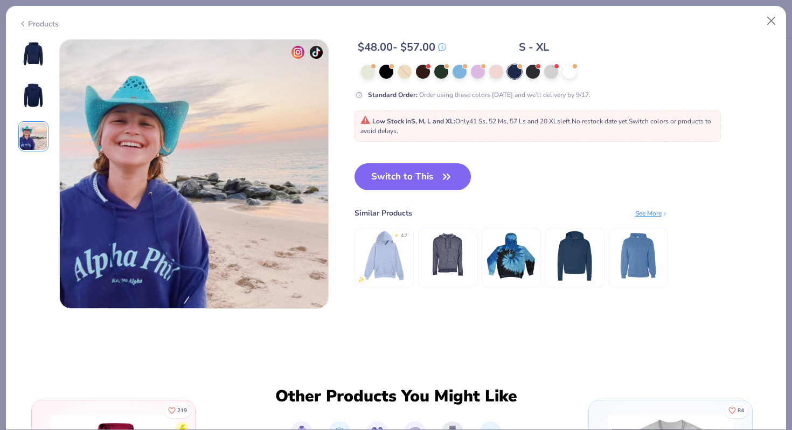
click at [30, 96] on img at bounding box center [33, 95] width 26 height 26
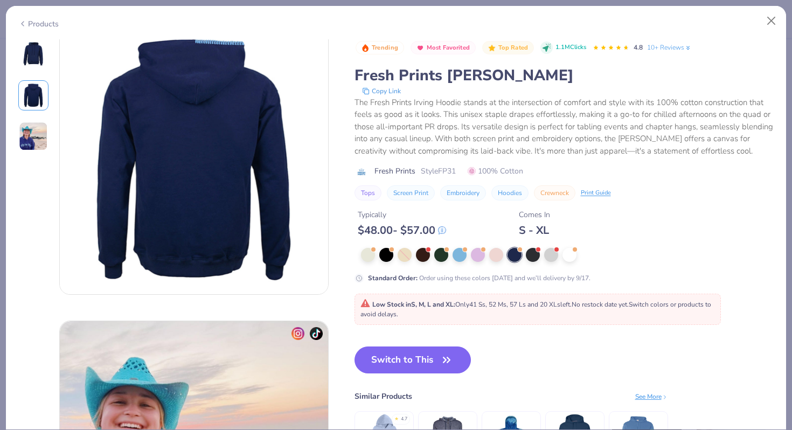
scroll to position [295, 0]
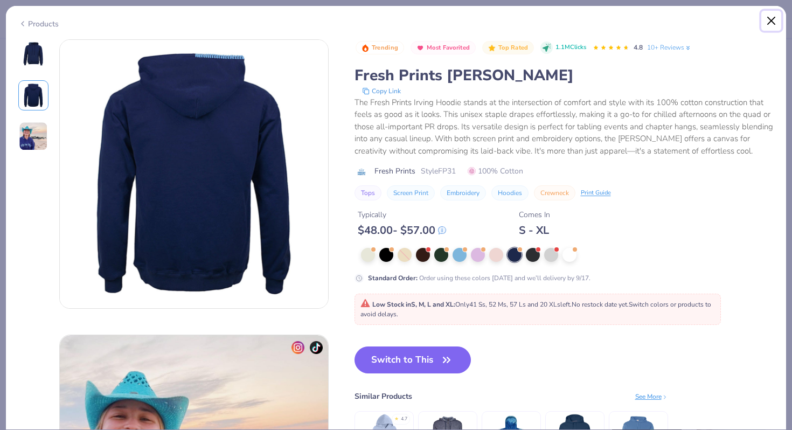
click at [770, 23] on button "Close" at bounding box center [771, 21] width 20 height 20
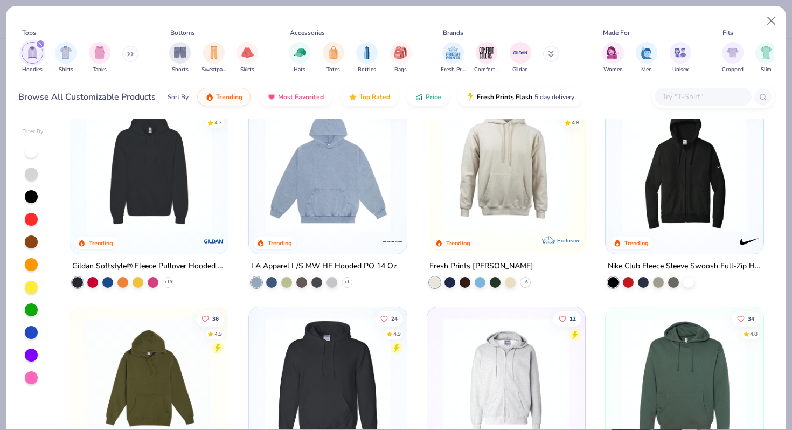
scroll to position [551, 0]
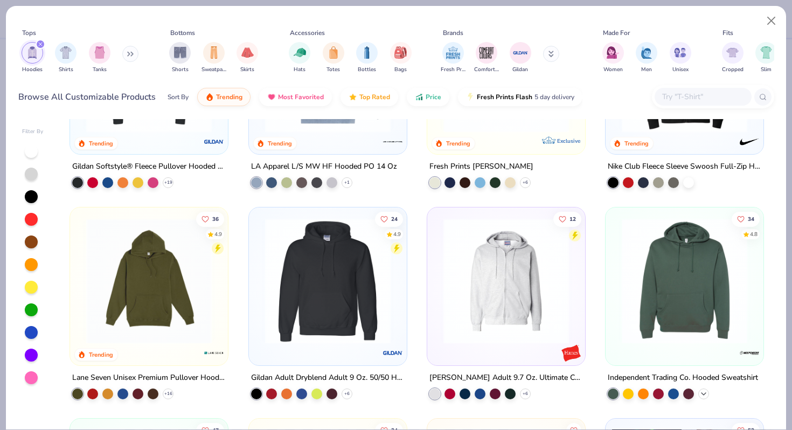
click at [705, 394] on icon at bounding box center [703, 393] width 9 height 9
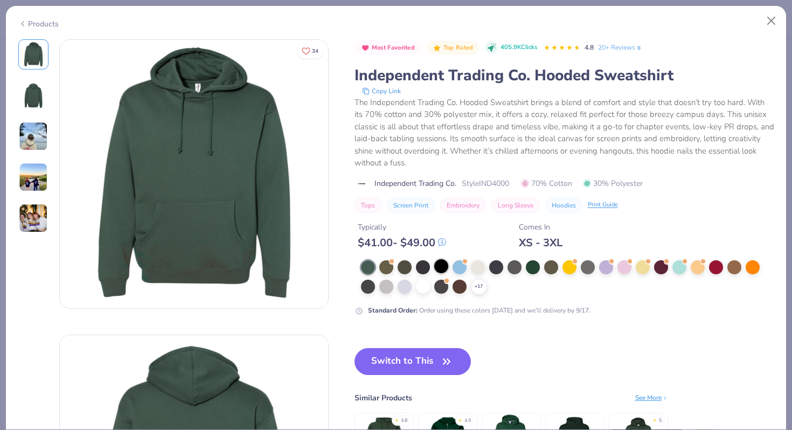
click at [438, 267] on div at bounding box center [441, 266] width 14 height 14
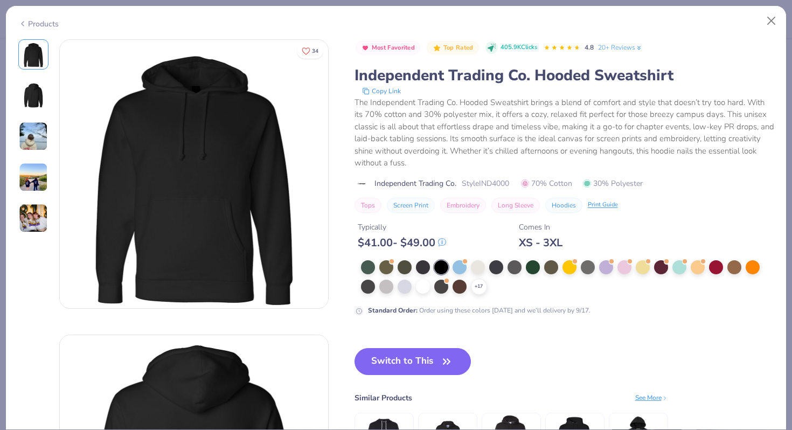
click at [485, 291] on div "+ 17" at bounding box center [567, 277] width 413 height 34
click at [478, 285] on icon at bounding box center [478, 286] width 9 height 9
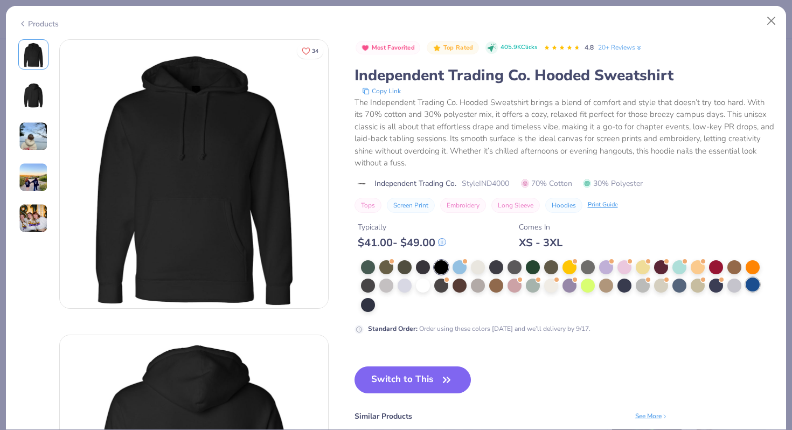
click at [748, 284] on div at bounding box center [752, 284] width 14 height 14
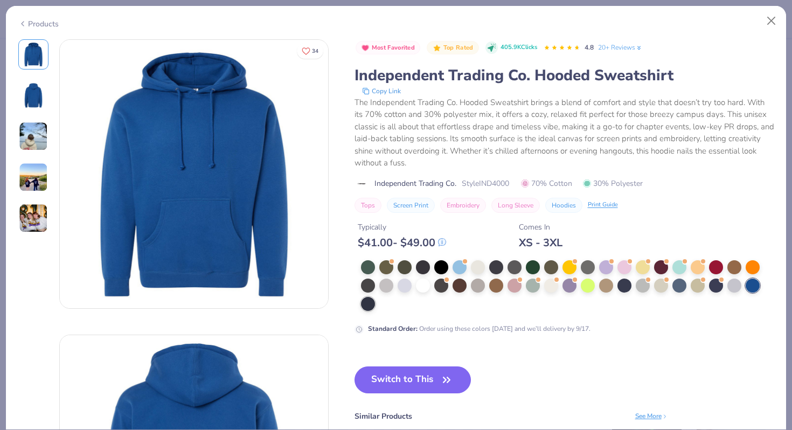
click at [365, 304] on div at bounding box center [368, 304] width 14 height 14
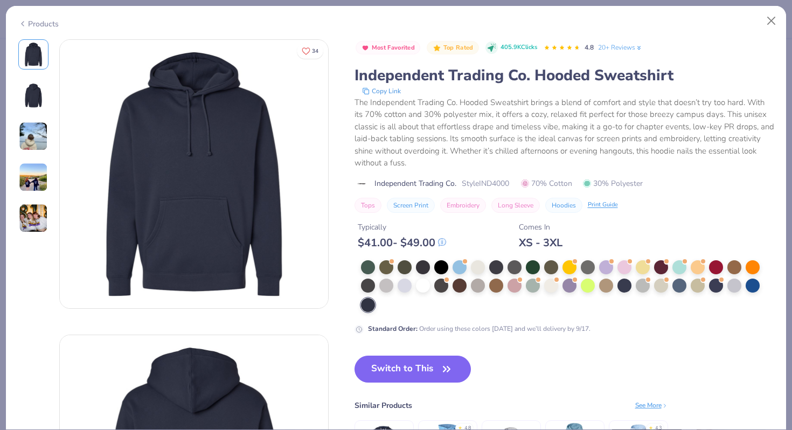
click at [40, 172] on img at bounding box center [33, 177] width 29 height 29
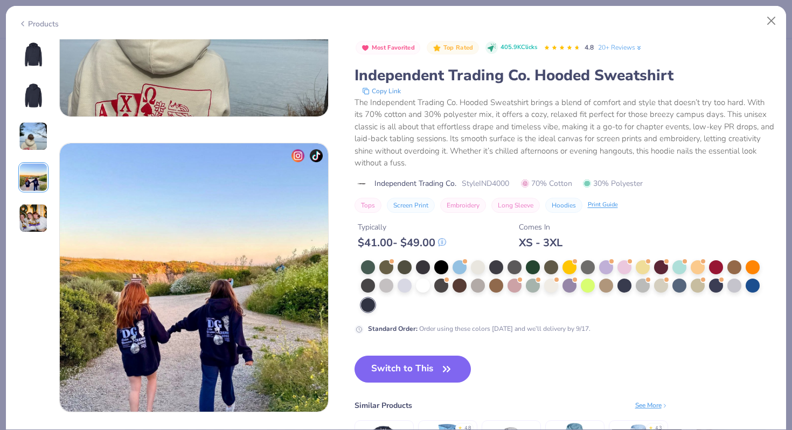
scroll to position [885, 0]
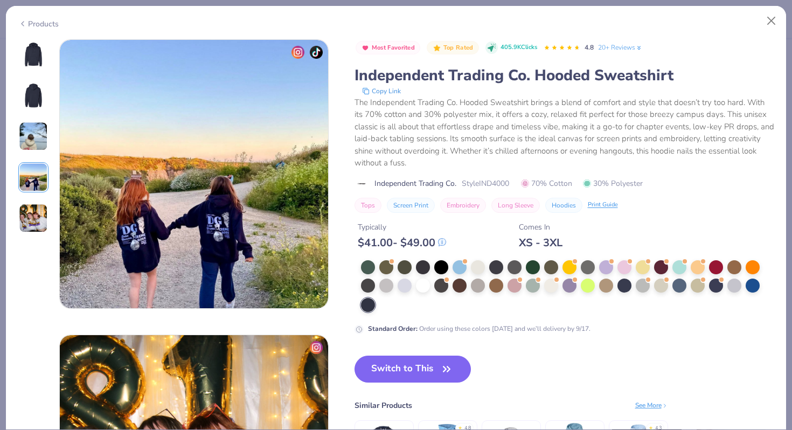
click at [40, 47] on img at bounding box center [33, 54] width 26 height 26
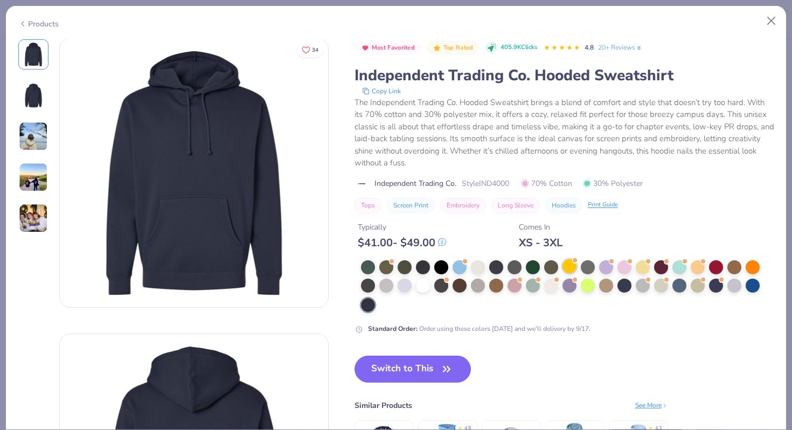
scroll to position [0, 0]
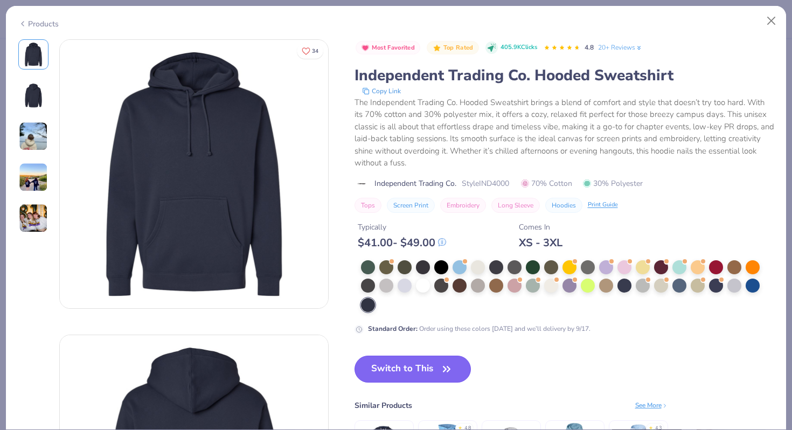
click at [420, 375] on button "Switch to This" at bounding box center [412, 368] width 117 height 27
click at [420, 368] on button "Switch to This" at bounding box center [412, 368] width 117 height 27
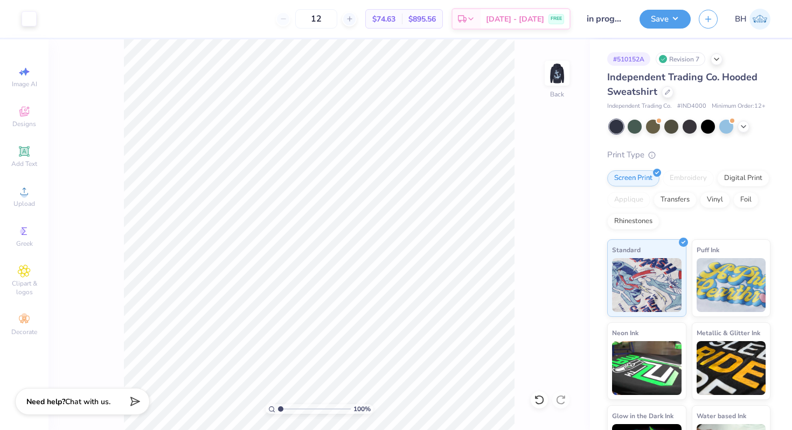
drag, startPoint x: 546, startPoint y: 86, endPoint x: 536, endPoint y: 89, distance: 9.7
click at [546, 84] on img at bounding box center [557, 73] width 22 height 22
type input "6.00"
click at [544, 67] on img at bounding box center [556, 73] width 43 height 43
click at [661, 94] on div at bounding box center [667, 91] width 12 height 12
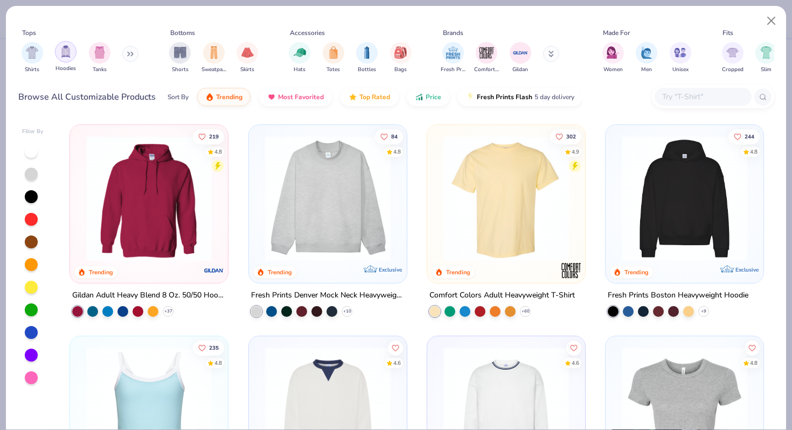
click at [73, 58] on div "filter for Hoodies" at bounding box center [66, 52] width 22 height 22
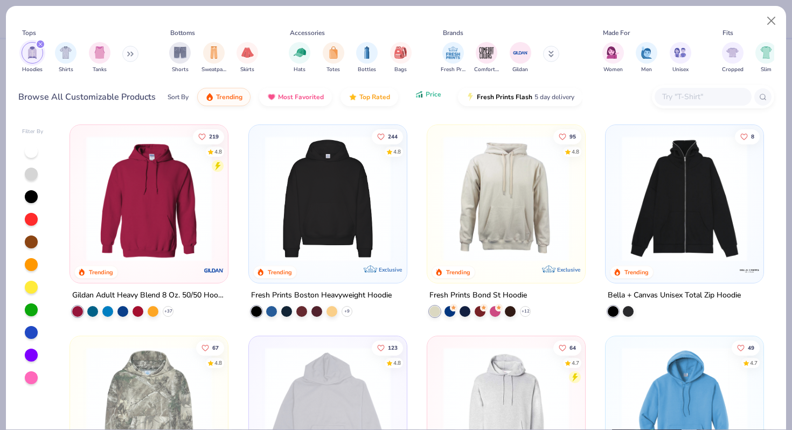
click at [426, 93] on span "Price" at bounding box center [433, 94] width 16 height 9
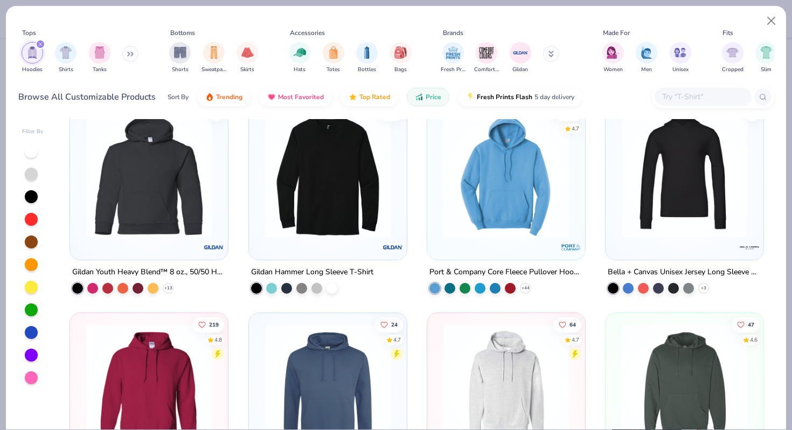
scroll to position [25, 0]
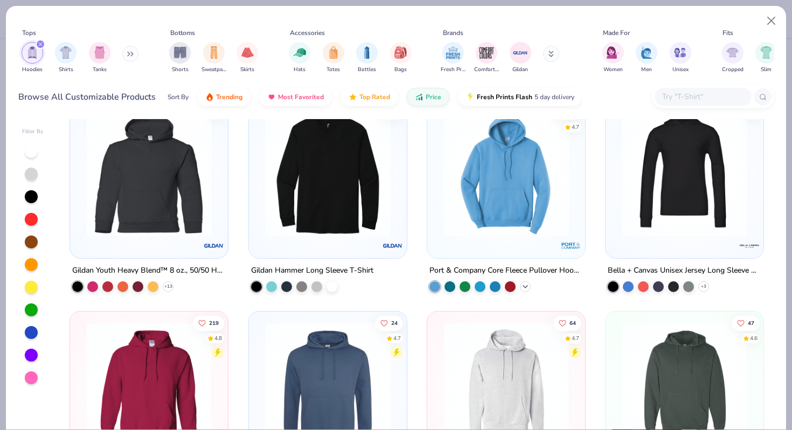
click at [523, 287] on icon at bounding box center [525, 286] width 9 height 9
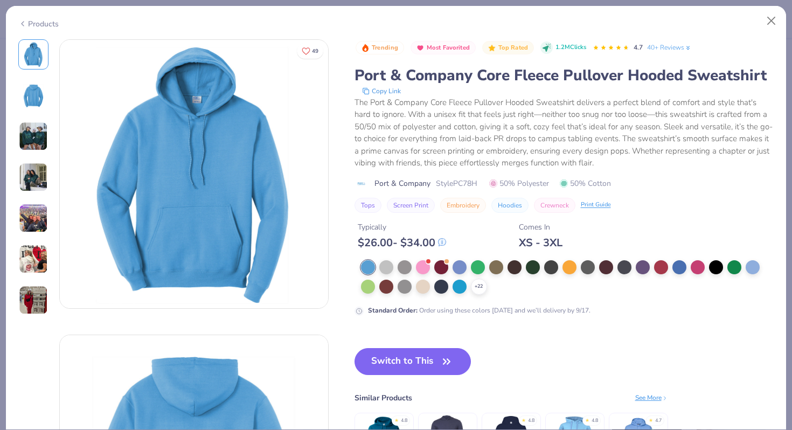
scroll to position [25, 0]
click at [480, 285] on icon at bounding box center [478, 286] width 9 height 9
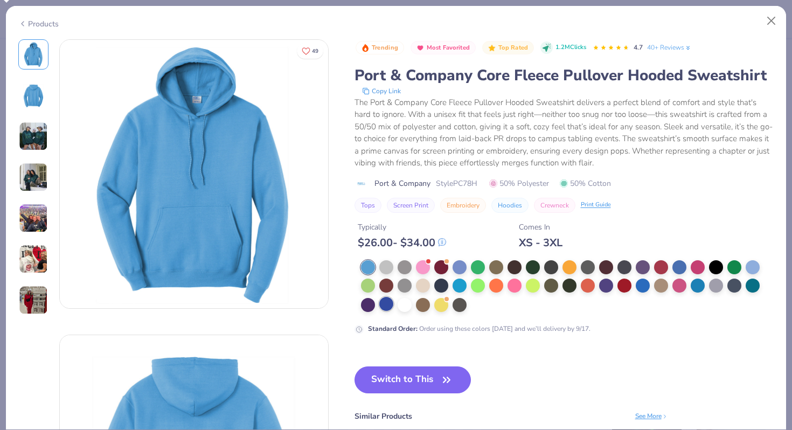
click at [383, 307] on div at bounding box center [386, 304] width 14 height 14
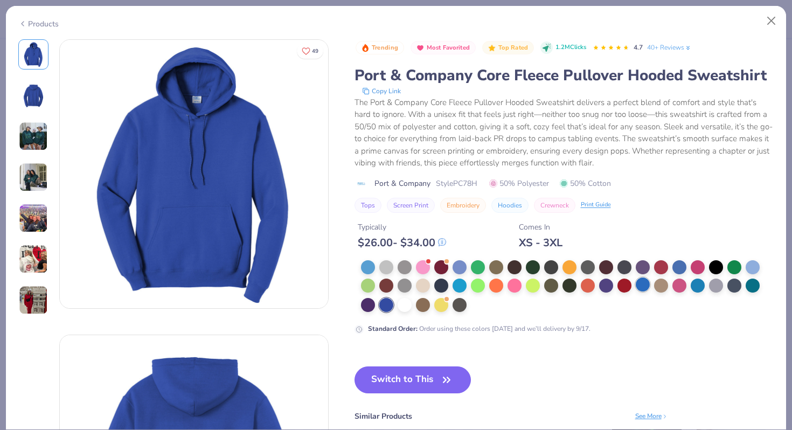
click at [642, 287] on div at bounding box center [642, 284] width 14 height 14
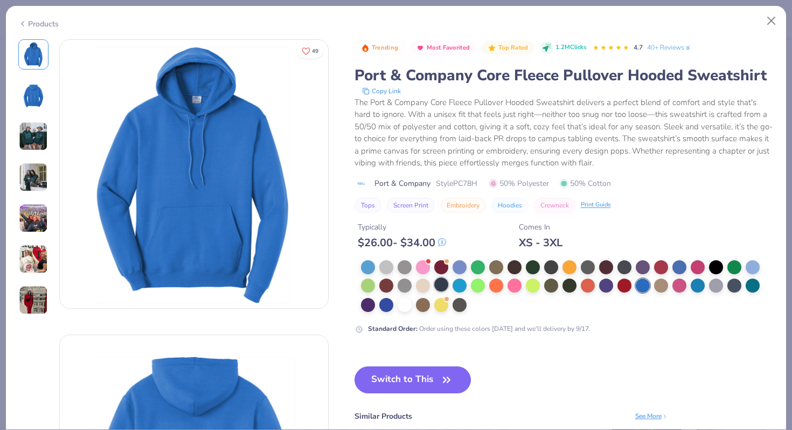
click at [444, 284] on div at bounding box center [441, 284] width 14 height 14
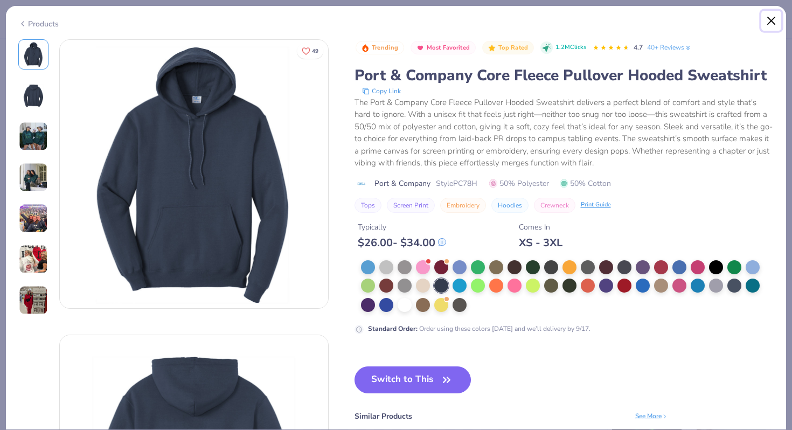
click at [769, 22] on button "Close" at bounding box center [771, 21] width 20 height 20
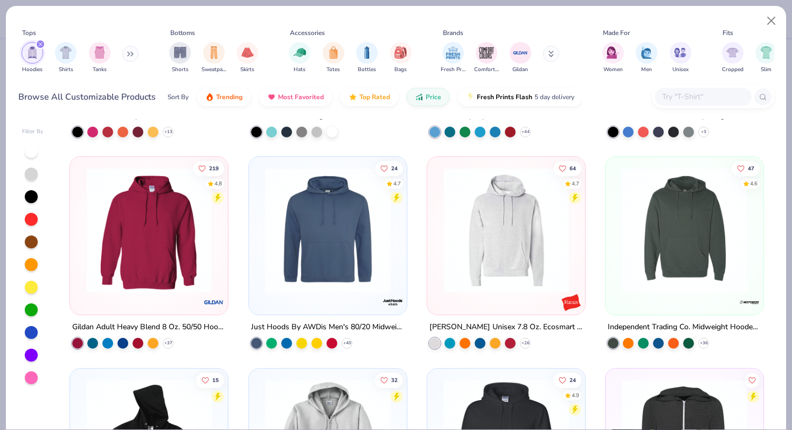
scroll to position [195, 0]
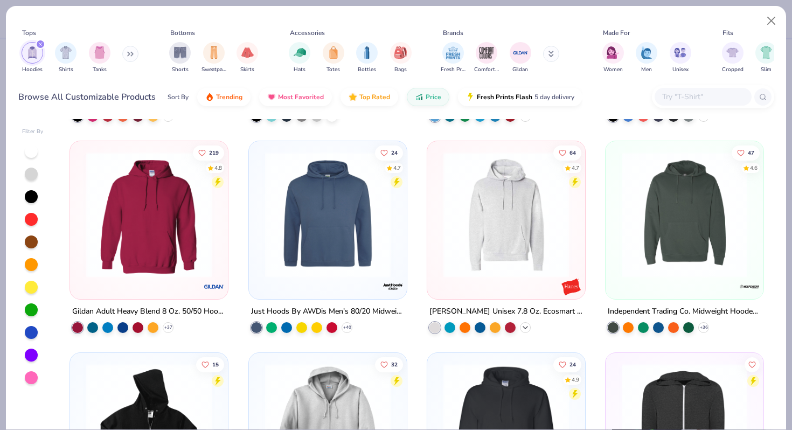
click at [524, 327] on icon at bounding box center [525, 327] width 9 height 9
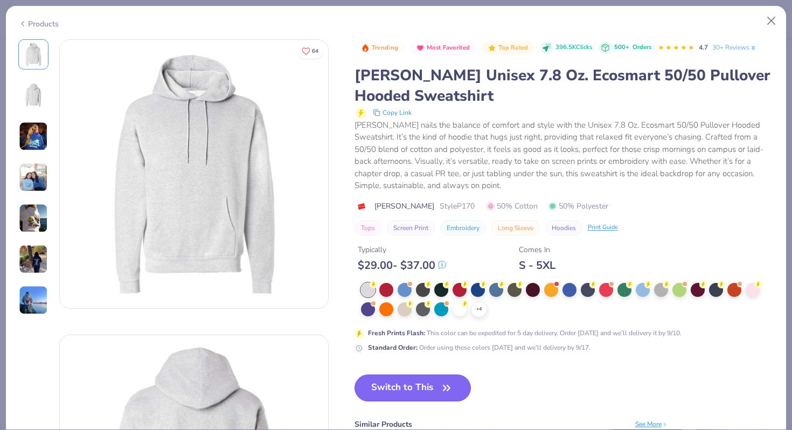
click at [399, 388] on button "Switch to This" at bounding box center [412, 387] width 117 height 27
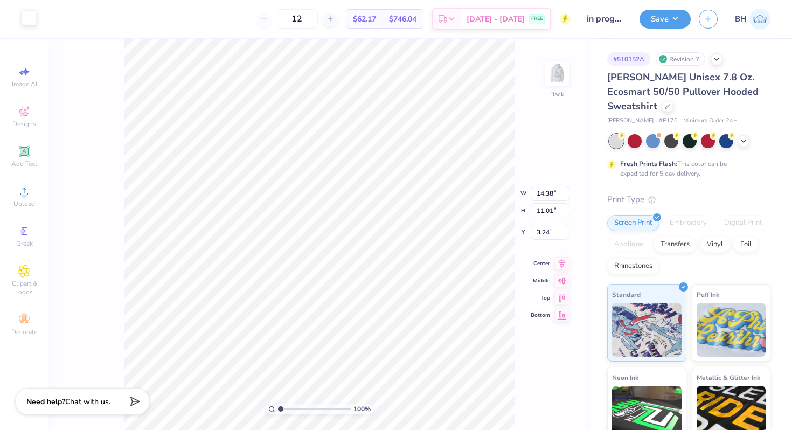
click at [30, 20] on div at bounding box center [29, 17] width 15 height 15
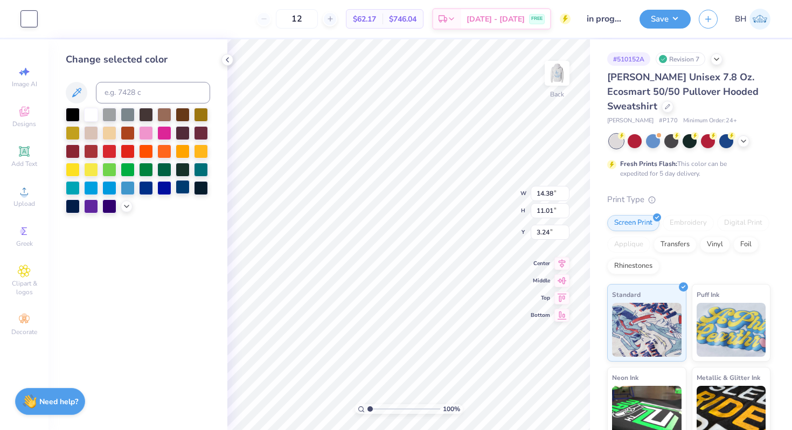
click at [185, 183] on div at bounding box center [183, 187] width 14 height 14
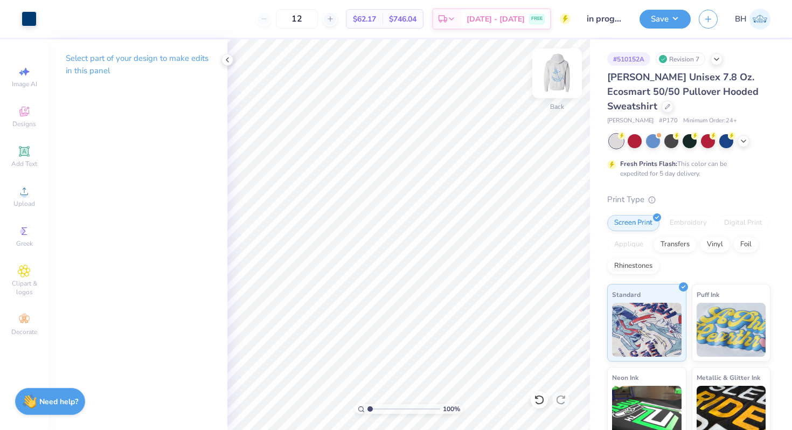
click at [547, 62] on img at bounding box center [556, 73] width 43 height 43
click at [50, 20] on div at bounding box center [48, 17] width 15 height 15
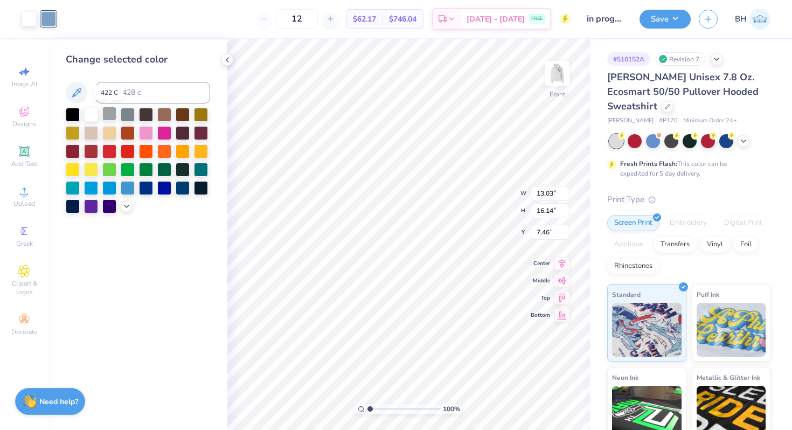
click at [111, 110] on div at bounding box center [109, 114] width 14 height 14
click at [27, 23] on div at bounding box center [29, 17] width 15 height 15
click at [183, 186] on div at bounding box center [183, 187] width 14 height 14
click at [46, 15] on div at bounding box center [48, 17] width 15 height 15
click at [90, 109] on div at bounding box center [91, 114] width 14 height 14
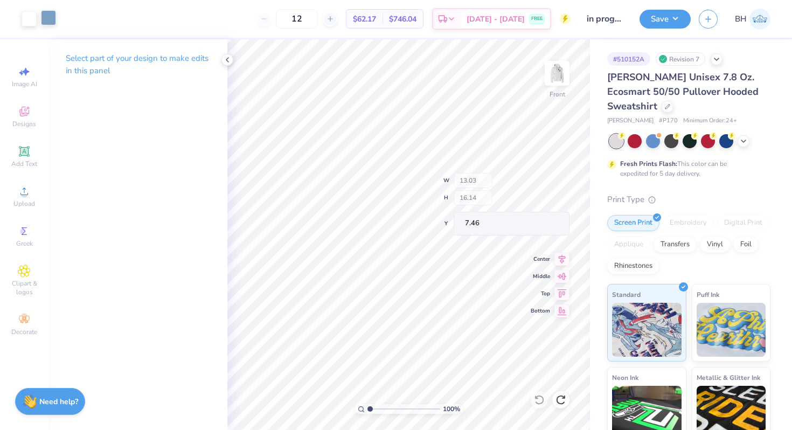
click at [52, 19] on div at bounding box center [48, 17] width 15 height 15
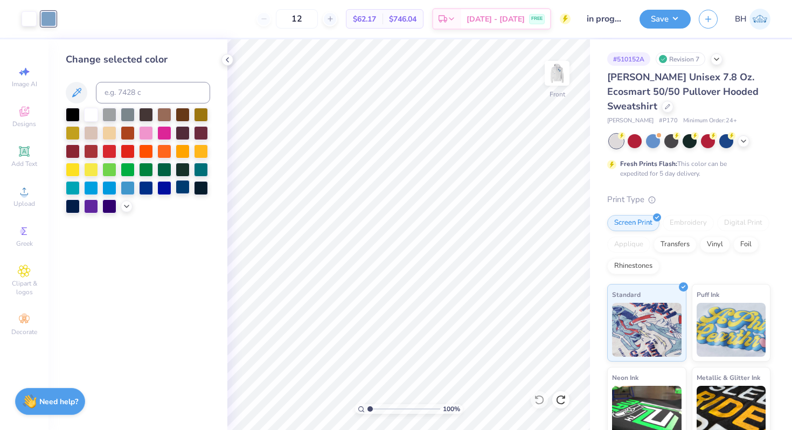
click at [184, 188] on div at bounding box center [183, 187] width 14 height 14
click at [31, 24] on div at bounding box center [29, 17] width 15 height 15
click at [51, 17] on div at bounding box center [48, 17] width 15 height 15
click at [128, 113] on div at bounding box center [128, 114] width 14 height 14
click at [29, 19] on div at bounding box center [29, 17] width 15 height 15
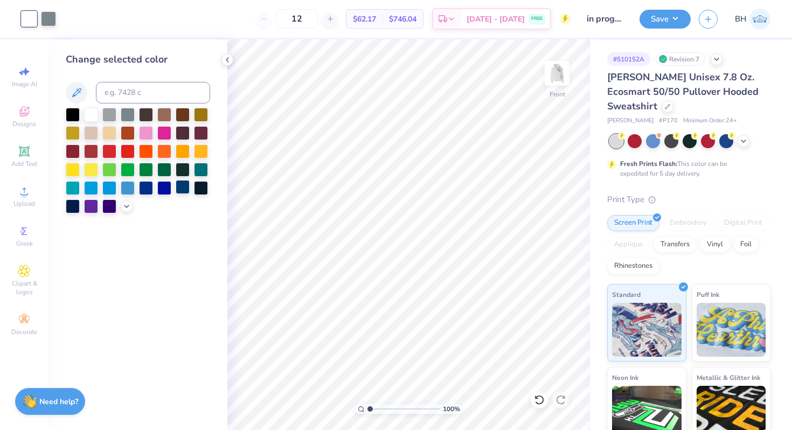
click at [183, 190] on div at bounding box center [183, 187] width 14 height 14
click at [50, 15] on div at bounding box center [48, 17] width 15 height 15
click at [90, 113] on div at bounding box center [91, 114] width 14 height 14
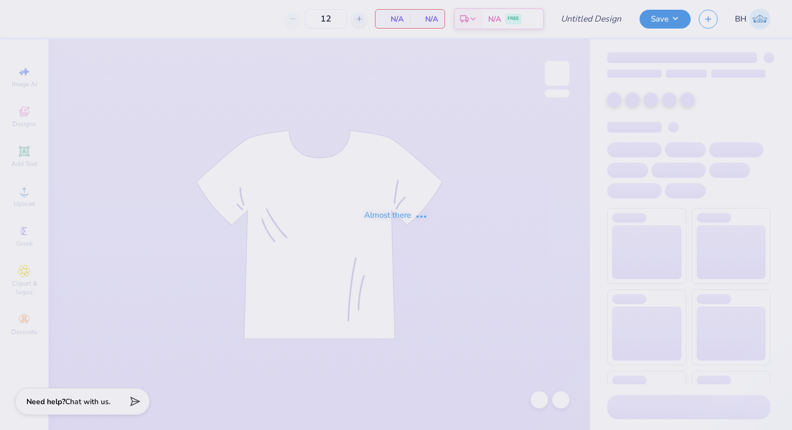
type input "in progress"
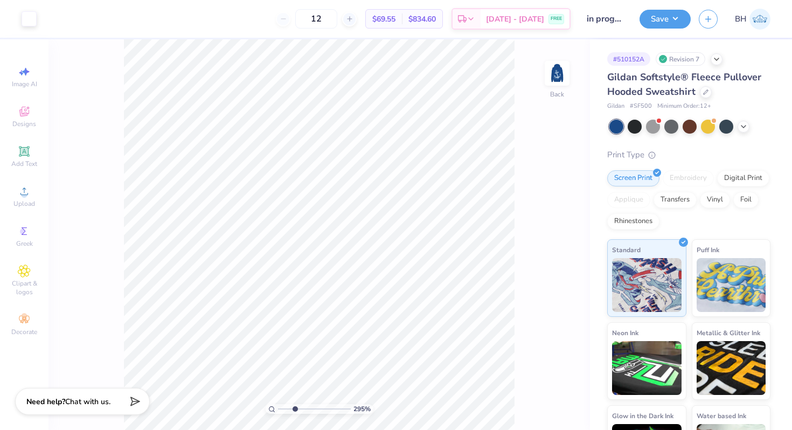
drag, startPoint x: 278, startPoint y: 410, endPoint x: 294, endPoint y: 410, distance: 15.6
type input "2.95"
click at [294, 410] on input "range" at bounding box center [314, 409] width 73 height 10
type input "3.00"
drag, startPoint x: 294, startPoint y: 410, endPoint x: 316, endPoint y: 371, distance: 45.4
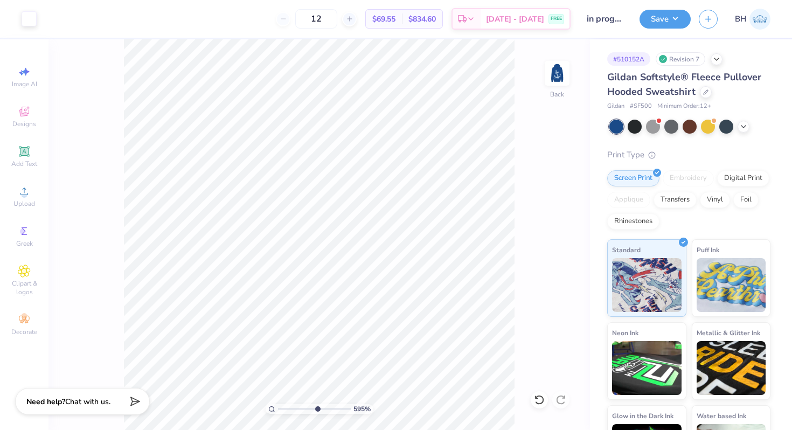
click at [316, 404] on input "range" at bounding box center [314, 409] width 73 height 10
drag, startPoint x: 316, startPoint y: 406, endPoint x: 266, endPoint y: 394, distance: 51.6
type input "1"
click at [278, 404] on input "range" at bounding box center [314, 409] width 73 height 10
click at [557, 80] on img at bounding box center [556, 73] width 43 height 43
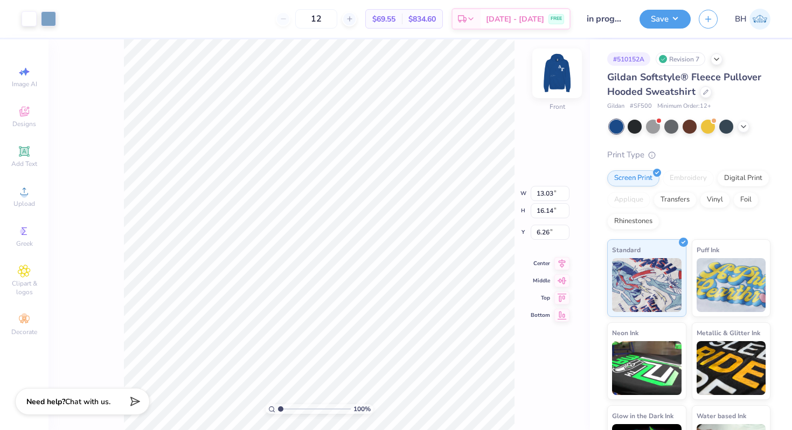
type input "6.00"
click at [560, 73] on img at bounding box center [556, 73] width 43 height 43
type input "5.89"
type input "1.81"
type input "12.20"
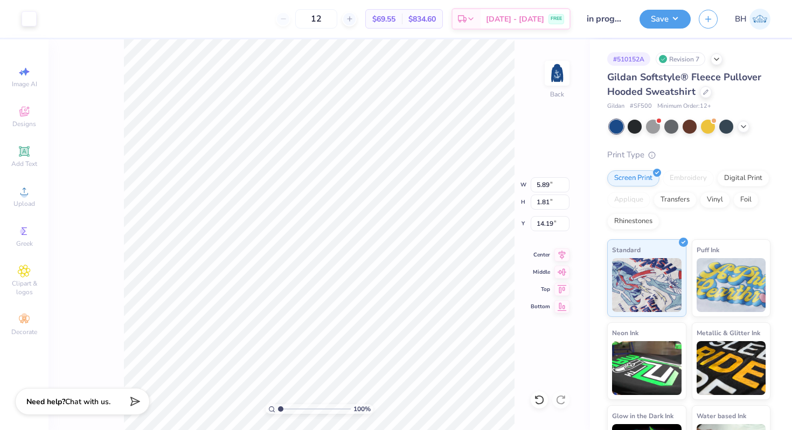
type input "13.73"
click at [24, 331] on span "Decorate" at bounding box center [24, 331] width 26 height 9
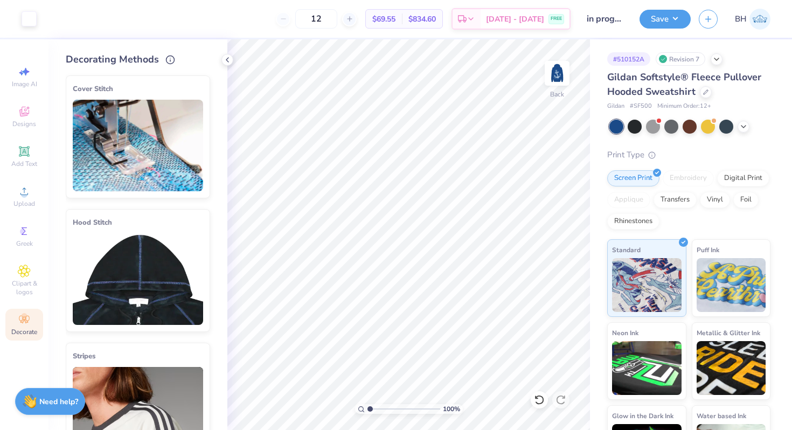
click at [184, 290] on img at bounding box center [138, 279] width 130 height 92
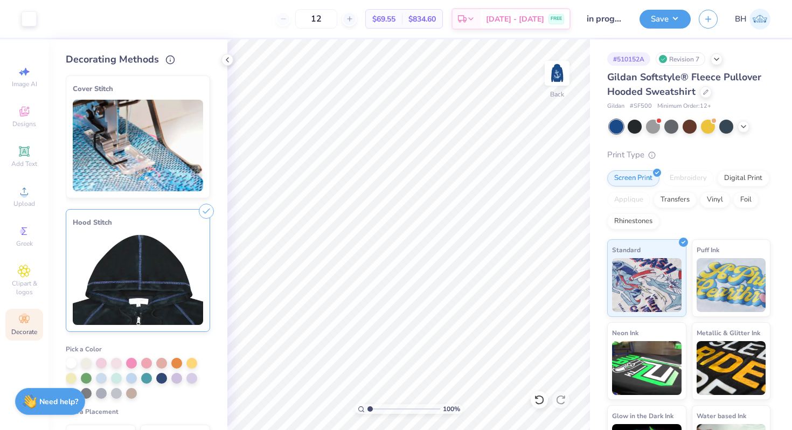
scroll to position [55, 0]
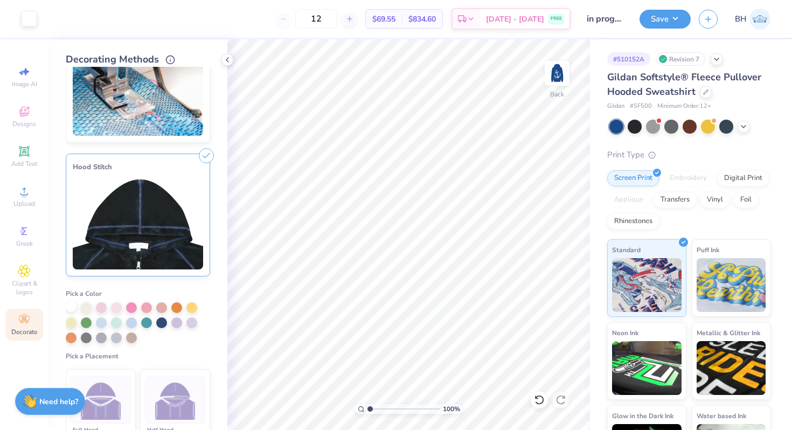
click at [71, 304] on div at bounding box center [71, 306] width 11 height 11
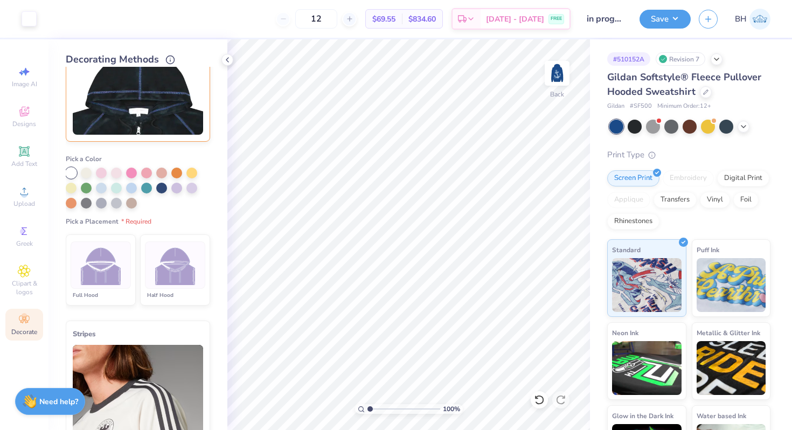
scroll to position [193, 0]
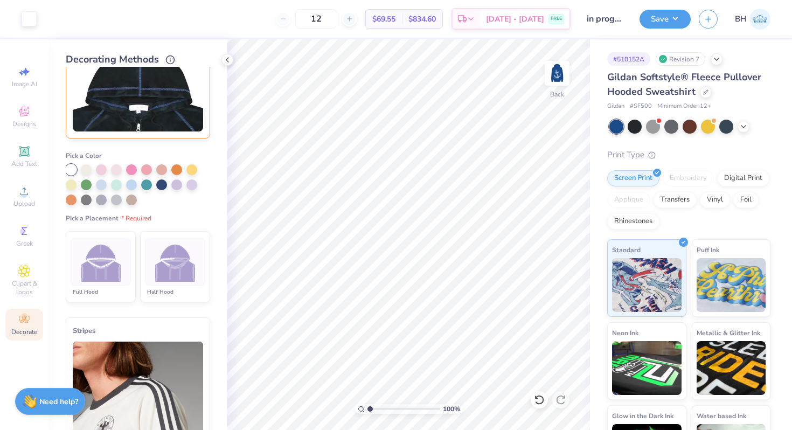
click at [123, 267] on div at bounding box center [101, 261] width 60 height 47
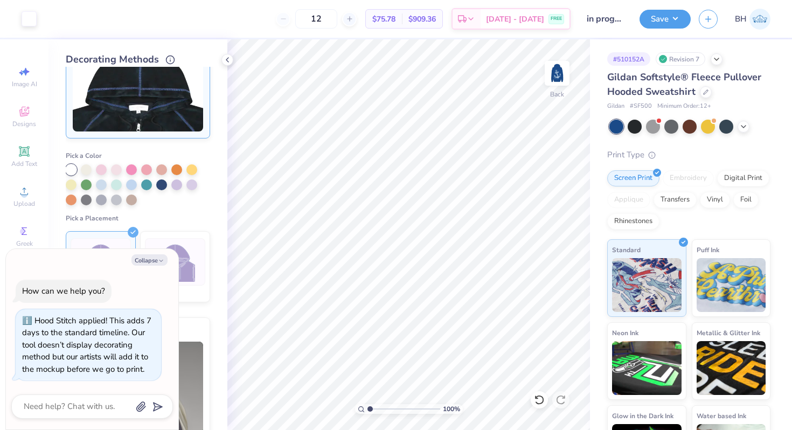
click at [157, 251] on div "Collapse How can we help you? Hood Stitch applied! This adds 7 days to the stan…" at bounding box center [92, 339] width 172 height 180
click at [157, 257] on button "Collapse" at bounding box center [149, 259] width 36 height 11
type textarea "x"
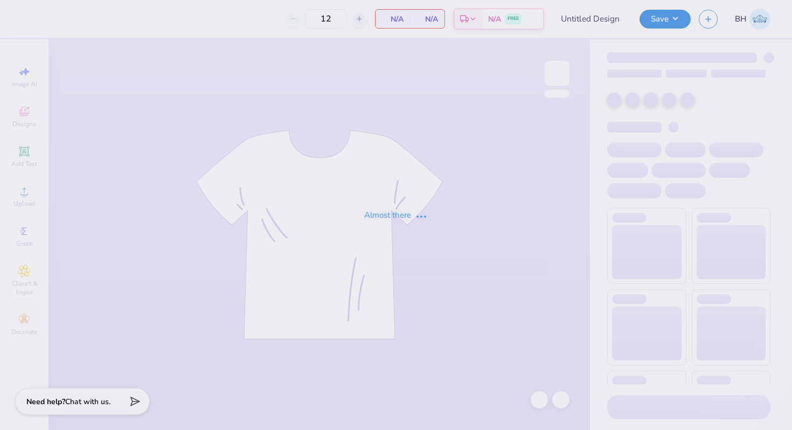
type input "in progress"
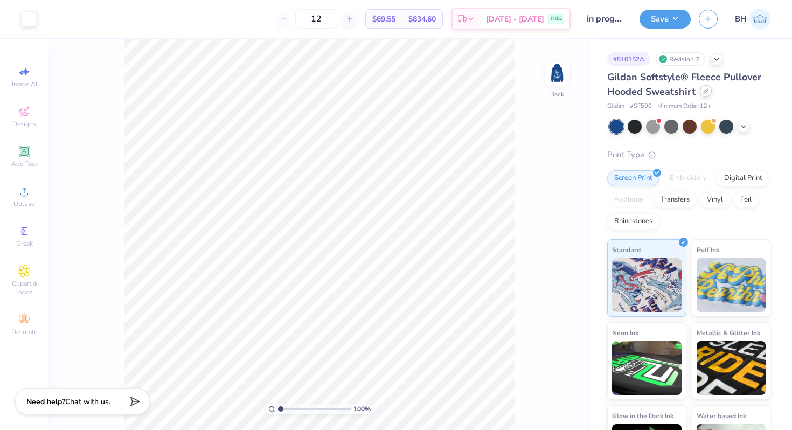
click at [707, 92] on icon at bounding box center [705, 90] width 5 height 5
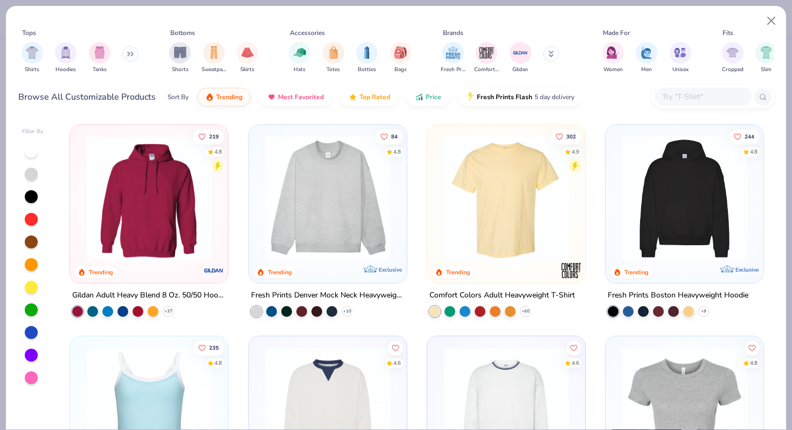
click at [551, 55] on icon at bounding box center [550, 54] width 5 height 6
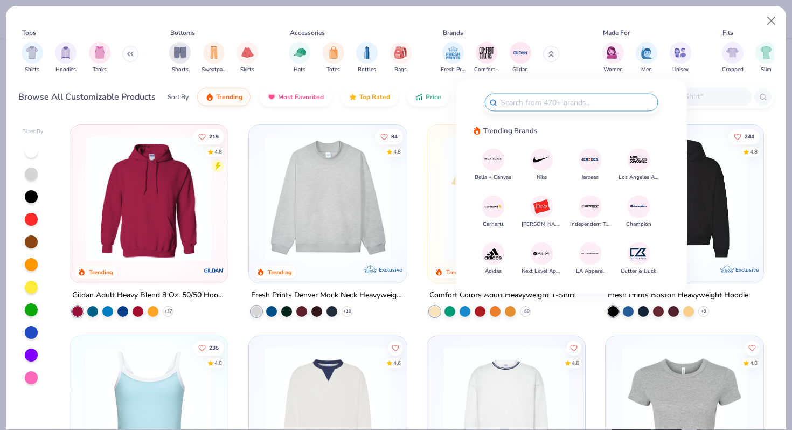
click at [544, 211] on img at bounding box center [541, 206] width 19 height 19
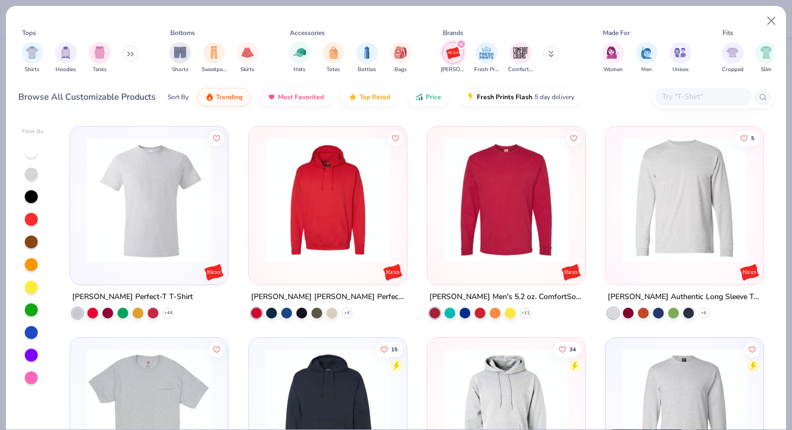
scroll to position [628, 0]
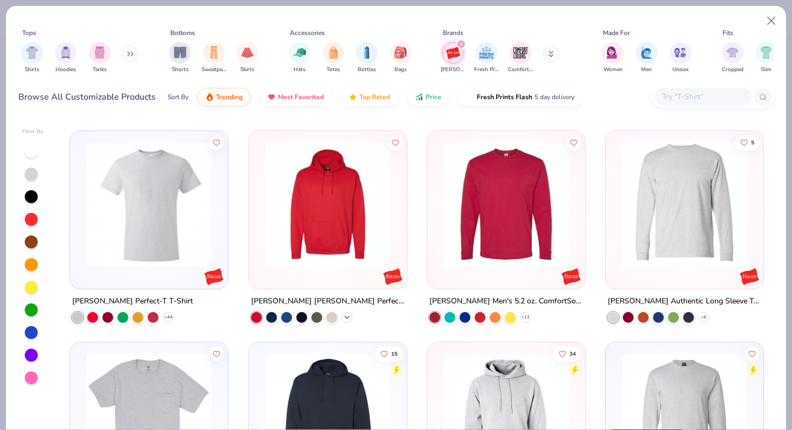
click at [344, 315] on icon at bounding box center [347, 317] width 9 height 9
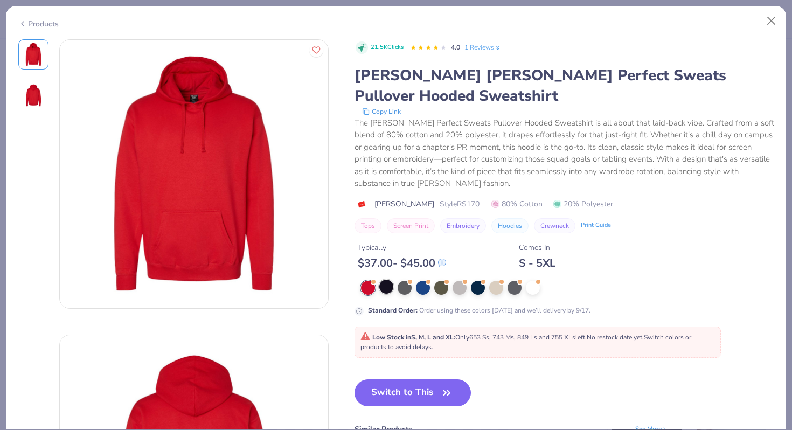
click at [383, 280] on div at bounding box center [386, 287] width 14 height 14
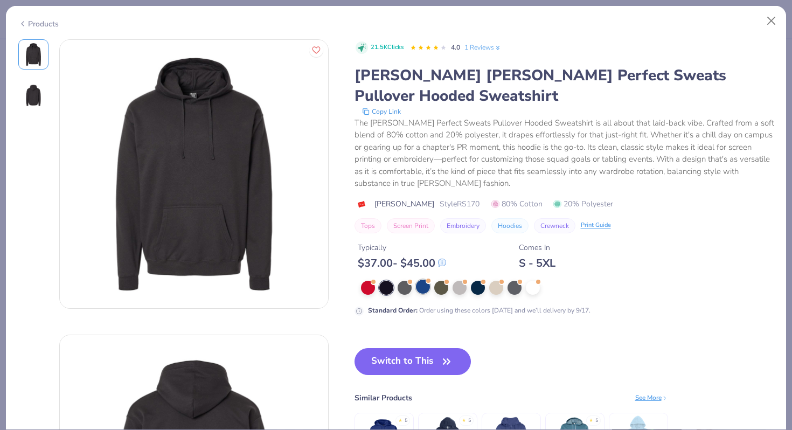
click at [418, 280] on div at bounding box center [423, 287] width 14 height 14
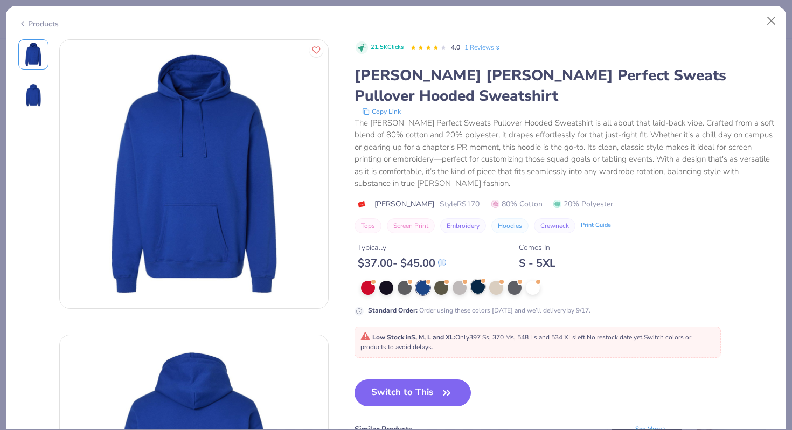
click at [480, 280] on div at bounding box center [478, 287] width 14 height 14
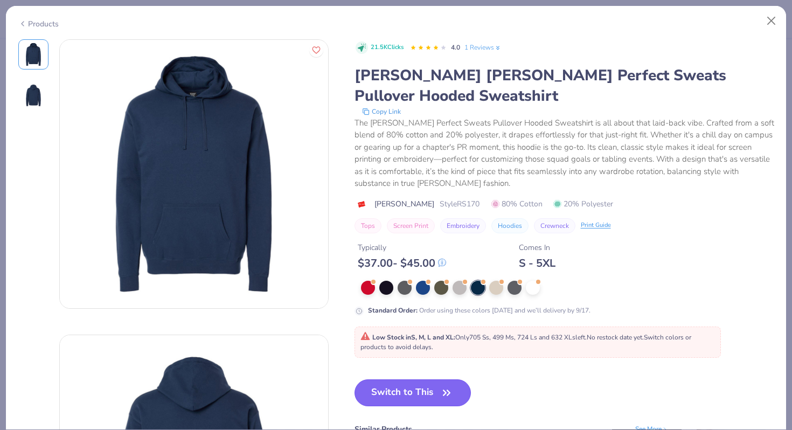
click at [434, 379] on button "Switch to This" at bounding box center [412, 392] width 117 height 27
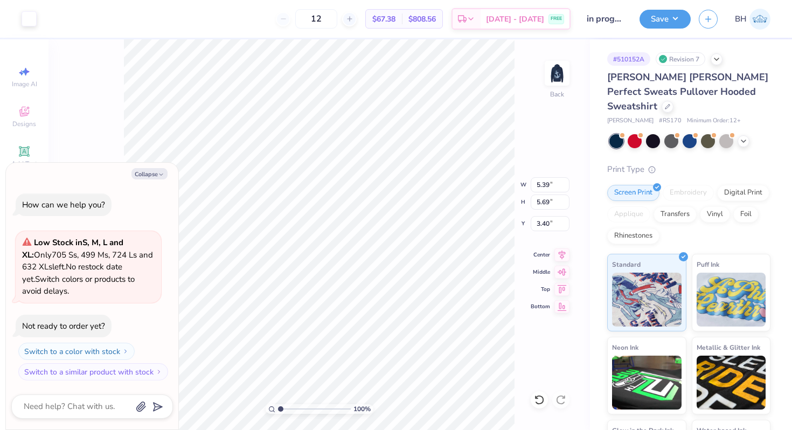
type textarea "x"
type input "3.00"
click at [558, 82] on img at bounding box center [556, 73] width 43 height 43
type textarea "x"
type input "6.00"
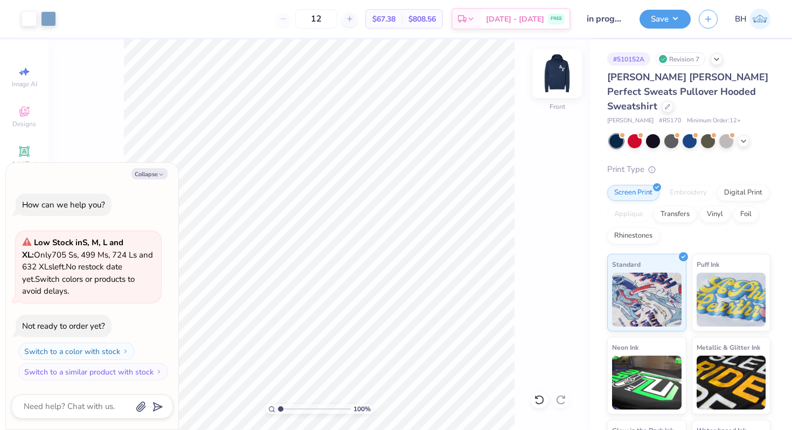
click at [556, 69] on img at bounding box center [556, 73] width 43 height 43
click at [157, 177] on button "Collapse" at bounding box center [149, 173] width 36 height 11
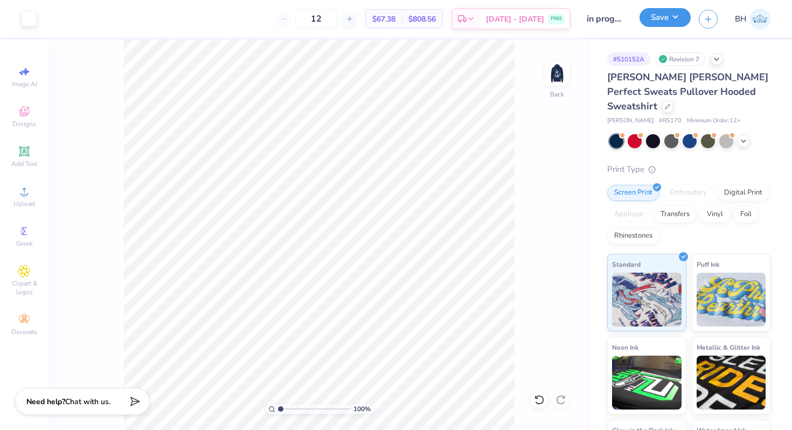
click at [668, 20] on button "Save" at bounding box center [664, 17] width 51 height 19
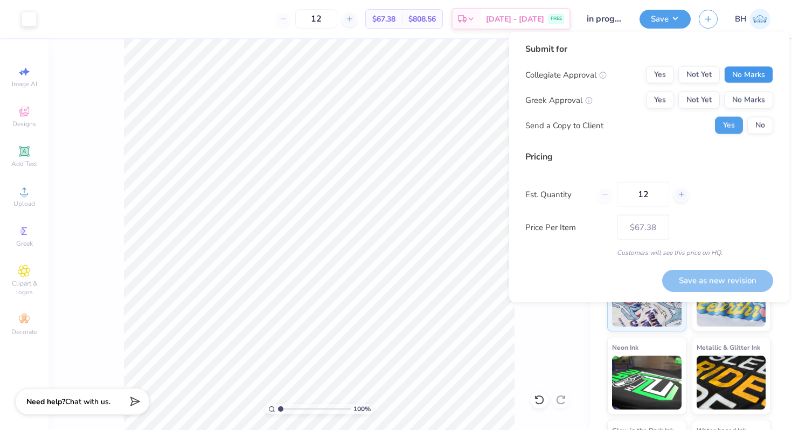
click at [744, 76] on button "No Marks" at bounding box center [748, 74] width 49 height 17
click at [663, 74] on button "Yes" at bounding box center [660, 74] width 28 height 17
click at [663, 108] on button "Yes" at bounding box center [660, 100] width 28 height 17
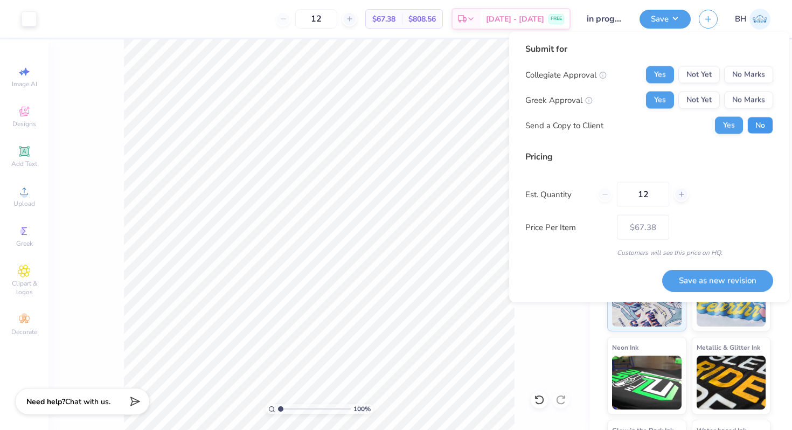
click at [764, 117] on button "No" at bounding box center [760, 125] width 26 height 17
click at [764, 118] on button "No" at bounding box center [760, 125] width 26 height 17
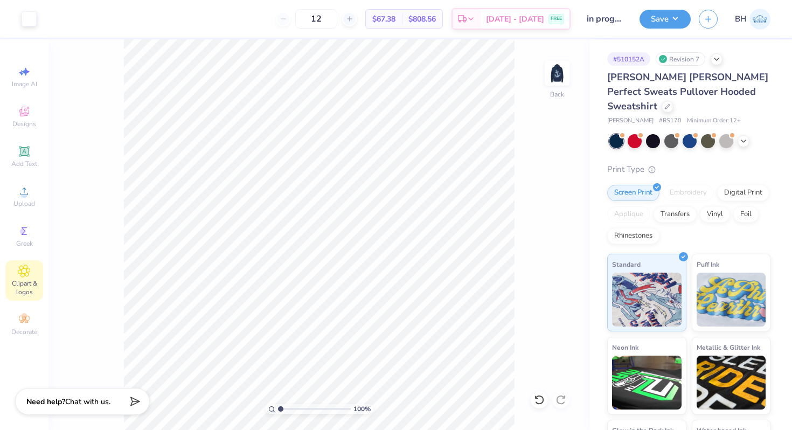
click at [29, 270] on icon at bounding box center [24, 270] width 12 height 13
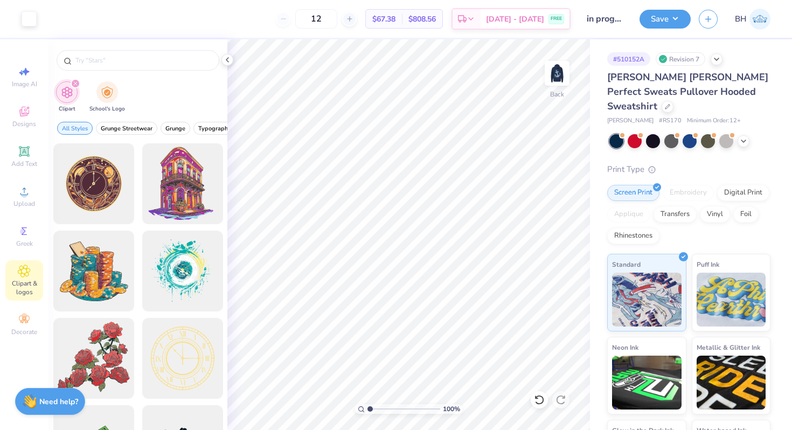
click at [31, 277] on div "Clipart & logos" at bounding box center [24, 280] width 38 height 40
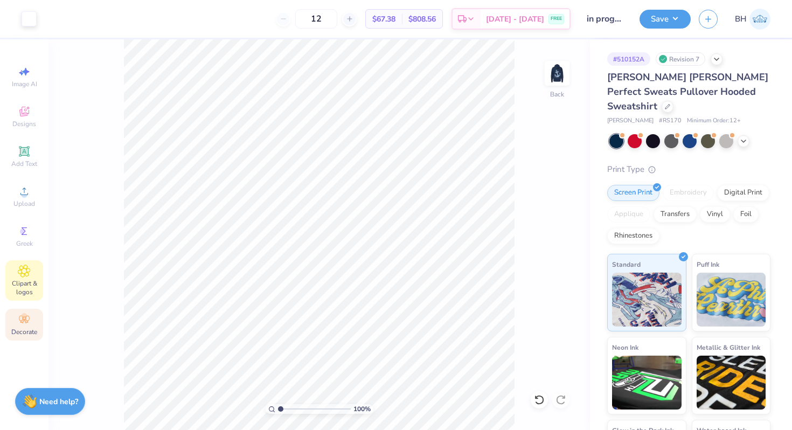
click at [28, 317] on icon at bounding box center [24, 319] width 13 height 13
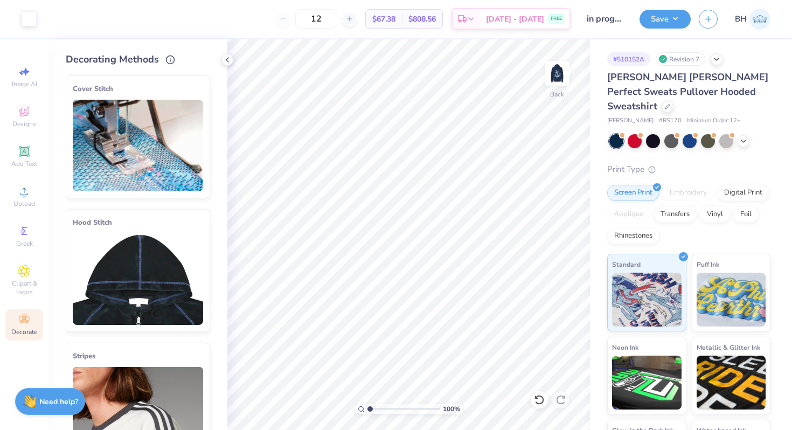
click at [126, 286] on img at bounding box center [138, 279] width 130 height 92
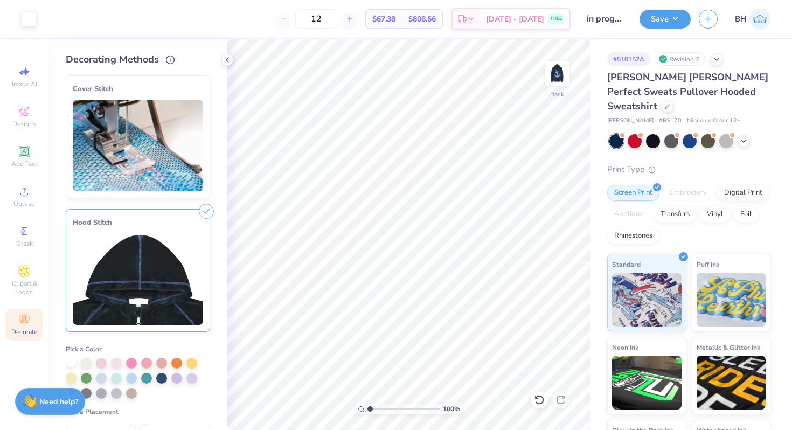
click at [76, 362] on div at bounding box center [71, 362] width 11 height 11
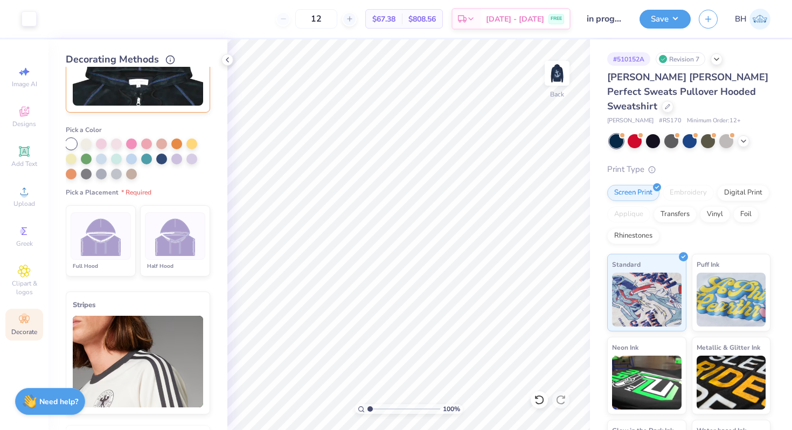
scroll to position [209, 0]
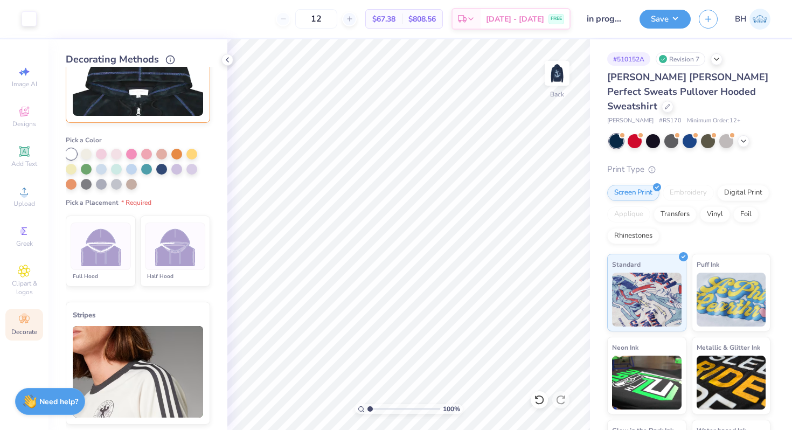
click at [97, 250] on img at bounding box center [101, 246] width 40 height 40
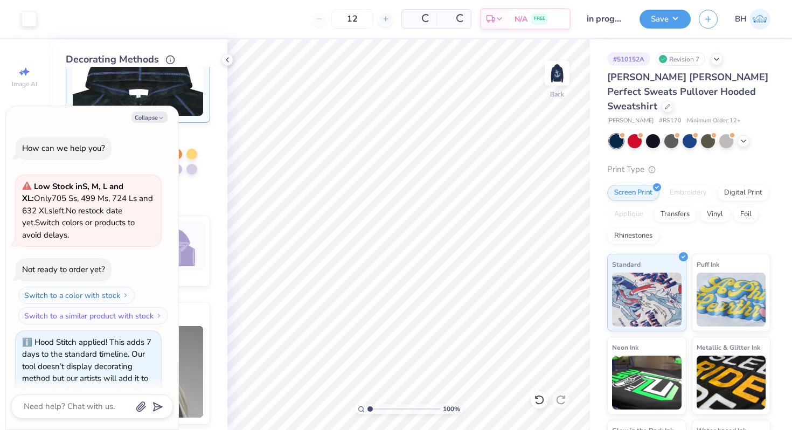
scroll to position [22, 0]
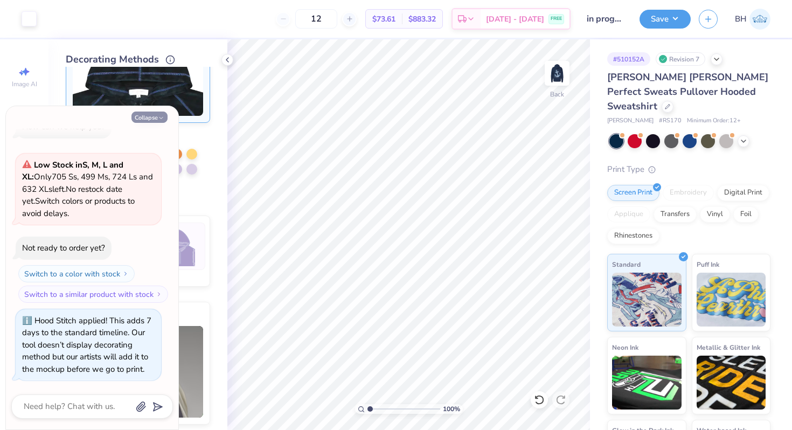
click at [155, 120] on button "Collapse" at bounding box center [149, 116] width 36 height 11
type textarea "x"
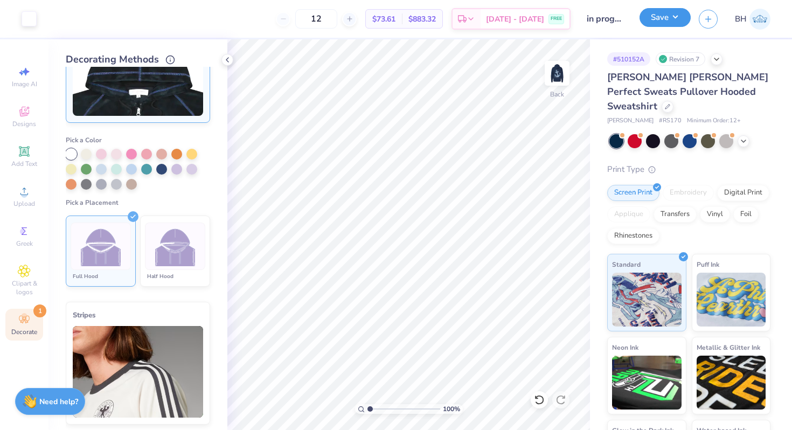
click at [657, 24] on button "Save" at bounding box center [664, 17] width 51 height 19
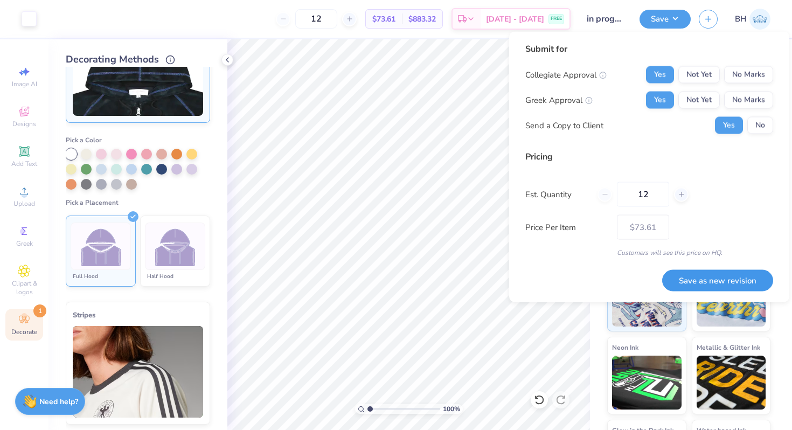
click at [725, 276] on button "Save as new revision" at bounding box center [717, 280] width 111 height 22
type input "$73.61"
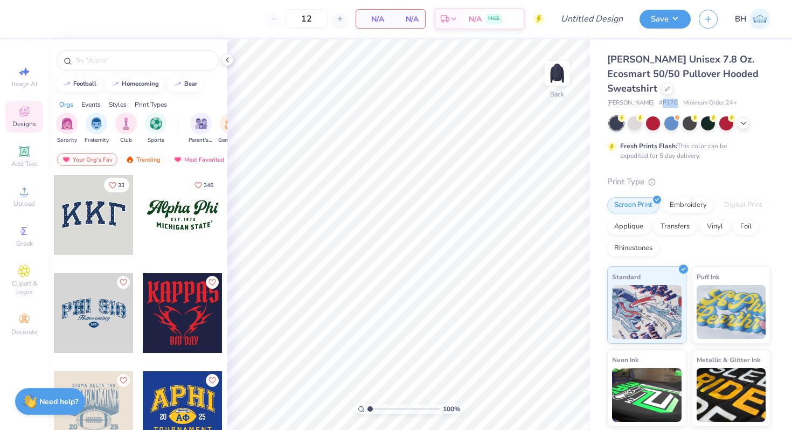
drag, startPoint x: 646, startPoint y: 105, endPoint x: 634, endPoint y: 105, distance: 11.8
click at [659, 105] on span "# P170" at bounding box center [668, 103] width 19 height 9
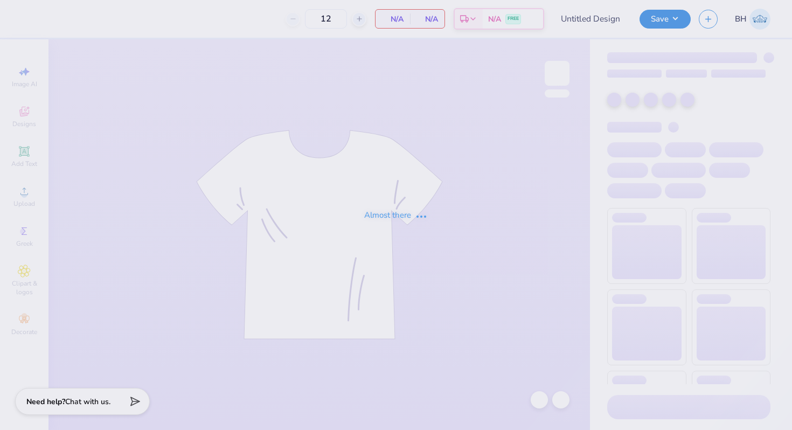
type input "in progress"
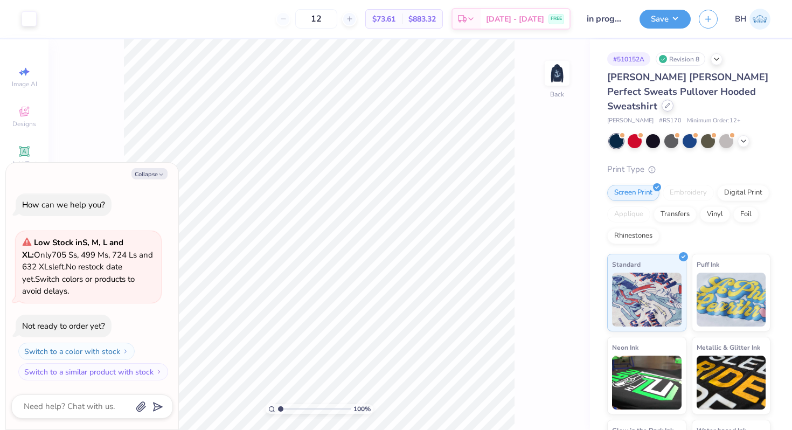
click at [670, 103] on icon at bounding box center [667, 105] width 5 height 5
type textarea "x"
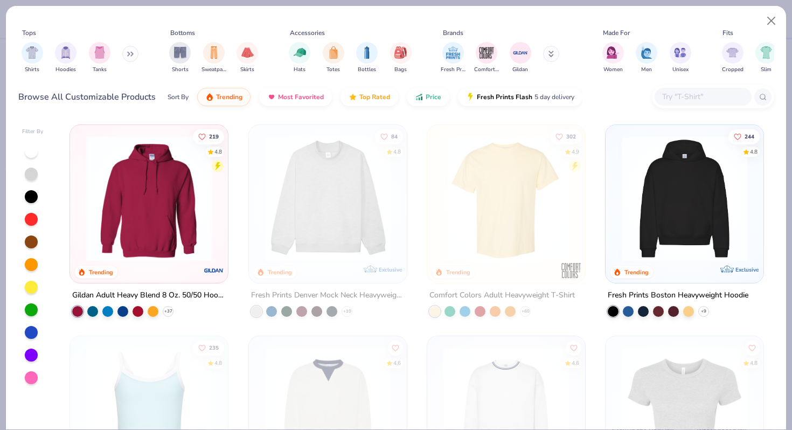
click at [661, 94] on input "text" at bounding box center [702, 96] width 83 height 12
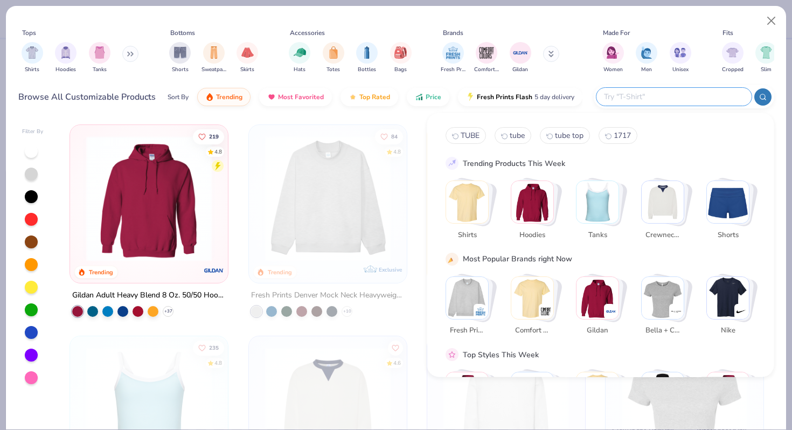
type input ";"
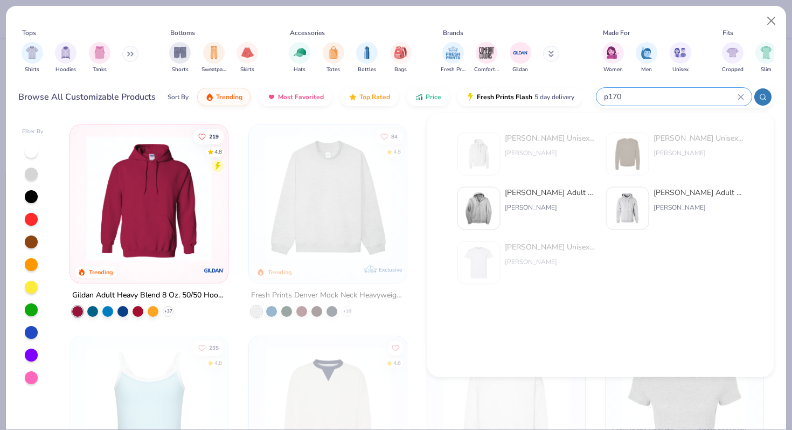
type input "p170"
click at [647, 190] on div at bounding box center [627, 208] width 43 height 43
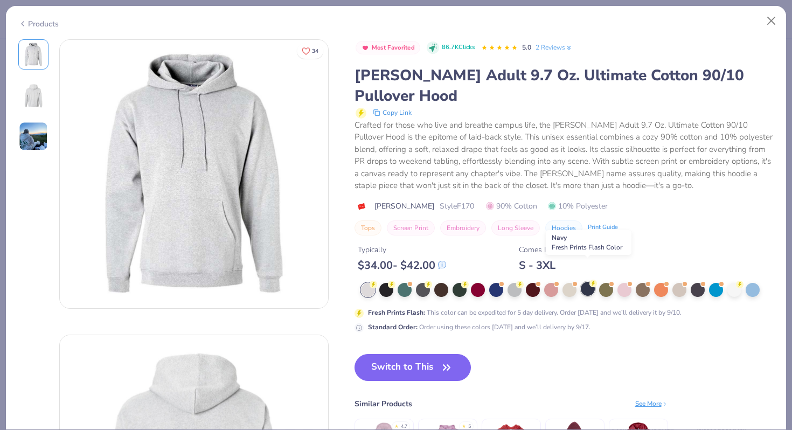
click at [586, 282] on div at bounding box center [588, 289] width 14 height 14
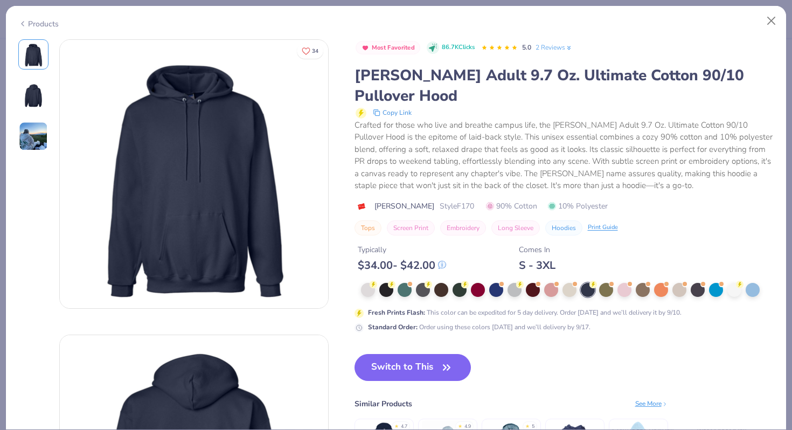
click at [437, 361] on div "Switch to This Similar Products See More ★ 4.7 ★ 4.9 ★ 5" at bounding box center [510, 426] width 313 height 145
click at [434, 354] on button "Switch to This" at bounding box center [412, 367] width 117 height 27
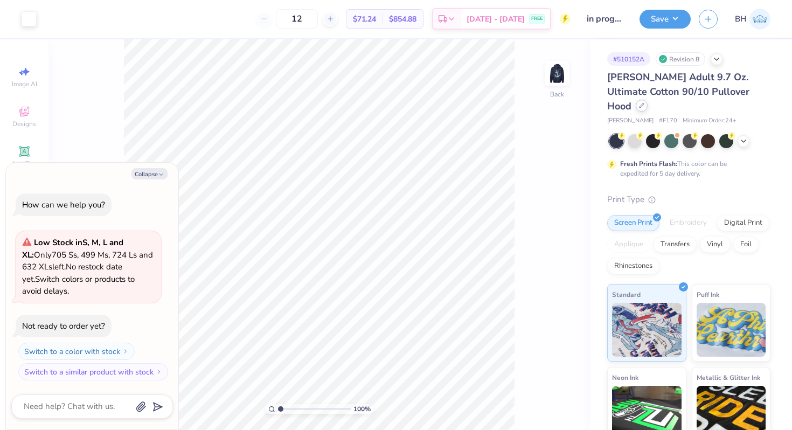
click at [644, 103] on icon at bounding box center [641, 105] width 5 height 5
type textarea "x"
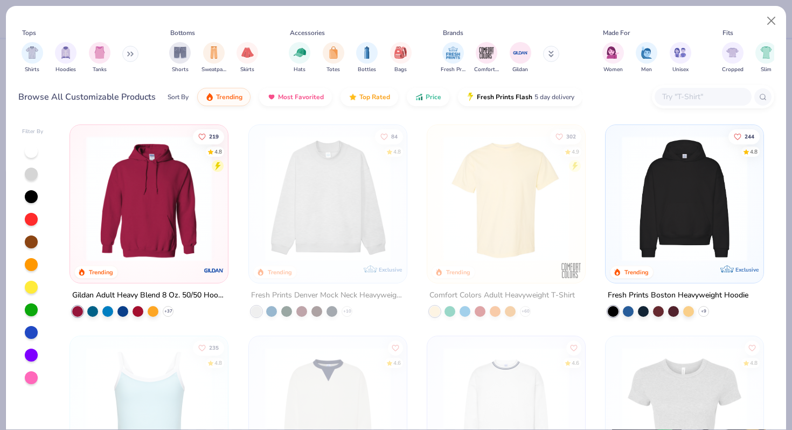
click at [669, 101] on input "text" at bounding box center [702, 96] width 83 height 12
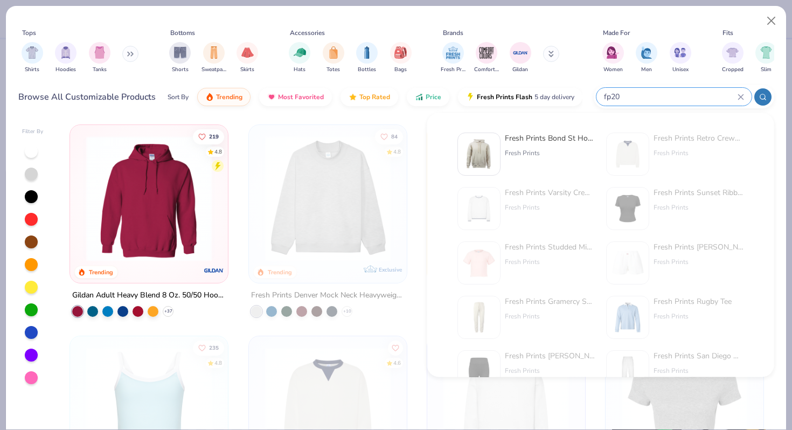
type input "fp20"
click at [503, 143] on div "Fresh Prints Bond St Hoodie Fresh Prints" at bounding box center [526, 153] width 138 height 43
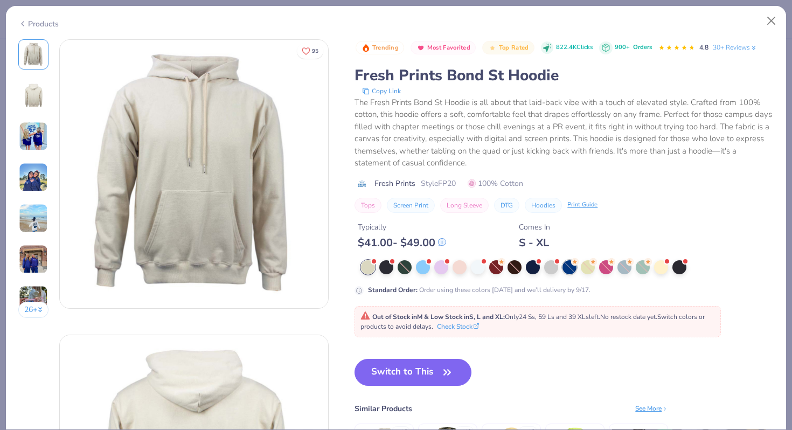
click at [564, 268] on div at bounding box center [569, 267] width 14 height 14
click at [533, 268] on div at bounding box center [533, 266] width 14 height 14
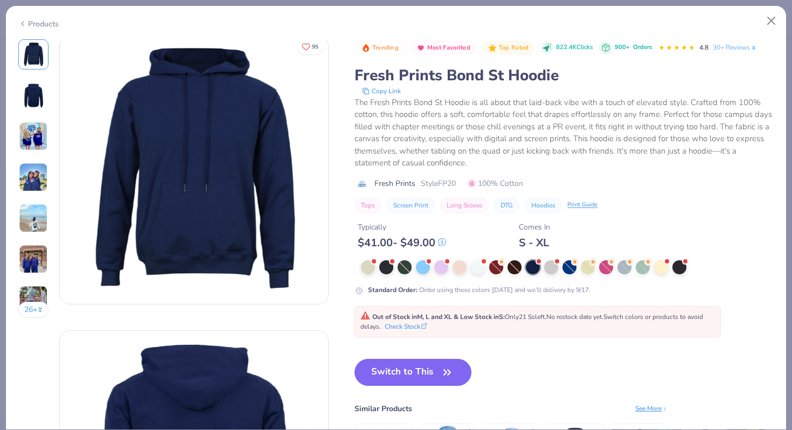
click at [44, 102] on img at bounding box center [33, 95] width 26 height 26
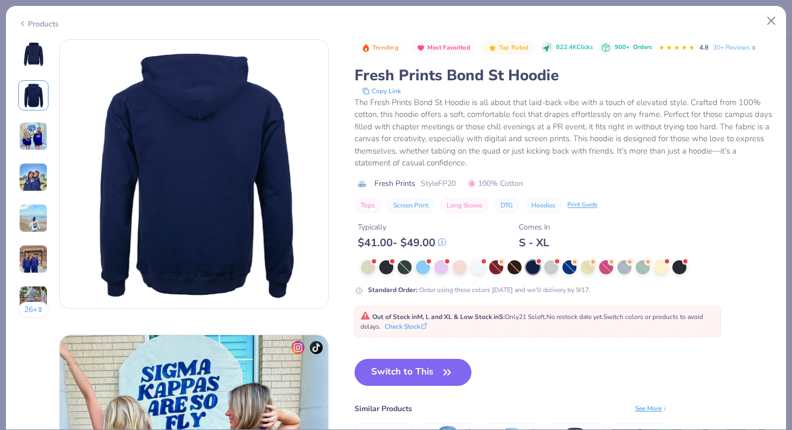
click at [41, 125] on img at bounding box center [33, 136] width 29 height 29
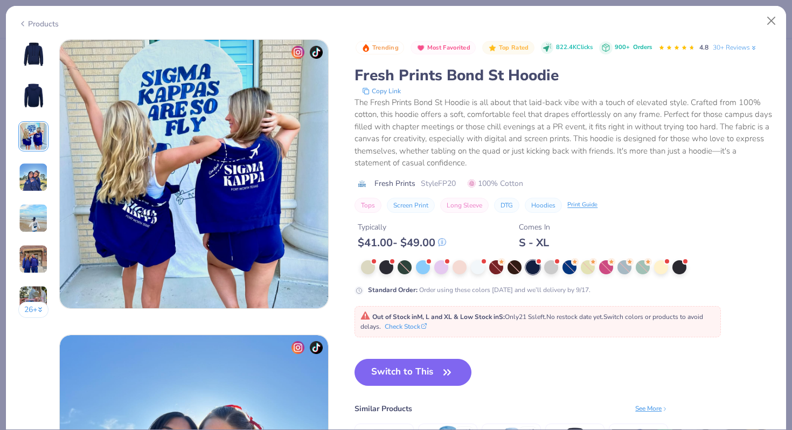
click at [36, 60] on img at bounding box center [33, 54] width 26 height 26
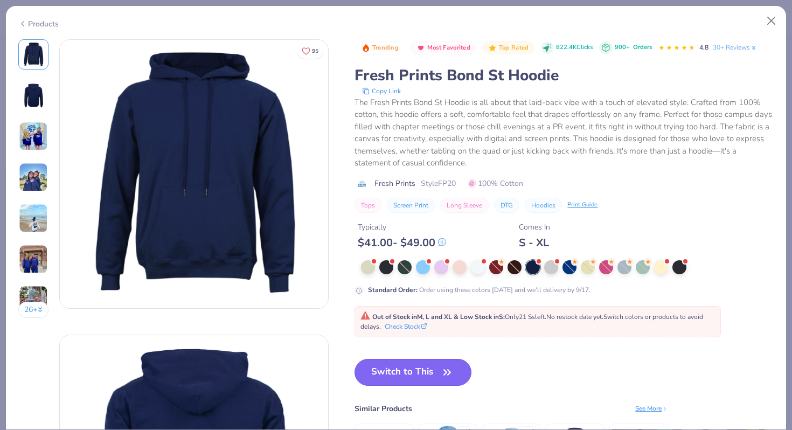
click at [438, 374] on button "Switch to This" at bounding box center [412, 372] width 117 height 27
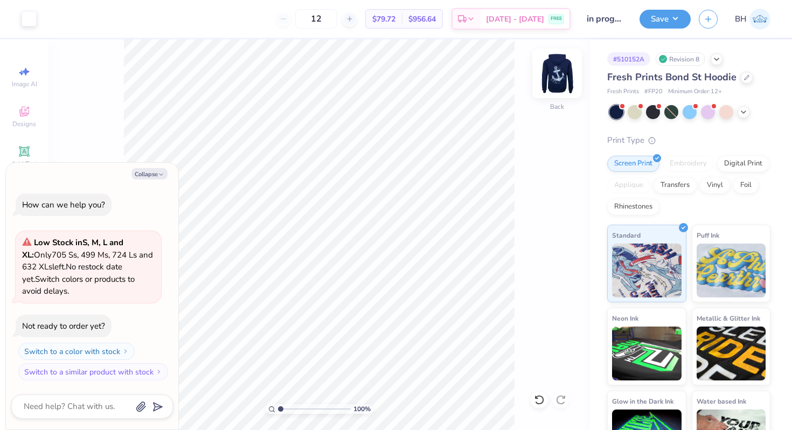
click at [550, 73] on img at bounding box center [556, 73] width 43 height 43
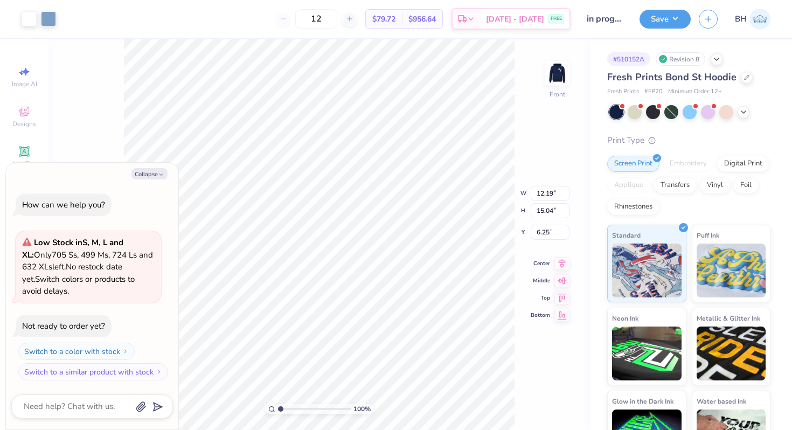
type textarea "x"
type input "5.00"
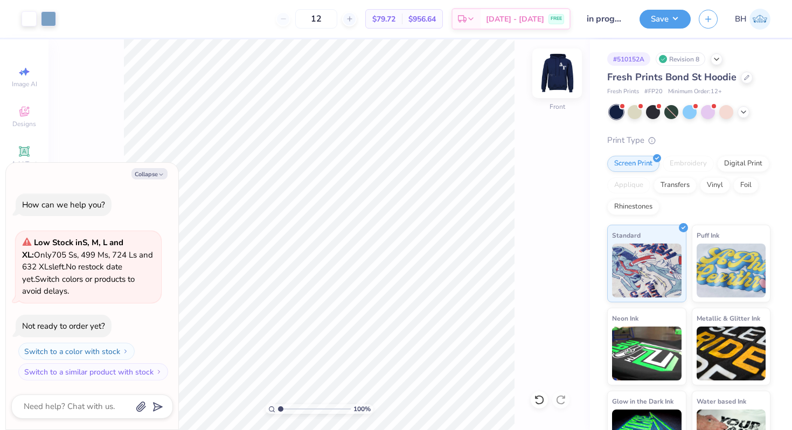
click at [554, 74] on img at bounding box center [556, 73] width 43 height 43
click at [148, 172] on button "Collapse" at bounding box center [149, 173] width 36 height 11
type textarea "x"
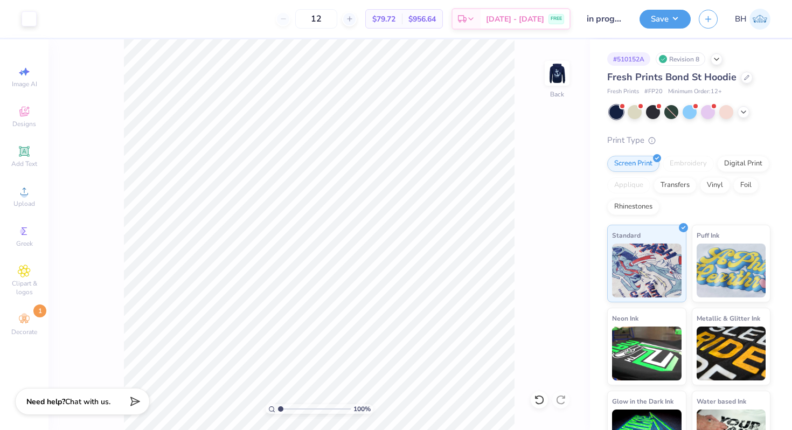
click at [25, 308] on div "Image AI Designs Add Text Upload Greek Clipart & logos Decorate 1" at bounding box center [24, 201] width 38 height 280
click at [552, 75] on img at bounding box center [556, 73] width 43 height 43
click at [653, 19] on button "Save" at bounding box center [664, 17] width 51 height 19
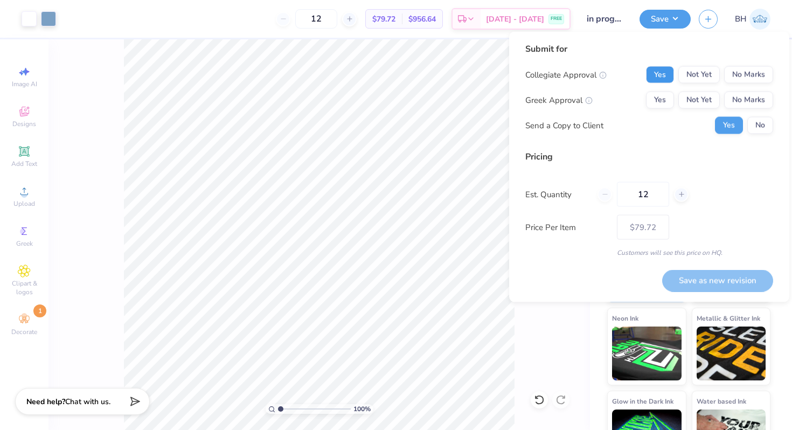
click at [658, 75] on button "Yes" at bounding box center [660, 74] width 28 height 17
click at [658, 99] on button "Yes" at bounding box center [660, 100] width 28 height 17
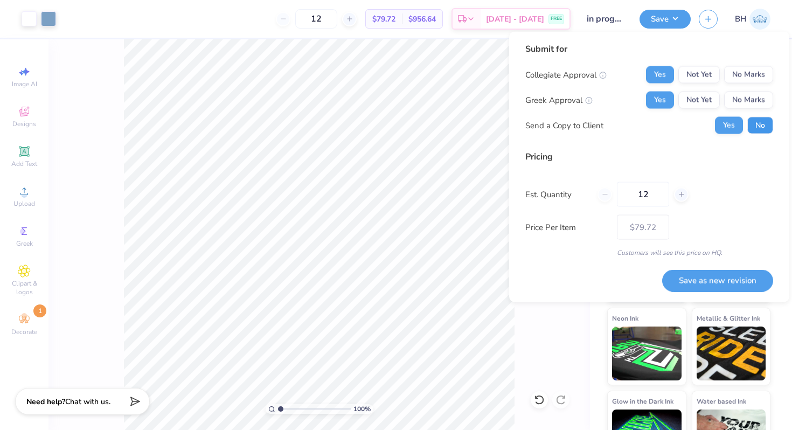
click at [763, 130] on button "No" at bounding box center [760, 125] width 26 height 17
click at [711, 275] on button "Save as new revision" at bounding box center [717, 280] width 111 height 22
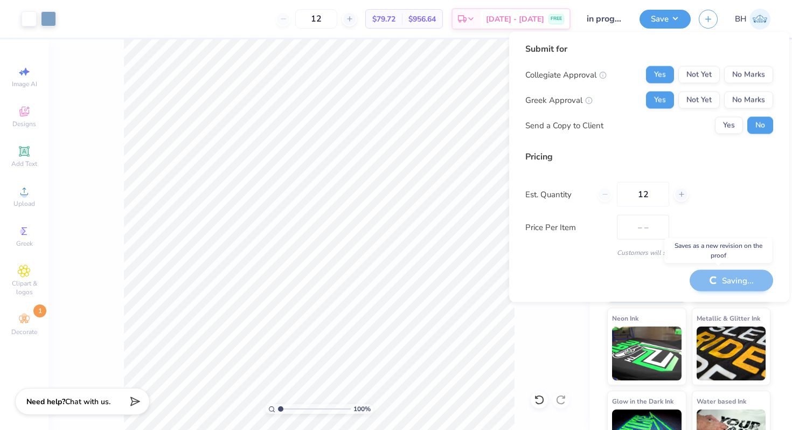
type input "$79.72"
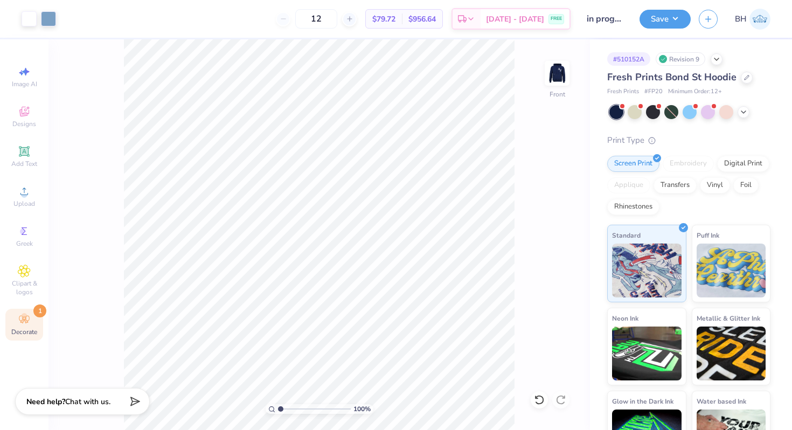
click at [26, 322] on icon at bounding box center [24, 319] width 13 height 13
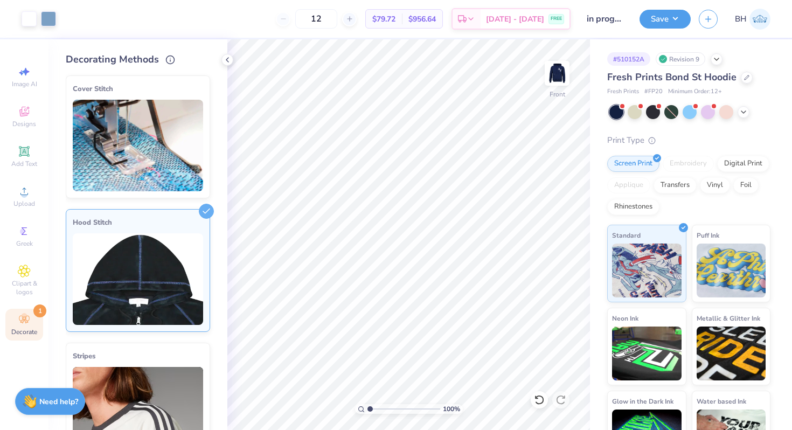
click at [121, 293] on img at bounding box center [138, 279] width 130 height 92
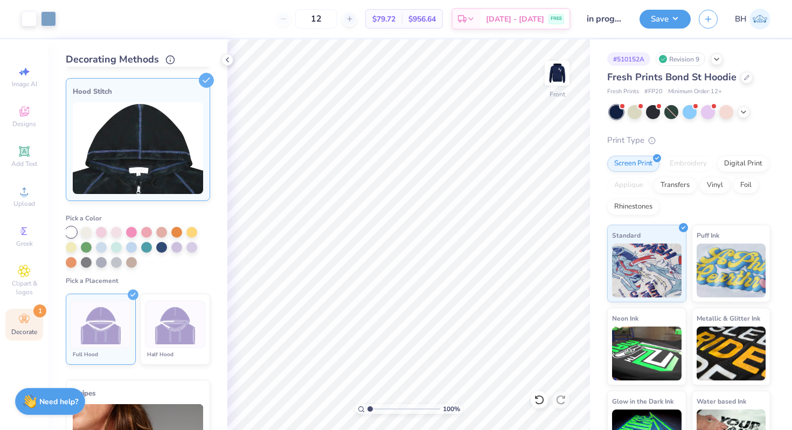
scroll to position [128, 0]
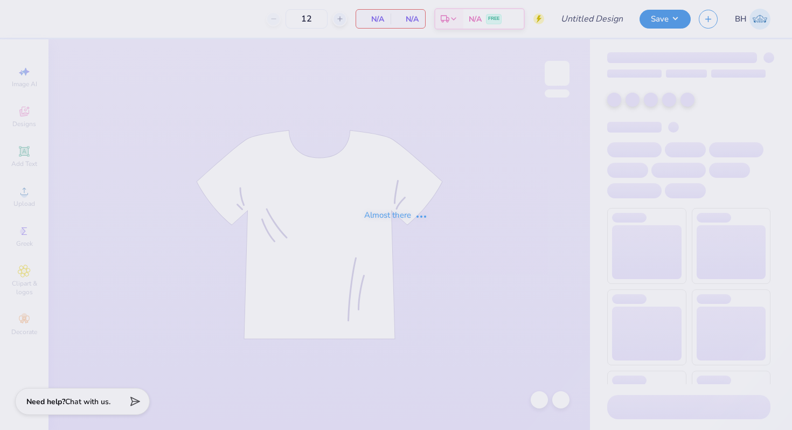
type input "50"
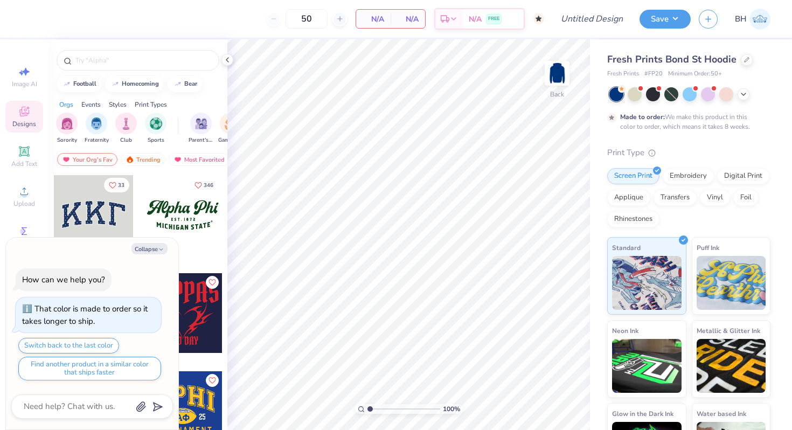
type textarea "x"
